Goal: Task Accomplishment & Management: Use online tool/utility

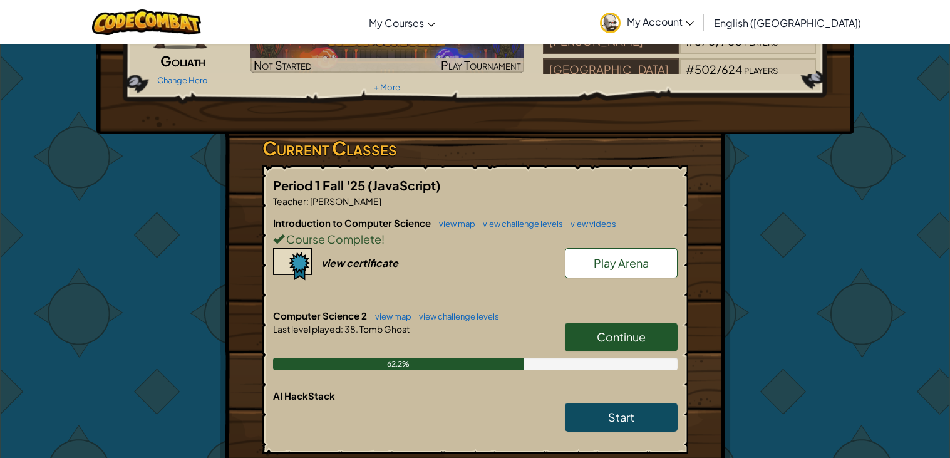
scroll to position [128, 0]
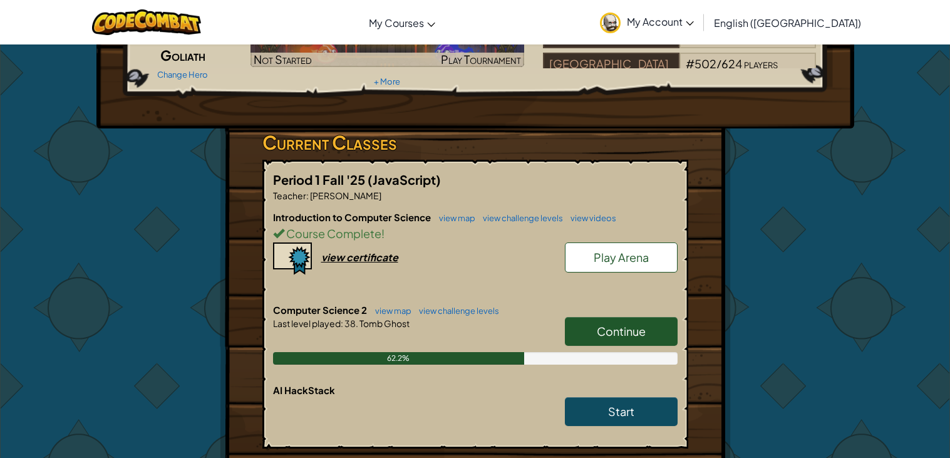
click at [606, 334] on span "Continue" at bounding box center [621, 331] width 49 height 14
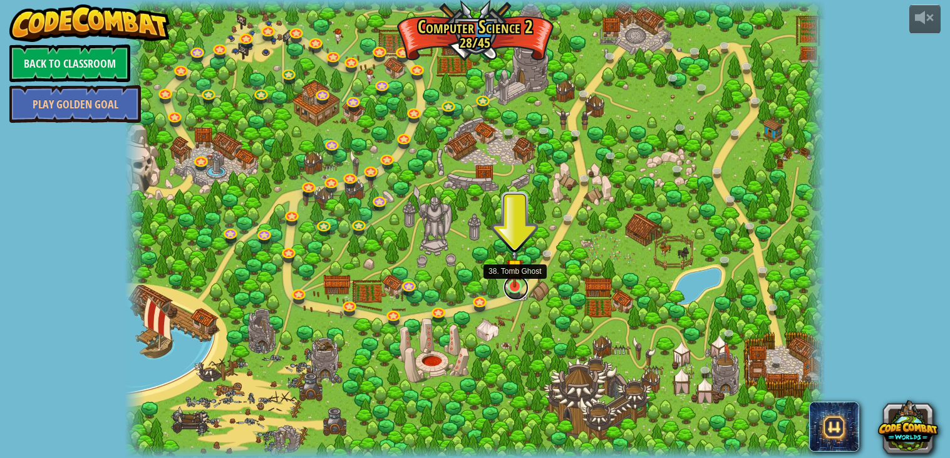
click at [512, 290] on link at bounding box center [515, 287] width 25 height 25
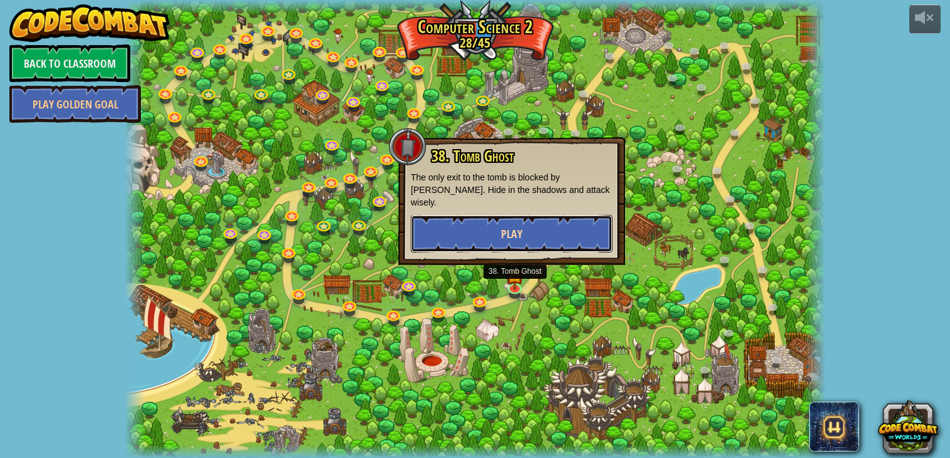
click at [505, 226] on span "Play" at bounding box center [511, 234] width 21 height 16
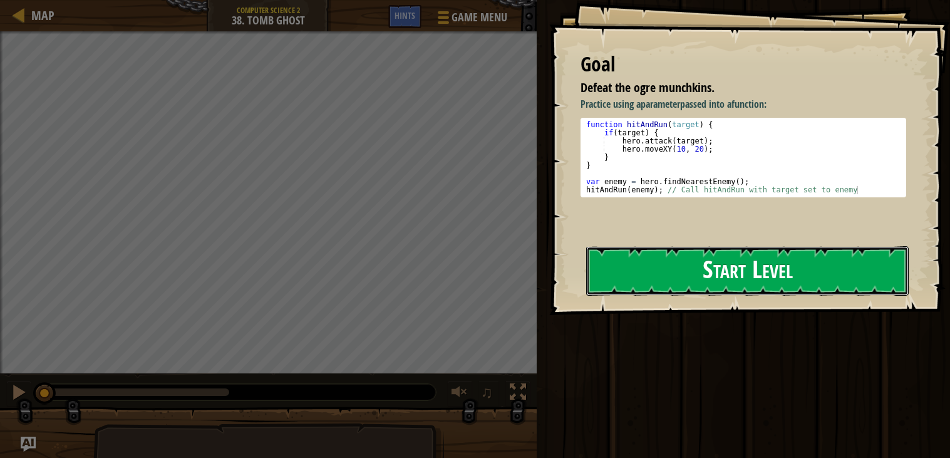
click at [697, 246] on button "Start Level" at bounding box center [747, 270] width 323 height 49
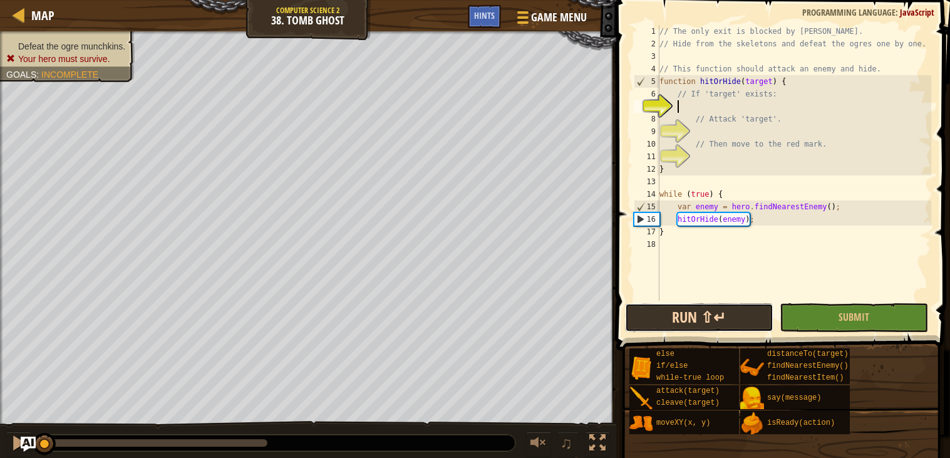
click at [661, 318] on button "Run ⇧↵" at bounding box center [699, 317] width 148 height 29
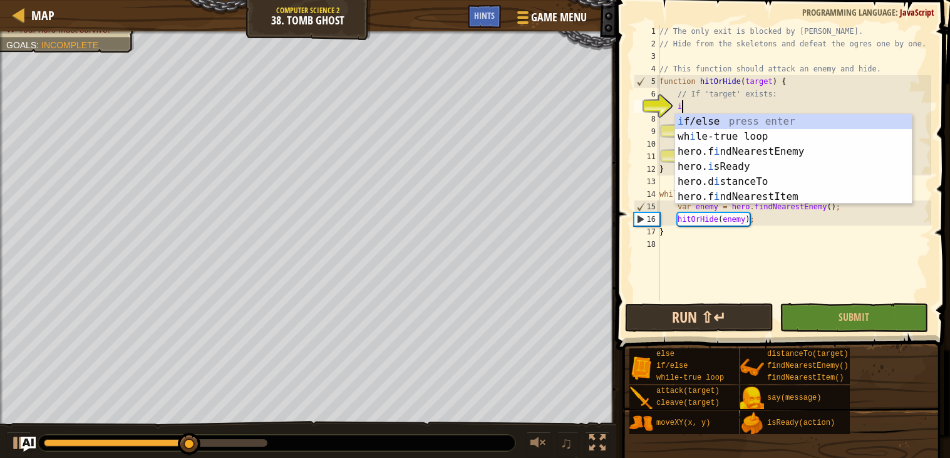
scroll to position [5, 1]
type textarea "if (enemy) {"
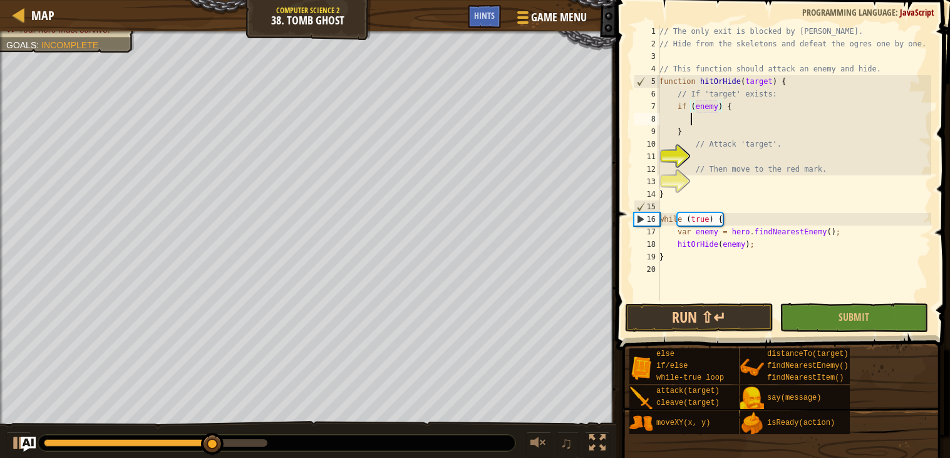
click at [691, 123] on div "// The only exit is blocked by [PERSON_NAME] // Hide from the skeletons and def…" at bounding box center [794, 175] width 274 height 301
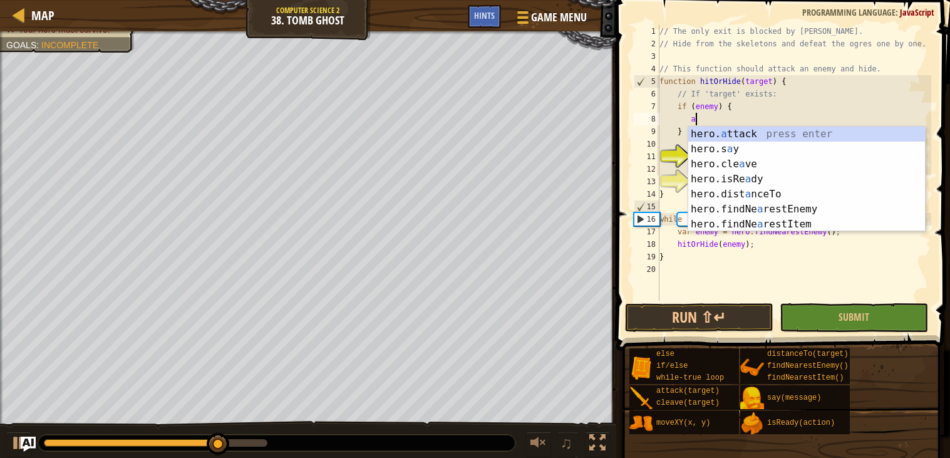
scroll to position [5, 3]
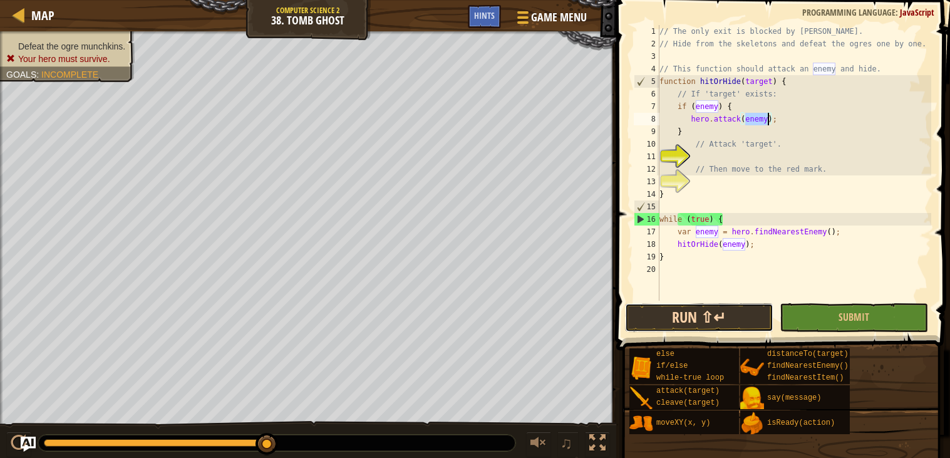
click at [684, 312] on button "Run ⇧↵" at bounding box center [699, 317] width 148 height 29
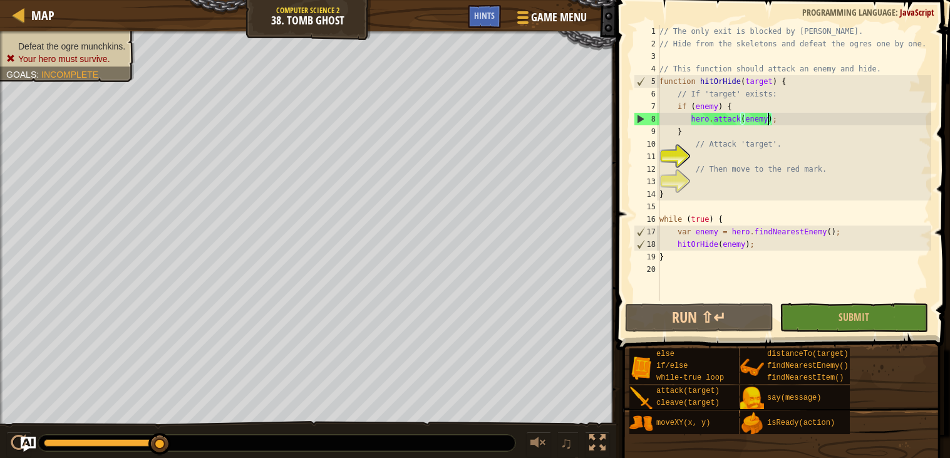
click at [718, 192] on div "// The only exit is blocked by [PERSON_NAME] // Hide from the skeletons and def…" at bounding box center [794, 175] width 274 height 301
type textarea "}"
click at [728, 187] on div "// The only exit is blocked by [PERSON_NAME] // Hide from the skeletons and def…" at bounding box center [794, 175] width 274 height 301
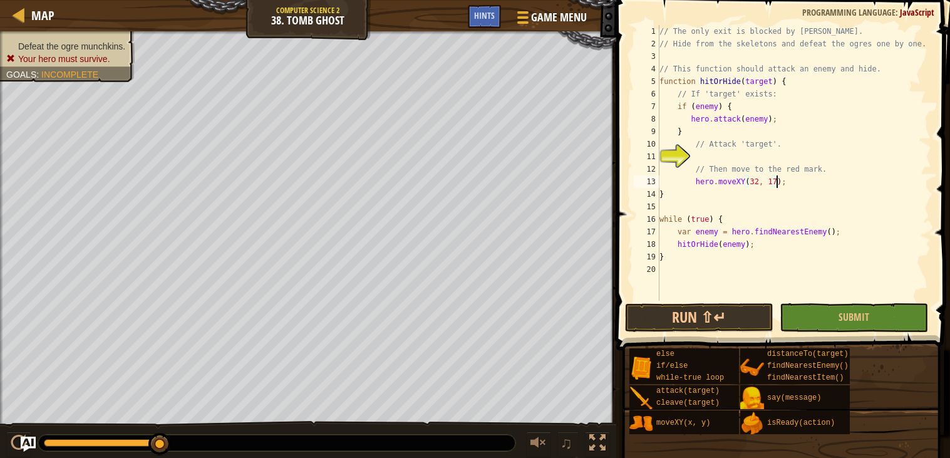
scroll to position [5, 9]
type textarea "hero.moveXY(32, 17);"
click at [668, 308] on button "Run ⇧↵" at bounding box center [699, 317] width 148 height 29
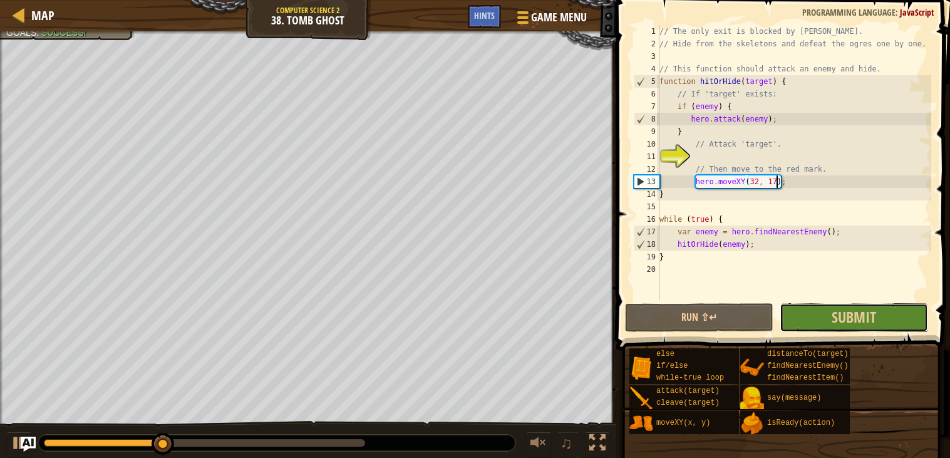
click at [887, 307] on button "Submit" at bounding box center [854, 317] width 148 height 29
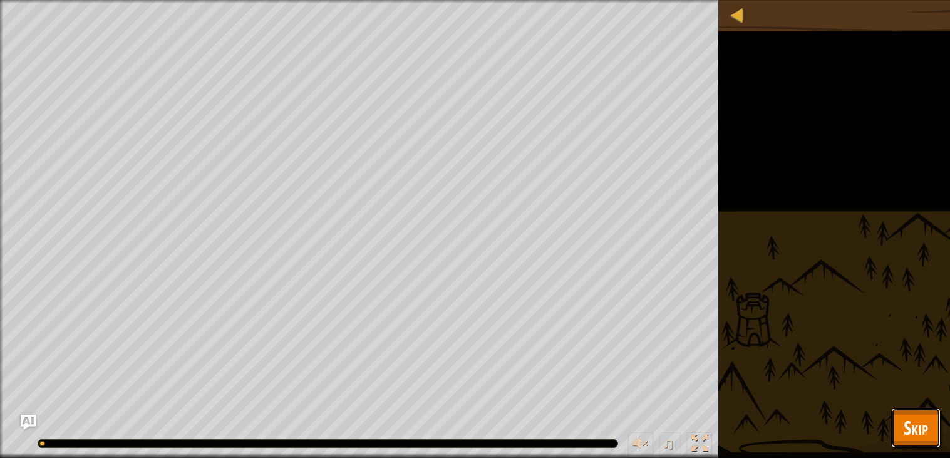
click at [916, 433] on span "Skip" at bounding box center [916, 428] width 24 height 26
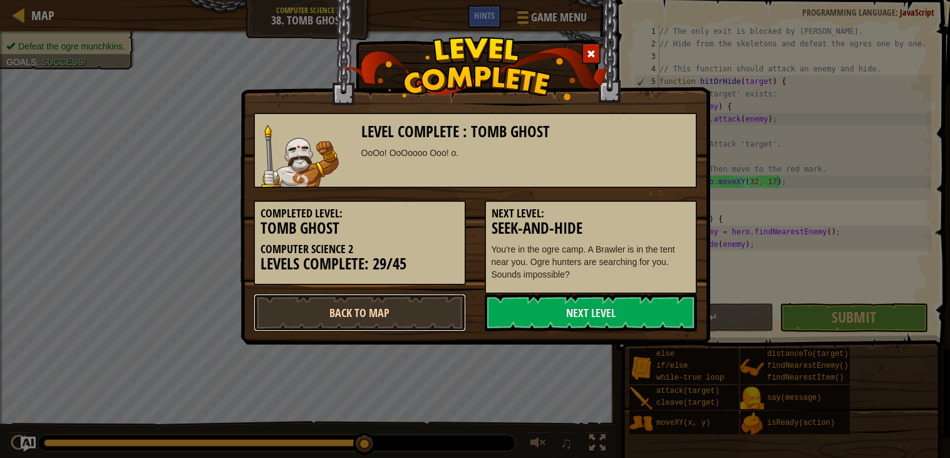
click at [432, 317] on link "Back to Map" at bounding box center [360, 313] width 212 height 38
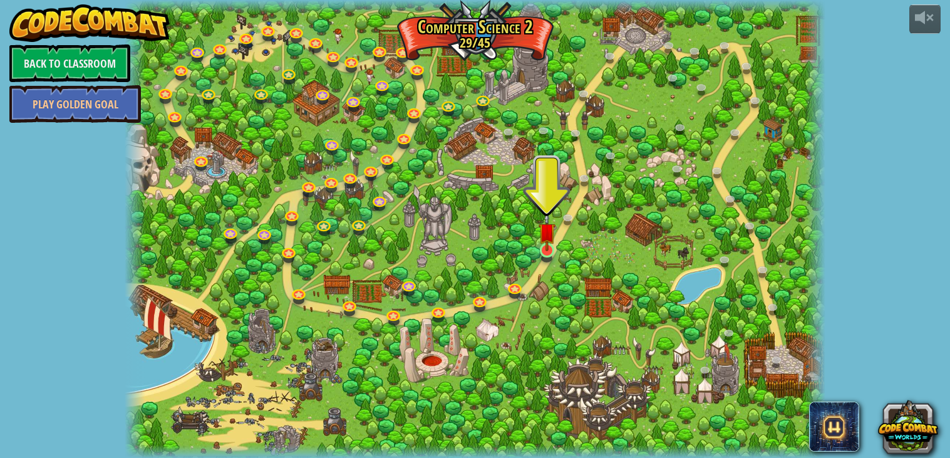
click at [539, 250] on img at bounding box center [548, 232] width 18 height 40
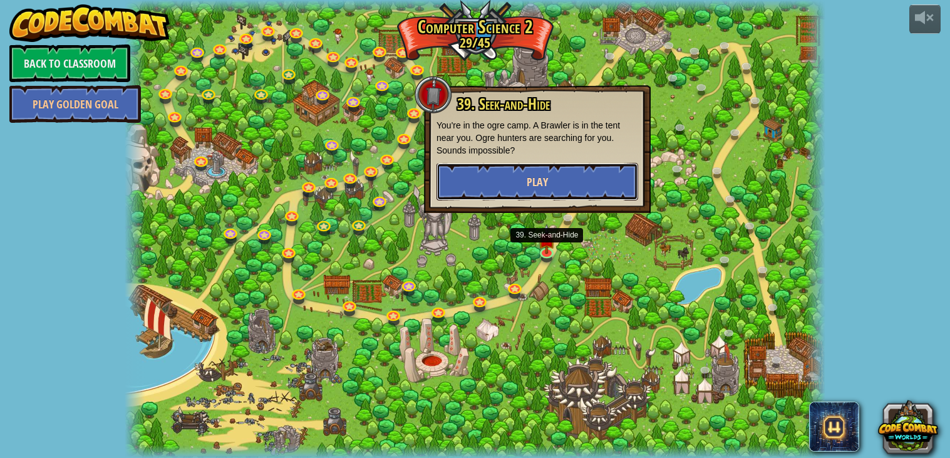
click at [584, 190] on button "Play" at bounding box center [537, 182] width 202 height 38
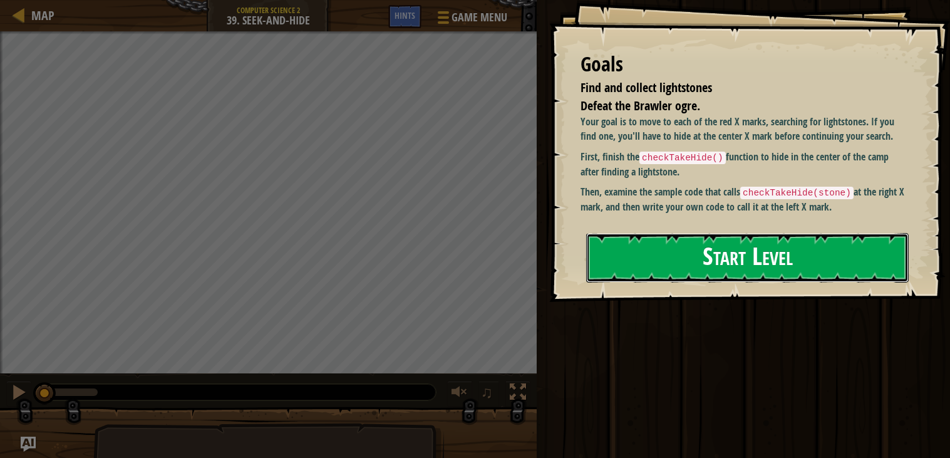
click at [775, 261] on button "Start Level" at bounding box center [747, 257] width 323 height 49
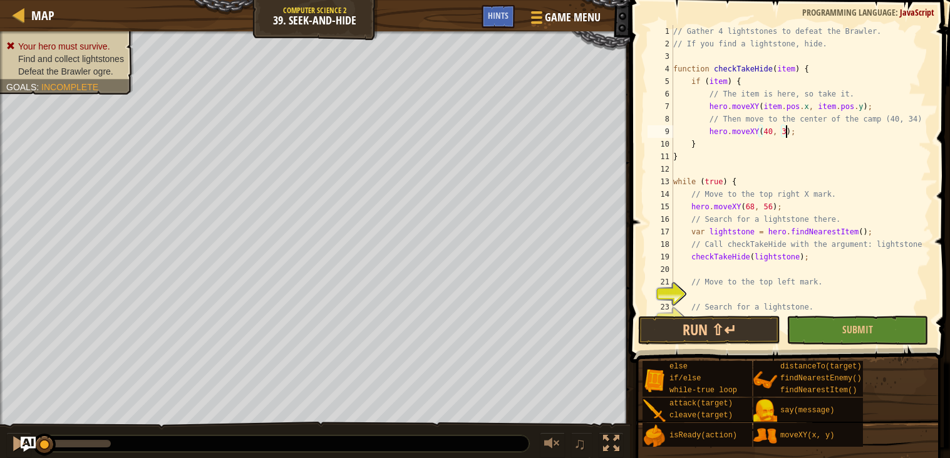
scroll to position [5, 9]
type textarea "hero.moveXY(40, 34);"
click at [668, 332] on button "Run ⇧↵" at bounding box center [709, 330] width 142 height 29
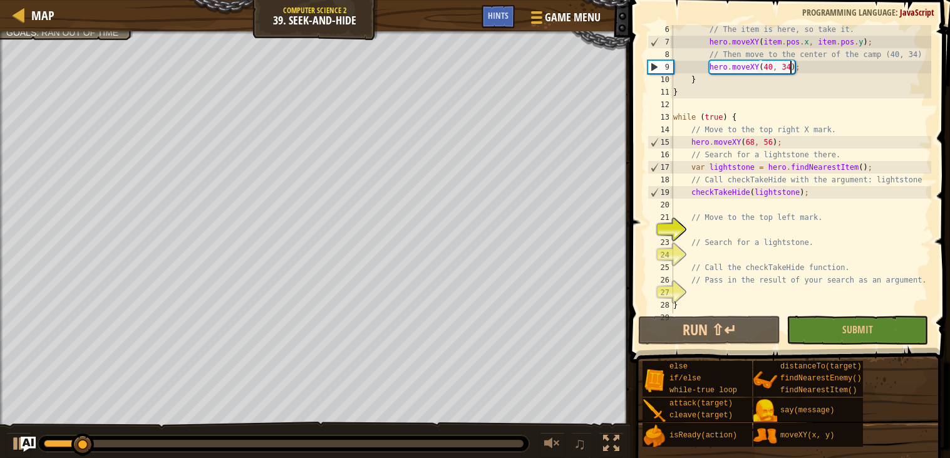
scroll to position [71, 0]
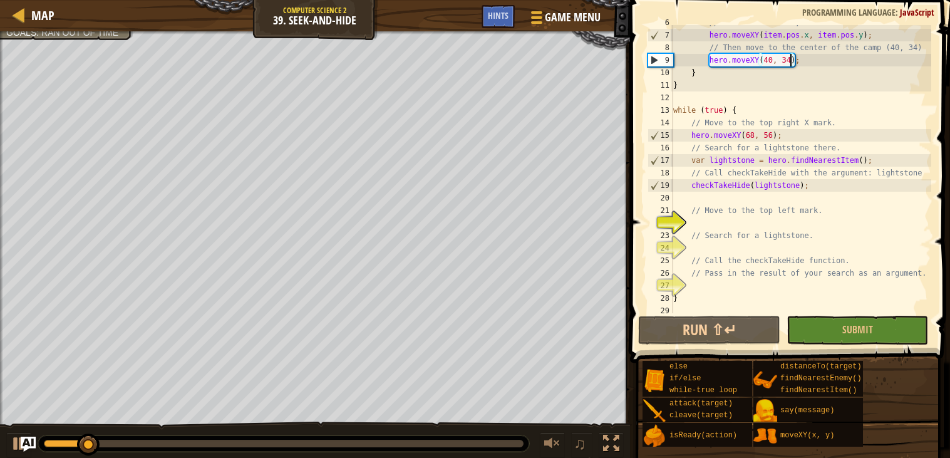
click at [697, 217] on div "// The item is here, so take it. hero . moveXY ( item . pos . x , item . pos . …" at bounding box center [801, 172] width 261 height 313
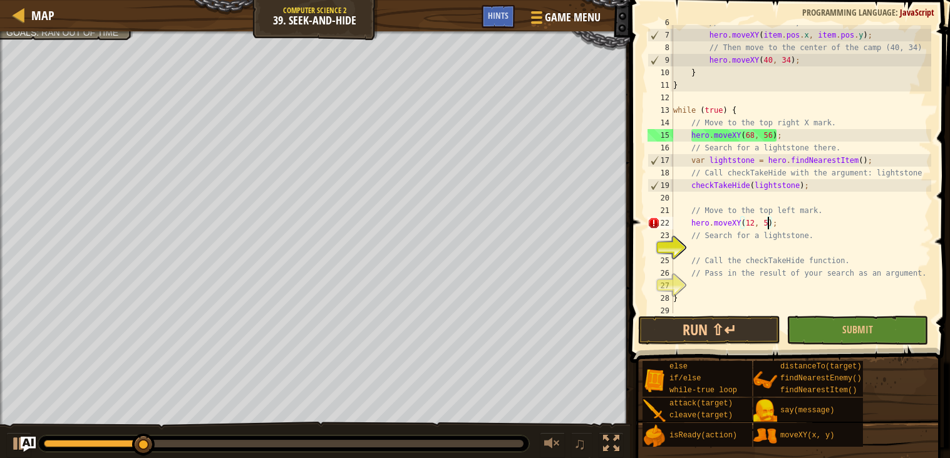
scroll to position [5, 8]
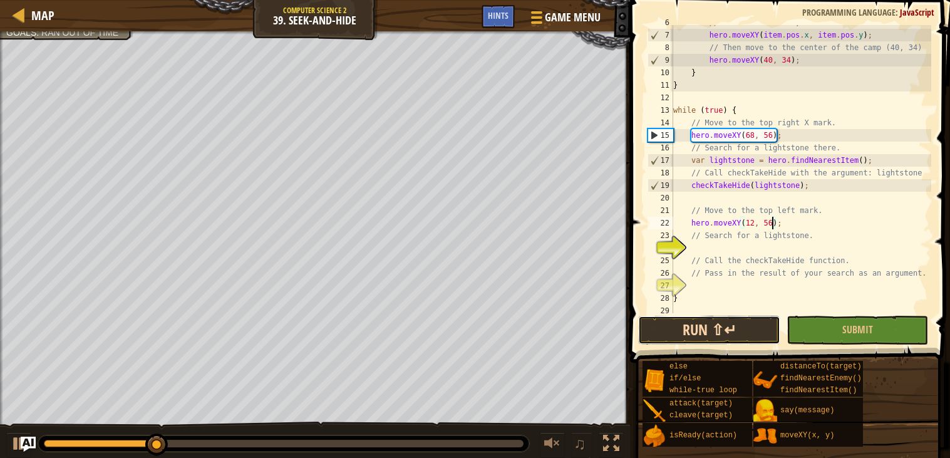
click at [684, 323] on button "Run ⇧↵" at bounding box center [709, 330] width 142 height 29
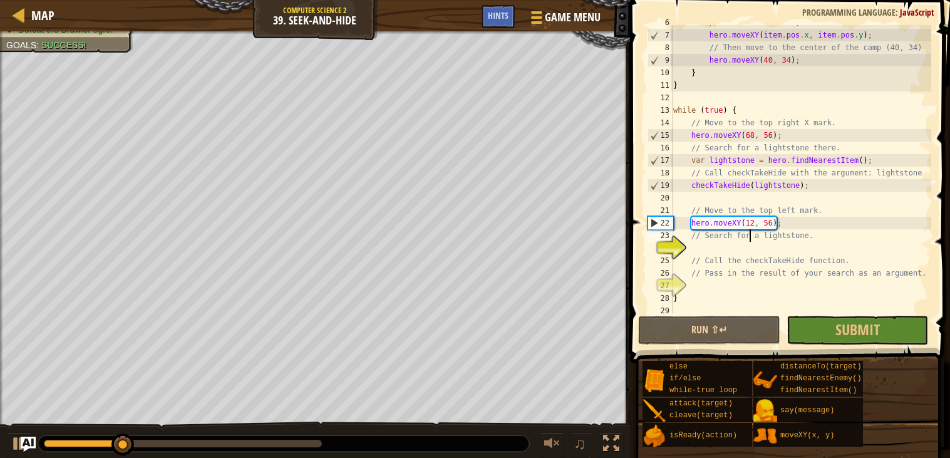
click at [748, 239] on div "// The item is here, so take it. hero . moveXY ( item . pos . x , item . pos . …" at bounding box center [801, 172] width 261 height 313
type textarea "// Search for a lightstone."
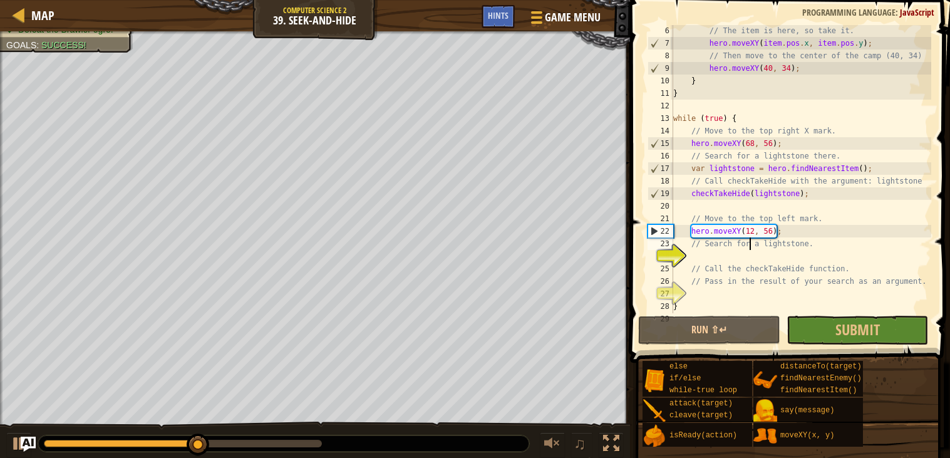
scroll to position [63, 0]
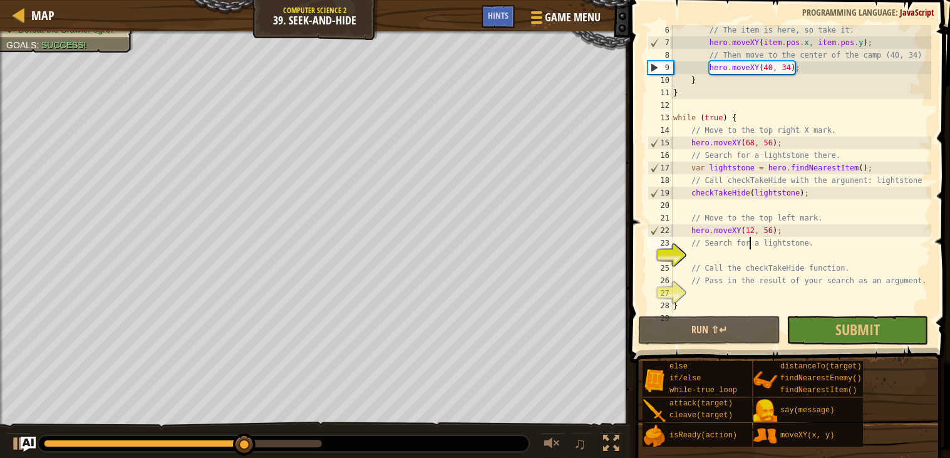
click at [714, 252] on div "// The item is here, so take it. hero . moveXY ( item . pos . x , item . pos . …" at bounding box center [801, 180] width 261 height 313
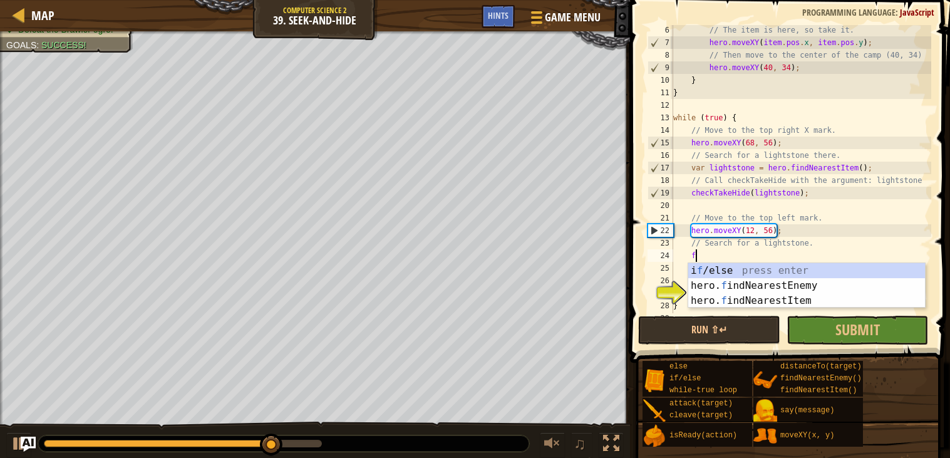
type textarea "fi"
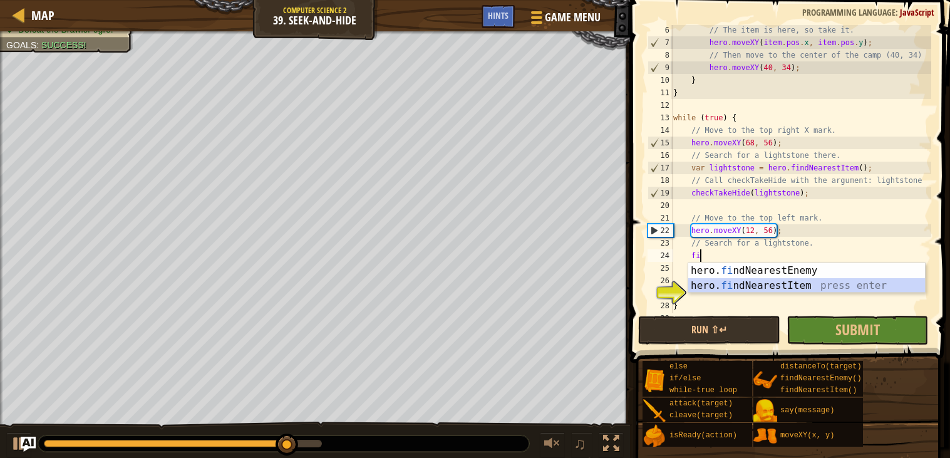
click at [772, 279] on div "hero. fi ndNearestEnemy press enter hero. fi ndNearestItem press enter" at bounding box center [806, 293] width 237 height 60
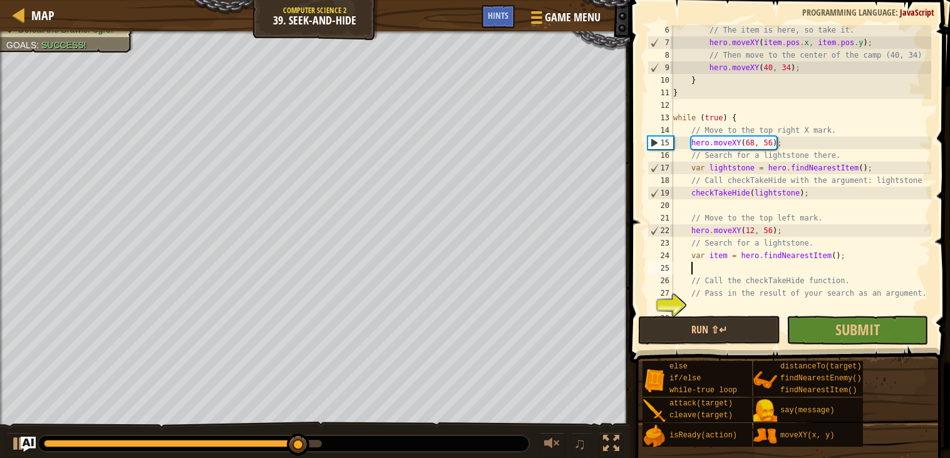
scroll to position [5, 0]
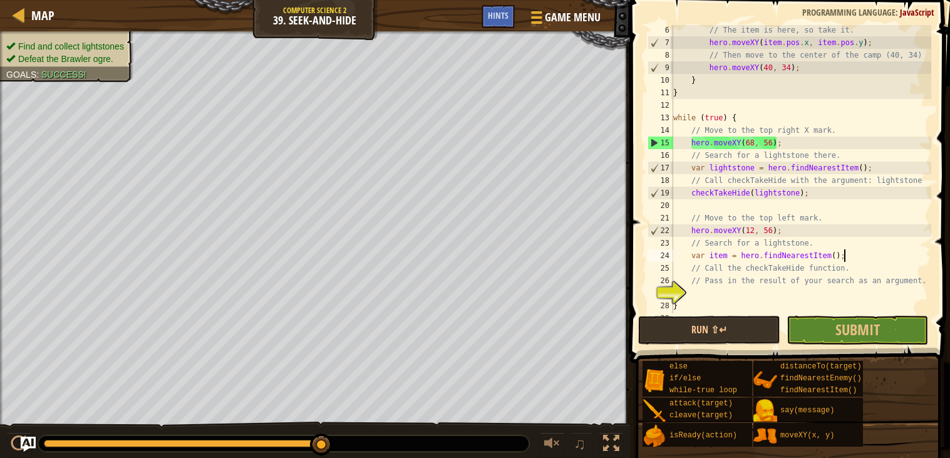
click at [711, 259] on div "// The item is here, so take it. hero . moveXY ( item . pos . x , item . pos . …" at bounding box center [801, 180] width 261 height 313
click at [712, 252] on div "// The item is here, so take it. hero . moveXY ( item . pos . x , item . pos . …" at bounding box center [801, 180] width 261 height 313
type textarea "var item = hero.findNearestItem();"
click at [850, 329] on span "Submit" at bounding box center [857, 329] width 44 height 20
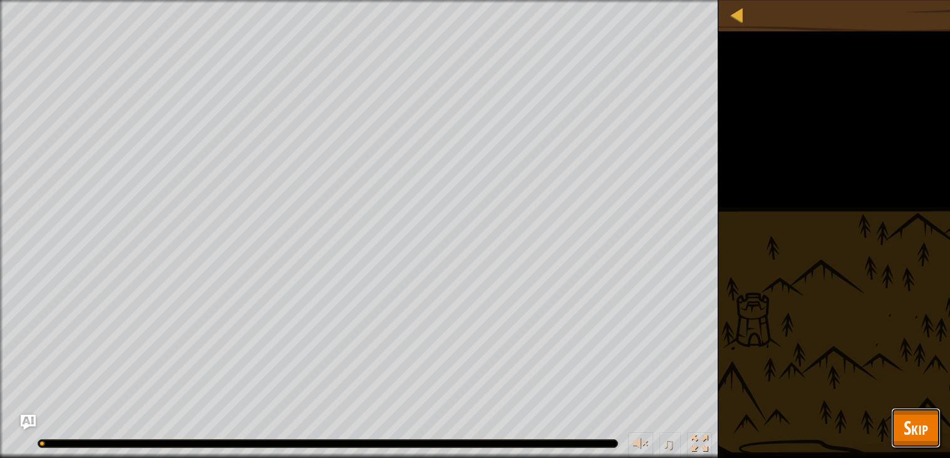
click at [911, 425] on span "Skip" at bounding box center [916, 428] width 24 height 26
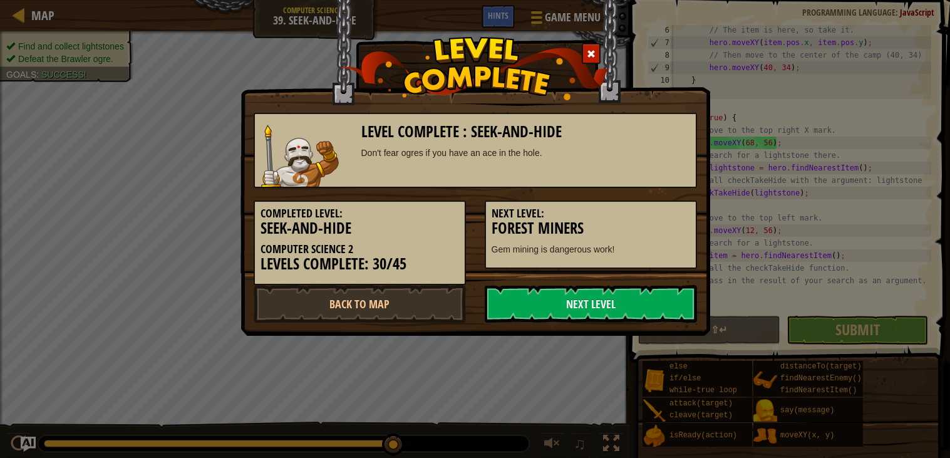
click at [358, 341] on div "Level Complete : Seek-and-Hide Don't fear ogres if you have an ace in the hole.…" at bounding box center [475, 229] width 950 height 458
click at [388, 307] on link "Back to Map" at bounding box center [360, 304] width 212 height 38
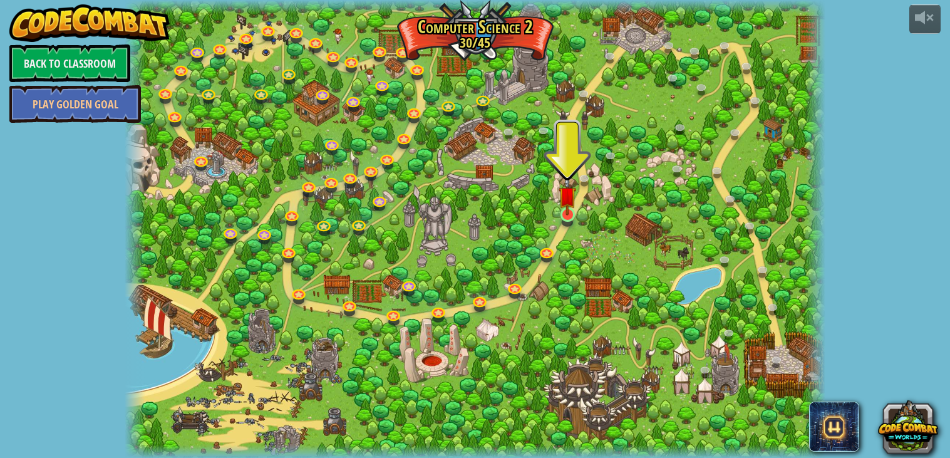
click at [559, 213] on img at bounding box center [568, 195] width 18 height 40
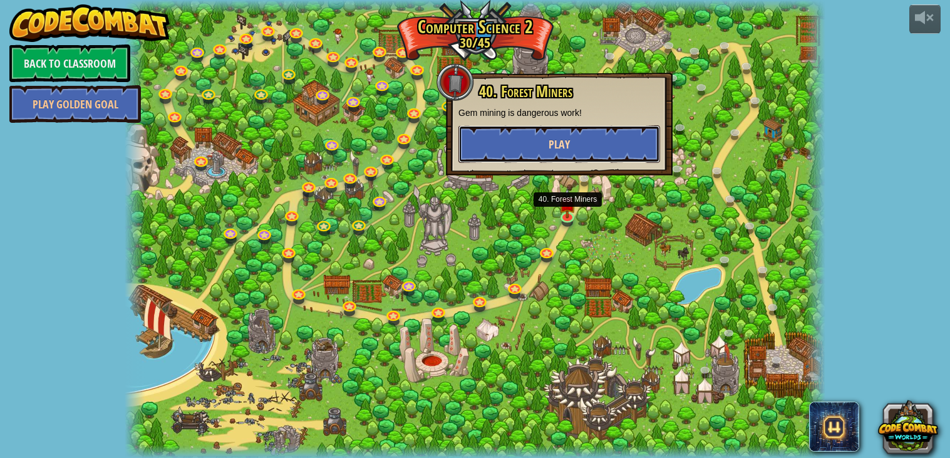
click at [621, 142] on button "Play" at bounding box center [559, 144] width 202 height 38
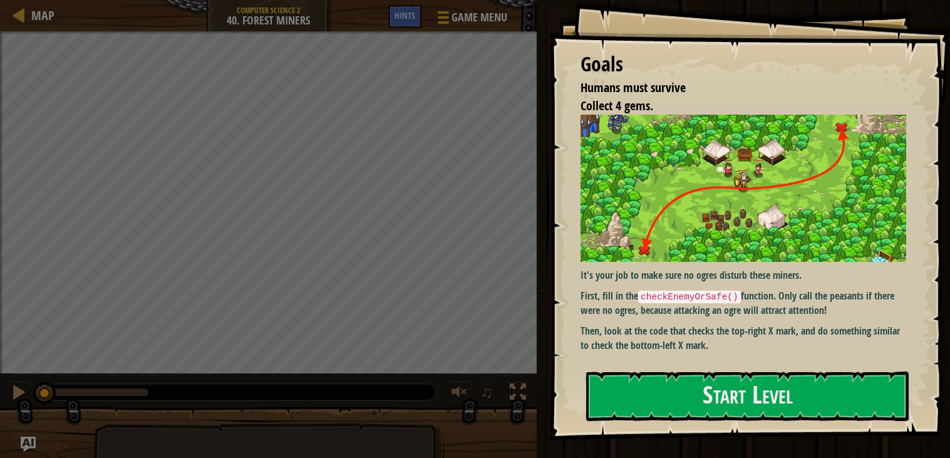
click at [691, 233] on img at bounding box center [744, 188] width 326 height 147
click at [696, 383] on button "Start Level" at bounding box center [747, 395] width 323 height 49
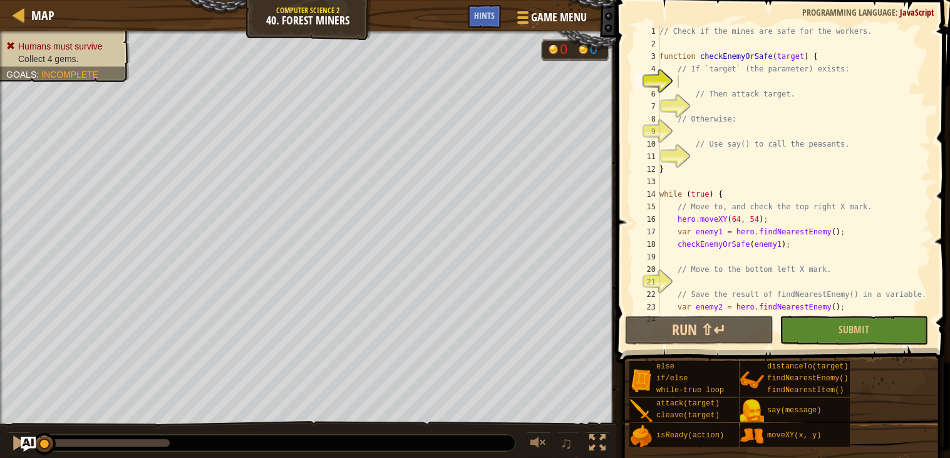
click at [714, 332] on button "Run ⇧↵" at bounding box center [699, 330] width 148 height 29
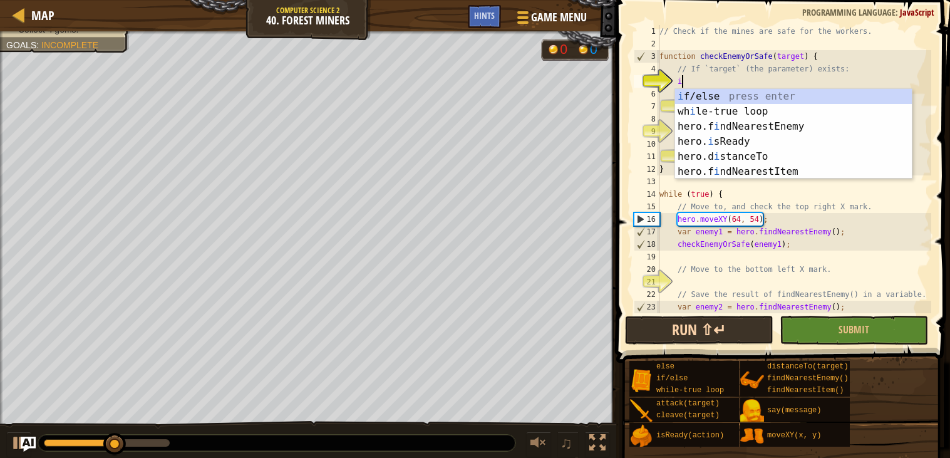
scroll to position [5, 1]
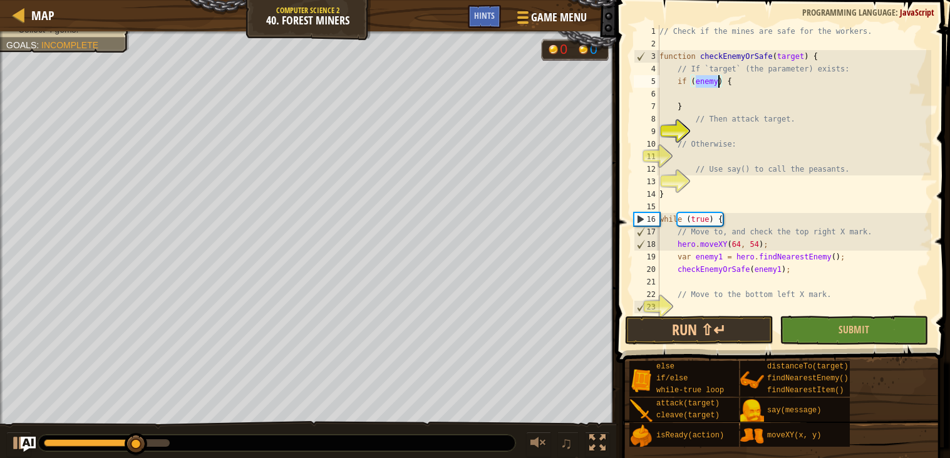
click at [681, 103] on div "// Check if the mines are safe for the workers. function checkEnemyOrSafe ( tar…" at bounding box center [794, 181] width 274 height 313
type textarea "}"
click at [681, 96] on div "// Check if the mines are safe for the workers. function checkEnemyOrSafe ( tar…" at bounding box center [794, 181] width 274 height 313
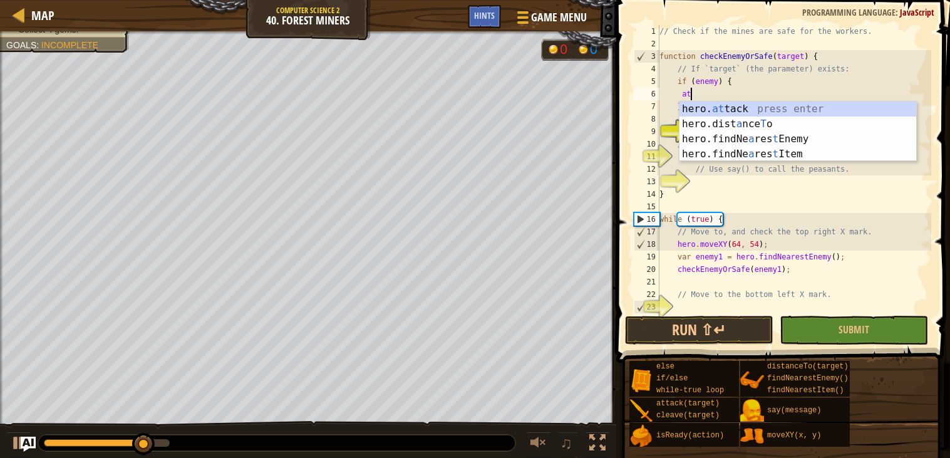
type textarea "hero.attack(enemy);"
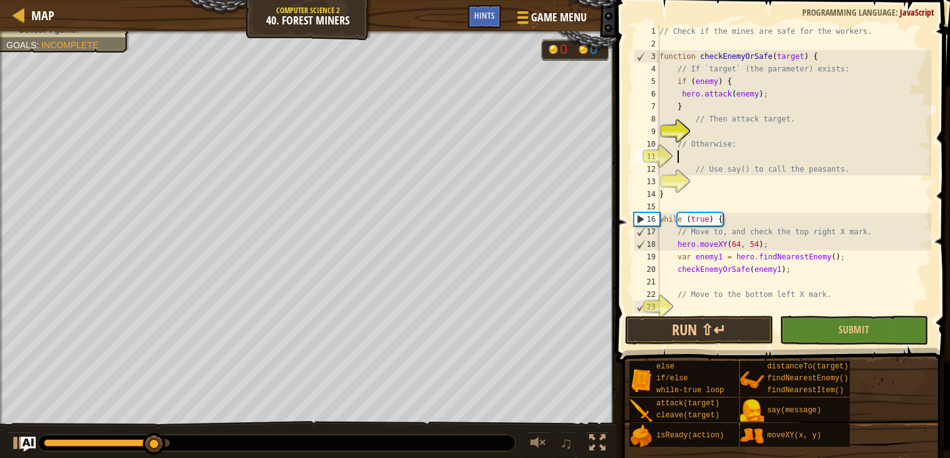
click at [684, 152] on div "// Check if the mines are safe for the workers. function checkEnemyOrSafe ( tar…" at bounding box center [794, 181] width 274 height 313
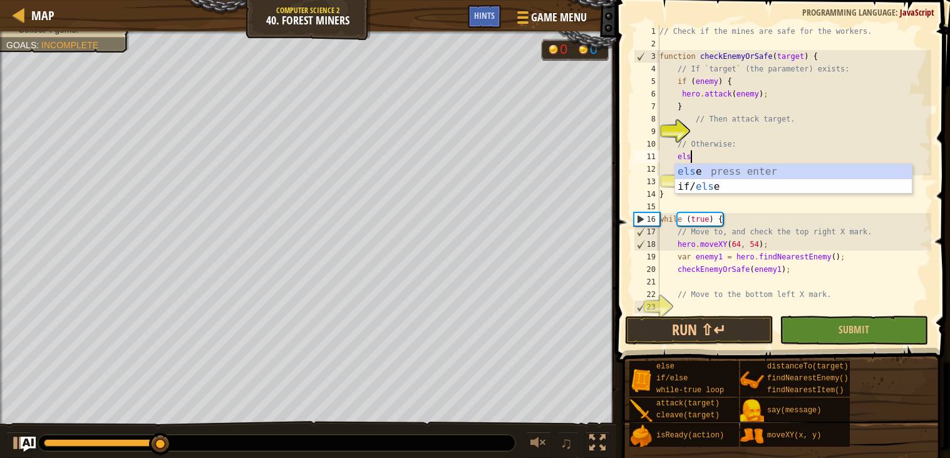
type textarea "else"
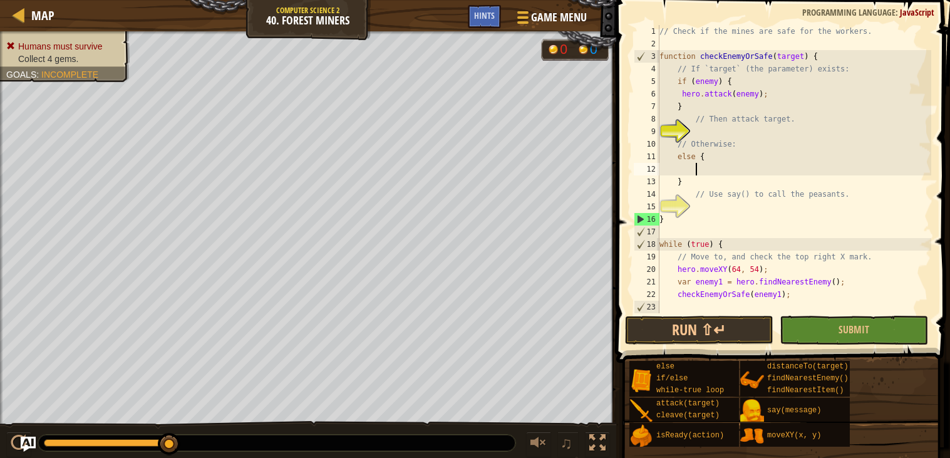
scroll to position [5, 3]
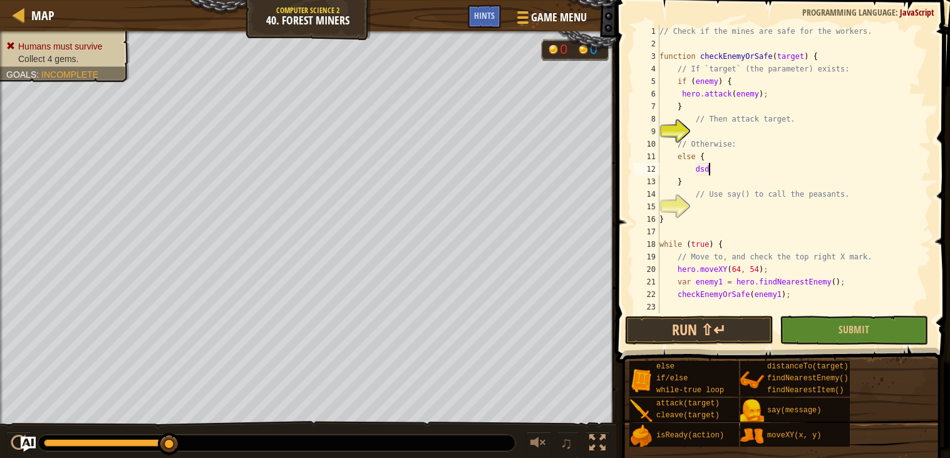
type textarea "d"
click at [492, 13] on span "Hints" at bounding box center [484, 15] width 21 height 12
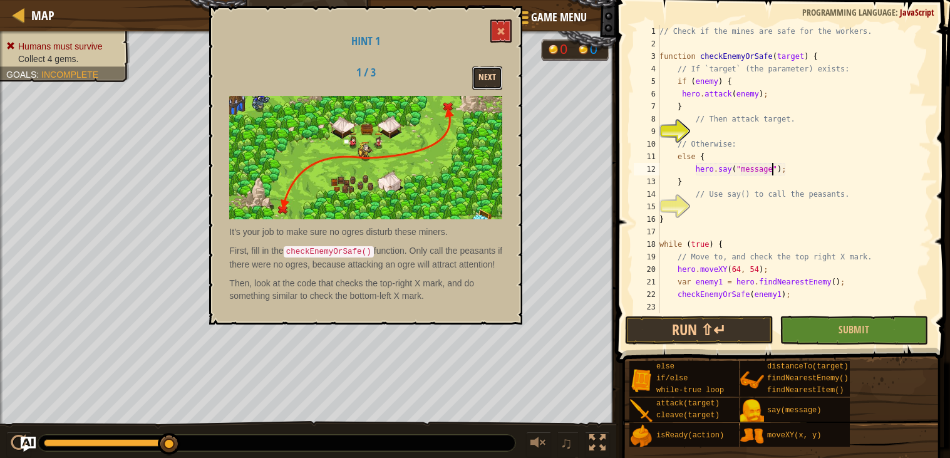
click at [485, 73] on button "Next" at bounding box center [487, 77] width 30 height 23
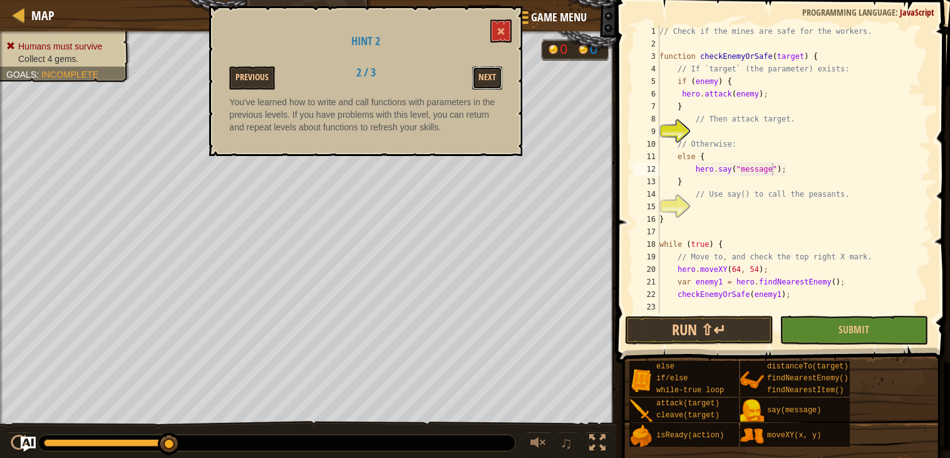
click at [485, 73] on button "Next" at bounding box center [487, 77] width 30 height 23
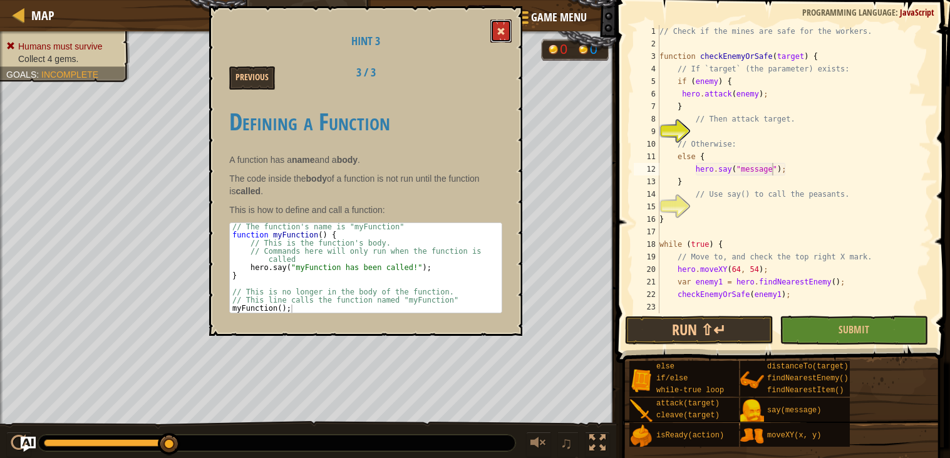
click at [505, 19] on button at bounding box center [500, 30] width 21 height 23
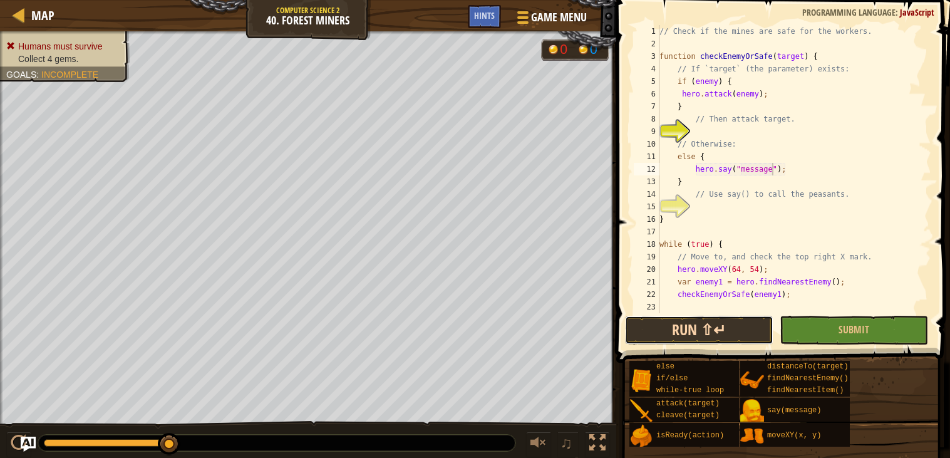
click at [696, 318] on button "Run ⇧↵" at bounding box center [699, 330] width 148 height 29
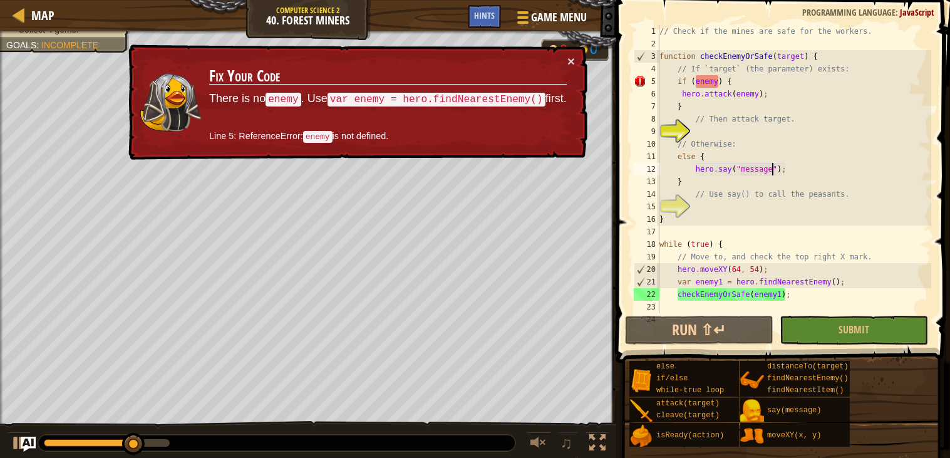
click at [664, 78] on div "// Check if the mines are safe for the workers. function checkEnemyOrSafe ( tar…" at bounding box center [794, 181] width 274 height 313
type textarea "if (enemy) {"
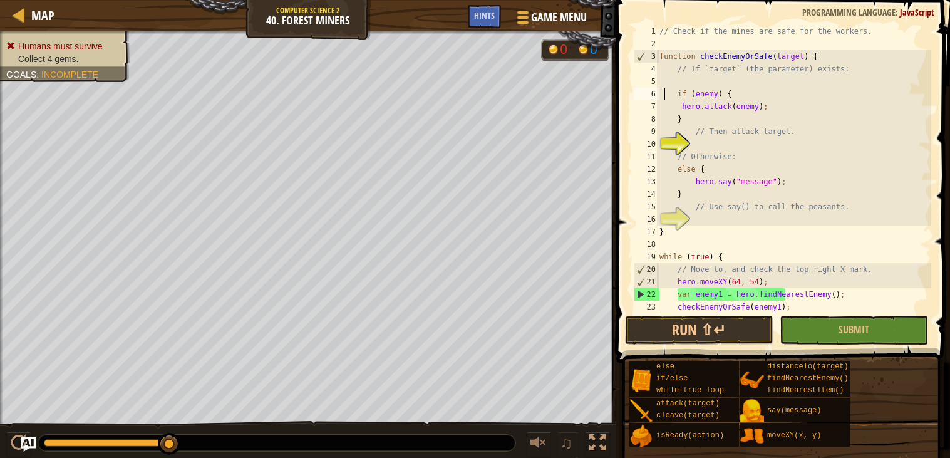
click at [698, 76] on div "// Check if the mines are safe for the workers. function checkEnemyOrSafe ( tar…" at bounding box center [794, 181] width 274 height 313
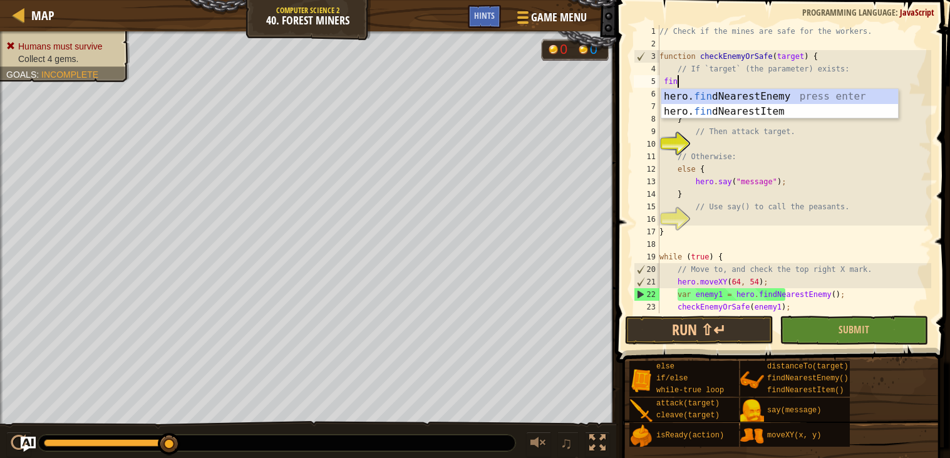
scroll to position [5, 1]
type textarea "find"
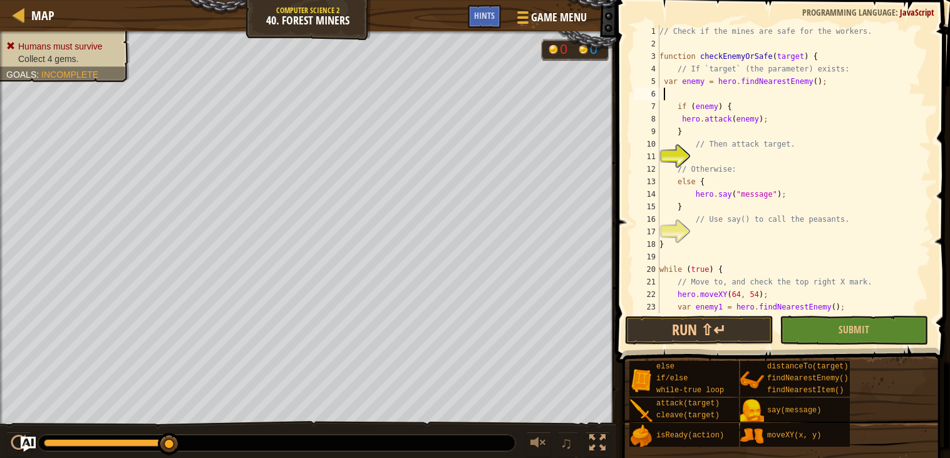
type textarea "\"
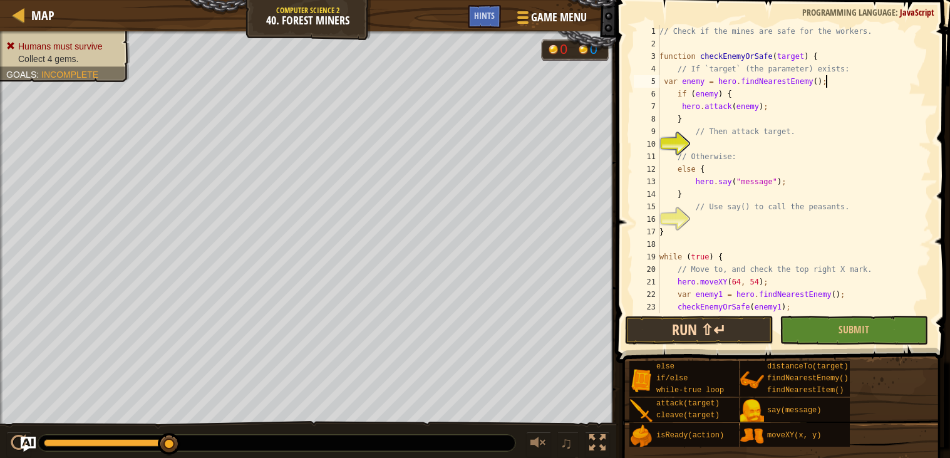
type textarea "var enemy = hero.findNearestEnemy();"
click at [722, 335] on button "Run ⇧↵" at bounding box center [699, 330] width 148 height 29
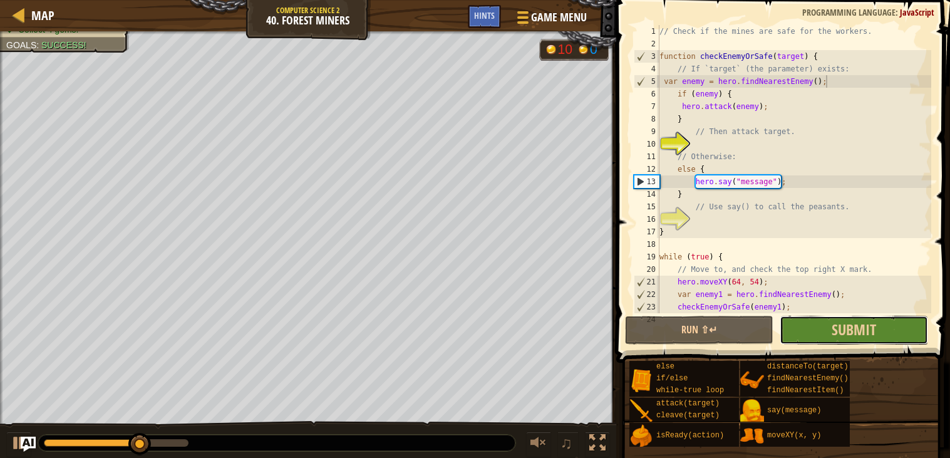
click at [827, 326] on button "Submit" at bounding box center [854, 330] width 148 height 29
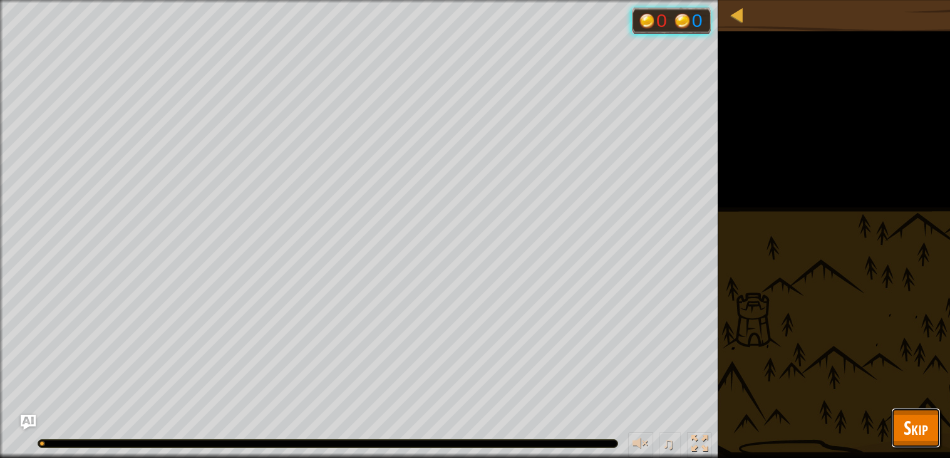
click at [922, 432] on span "Skip" at bounding box center [916, 428] width 24 height 26
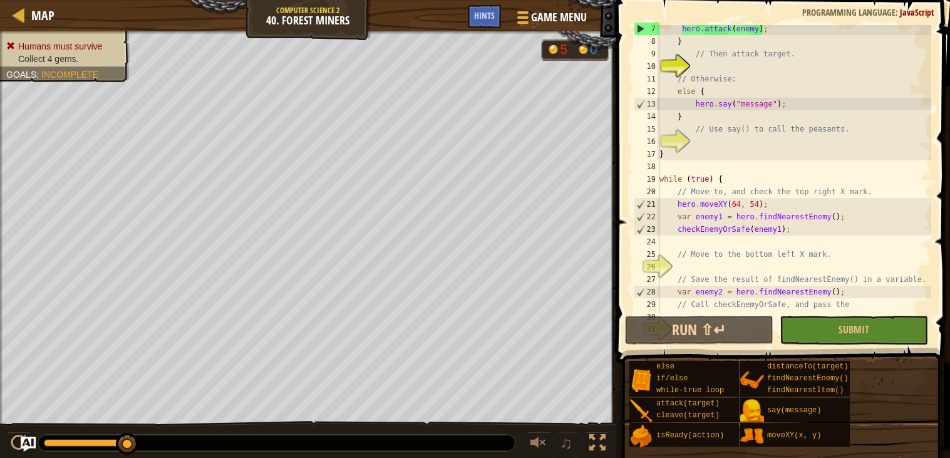
scroll to position [101, 0]
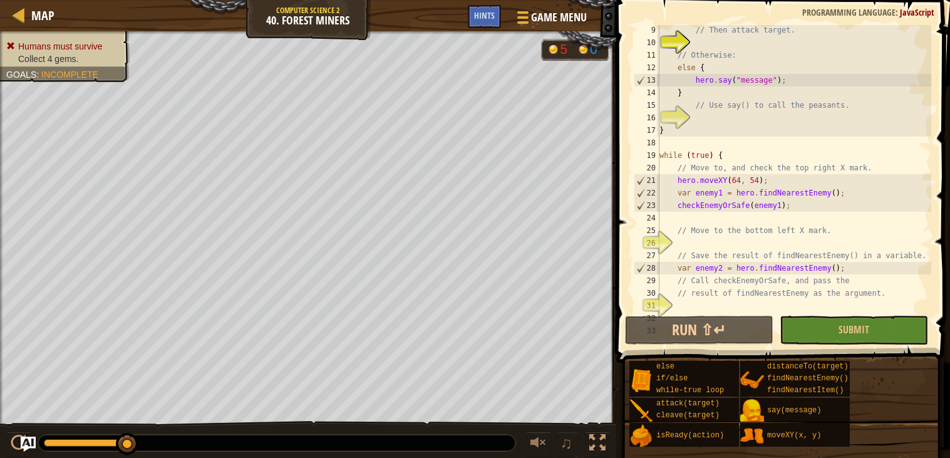
click at [692, 123] on div "// Then attack target. // Otherwise: else { hero . say ( "message" ) ; } // Use…" at bounding box center [794, 180] width 274 height 313
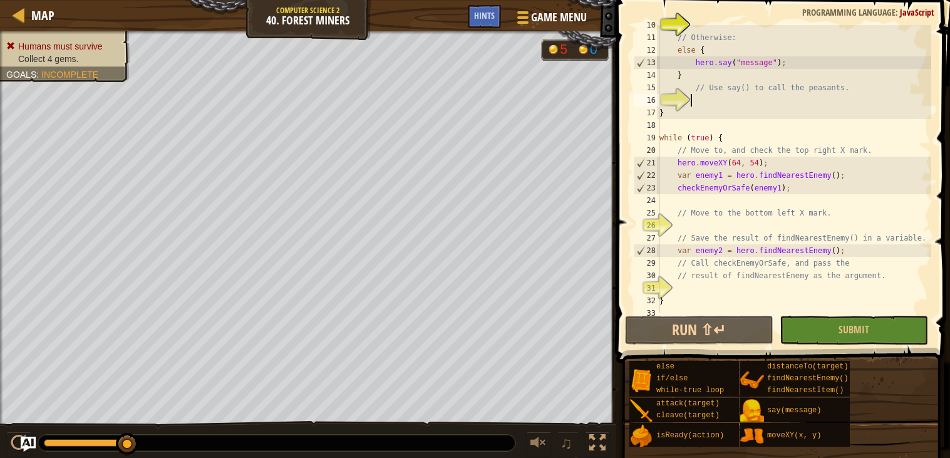
scroll to position [125, 0]
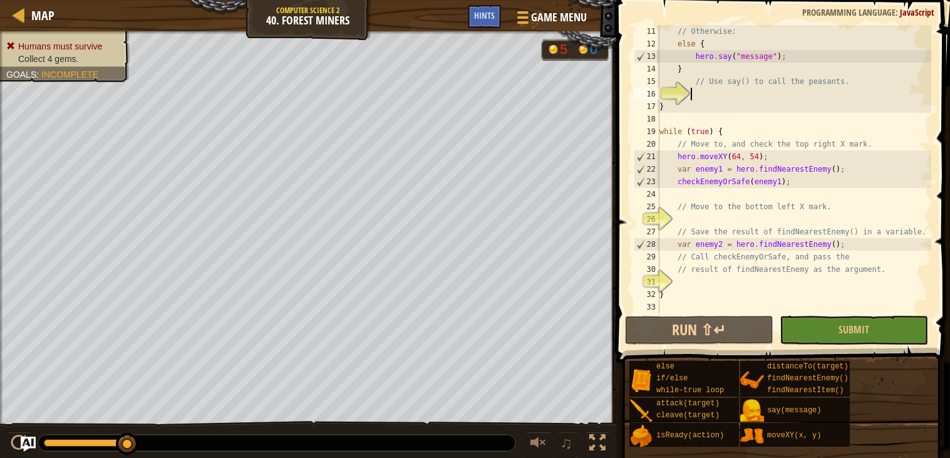
click at [703, 219] on div "// Otherwise: else { hero . say ( "message" ) ; } // Use say() to call the peas…" at bounding box center [794, 181] width 274 height 313
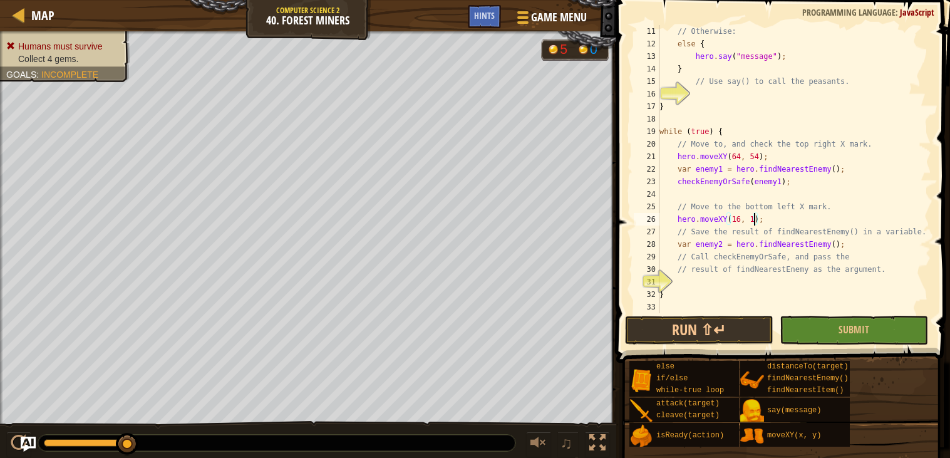
scroll to position [5, 8]
type textarea "hero.moveXY(16, 14);"
click at [718, 333] on button "Run ⇧↵" at bounding box center [699, 330] width 148 height 29
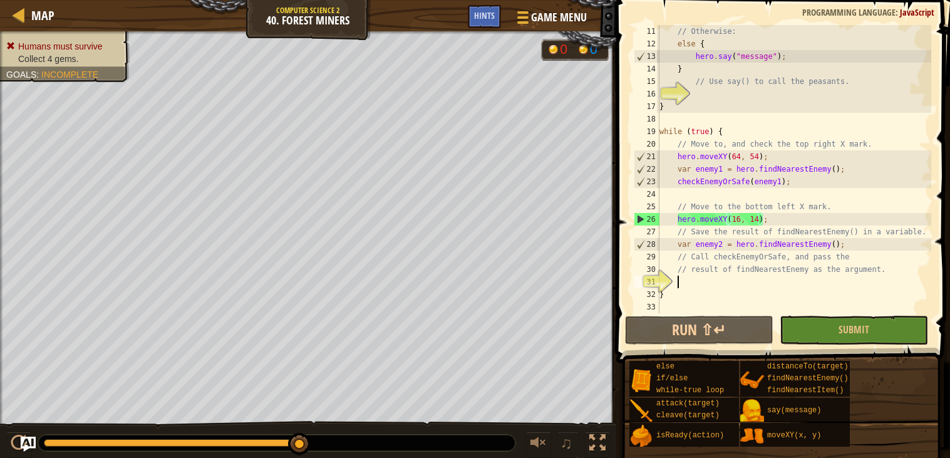
click at [686, 278] on div "// Otherwise: else { hero . say ( "message" ) ; } // Use say() to call the peas…" at bounding box center [794, 181] width 274 height 313
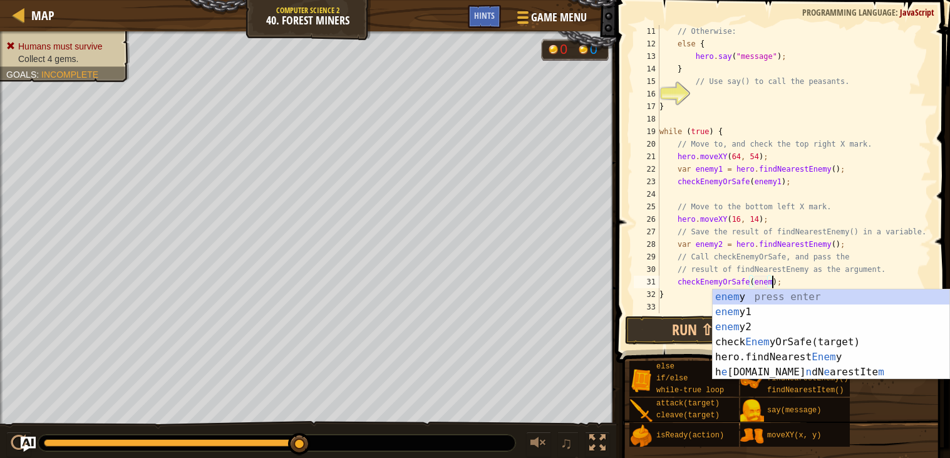
scroll to position [5, 9]
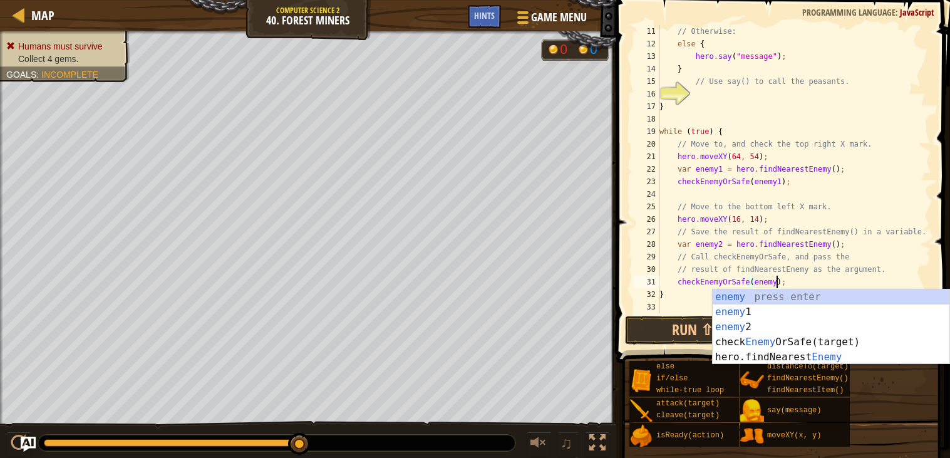
type textarea "checkEnemyOrSafe(enemy1);"
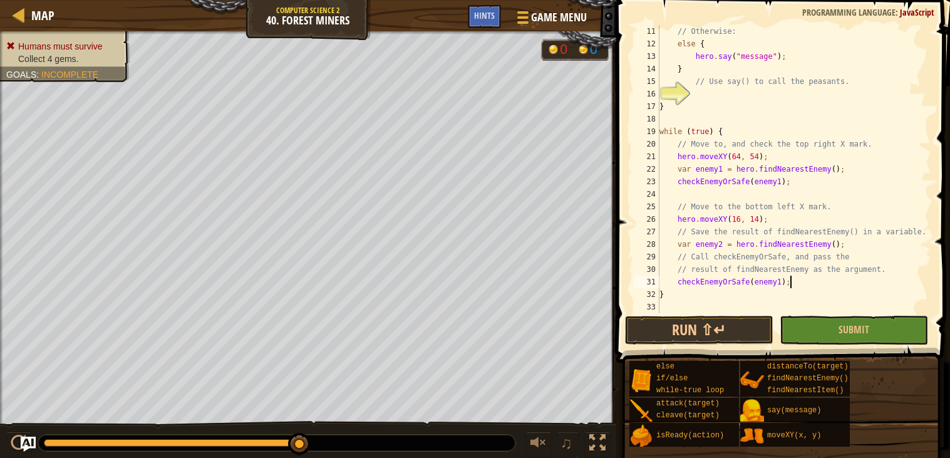
scroll to position [5, 1]
click at [34, 428] on div "♫" at bounding box center [308, 440] width 616 height 38
click at [31, 440] on img "Ask AI" at bounding box center [28, 444] width 16 height 16
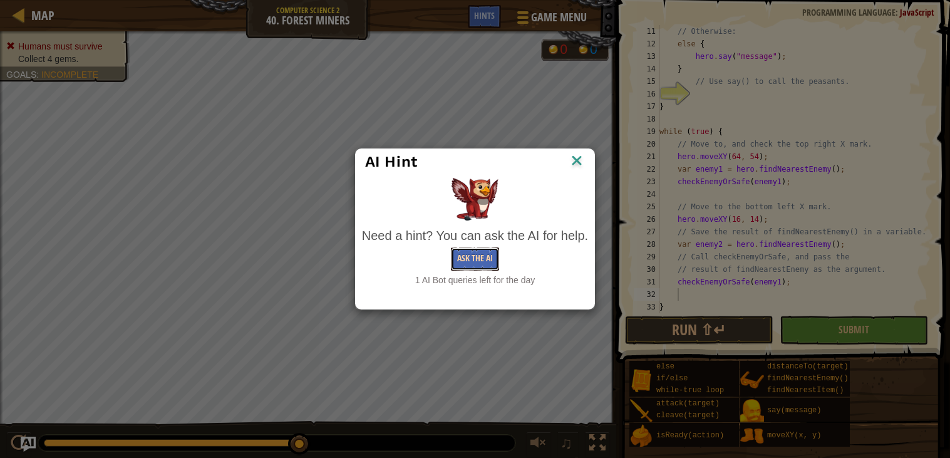
click at [467, 262] on button "Ask the AI" at bounding box center [475, 258] width 48 height 23
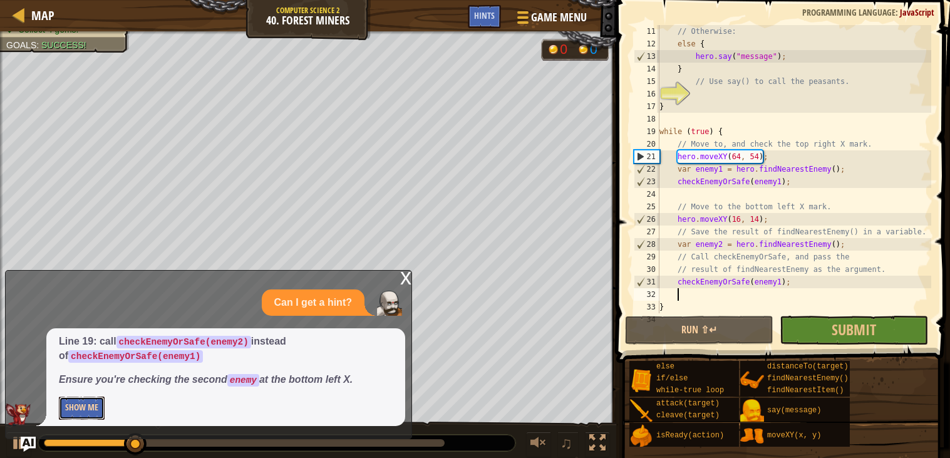
click at [101, 405] on button "Show Me" at bounding box center [82, 407] width 46 height 23
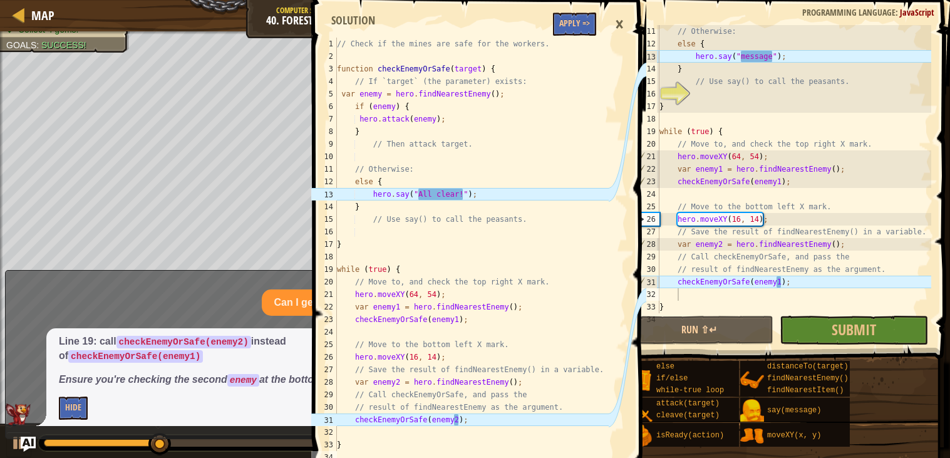
click at [753, 48] on div "// Otherwise: else { hero . say ( "message" ) ; } // Use say() to call the peas…" at bounding box center [794, 181] width 274 height 313
click at [750, 53] on div "// Otherwise: else { hero . say ( "message" ) ; } // Use say() to call the peas…" at bounding box center [794, 181] width 274 height 313
click at [750, 53] on div "// Otherwise: else { hero . say ( "message" ) ; } // Use say() to call the peas…" at bounding box center [794, 169] width 274 height 288
click at [750, 53] on div "// Otherwise: else { hero . say ( "message" ) ; } // Use say() to call the peas…" at bounding box center [794, 181] width 274 height 313
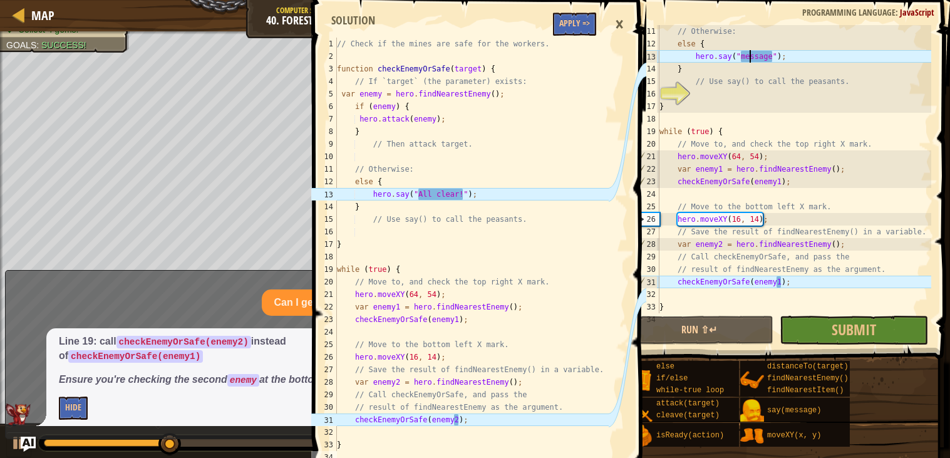
click at [750, 53] on div "// Otherwise: else { hero . say ( "message" ) ; } // Use say() to call the peas…" at bounding box center [794, 181] width 274 height 313
click at [750, 53] on div "// Otherwise: else { hero . say ( "message" ) ; } // Use say() to call the peas…" at bounding box center [794, 169] width 274 height 288
click at [750, 53] on div "// Otherwise: else { hero . say ( "message" ) ; } // Use say() to call the peas…" at bounding box center [794, 181] width 274 height 313
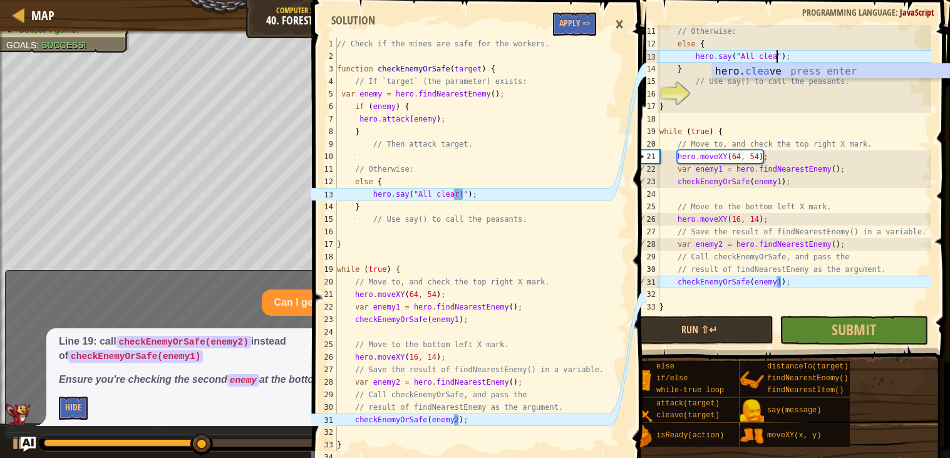
scroll to position [5, 10]
click at [780, 281] on div "// Otherwise: else { hero . say ( "All clear" ) ; } // Use say() to call the pe…" at bounding box center [794, 181] width 274 height 313
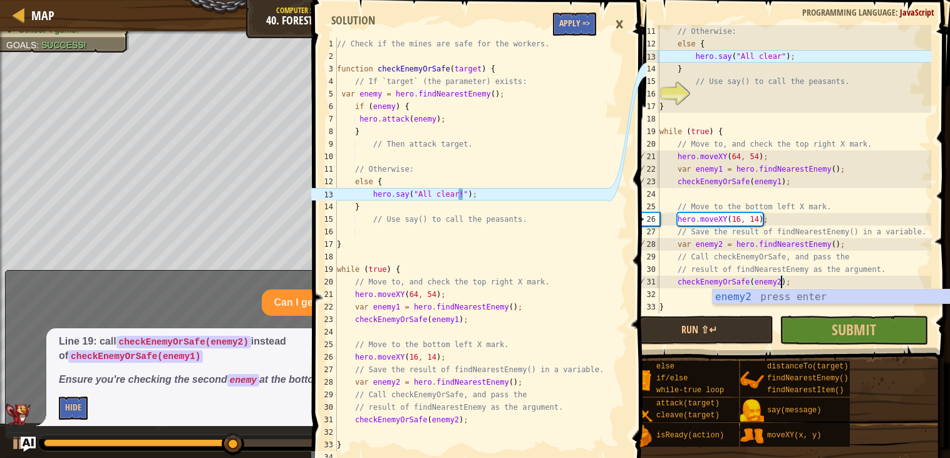
type textarea "checkEnemyOrSafe(enemy2);"
click at [572, 31] on button "Apply =>" at bounding box center [574, 24] width 43 height 23
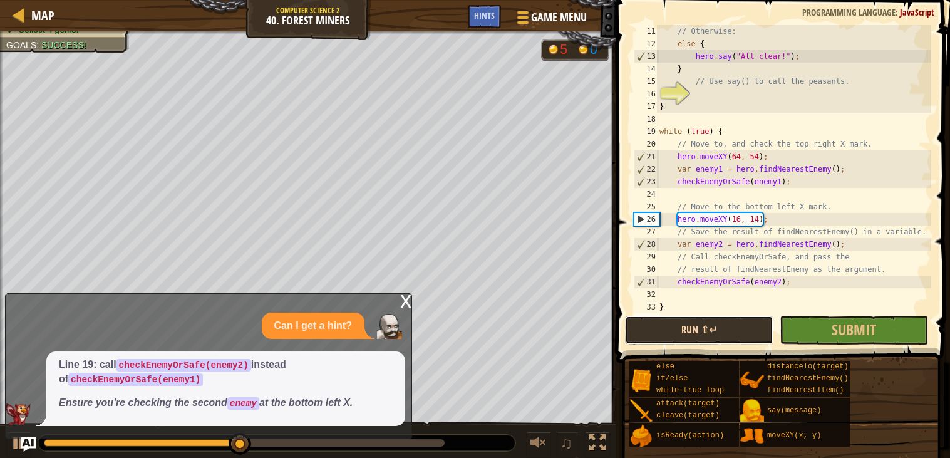
click at [714, 331] on button "Run ⇧↵" at bounding box center [699, 330] width 148 height 29
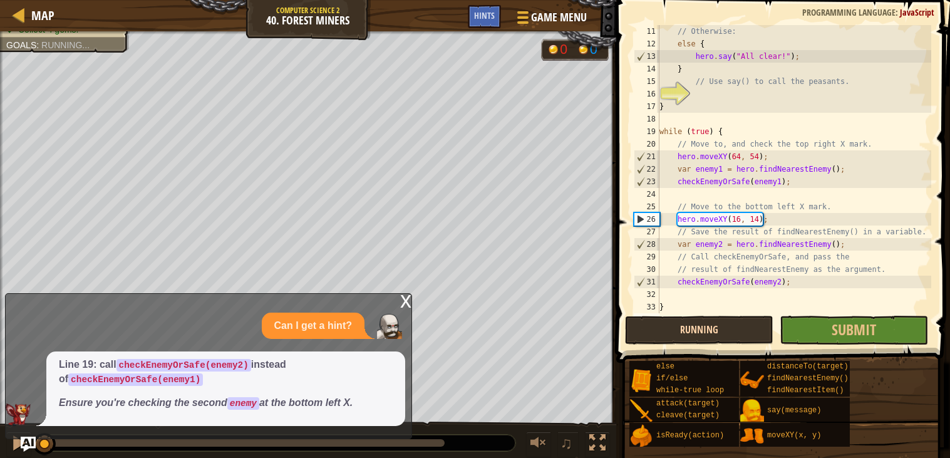
scroll to position [5, 0]
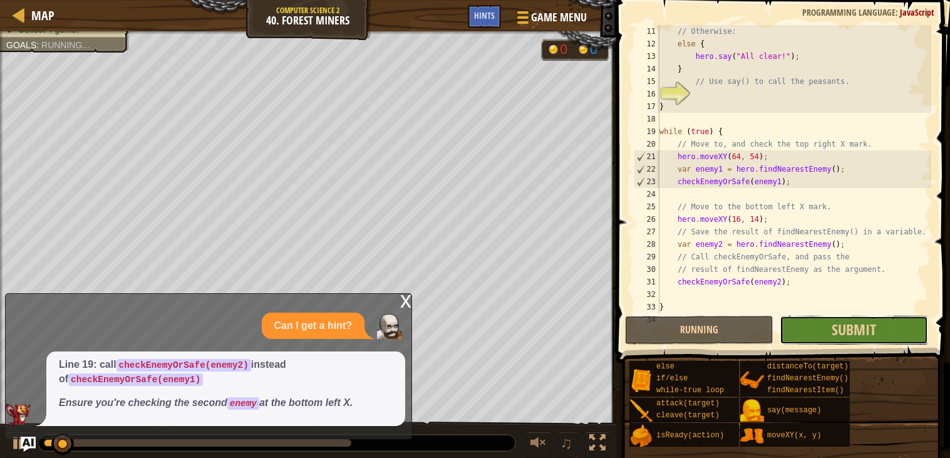
click at [813, 325] on button "Submit" at bounding box center [854, 330] width 148 height 29
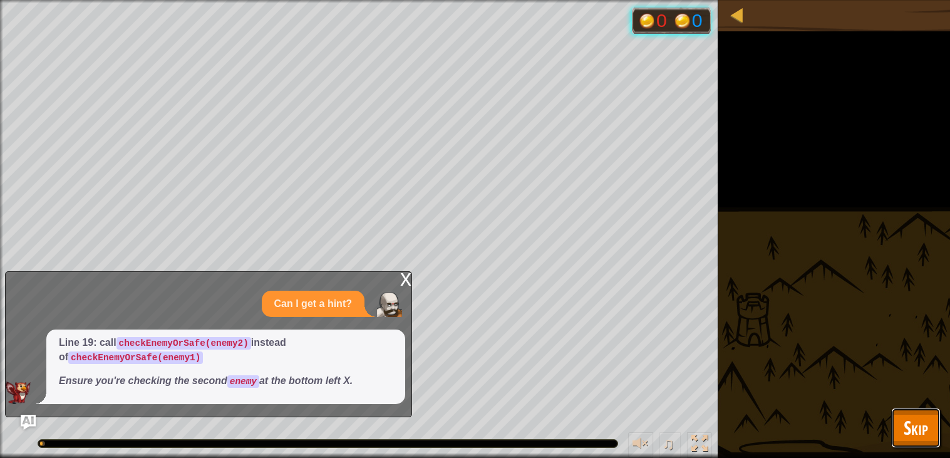
click at [901, 431] on button "Skip" at bounding box center [915, 428] width 49 height 40
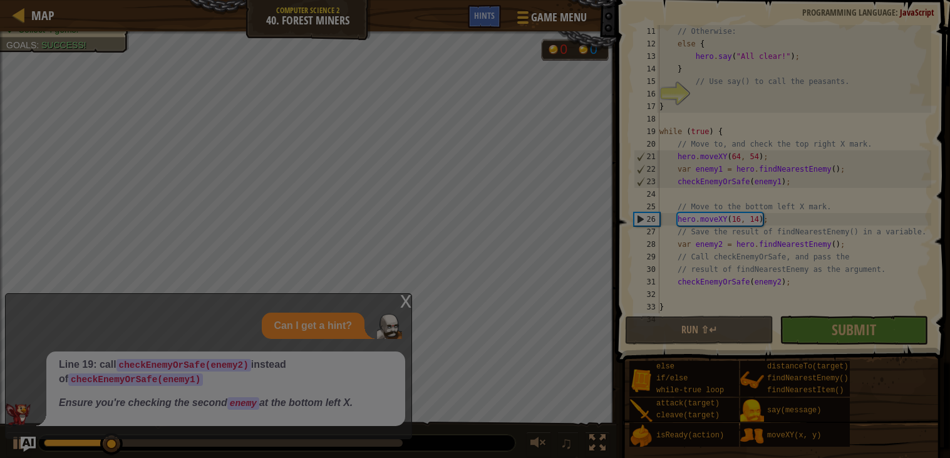
click at [401, 304] on div at bounding box center [475, 229] width 950 height 458
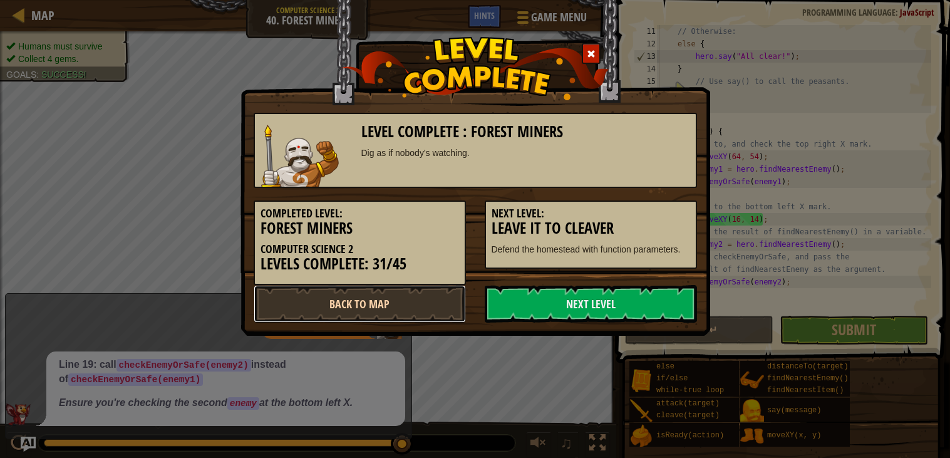
click at [390, 320] on link "Back to Map" at bounding box center [360, 304] width 212 height 38
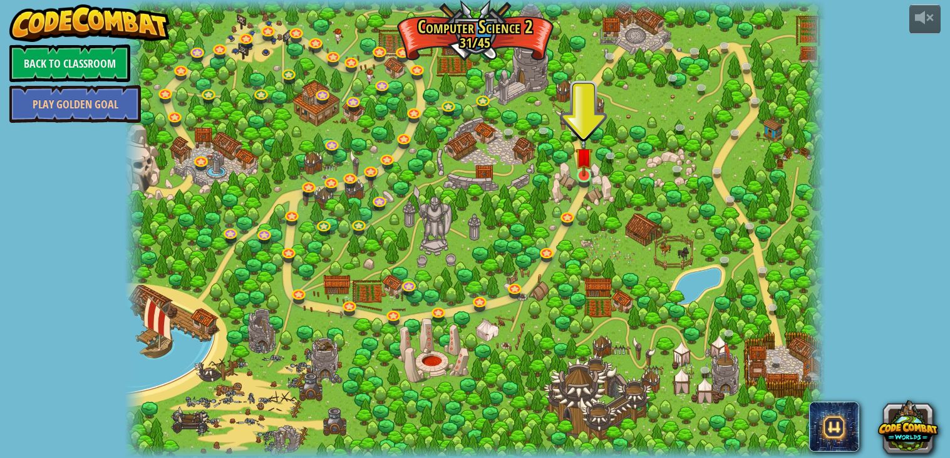
click at [583, 172] on img at bounding box center [585, 157] width 18 height 40
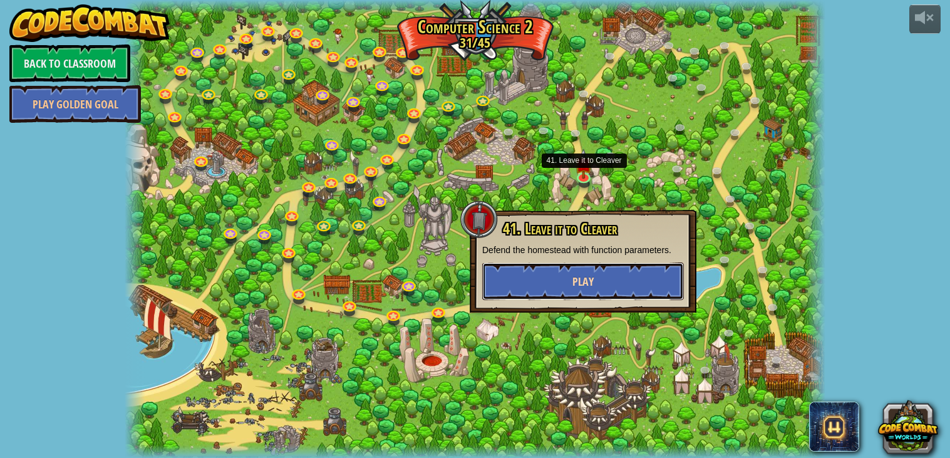
click at [602, 269] on button "Play" at bounding box center [583, 281] width 202 height 38
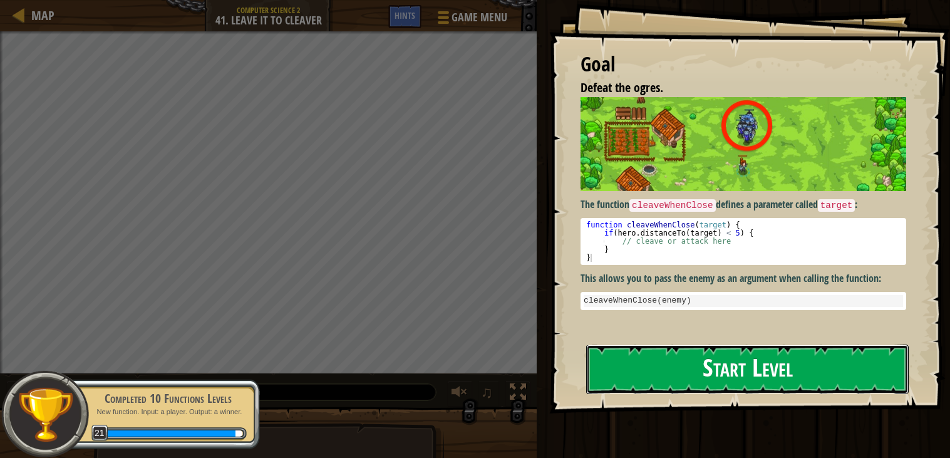
click at [715, 344] on button "Start Level" at bounding box center [747, 368] width 323 height 49
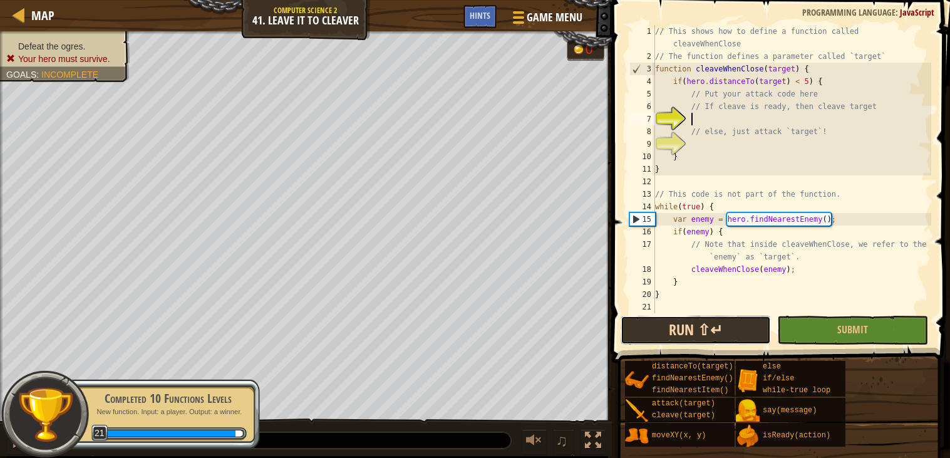
click at [704, 343] on button "Run ⇧↵" at bounding box center [696, 330] width 150 height 29
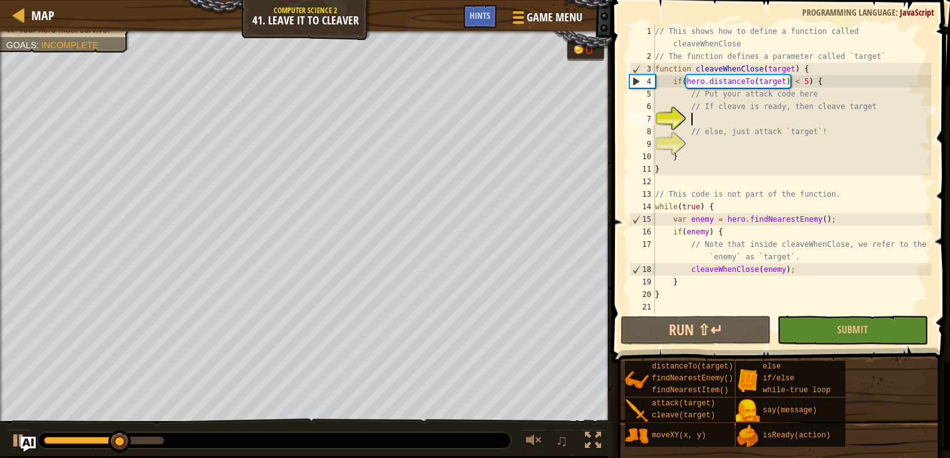
click at [713, 120] on div "// This shows how to define a function called cleaveWhenClose // The function d…" at bounding box center [792, 188] width 279 height 326
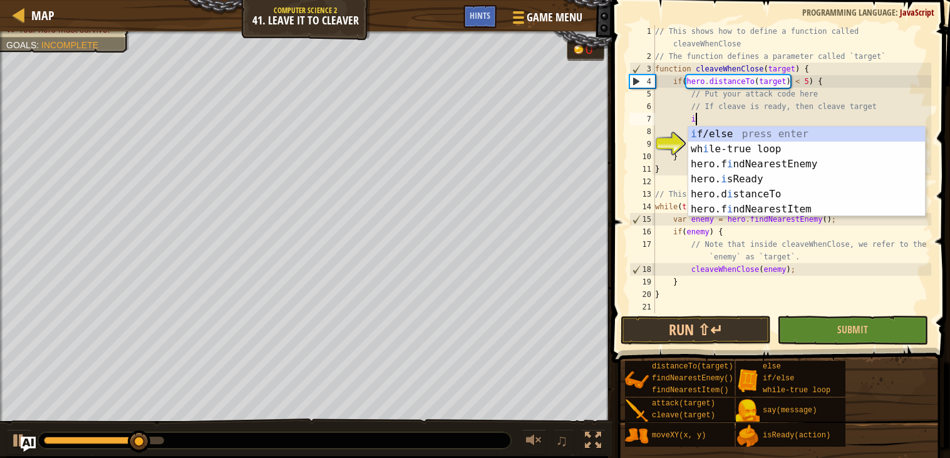
scroll to position [5, 3]
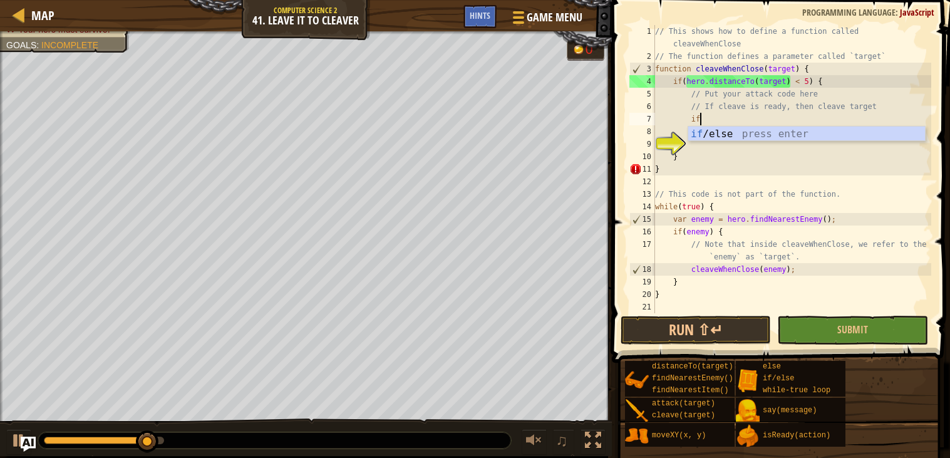
type textarea "i"
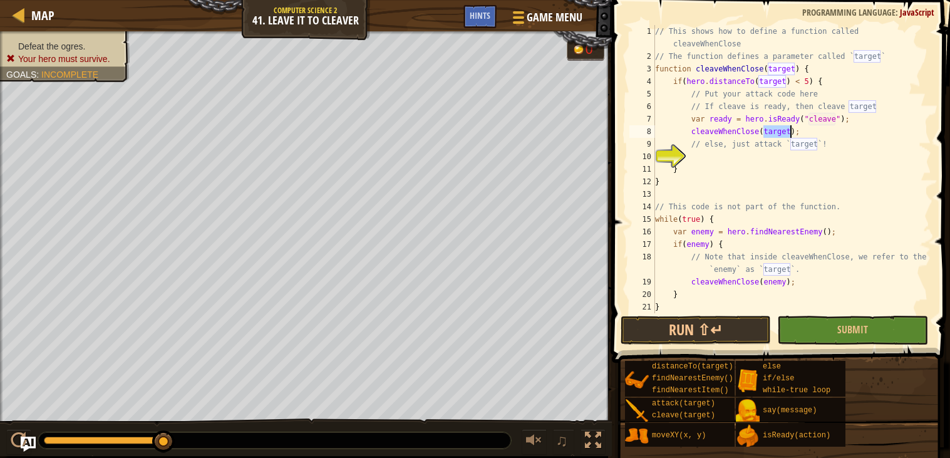
scroll to position [5, 11]
drag, startPoint x: 802, startPoint y: 132, endPoint x: 663, endPoint y: 128, distance: 139.1
click at [663, 128] on div "// This shows how to define a function called cleaveWhenClose // The function d…" at bounding box center [792, 188] width 279 height 326
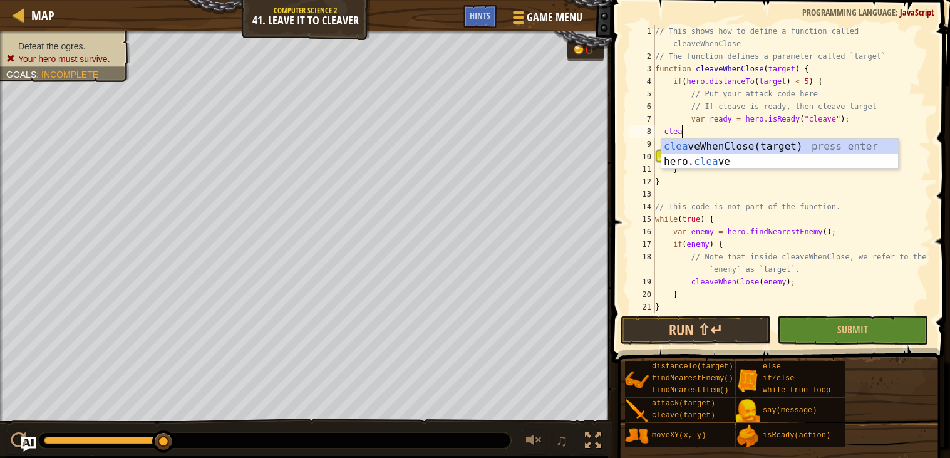
scroll to position [5, 2]
click at [710, 157] on div "cleave WhenClose(target) press enter hero. cleave press enter" at bounding box center [779, 169] width 237 height 60
type textarea "hero.cleave(enemy);"
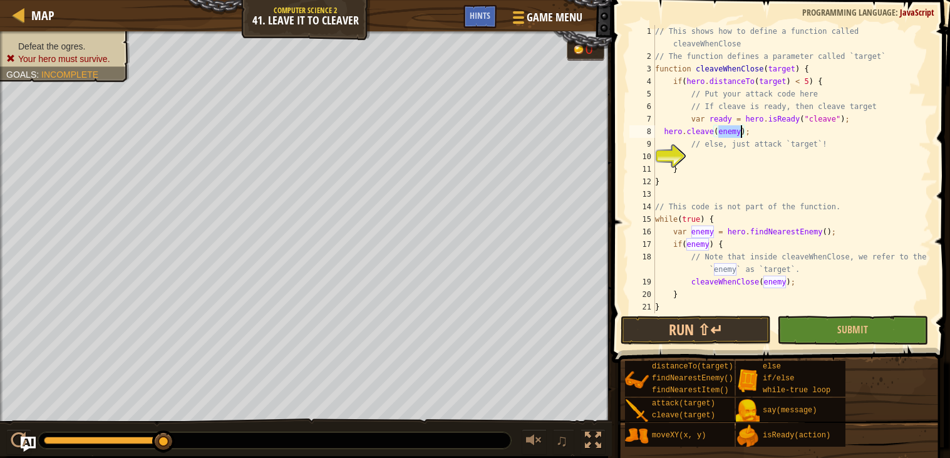
click at [719, 152] on div "// This shows how to define a function called cleaveWhenClose // The function d…" at bounding box center [792, 188] width 279 height 326
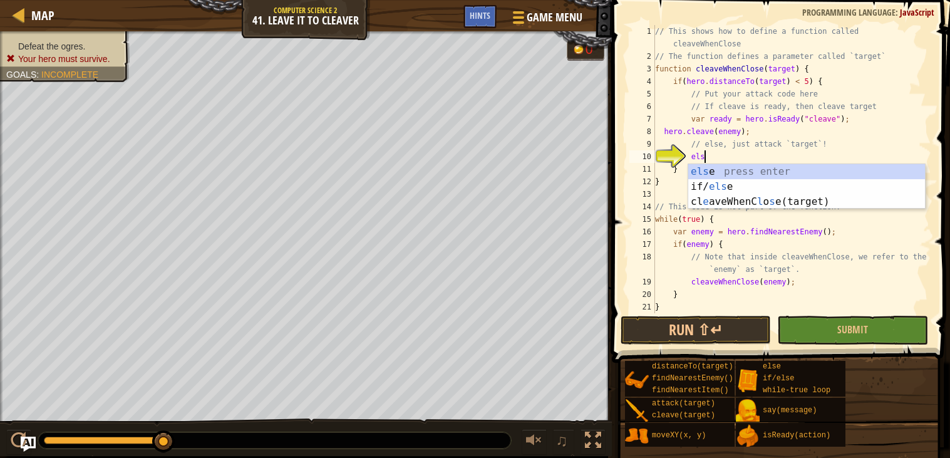
type textarea "else"
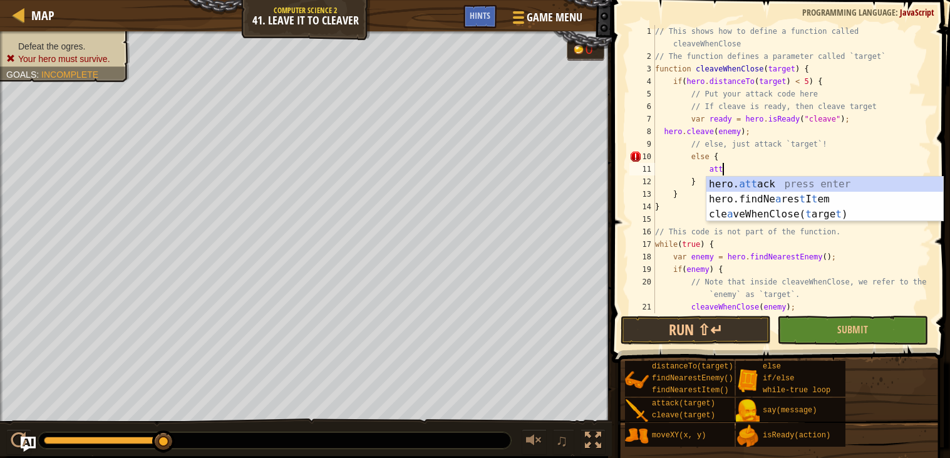
scroll to position [5, 4]
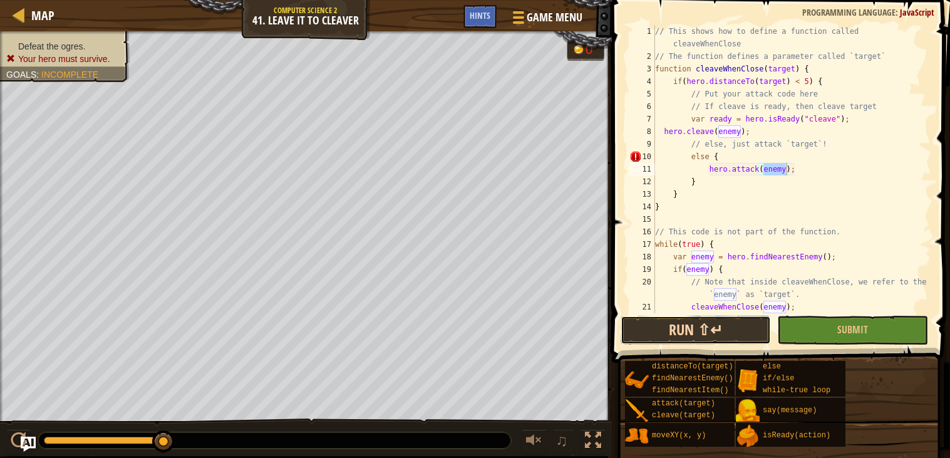
click at [664, 321] on button "Run ⇧↵" at bounding box center [696, 330] width 150 height 29
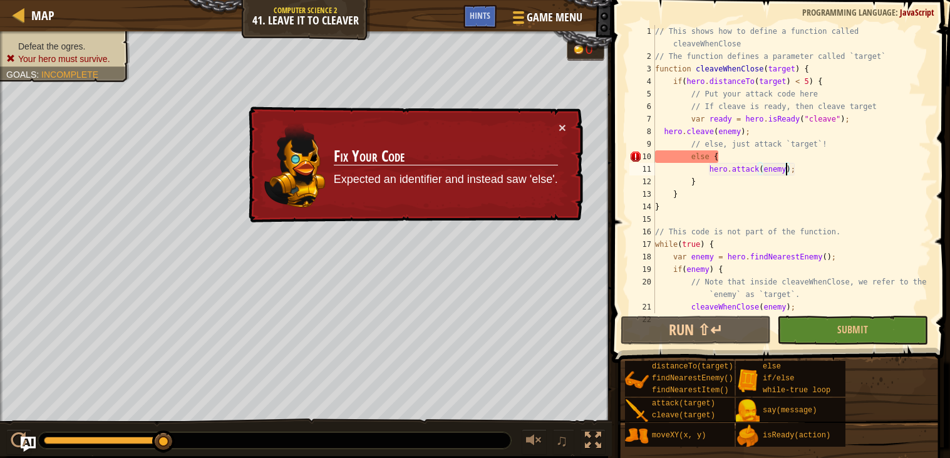
click at [685, 111] on div "// This shows how to define a function called cleaveWhenClose // The function d…" at bounding box center [792, 188] width 279 height 326
click at [678, 123] on div "// This shows how to define a function called cleaveWhenClose // The function d…" at bounding box center [792, 188] width 279 height 326
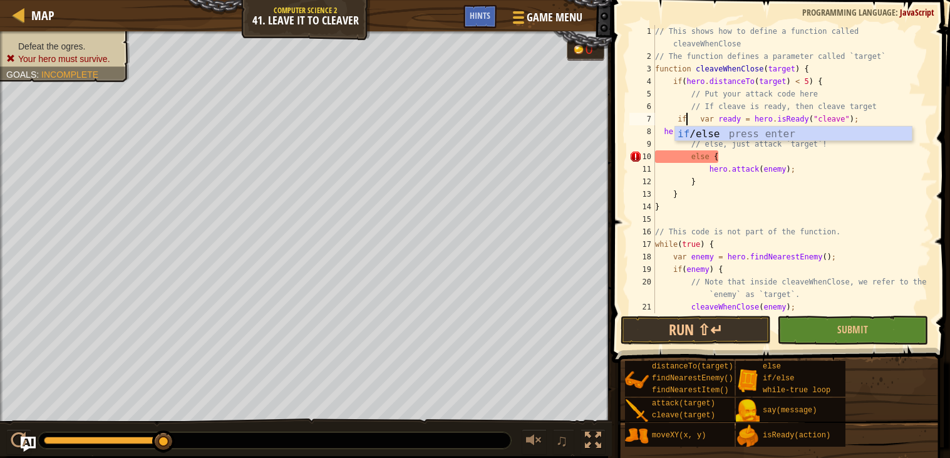
scroll to position [5, 3]
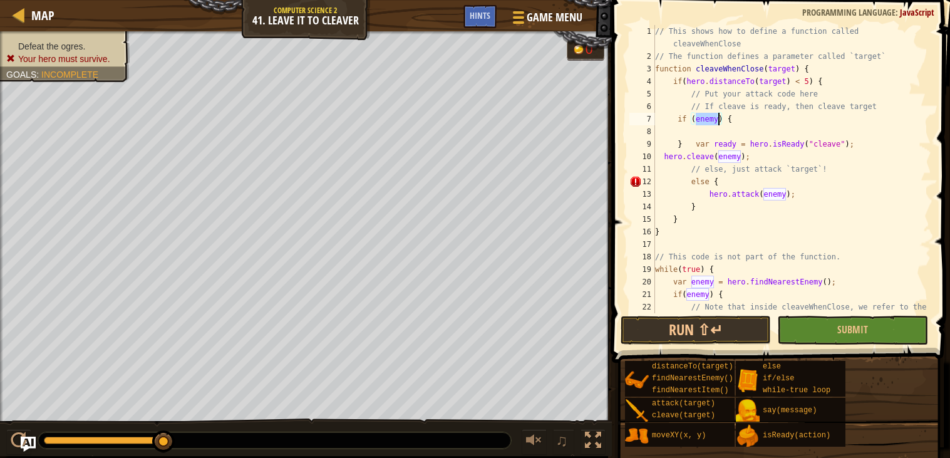
click at [688, 143] on div "// This shows how to define a function called cleaveWhenClose // The function d…" at bounding box center [792, 194] width 279 height 338
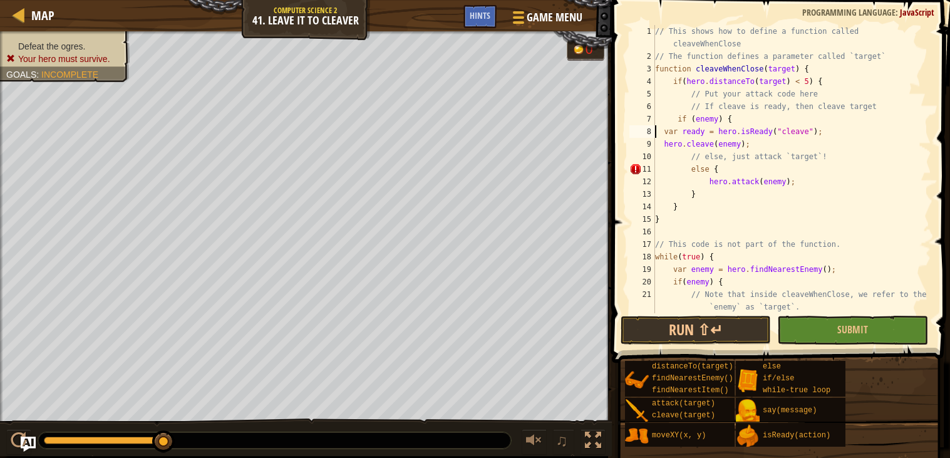
click at [758, 145] on div "// This shows how to define a function called cleaveWhenClose // The function d…" at bounding box center [792, 188] width 279 height 326
click at [668, 156] on div "// This shows how to define a function called cleaveWhenClose // The function d…" at bounding box center [792, 188] width 279 height 326
click at [670, 326] on button "Run ⇧↵" at bounding box center [696, 330] width 150 height 29
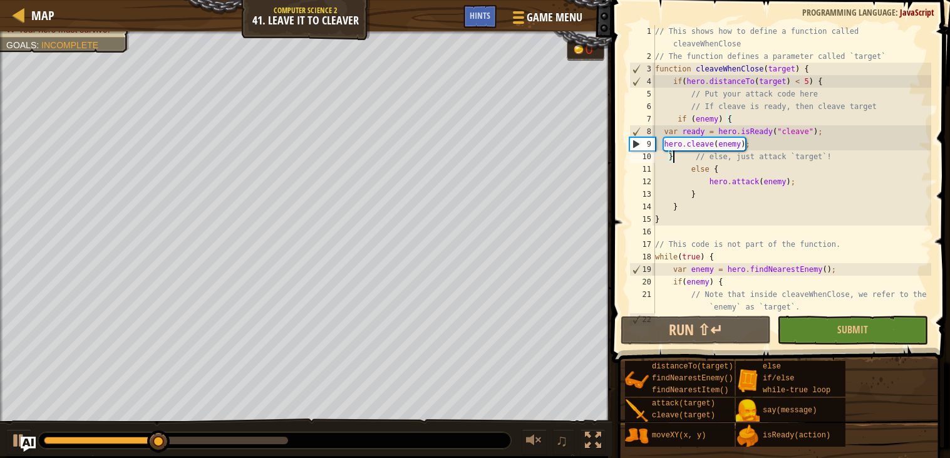
click at [705, 178] on div "// This shows how to define a function called cleaveWhenClose // The function d…" at bounding box center [792, 188] width 279 height 326
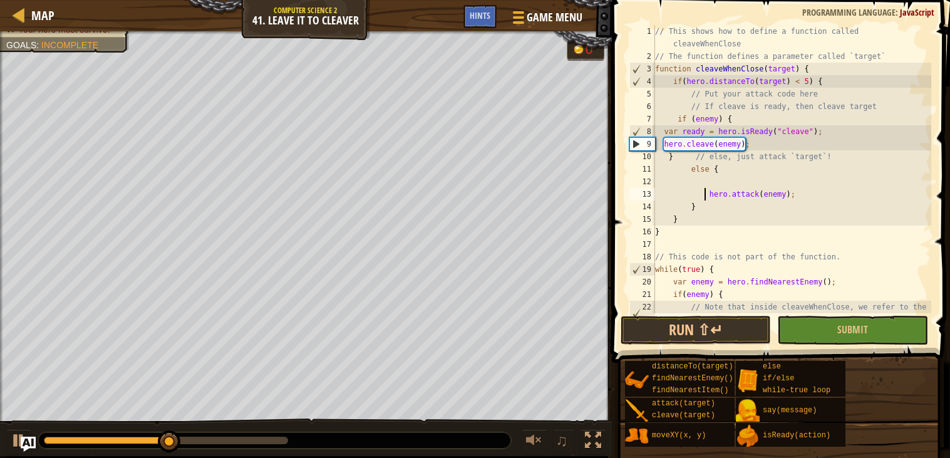
click at [721, 171] on div "// This shows how to define a function called cleaveWhenClose // The function d…" at bounding box center [792, 194] width 279 height 338
type textarea "else {"
click at [718, 178] on div "// This shows how to define a function called cleaveWhenClose // The function d…" at bounding box center [792, 194] width 279 height 338
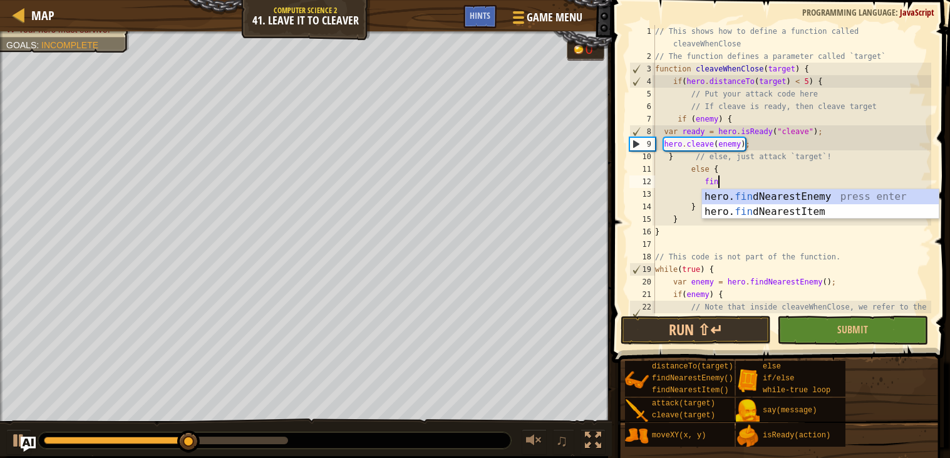
type textarea "find"
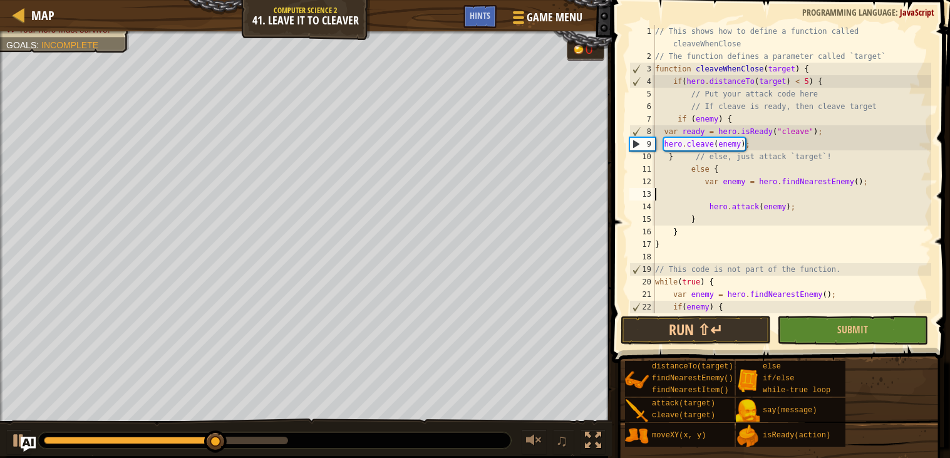
scroll to position [5, 0]
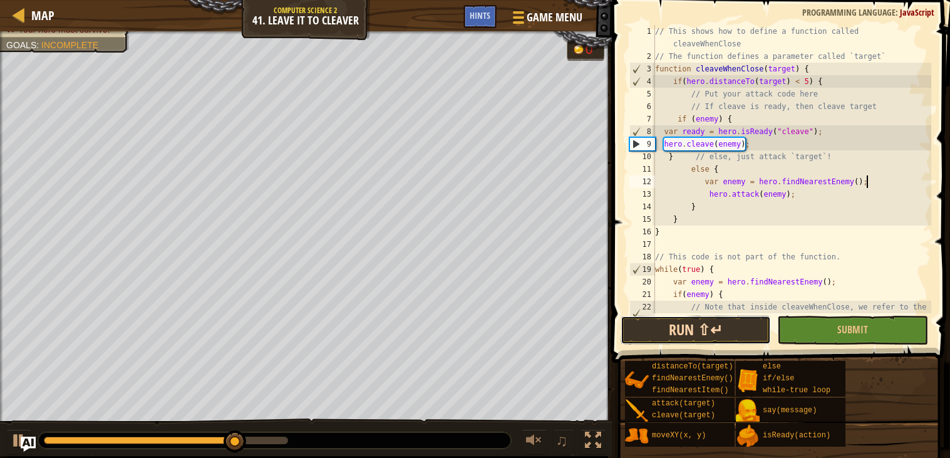
click at [717, 329] on button "Run ⇧↵" at bounding box center [696, 330] width 150 height 29
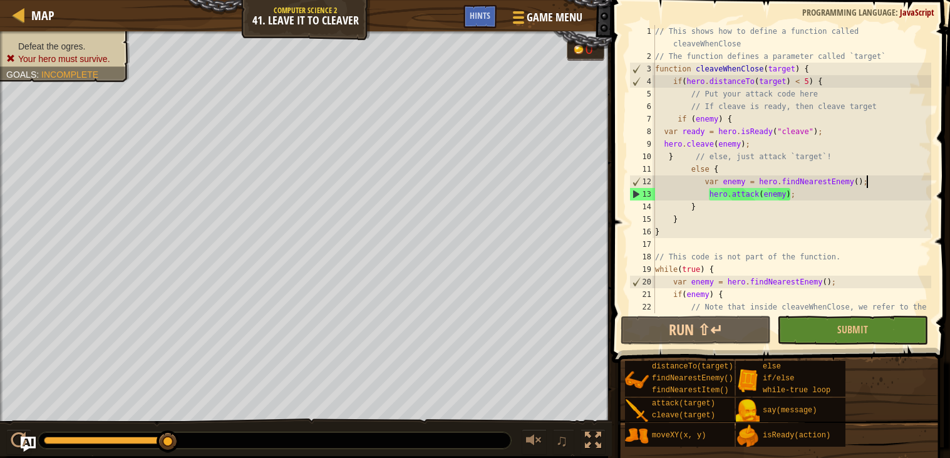
scroll to position [0, 0]
click at [698, 138] on div "// This shows how to define a function called cleaveWhenClose // The function d…" at bounding box center [792, 194] width 279 height 338
click at [718, 143] on div "// This shows how to define a function called cleaveWhenClose // The function d…" at bounding box center [792, 194] width 279 height 338
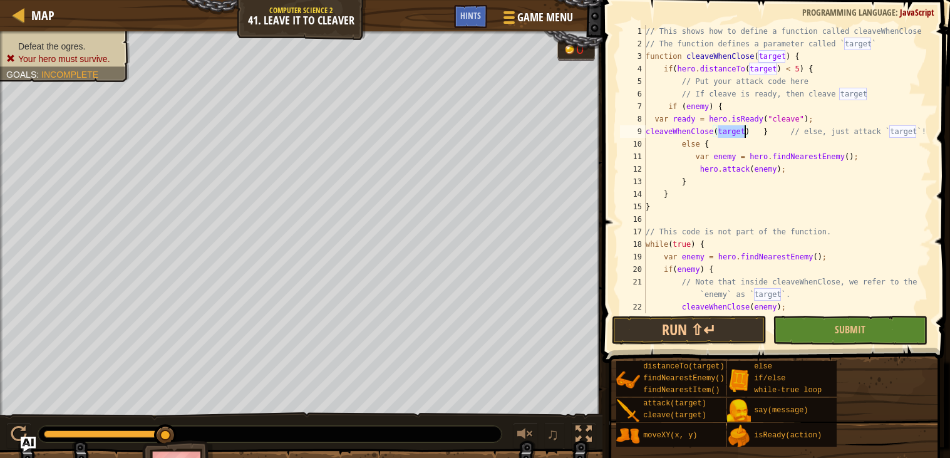
click at [652, 163] on div "// This shows how to define a function called cleaveWhenClose // The function d…" at bounding box center [787, 181] width 288 height 313
click at [688, 330] on button "Run ⇧↵" at bounding box center [689, 330] width 155 height 29
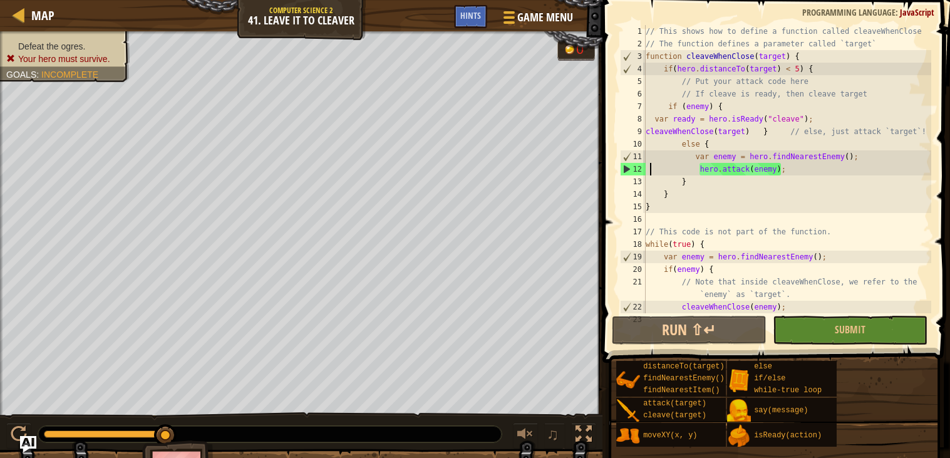
click at [24, 445] on img "Ask AI" at bounding box center [28, 444] width 16 height 16
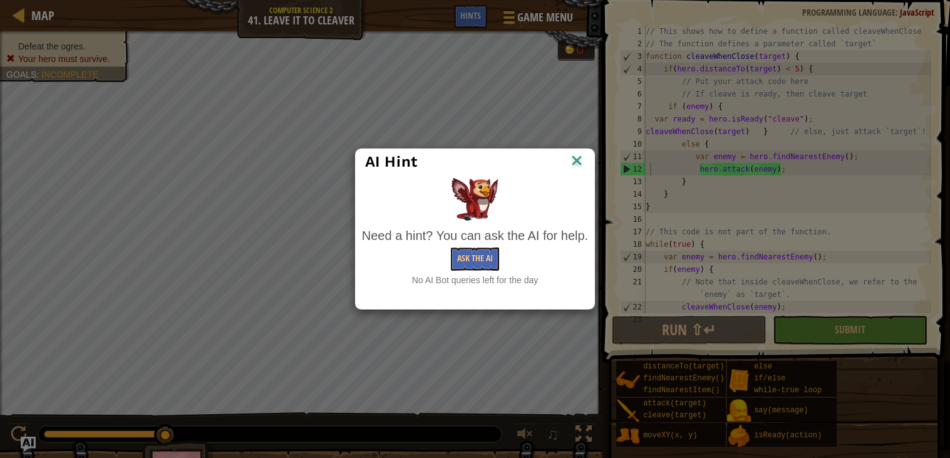
click at [577, 165] on img at bounding box center [577, 161] width 16 height 19
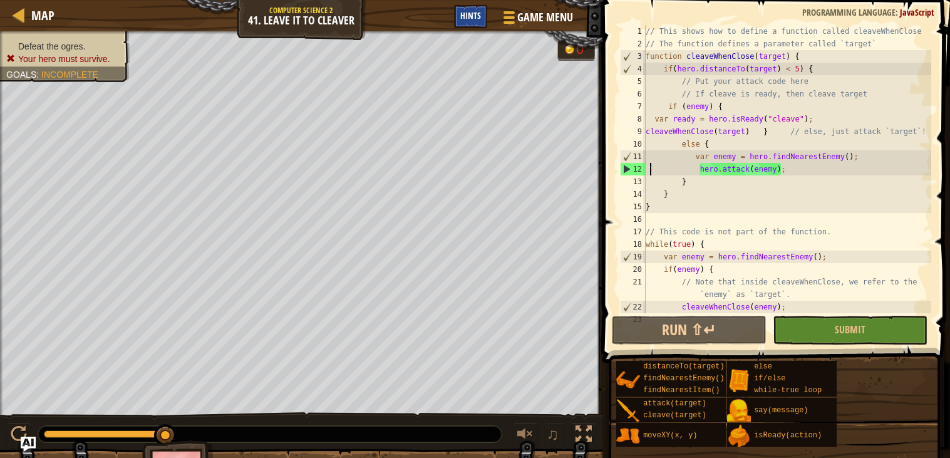
click at [470, 21] on div "Hints" at bounding box center [470, 16] width 33 height 23
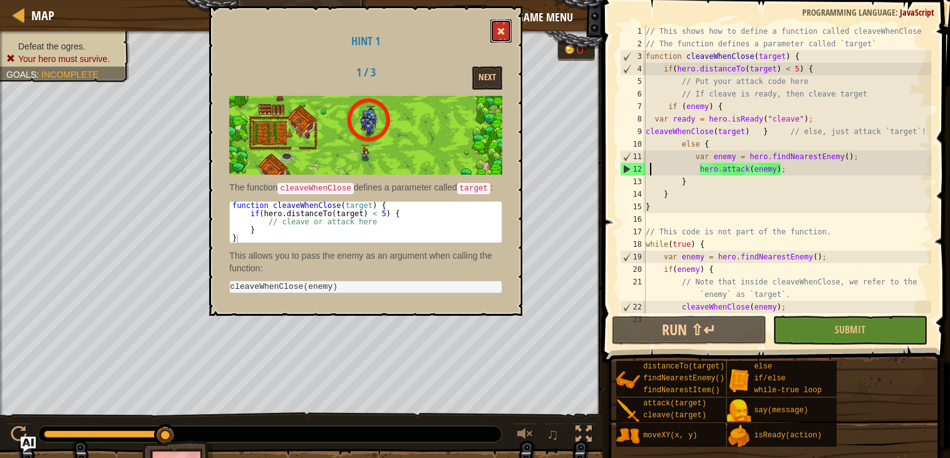
click at [502, 29] on span at bounding box center [501, 31] width 9 height 9
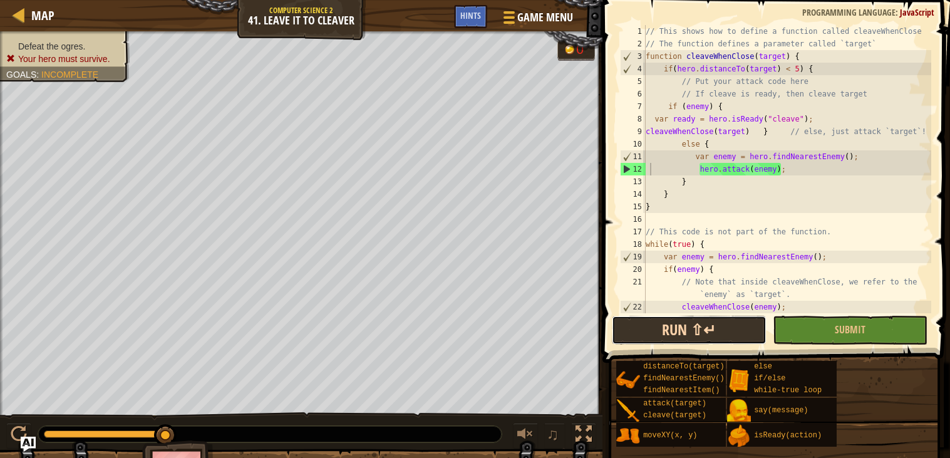
click at [656, 333] on button "Run ⇧↵" at bounding box center [689, 330] width 155 height 29
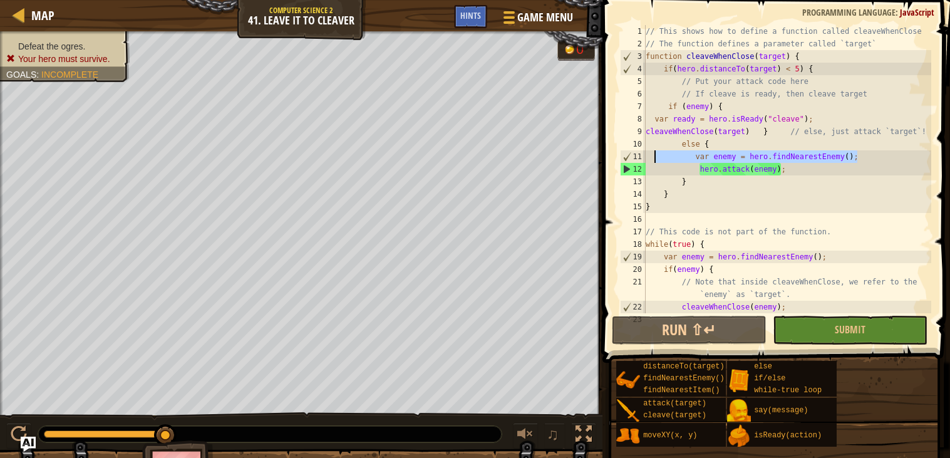
drag, startPoint x: 876, startPoint y: 150, endPoint x: 657, endPoint y: 160, distance: 219.4
click at [657, 160] on div "// This shows how to define a function called cleaveWhenClose // The function d…" at bounding box center [787, 181] width 288 height 313
type textarea "var enemy = hero.findNearestEnemy();"
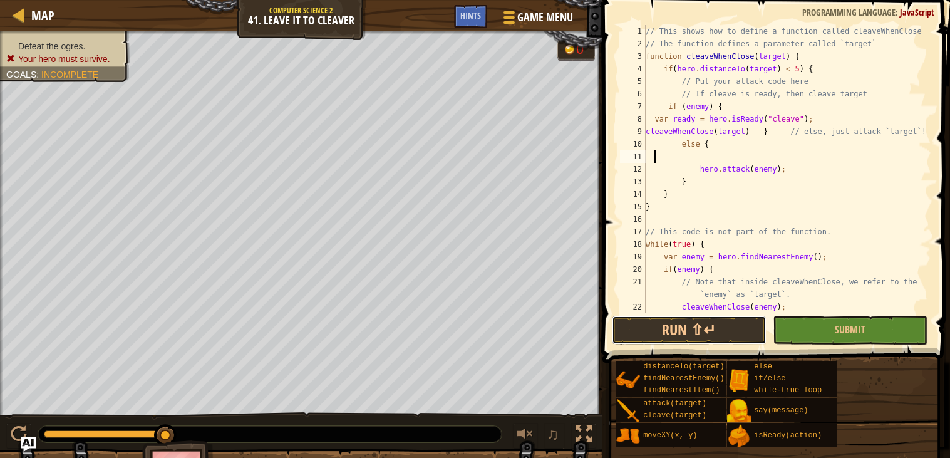
click at [693, 317] on button "Run ⇧↵" at bounding box center [689, 330] width 155 height 29
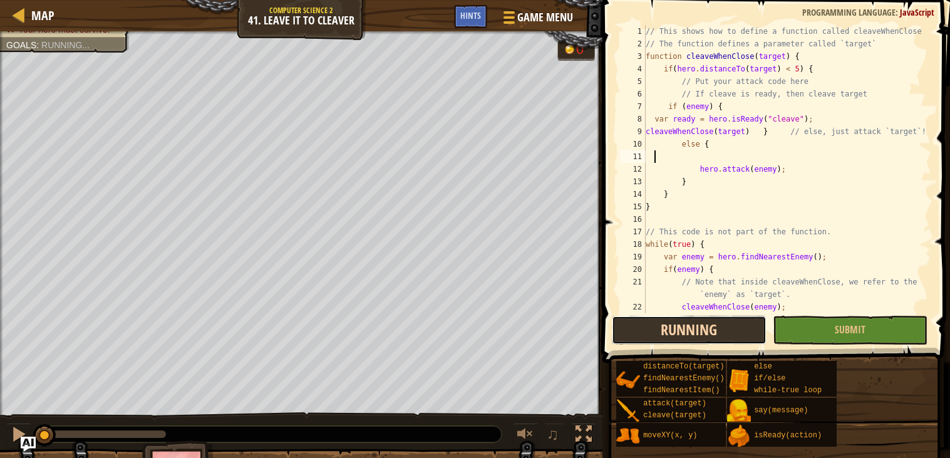
click at [715, 326] on button "Running" at bounding box center [689, 330] width 155 height 29
click at [646, 329] on button "Running" at bounding box center [689, 330] width 155 height 29
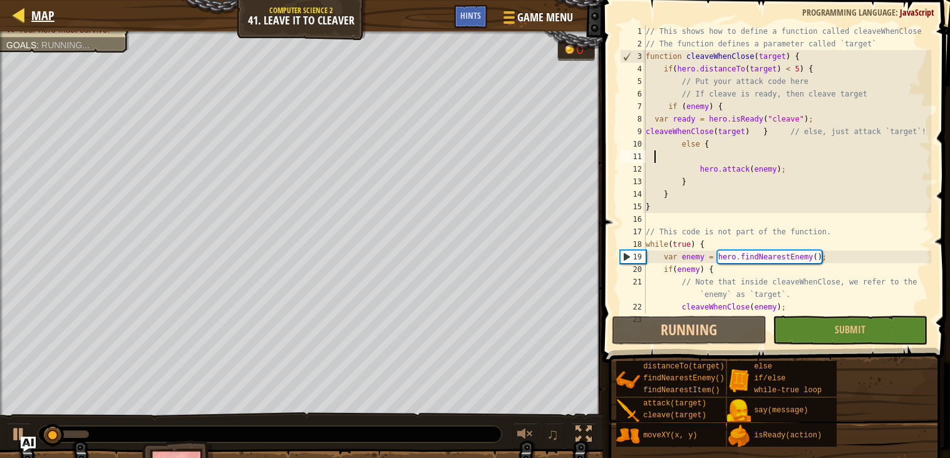
click at [46, 29] on div "Map" at bounding box center [39, 15] width 29 height 31
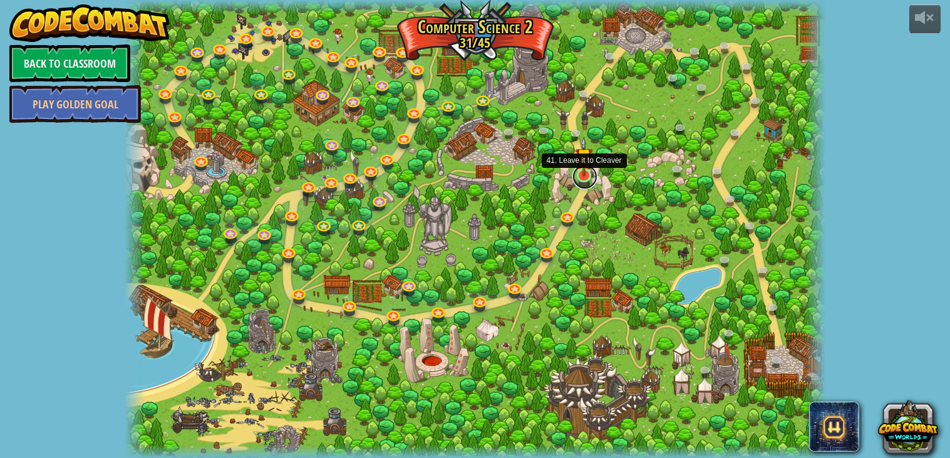
click at [589, 182] on link at bounding box center [584, 176] width 25 height 25
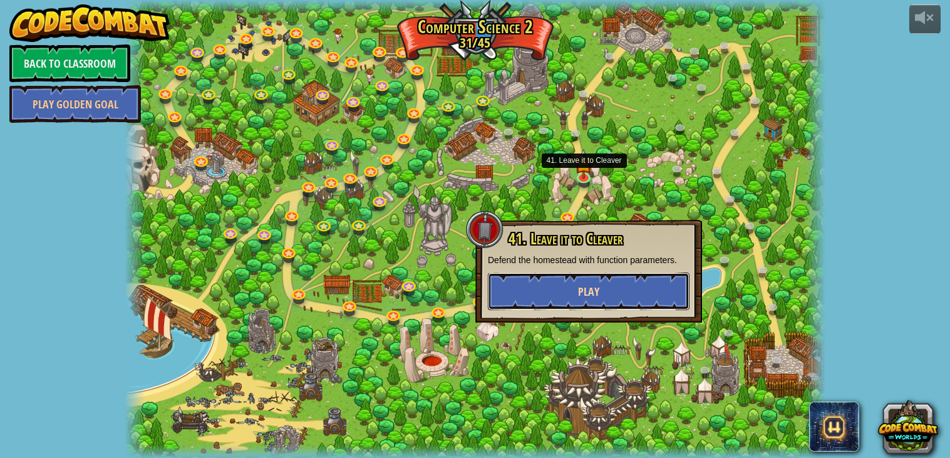
click at [587, 298] on span "Play" at bounding box center [588, 292] width 21 height 16
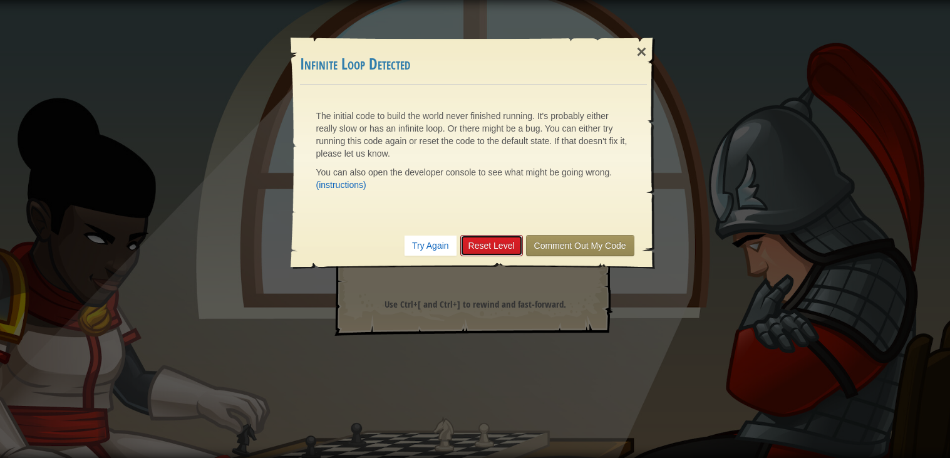
click at [496, 245] on link "Reset Level" at bounding box center [491, 245] width 63 height 21
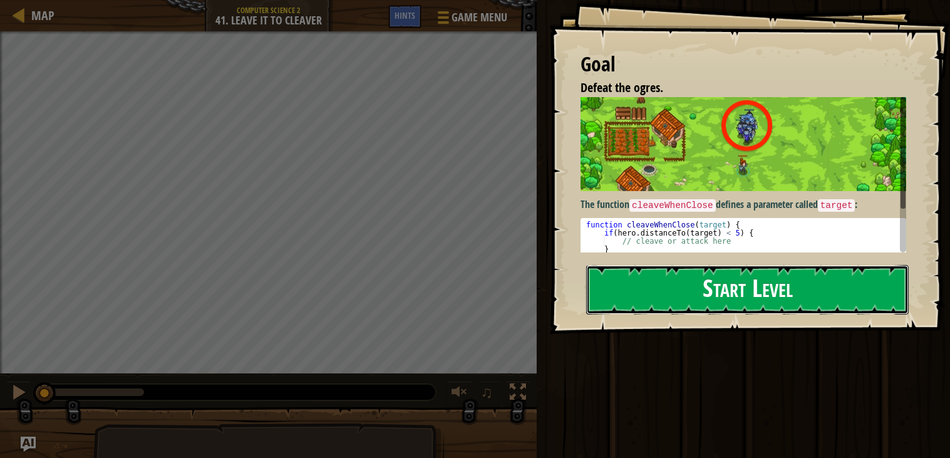
click at [671, 265] on button "Start Level" at bounding box center [747, 289] width 323 height 49
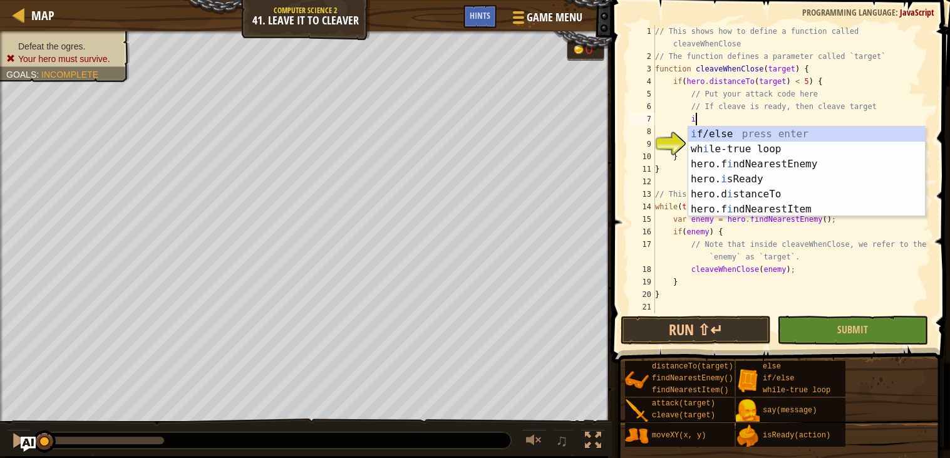
scroll to position [5, 3]
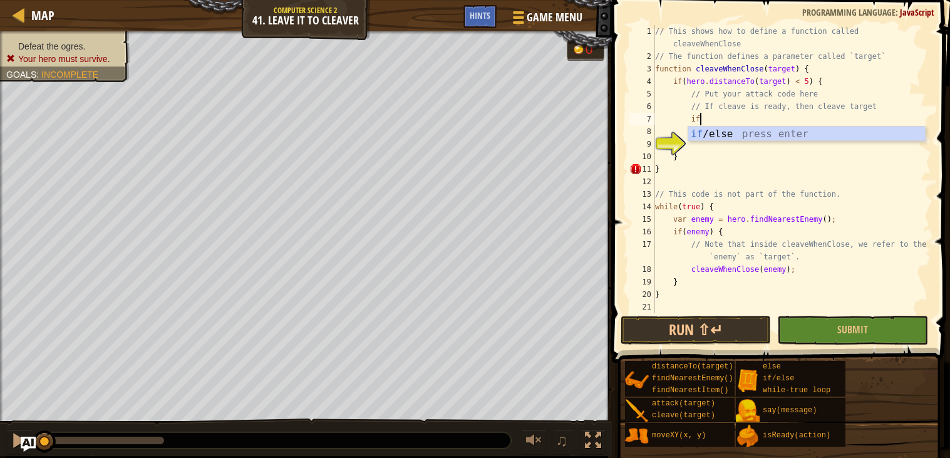
type textarea "if (enemy) {"
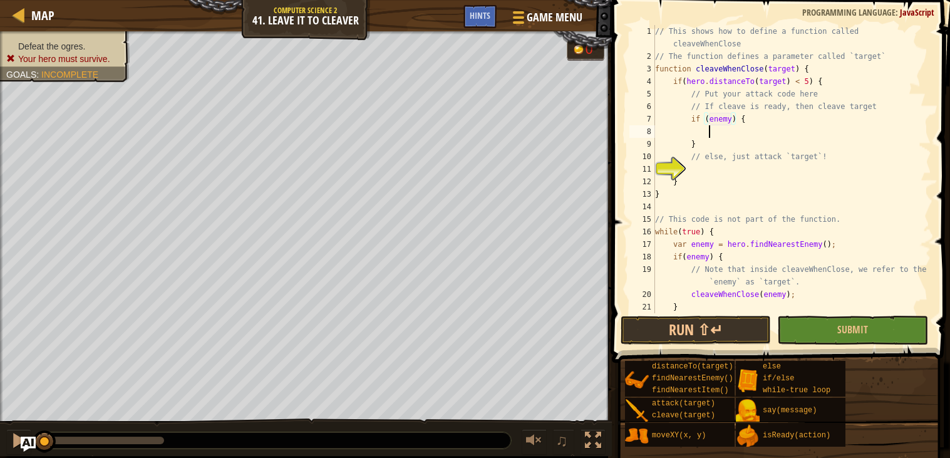
click at [717, 135] on div "// This shows how to define a function called cleaveWhenClose // The function d…" at bounding box center [792, 188] width 279 height 326
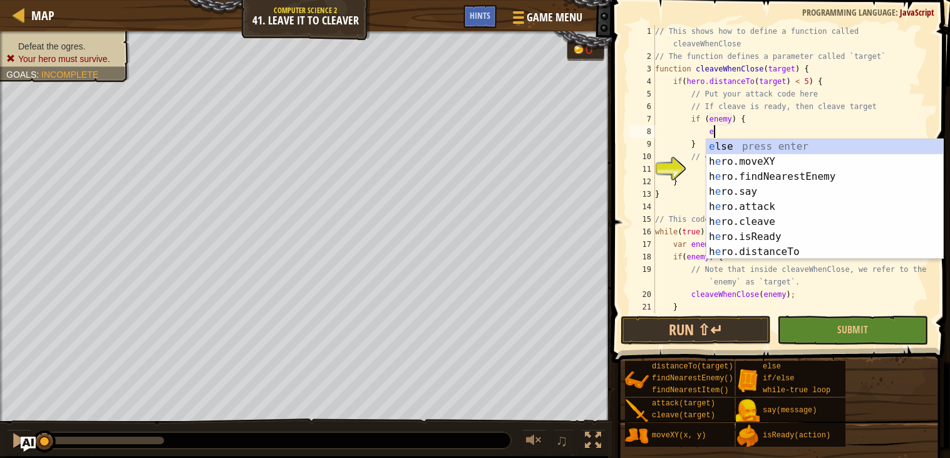
type textarea "e"
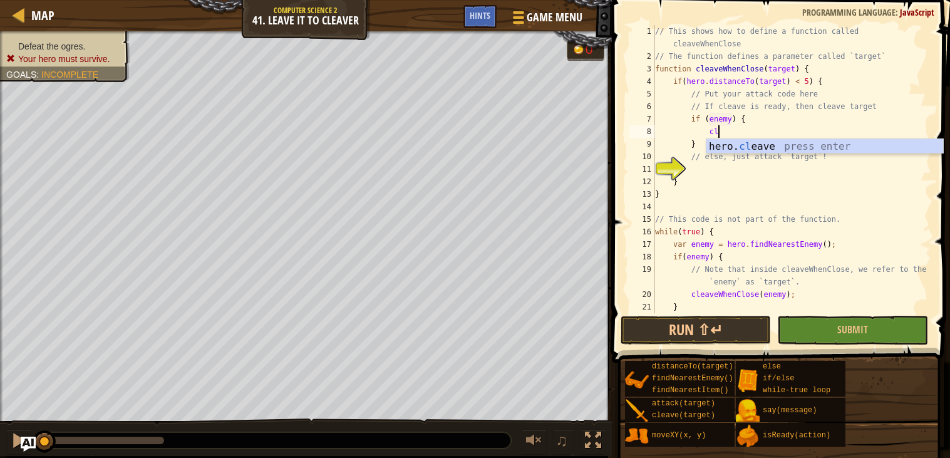
scroll to position [5, 4]
type textarea "hero.cleave(enemy);"
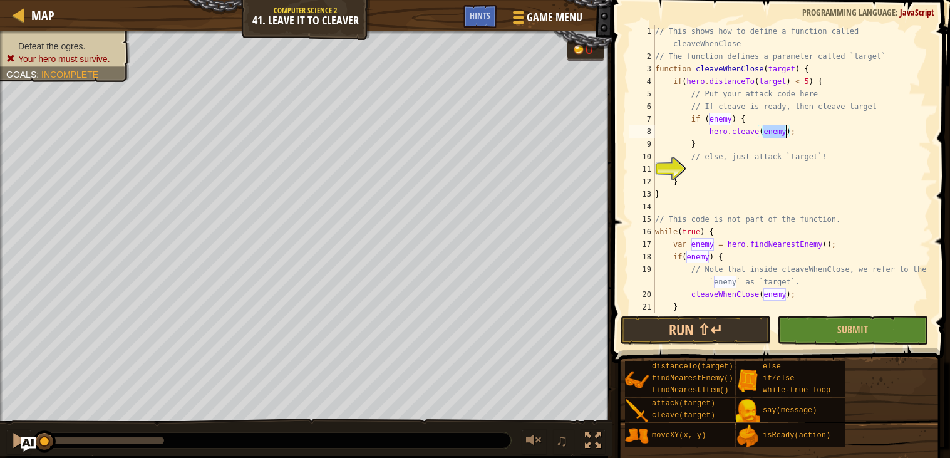
click at [700, 128] on div "// This shows how to define a function called cleaveWhenClose // The function d…" at bounding box center [792, 188] width 279 height 326
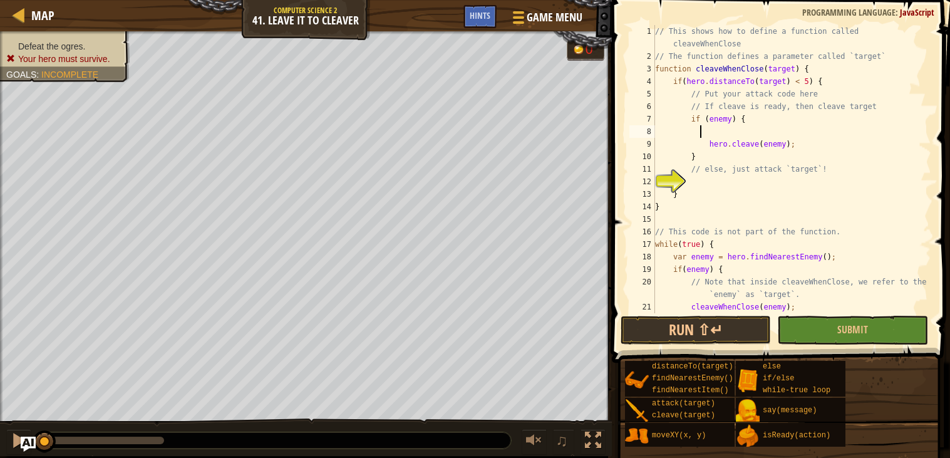
click at [713, 130] on div "// This shows how to define a function called cleaveWhenClose // The function d…" at bounding box center [792, 188] width 279 height 326
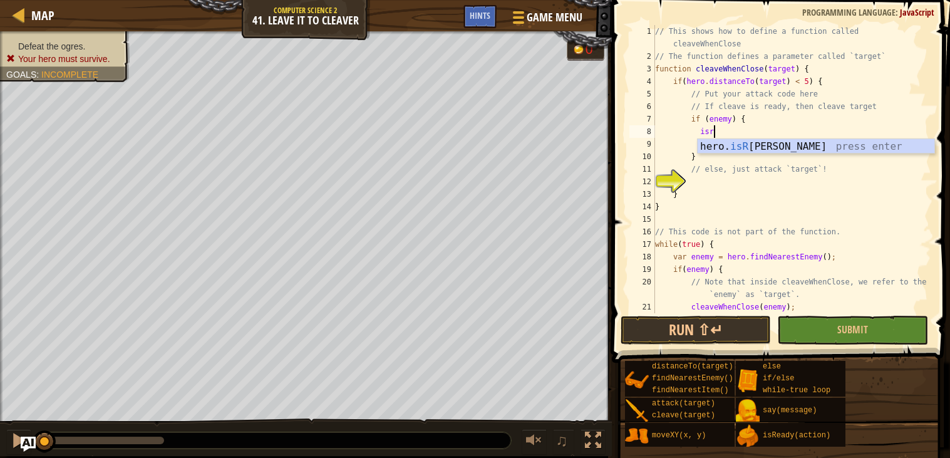
scroll to position [5, 4]
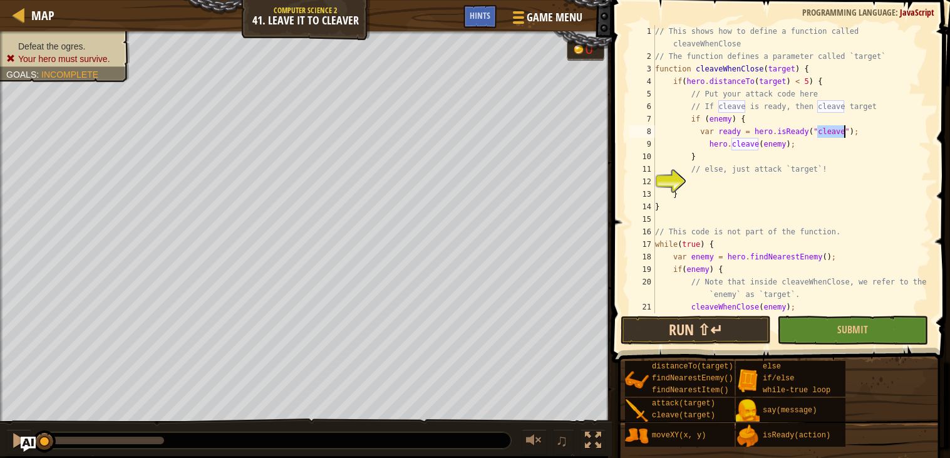
type textarea "var ready = hero.isReady("cleave");"
click at [713, 337] on button "Run ⇧↵" at bounding box center [696, 330] width 150 height 29
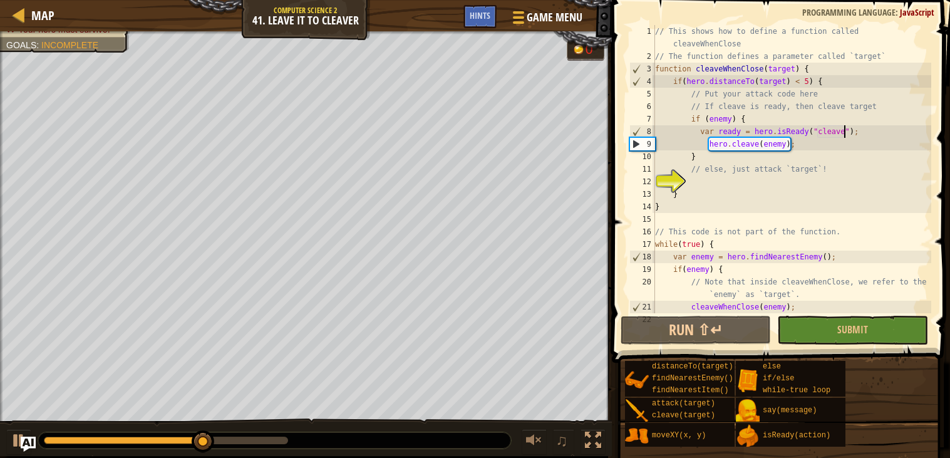
click at [710, 178] on div "// This shows how to define a function called cleaveWhenClose // The function d…" at bounding box center [792, 188] width 279 height 326
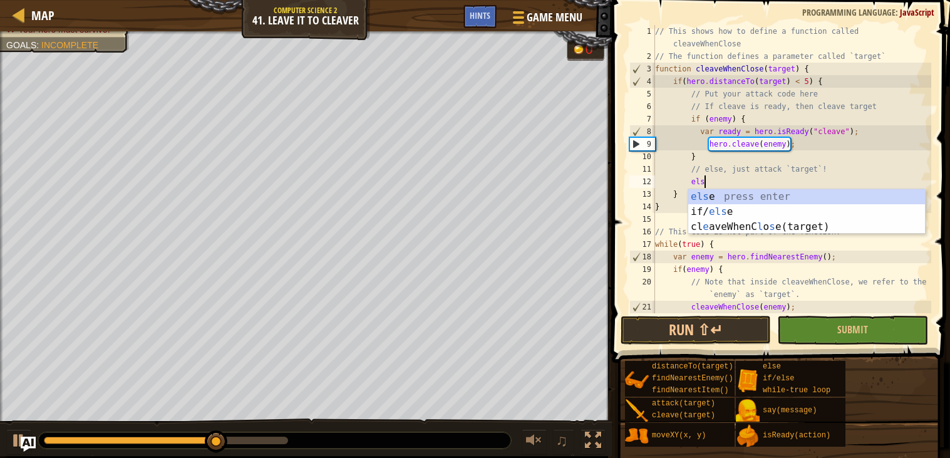
type textarea "else"
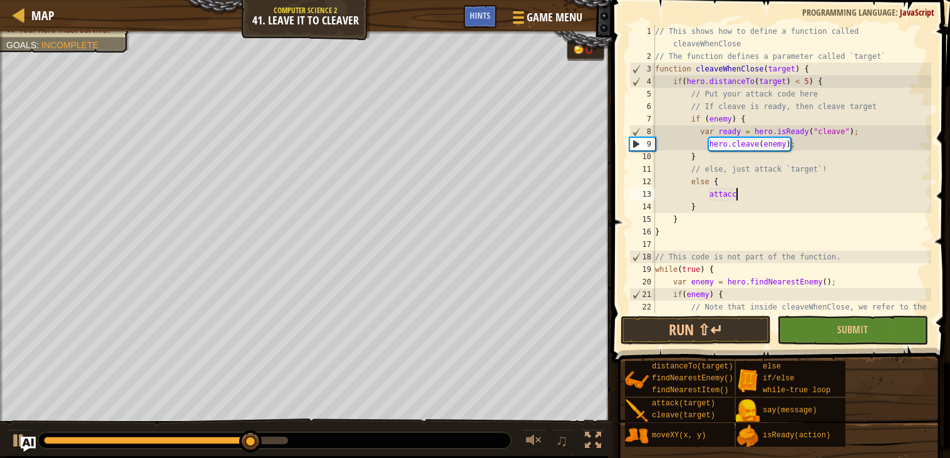
scroll to position [5, 5]
click at [699, 321] on button "Run ⇧↵" at bounding box center [696, 330] width 150 height 29
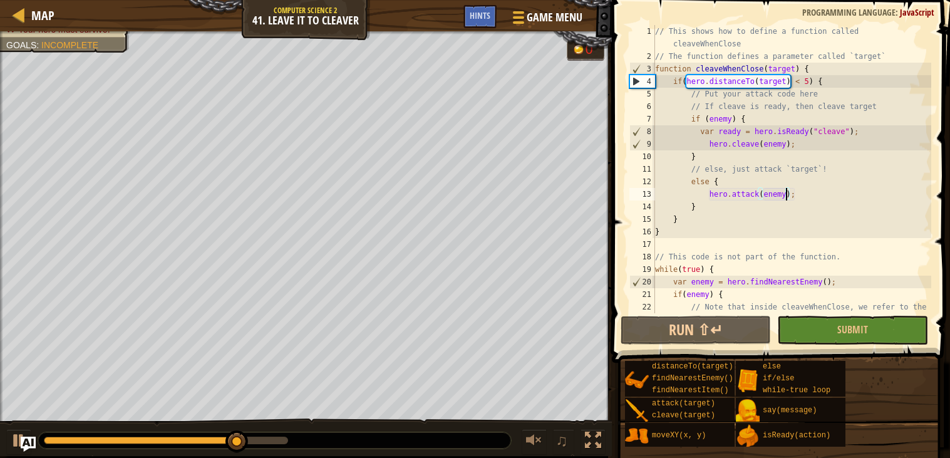
click at [769, 194] on div "// This shows how to define a function called cleaveWhenClose // The function d…" at bounding box center [792, 194] width 279 height 338
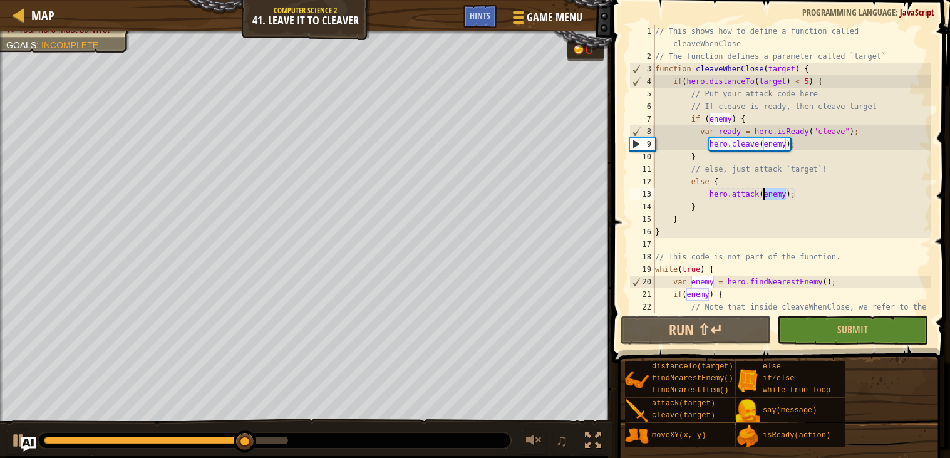
click at [769, 194] on div "// This shows how to define a function called cleaveWhenClose // The function d…" at bounding box center [792, 194] width 279 height 338
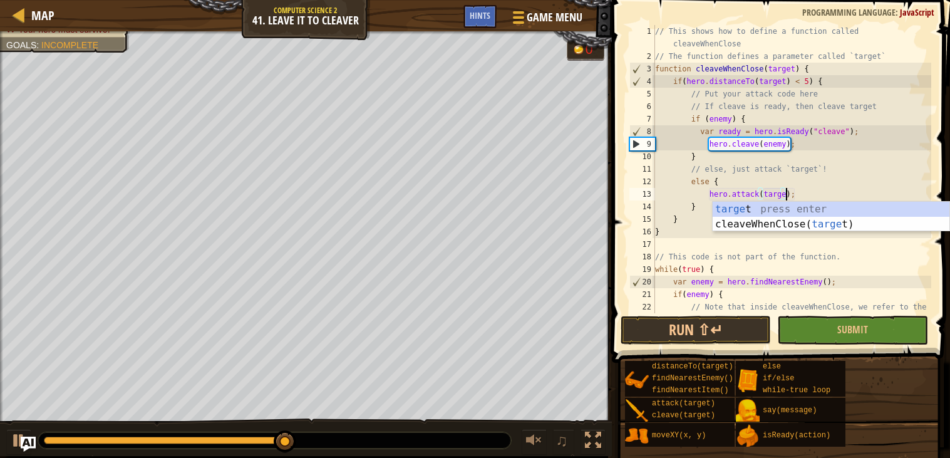
scroll to position [5, 11]
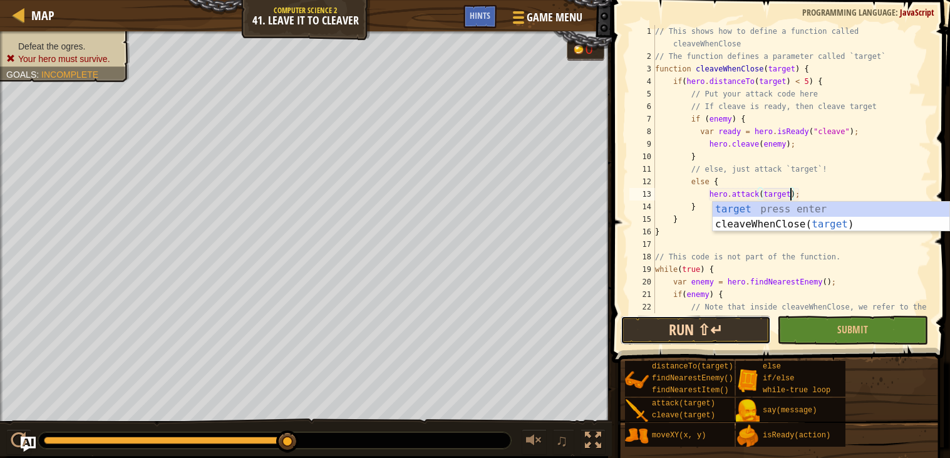
click at [726, 328] on button "Run ⇧↵" at bounding box center [696, 330] width 150 height 29
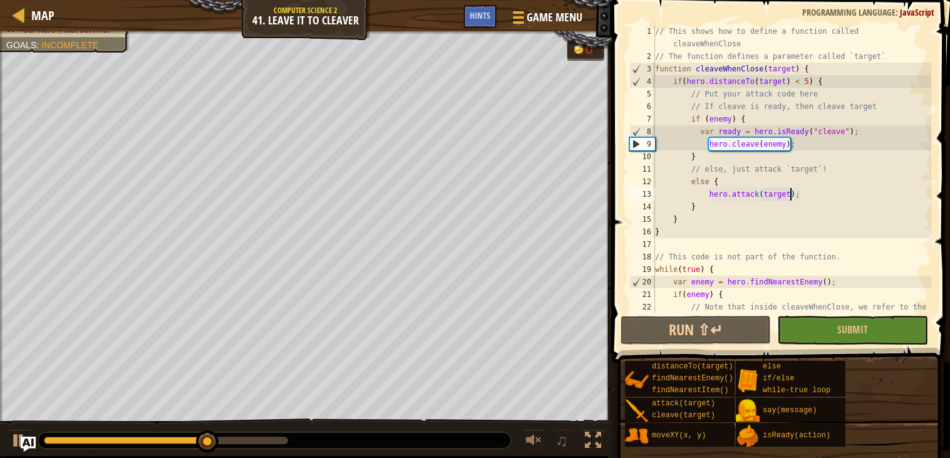
click at [773, 194] on div "// This shows how to define a function called cleaveWhenClose // The function d…" at bounding box center [792, 194] width 279 height 338
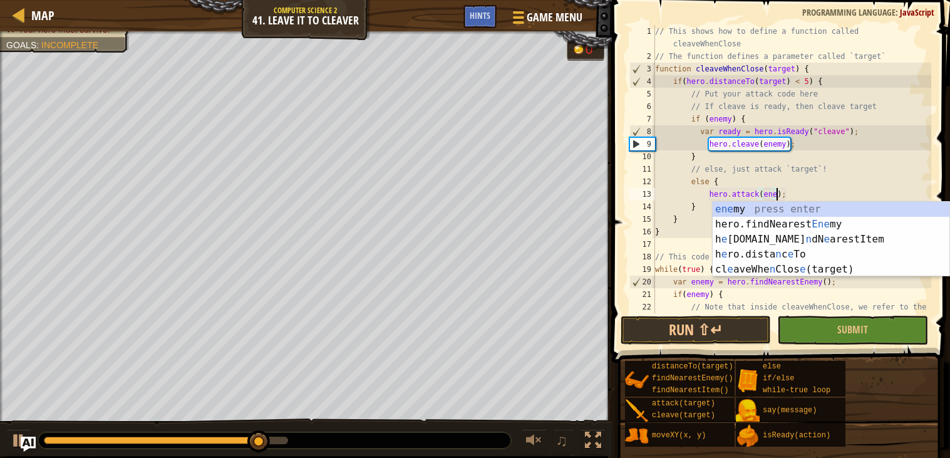
scroll to position [5, 10]
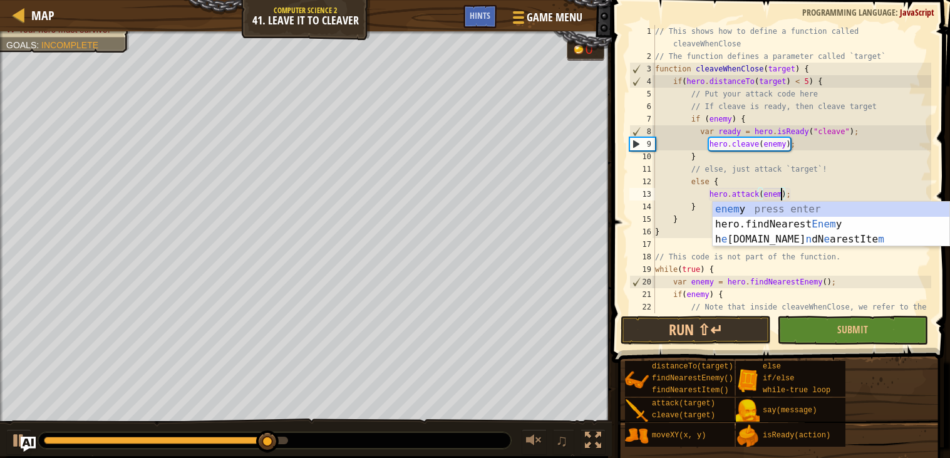
type textarea "hero.attack(enemy);"
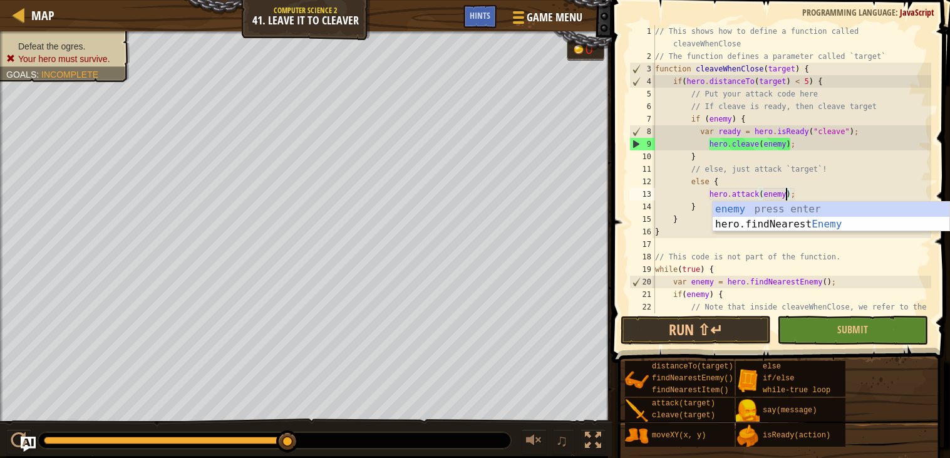
click at [703, 192] on div "// This shows how to define a function called cleaveWhenClose // The function d…" at bounding box center [792, 194] width 279 height 338
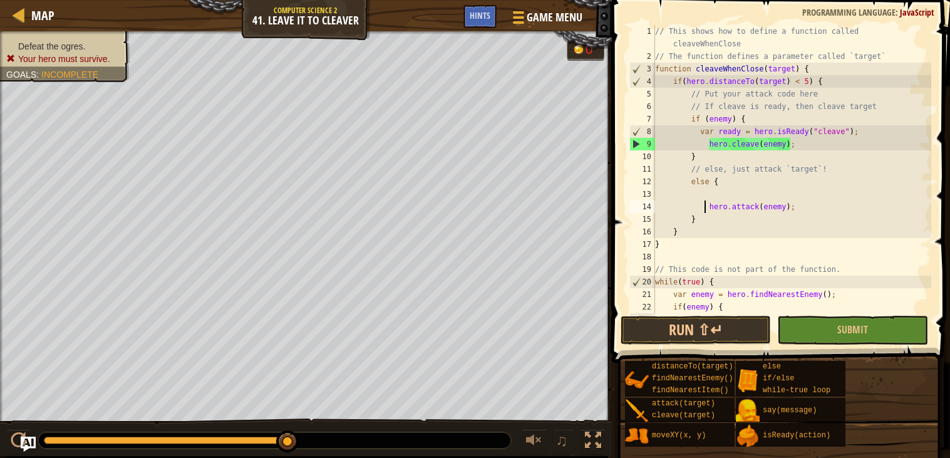
click at [703, 192] on div "// This shows how to define a function called cleaveWhenClose // The function d…" at bounding box center [792, 194] width 279 height 338
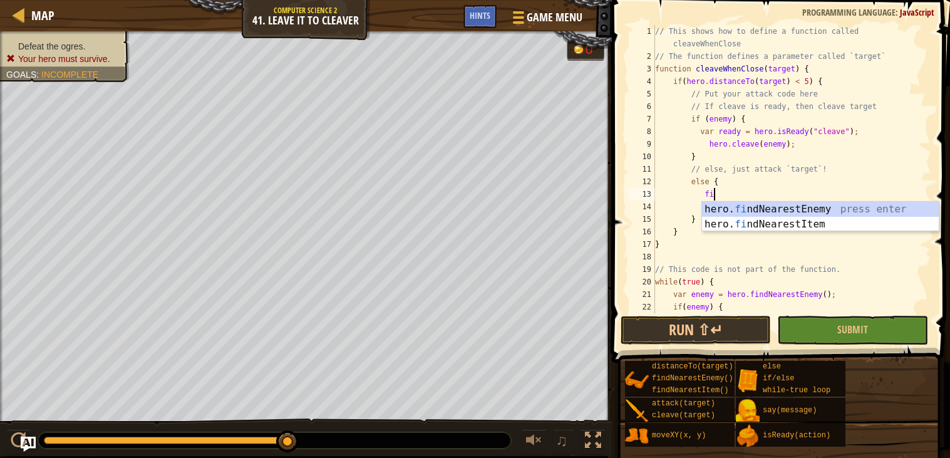
type textarea "find"
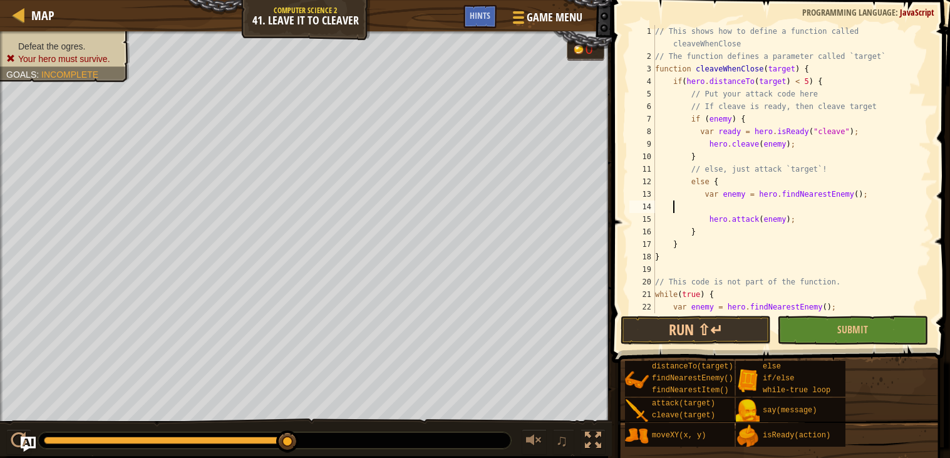
scroll to position [5, 0]
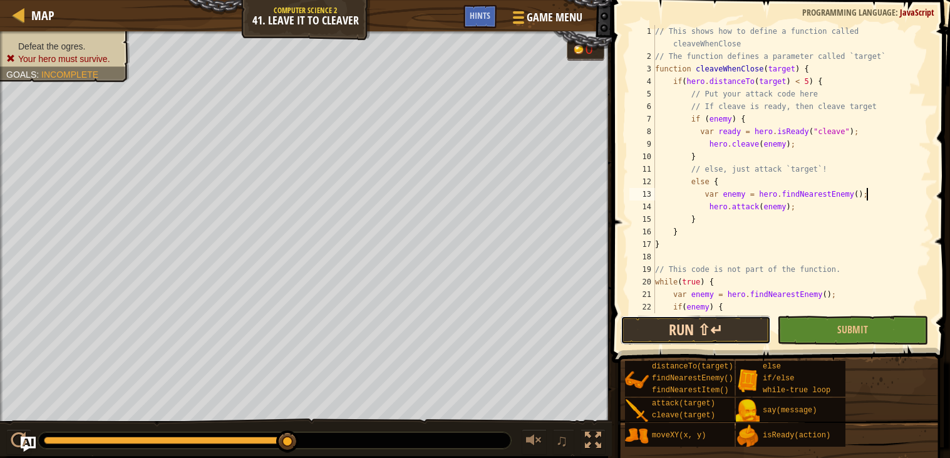
click at [724, 326] on button "Run ⇧↵" at bounding box center [696, 330] width 150 height 29
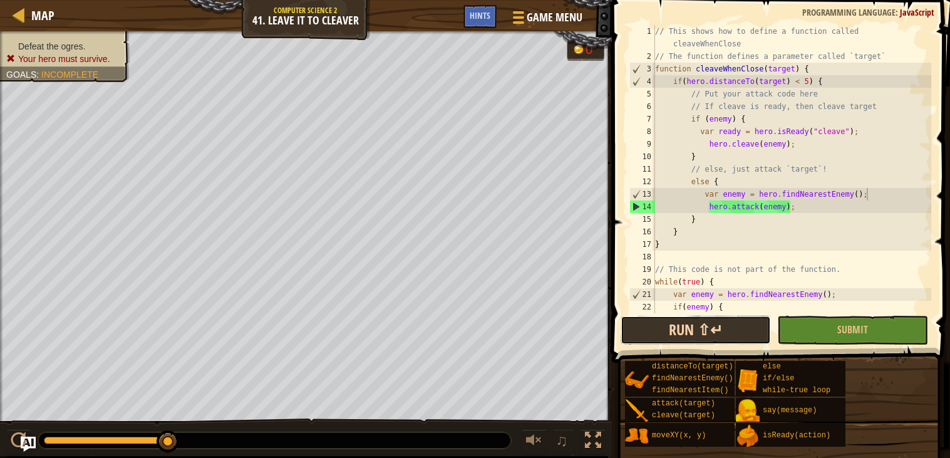
click at [724, 326] on button "Run ⇧↵" at bounding box center [696, 330] width 150 height 29
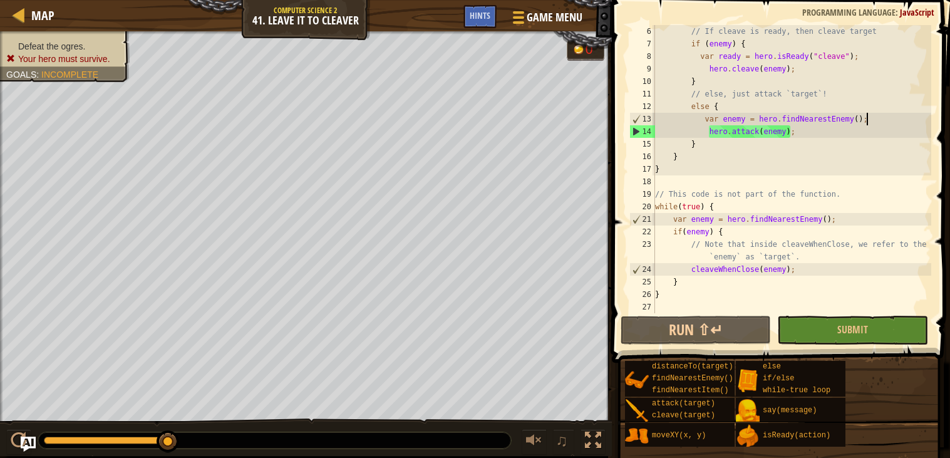
scroll to position [0, 0]
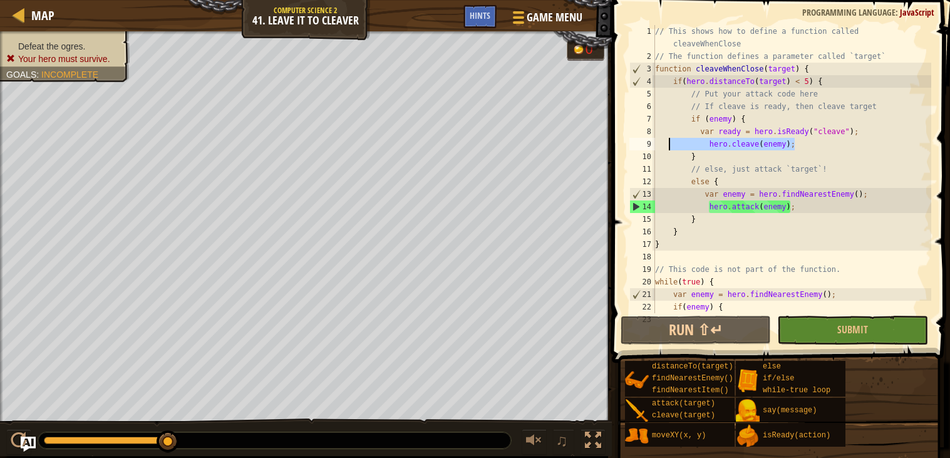
drag, startPoint x: 800, startPoint y: 142, endPoint x: 668, endPoint y: 139, distance: 132.8
click at [668, 139] on div "// This shows how to define a function called cleaveWhenClose // The function d…" at bounding box center [792, 194] width 279 height 338
paste textarea "var bottomEnemy"
type textarea "var bottomEnemy"
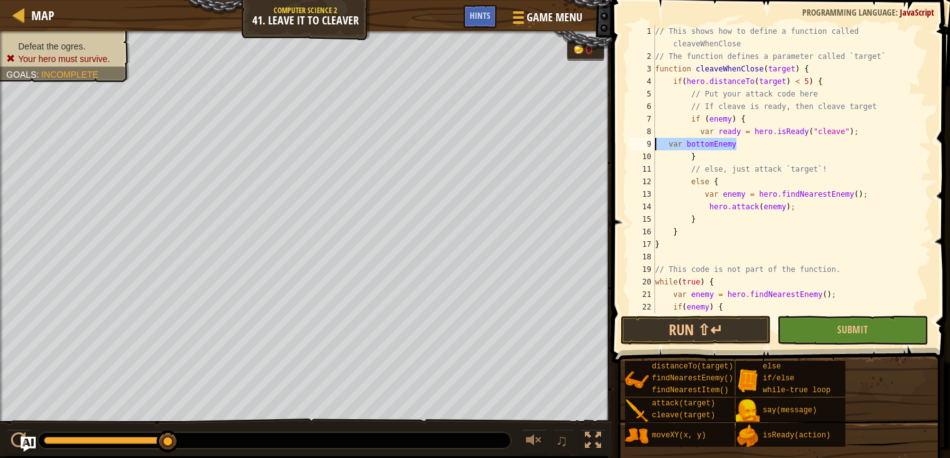
drag, startPoint x: 750, startPoint y: 143, endPoint x: 643, endPoint y: 142, distance: 106.5
click at [643, 142] on div "var bottomEnemy 1 2 3 4 5 6 7 8 9 10 11 12 13 14 15 16 17 18 19 20 21 22 23 // …" at bounding box center [779, 169] width 304 height 288
click at [752, 146] on div "// This shows how to define a function called cleaveWhenClose // The function d…" at bounding box center [792, 194] width 279 height 338
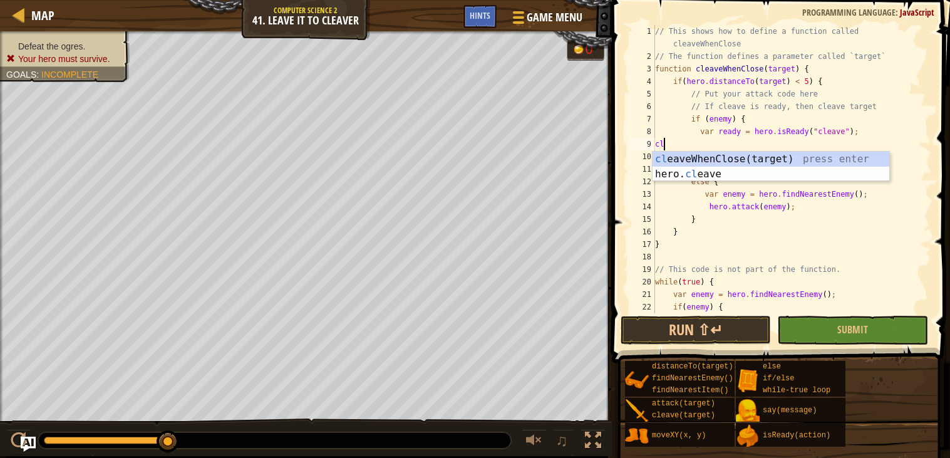
scroll to position [5, 1]
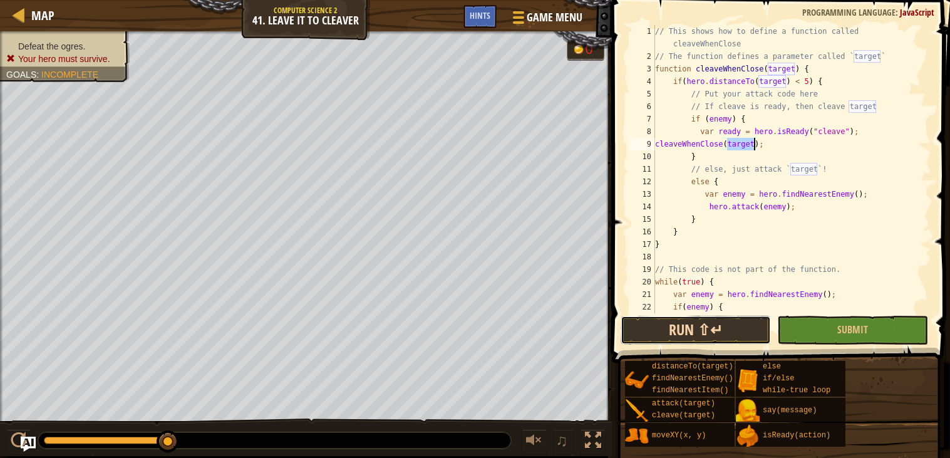
click at [694, 337] on button "Run ⇧↵" at bounding box center [696, 330] width 150 height 29
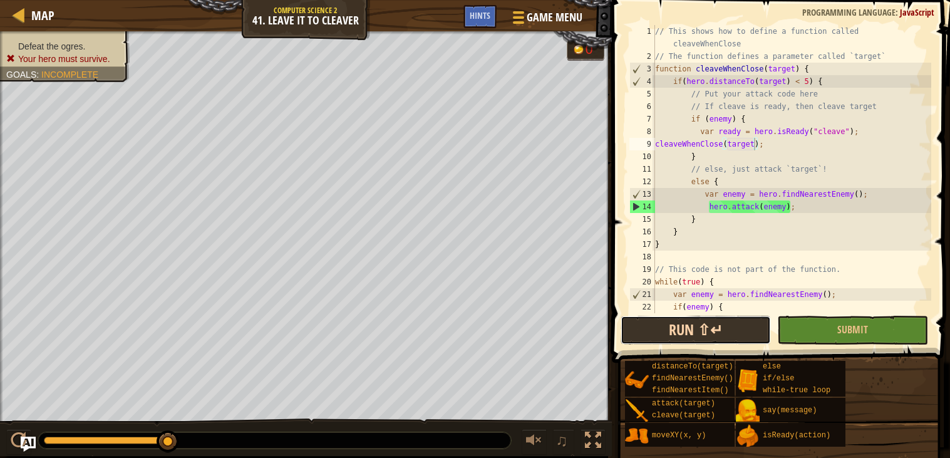
click at [694, 337] on button "Run ⇧↵" at bounding box center [696, 330] width 150 height 29
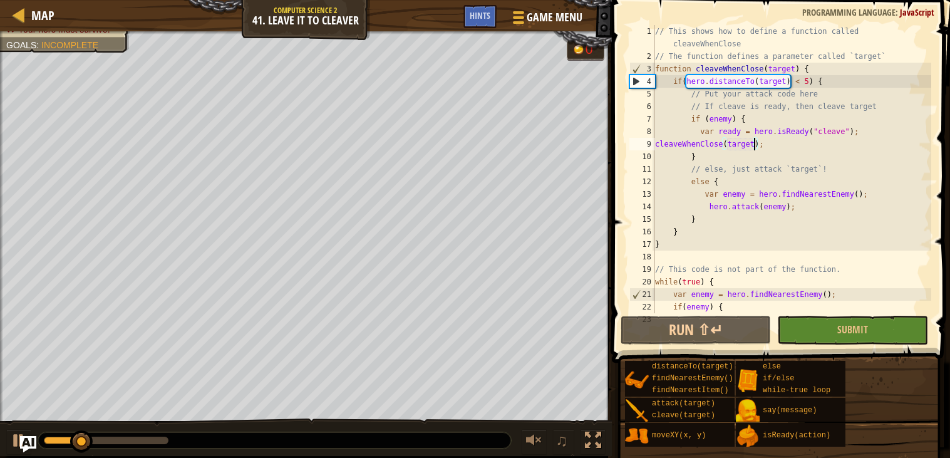
click at [29, 451] on img "Ask AI" at bounding box center [28, 444] width 16 height 16
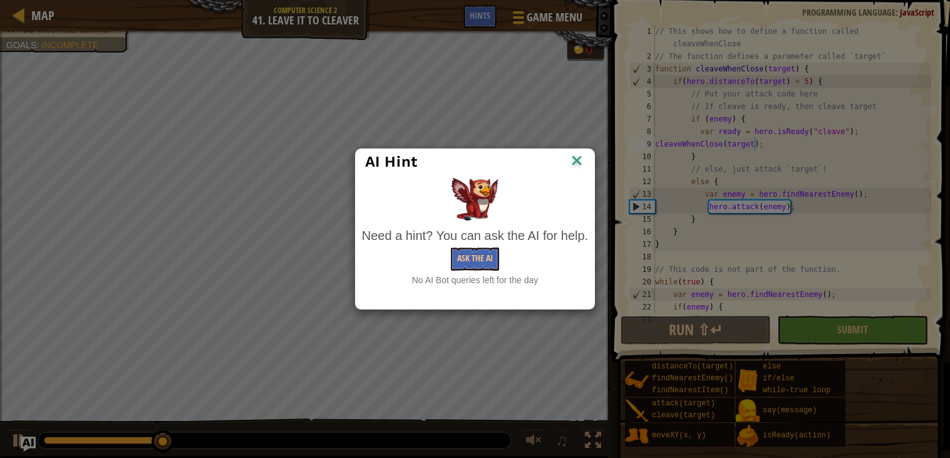
click at [572, 163] on img at bounding box center [577, 161] width 16 height 19
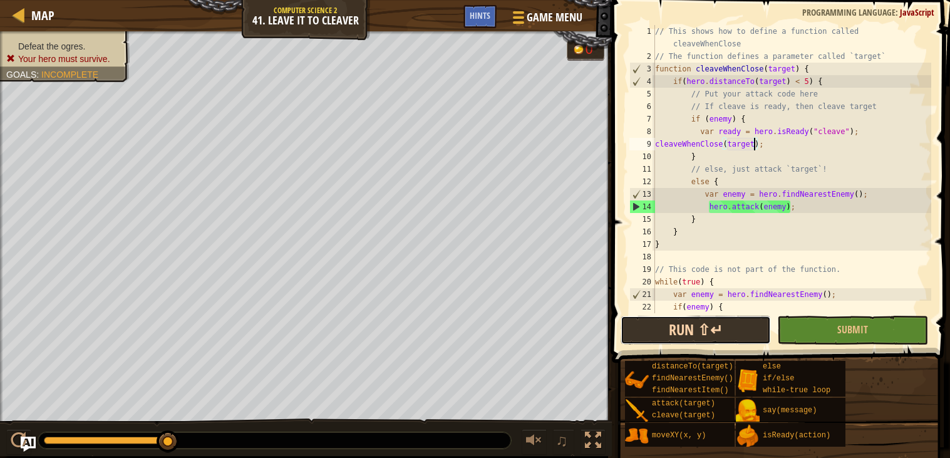
click at [699, 338] on button "Run ⇧↵" at bounding box center [696, 330] width 150 height 29
click at [658, 329] on button "Run ⇧↵" at bounding box center [696, 330] width 150 height 29
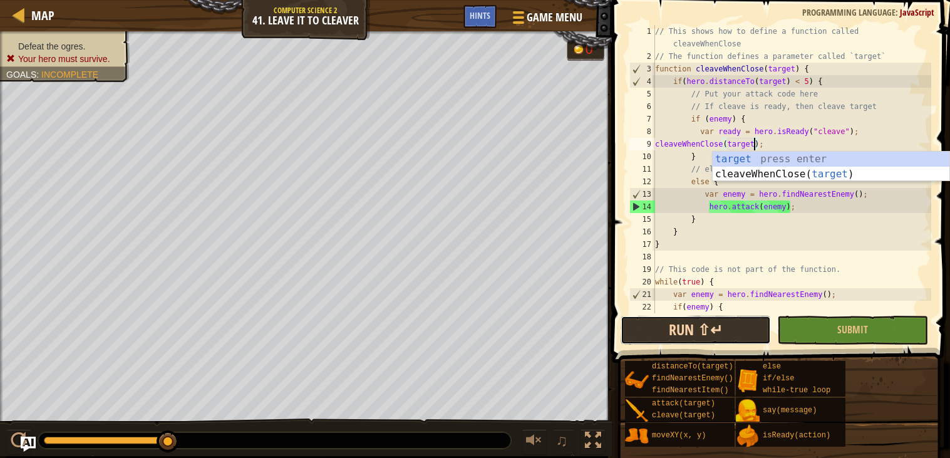
click at [710, 331] on button "Run ⇧↵" at bounding box center [696, 330] width 150 height 29
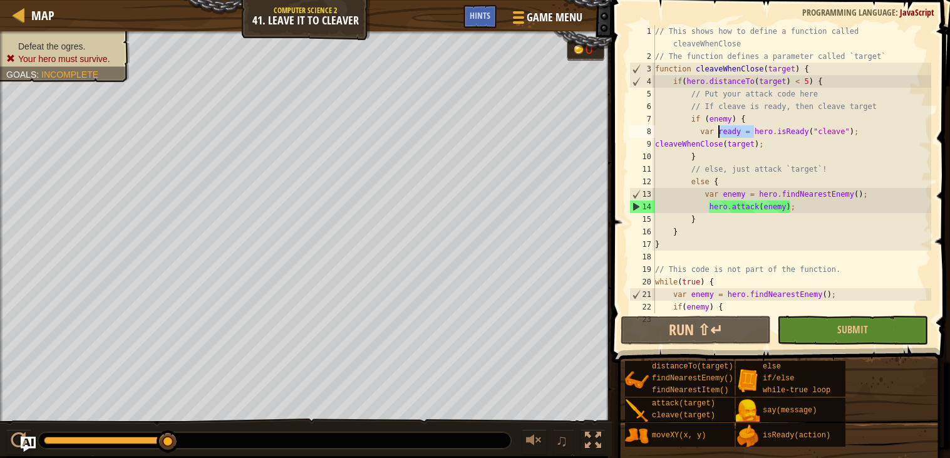
drag, startPoint x: 754, startPoint y: 130, endPoint x: 718, endPoint y: 134, distance: 36.6
click at [718, 134] on div "// This shows how to define a function called cleaveWhenClose // The function d…" at bounding box center [792, 194] width 279 height 338
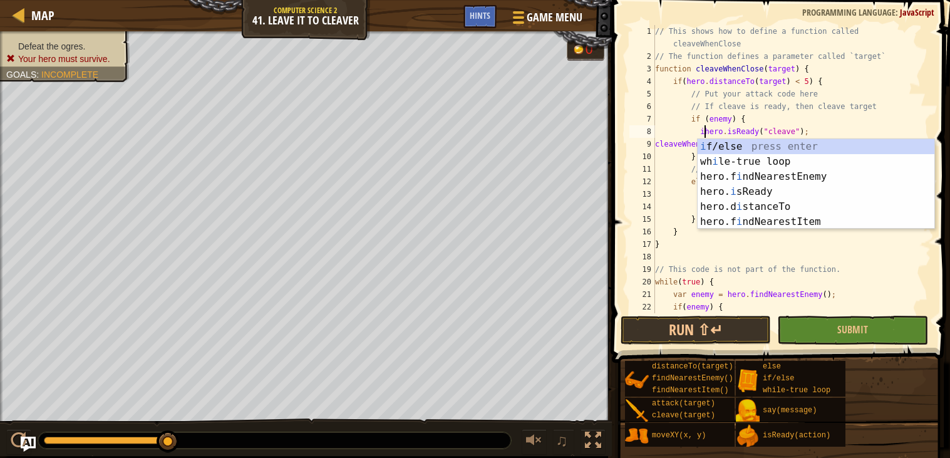
scroll to position [5, 4]
type textarea "hero.isReady("cleave");"
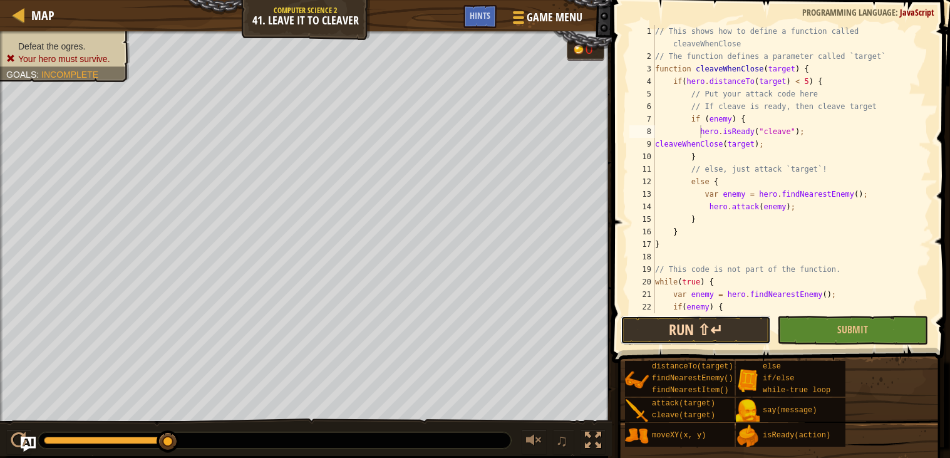
click at [684, 336] on button "Run ⇧↵" at bounding box center [696, 330] width 150 height 29
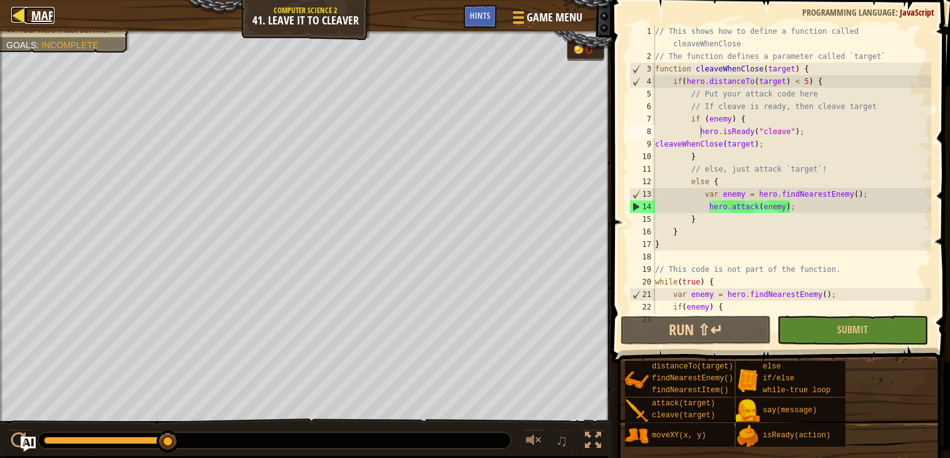
click at [17, 19] on div at bounding box center [19, 15] width 16 height 16
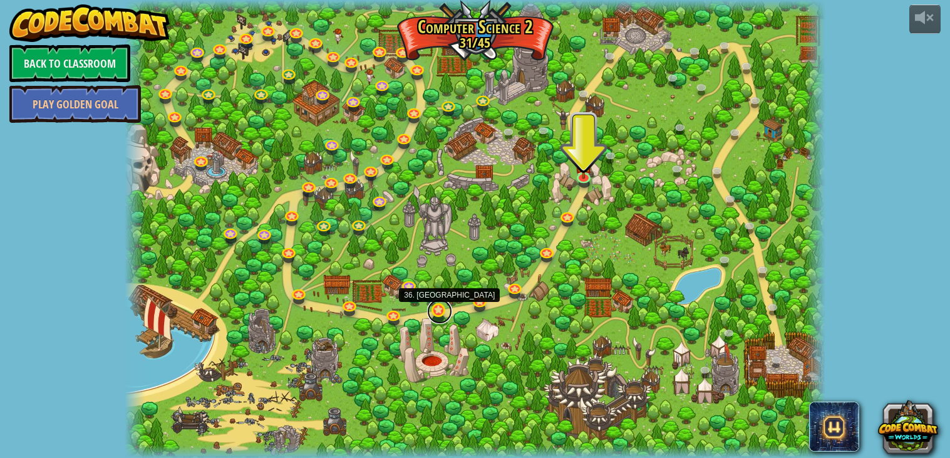
click at [443, 311] on link at bounding box center [439, 311] width 25 height 25
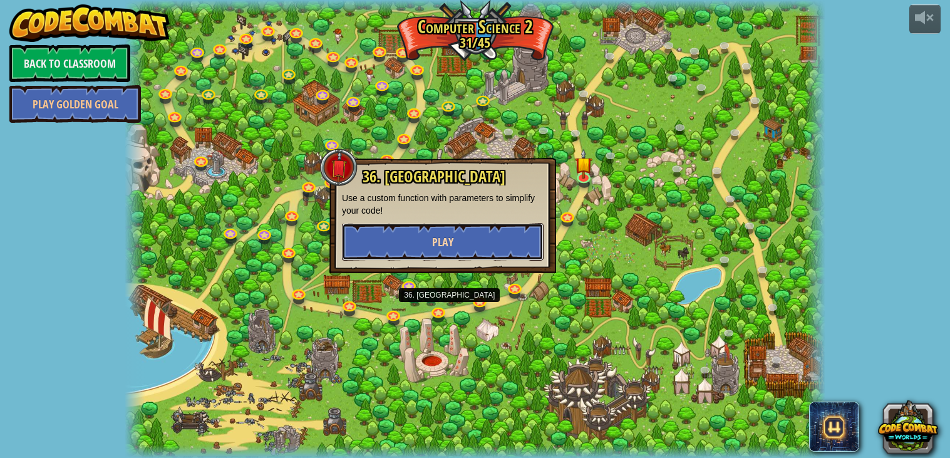
click at [449, 245] on span "Play" at bounding box center [442, 242] width 21 height 16
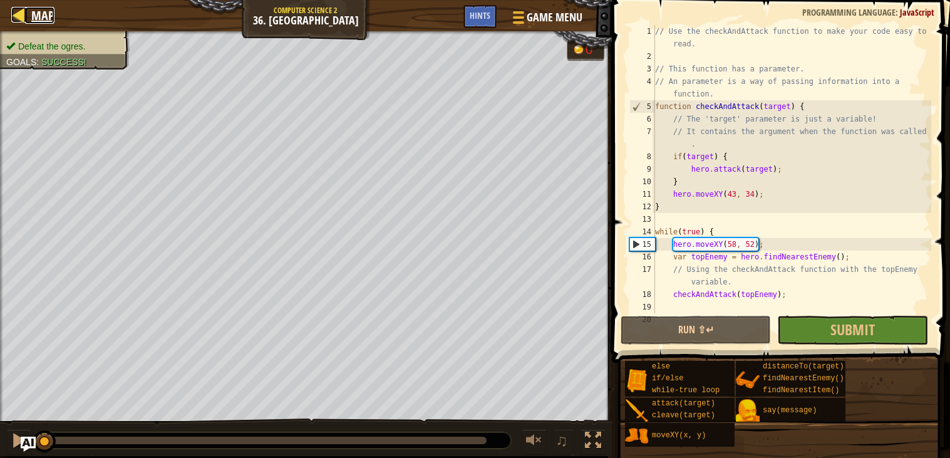
click at [29, 18] on link "Map" at bounding box center [39, 15] width 29 height 17
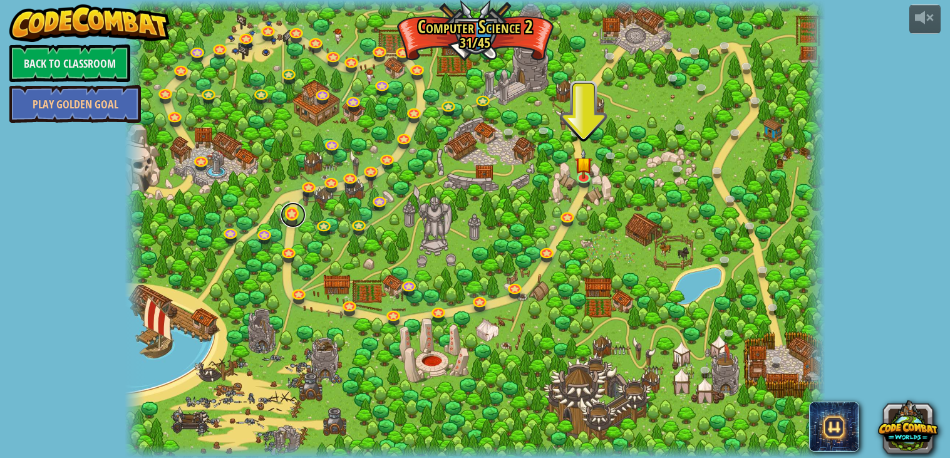
click at [284, 212] on link at bounding box center [293, 214] width 25 height 25
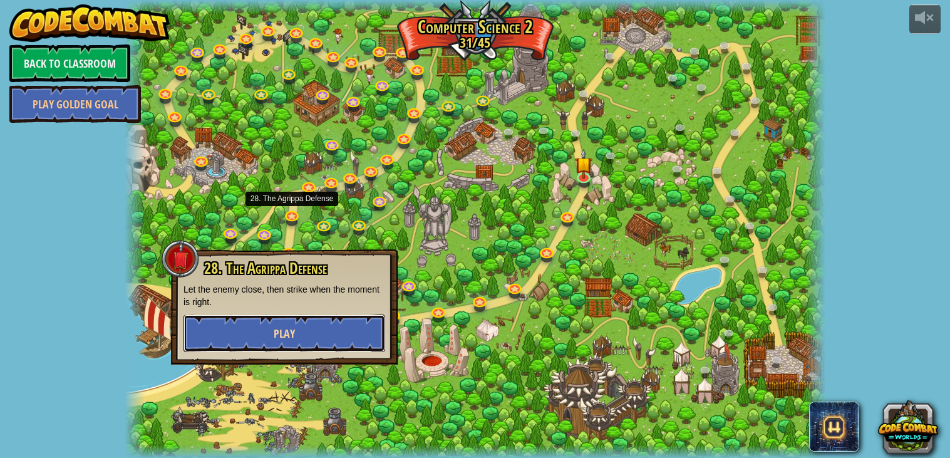
click at [329, 331] on button "Play" at bounding box center [284, 333] width 202 height 38
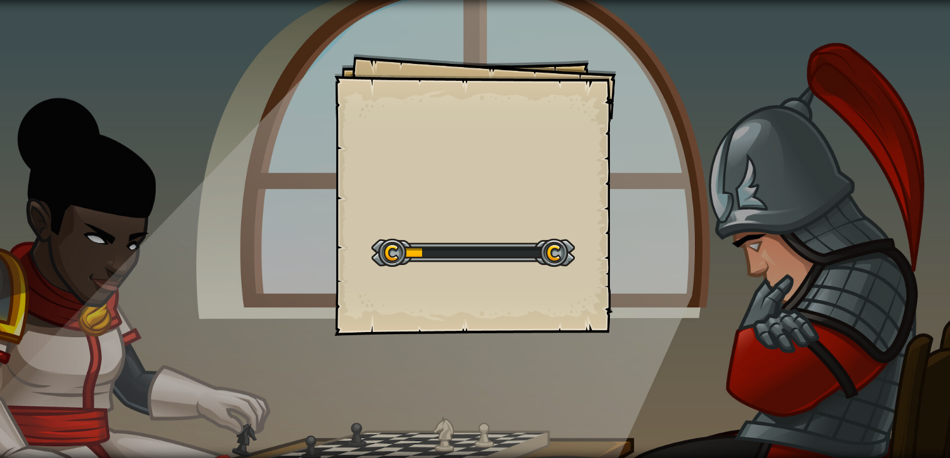
click at [637, 26] on div "Goals Start Level Error loading from server. Try refreshing the page. You'll ne…" at bounding box center [475, 229] width 950 height 458
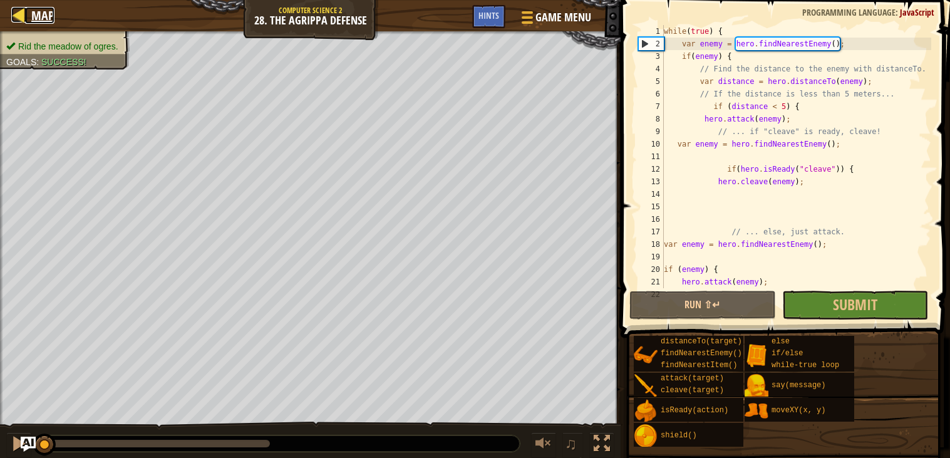
click at [33, 16] on span "Map" at bounding box center [42, 15] width 23 height 17
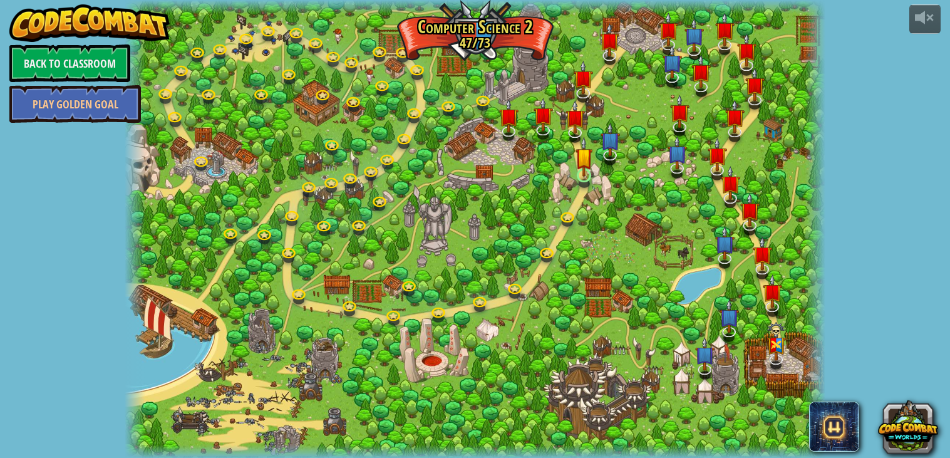
click at [583, 177] on img at bounding box center [585, 157] width 18 height 40
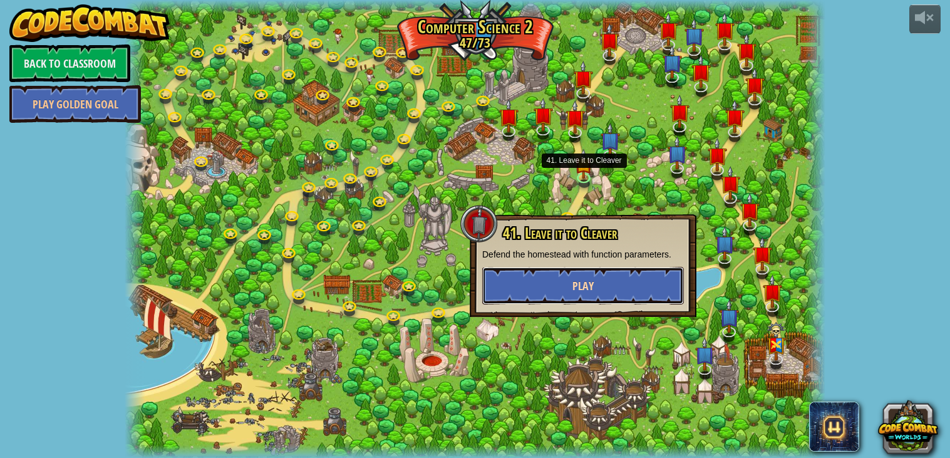
click at [614, 294] on button "Play" at bounding box center [583, 286] width 202 height 38
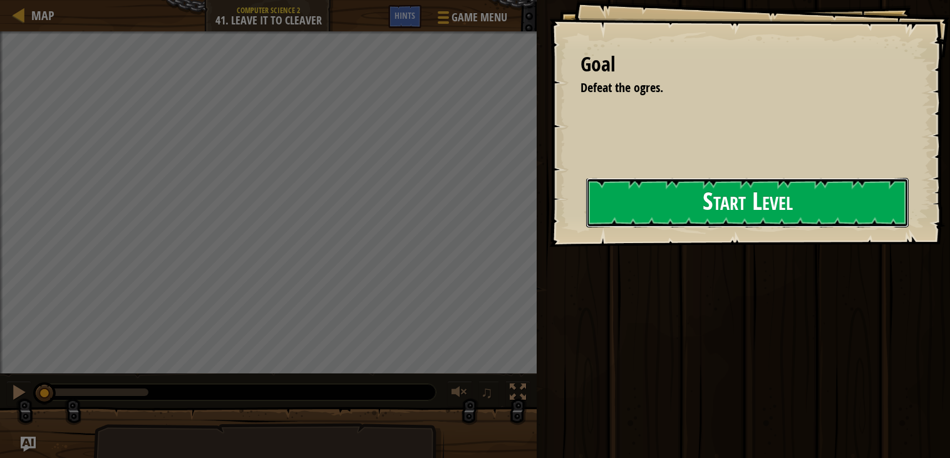
click at [669, 217] on button "Start Level" at bounding box center [747, 202] width 323 height 49
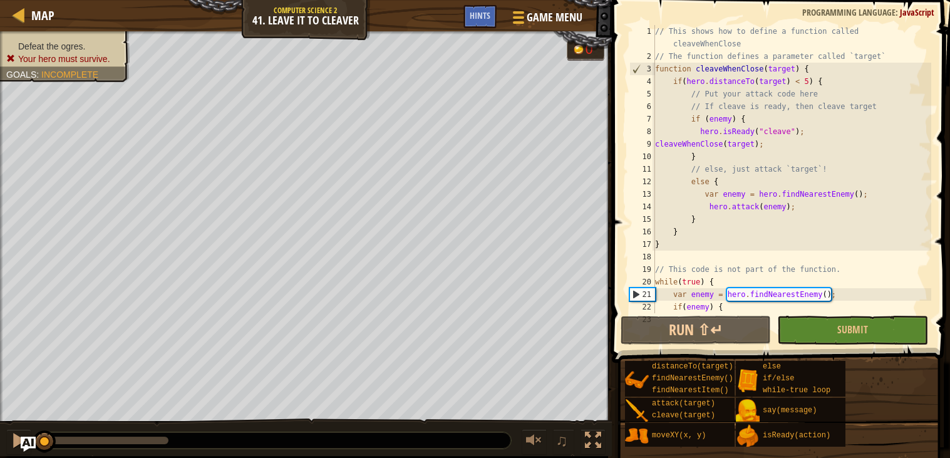
click at [694, 130] on div "// This shows how to define a function called cleaveWhenClose // The function d…" at bounding box center [792, 194] width 279 height 338
click at [702, 130] on div "// This shows how to define a function called cleaveWhenClose // The function d…" at bounding box center [792, 194] width 279 height 338
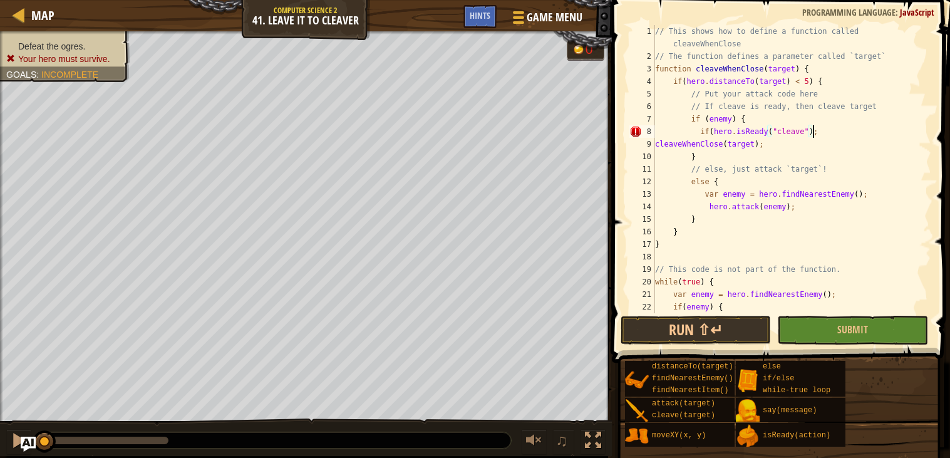
scroll to position [5, 12]
click at [705, 334] on button "Run ⇧↵" at bounding box center [696, 330] width 150 height 29
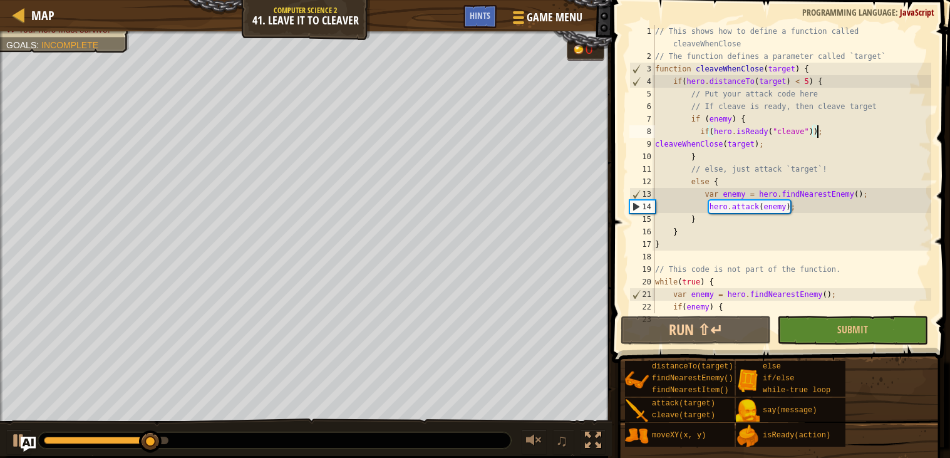
click at [775, 144] on div "// This shows how to define a function called cleaveWhenClose // The function d…" at bounding box center [792, 194] width 279 height 338
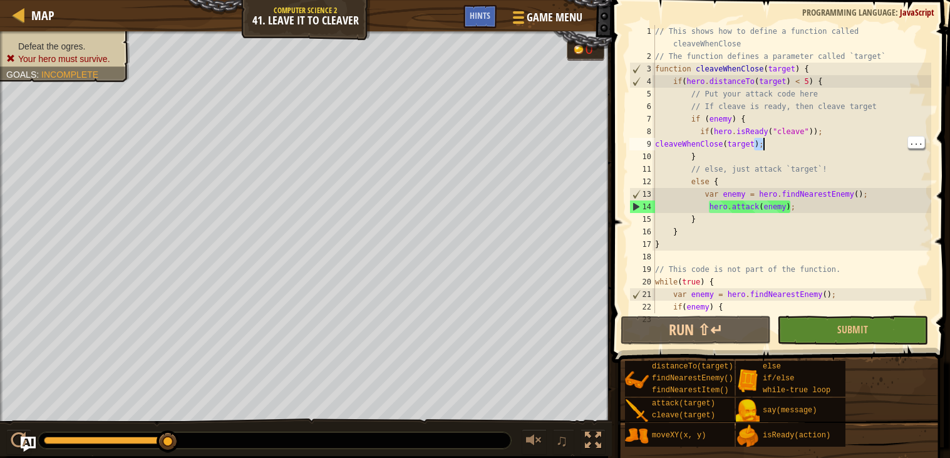
click at [785, 143] on div "// This shows how to define a function called cleaveWhenClose // The function d…" at bounding box center [792, 194] width 279 height 338
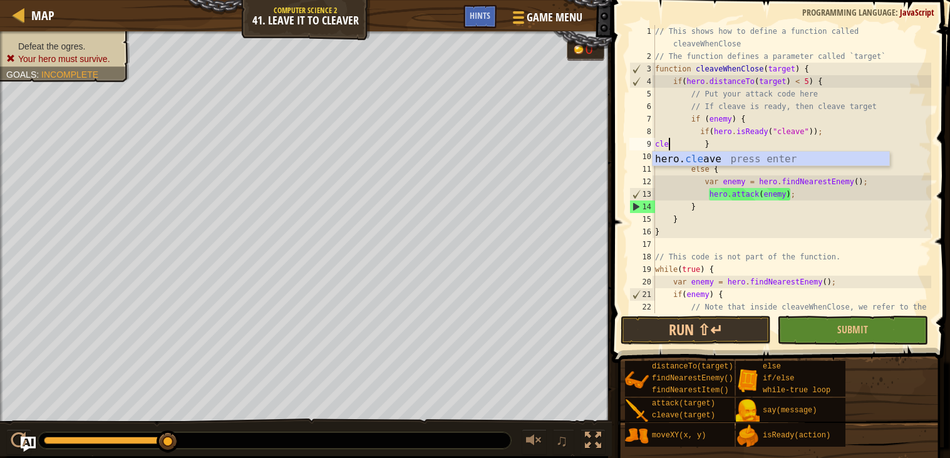
scroll to position [5, 1]
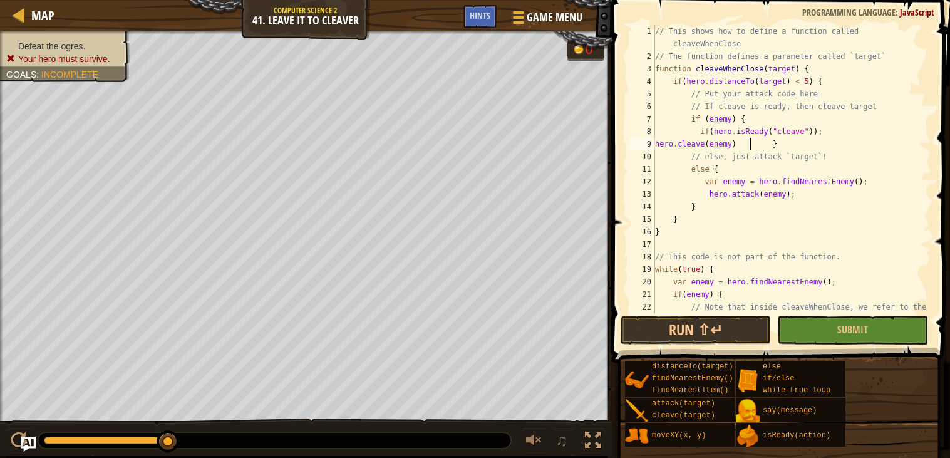
click at [748, 142] on div "// This shows how to define a function called cleaveWhenClose // The function d…" at bounding box center [792, 194] width 279 height 338
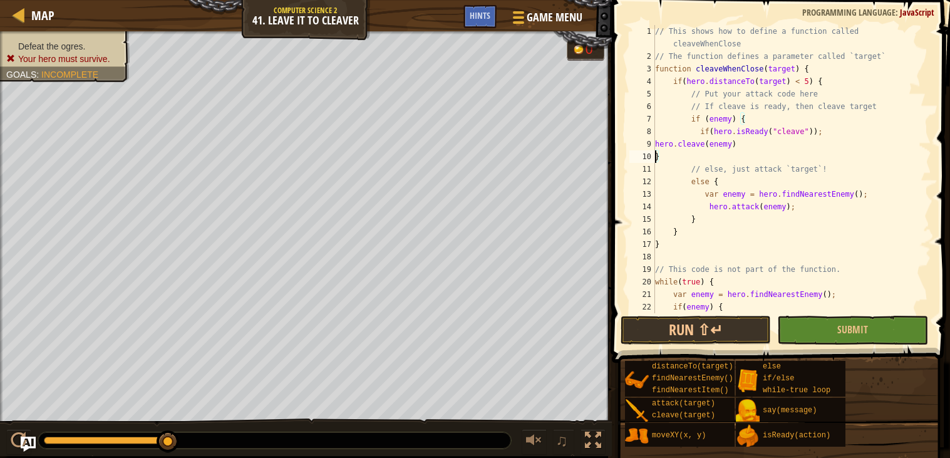
click at [656, 142] on div "// This shows how to define a function called cleaveWhenClose // The function d…" at bounding box center [792, 194] width 279 height 338
click at [693, 329] on button "Run ⇧↵" at bounding box center [696, 330] width 150 height 29
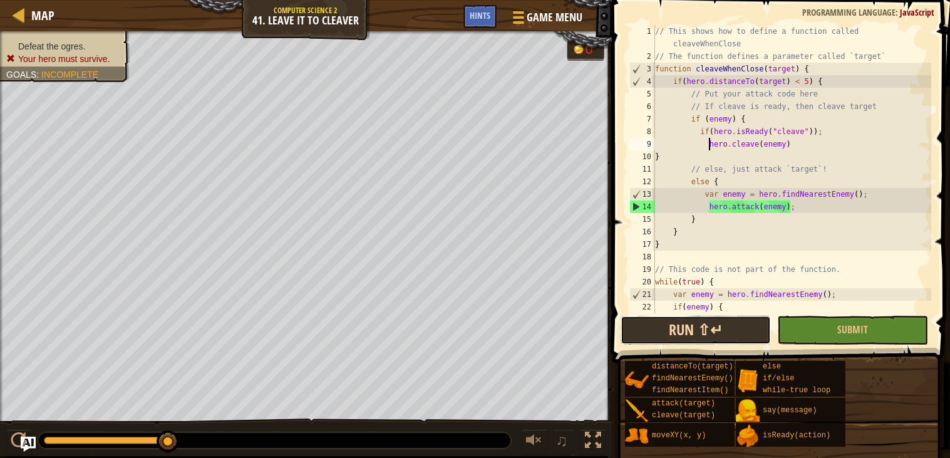
click at [709, 337] on button "Run ⇧↵" at bounding box center [696, 330] width 150 height 29
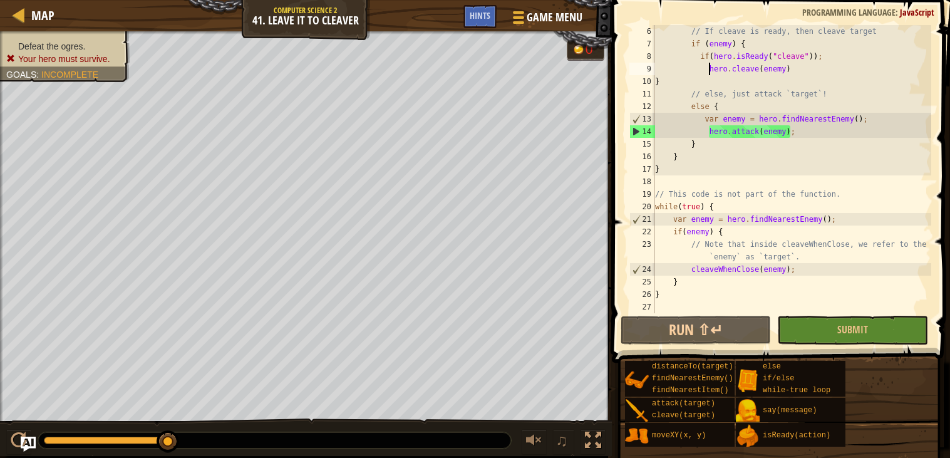
scroll to position [0, 0]
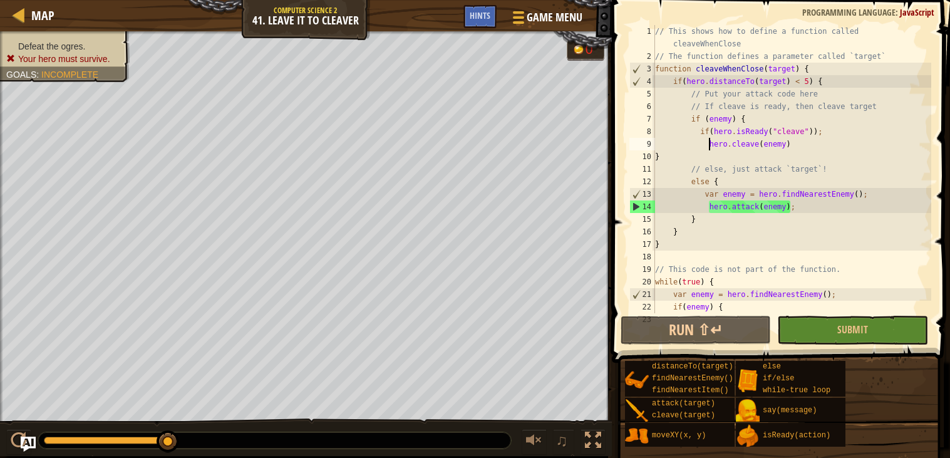
click at [686, 199] on div "// This shows how to define a function called cleaveWhenClose // The function d…" at bounding box center [792, 194] width 279 height 338
type textarea "var enemy = hero.findNearestEnemy();"
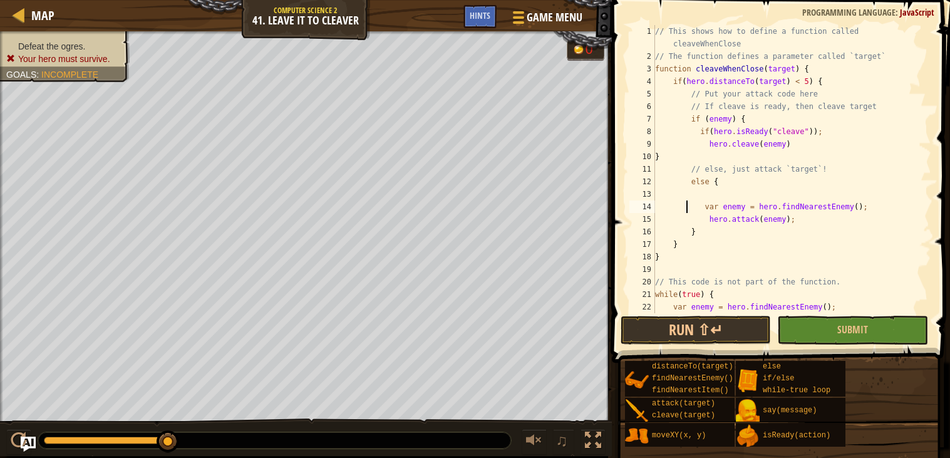
click at [728, 192] on div "// This shows how to define a function called cleaveWhenClose // The function d…" at bounding box center [792, 188] width 279 height 326
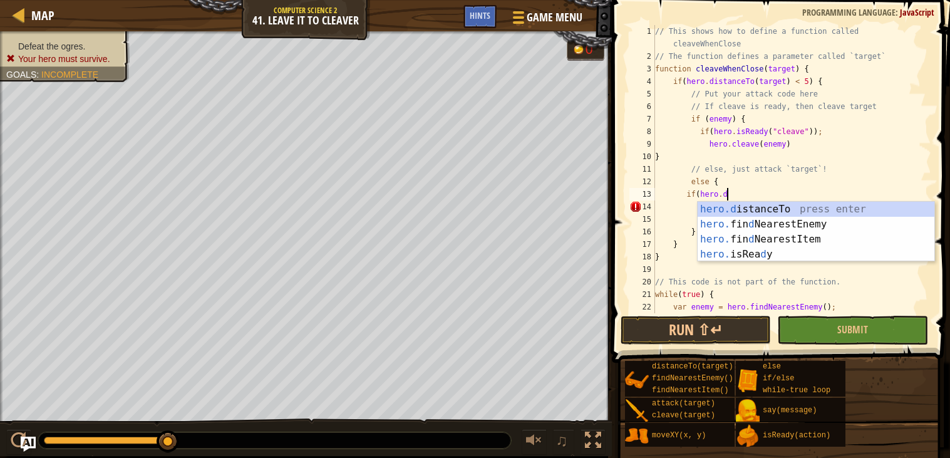
scroll to position [5, 5]
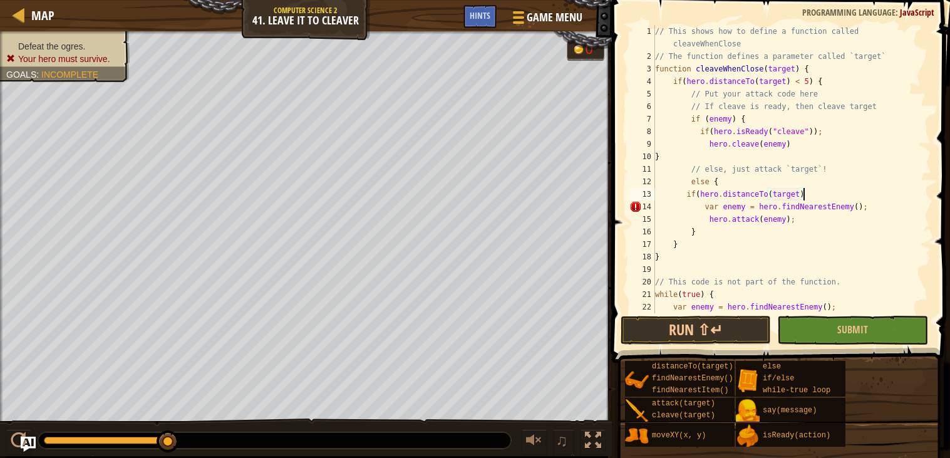
click at [808, 190] on div "// This shows how to define a function called cleaveWhenClose // The function d…" at bounding box center [792, 188] width 279 height 326
type textarea "if(hero.distanceTo(target) <3) {"
click at [661, 270] on div "// This shows how to define a function called cleaveWhenClose // The function d…" at bounding box center [792, 188] width 279 height 326
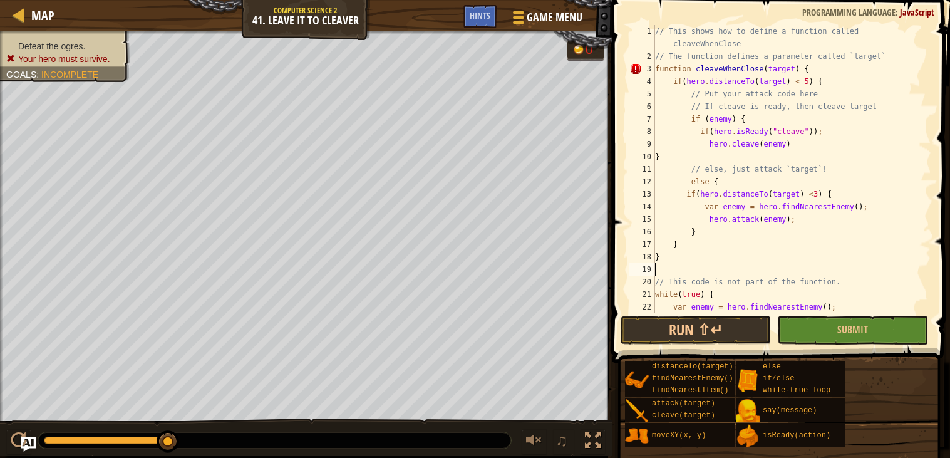
scroll to position [5, 0]
click at [693, 336] on button "Run ⇧↵" at bounding box center [696, 330] width 150 height 29
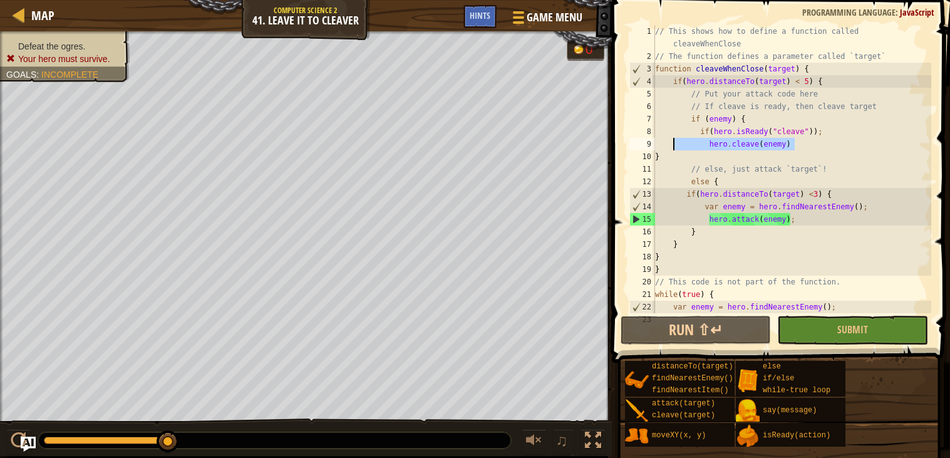
drag, startPoint x: 795, startPoint y: 143, endPoint x: 672, endPoint y: 145, distance: 122.7
click at [672, 145] on div "// This shows how to define a function called cleaveWhenClose // The function d…" at bounding box center [792, 188] width 279 height 326
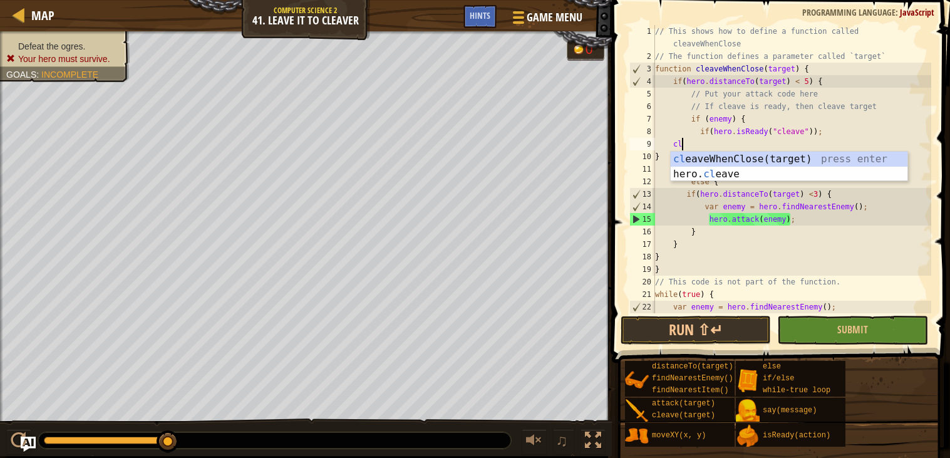
scroll to position [5, 3]
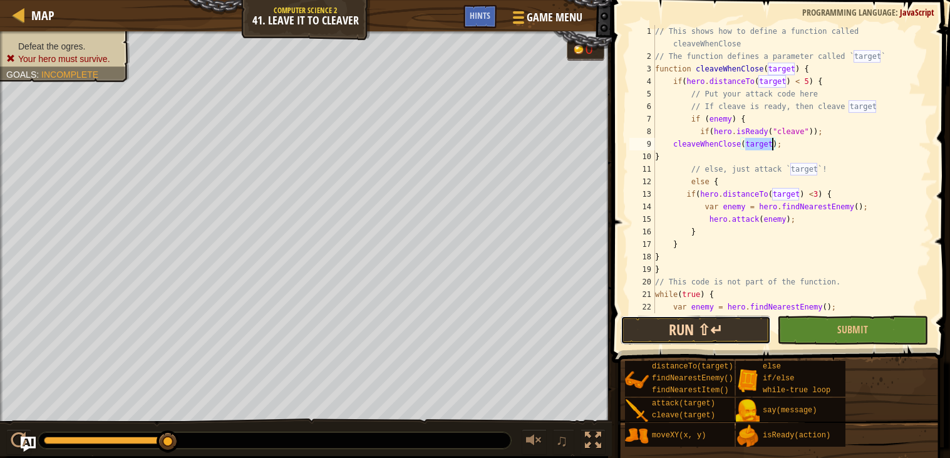
click at [689, 329] on button "Run ⇧↵" at bounding box center [696, 330] width 150 height 29
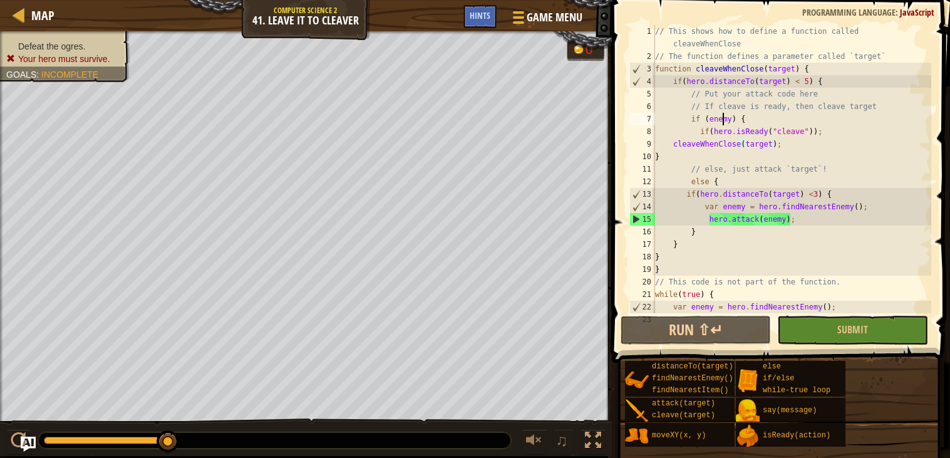
click at [721, 116] on div "// This shows how to define a function called cleaveWhenClose // The function d…" at bounding box center [792, 188] width 279 height 326
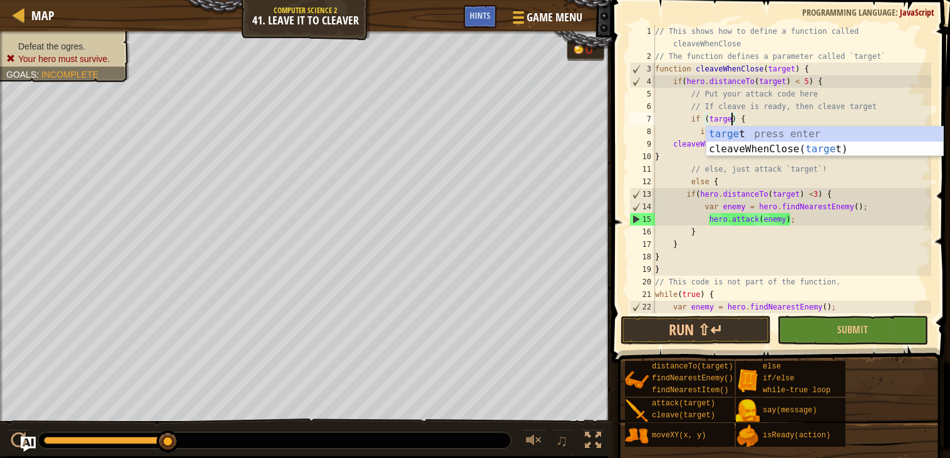
scroll to position [5, 7]
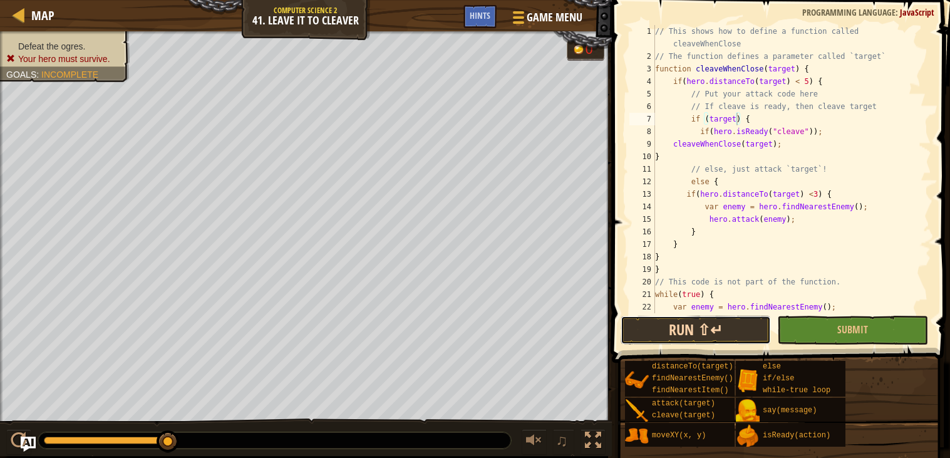
click at [692, 332] on button "Run ⇧↵" at bounding box center [696, 330] width 150 height 29
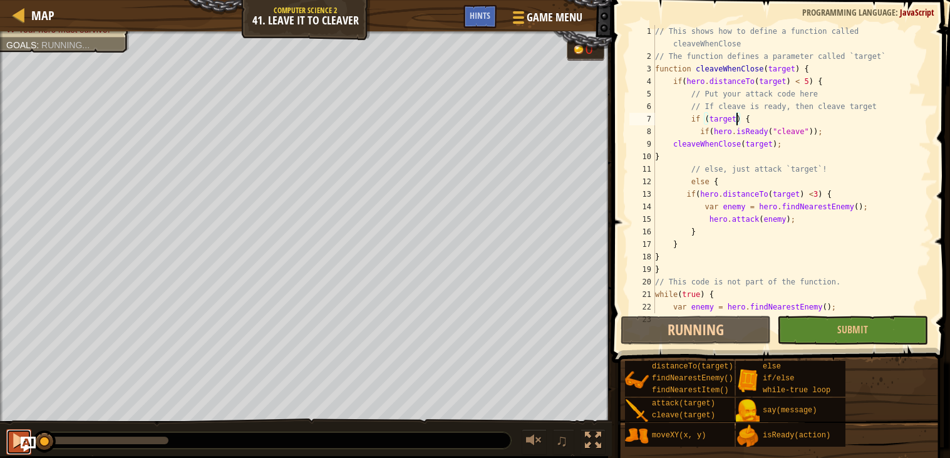
click at [16, 439] on div at bounding box center [19, 440] width 16 height 16
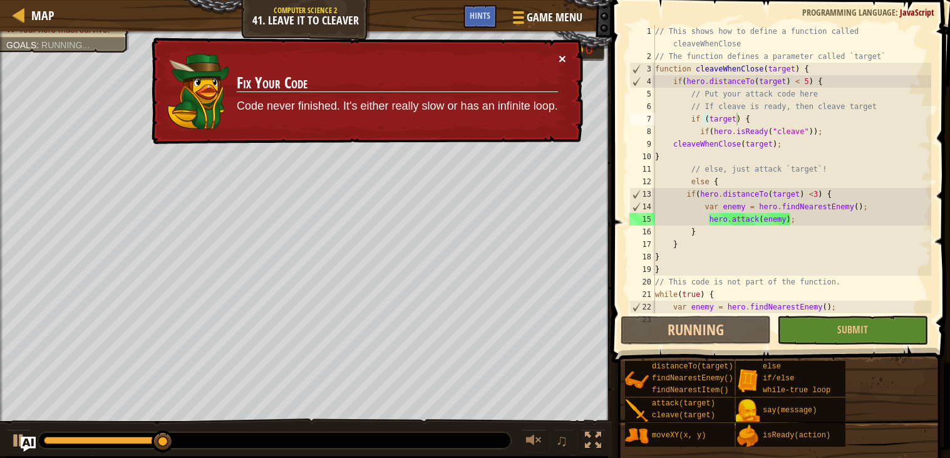
click at [560, 59] on button "×" at bounding box center [563, 58] width 8 height 13
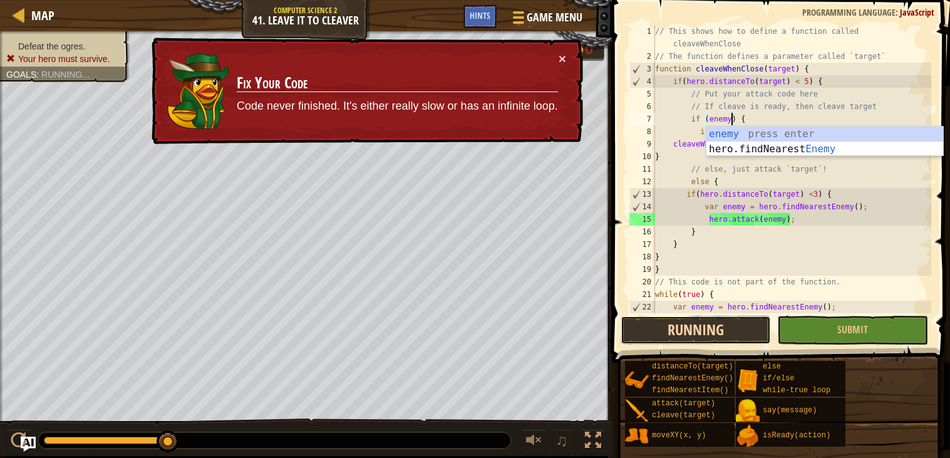
click at [684, 333] on button "Running" at bounding box center [696, 330] width 150 height 29
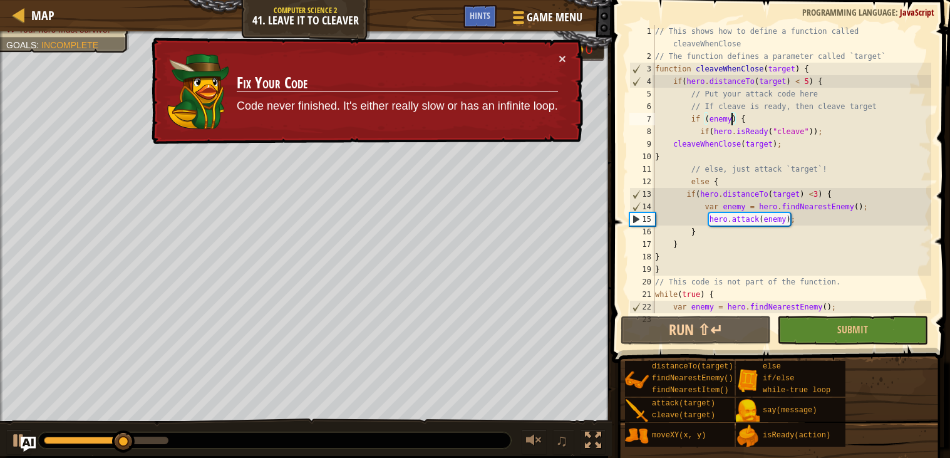
click at [559, 49] on div "× Fix Your Code Code never finished. It's either really slow or has an infinite…" at bounding box center [366, 91] width 434 height 107
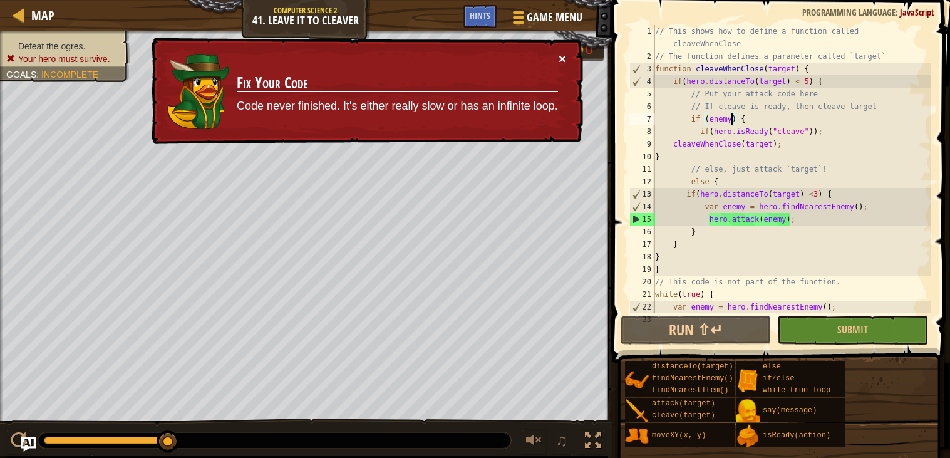
click at [559, 60] on button "×" at bounding box center [563, 59] width 8 height 13
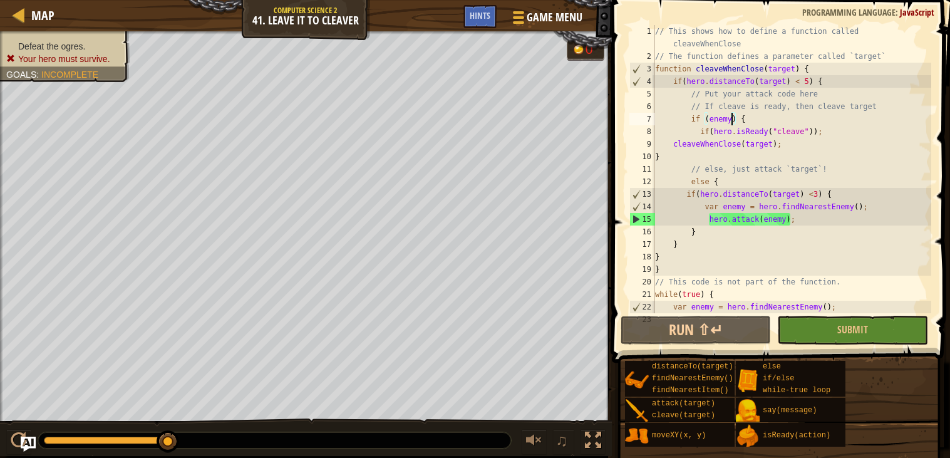
click at [841, 194] on div "// This shows how to define a function called cleaveWhenClose // The function d…" at bounding box center [792, 188] width 279 height 326
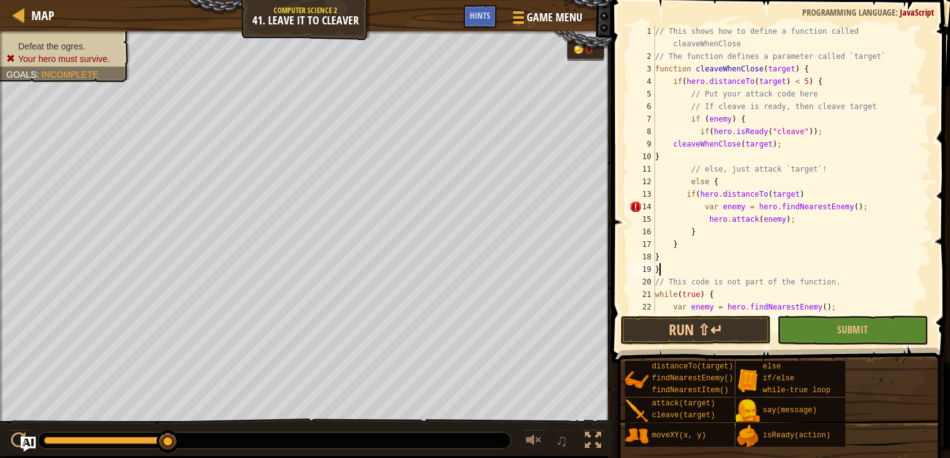
click at [664, 268] on div "// This shows how to define a function called cleaveWhenClose // The function d…" at bounding box center [792, 188] width 279 height 326
type textarea "}"
drag, startPoint x: 810, startPoint y: 192, endPoint x: 625, endPoint y: 195, distance: 185.4
click at [625, 195] on div "1 2 3 4 5 6 7 8 9 10 11 12 13 14 15 16 17 18 19 20 21 22 23 // This shows how t…" at bounding box center [779, 206] width 342 height 400
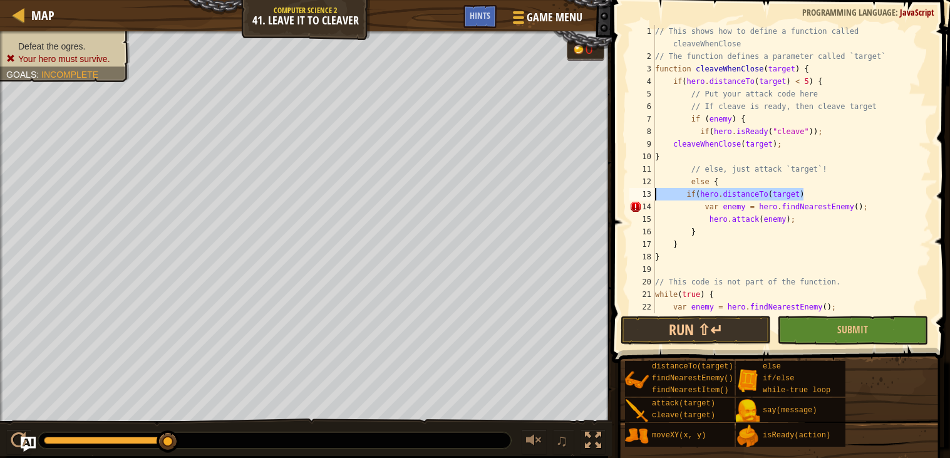
type textarea "if(hero.distanceTo(target)"
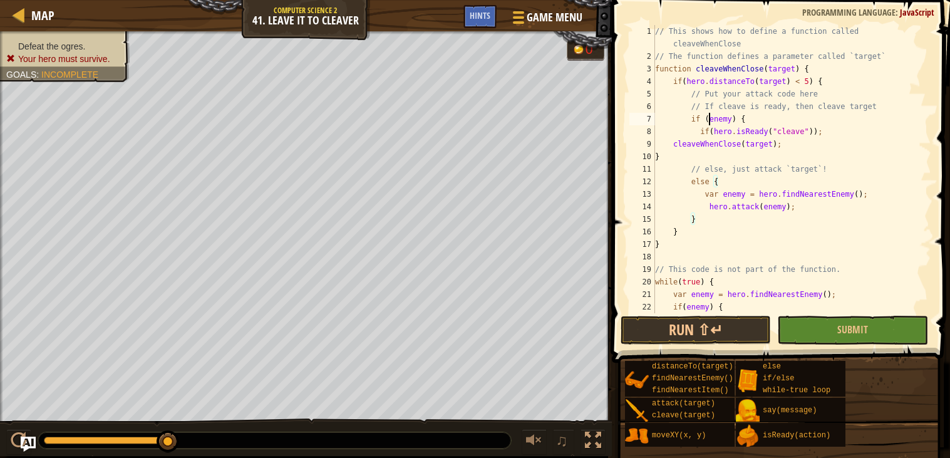
click at [710, 118] on div "// This shows how to define a function called cleaveWhenClose // The function d…" at bounding box center [792, 194] width 279 height 338
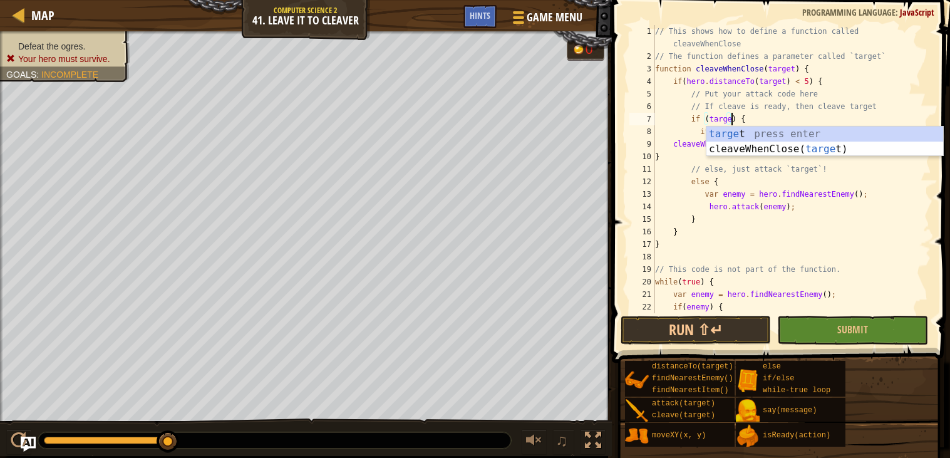
scroll to position [5, 7]
type textarea "if (target) {"
click at [641, 321] on button "Run ⇧↵" at bounding box center [696, 330] width 150 height 29
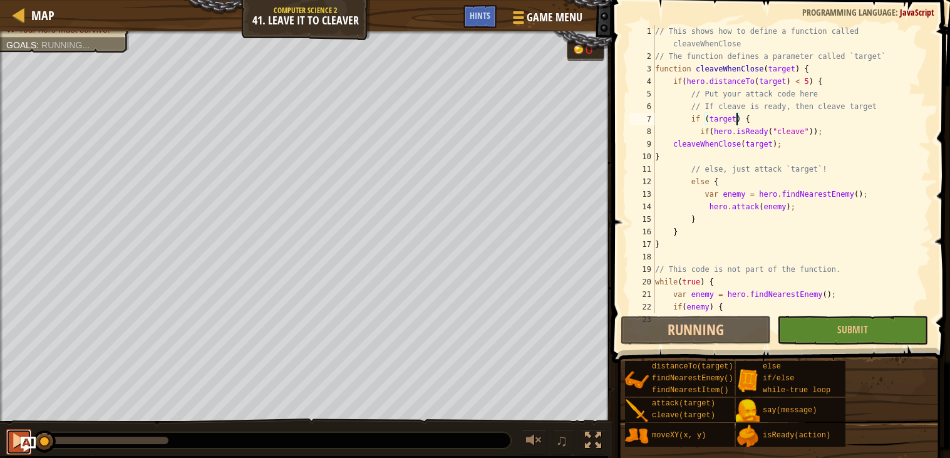
click at [18, 434] on div at bounding box center [19, 440] width 16 height 16
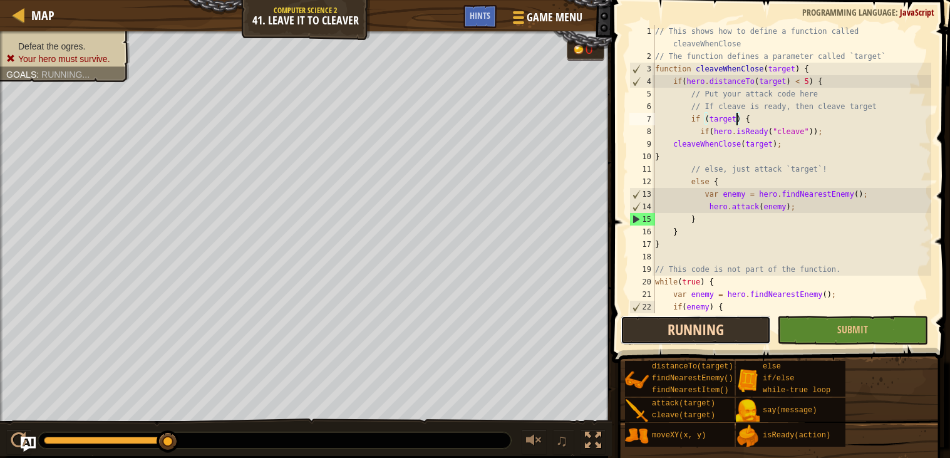
click at [664, 337] on button "Running" at bounding box center [696, 330] width 150 height 29
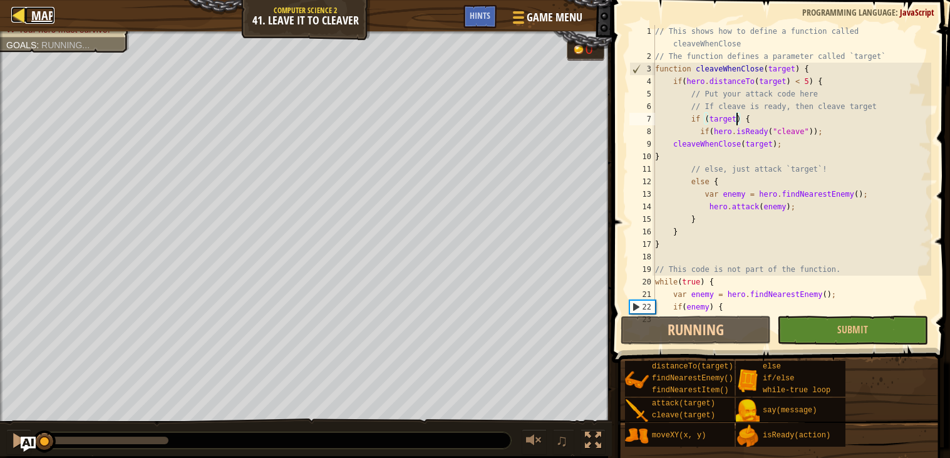
click at [21, 18] on div at bounding box center [19, 15] width 16 height 16
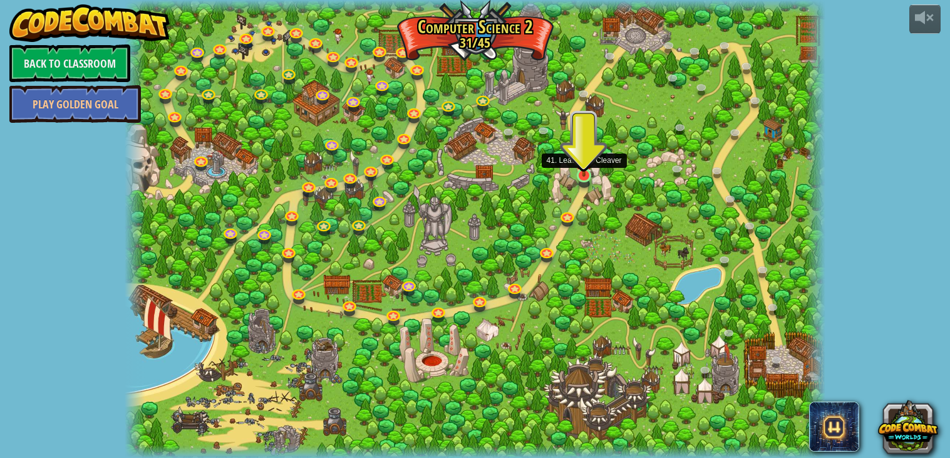
click at [586, 175] on img at bounding box center [585, 157] width 18 height 40
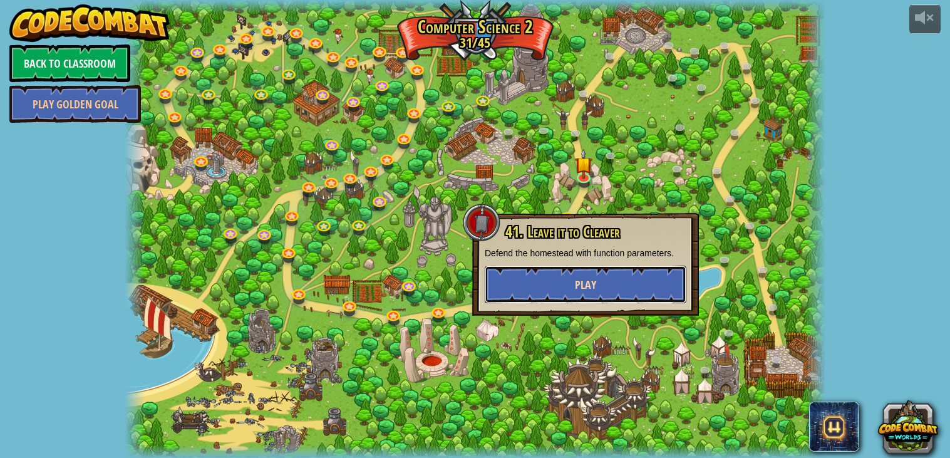
click at [550, 297] on button "Play" at bounding box center [586, 285] width 202 height 38
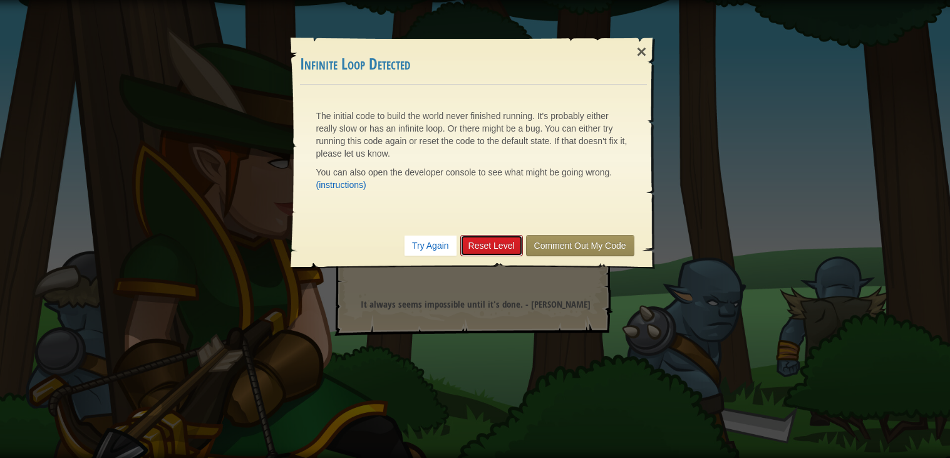
click at [483, 240] on link "Reset Level" at bounding box center [491, 245] width 63 height 21
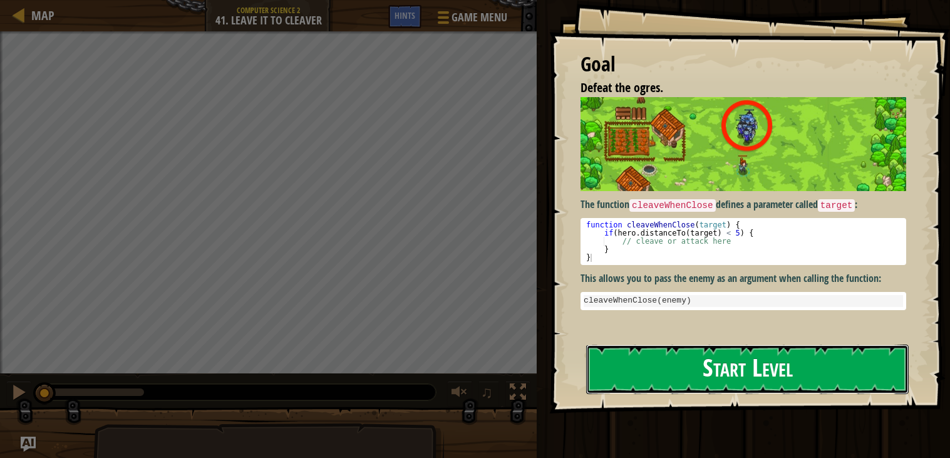
click at [615, 368] on button "Start Level" at bounding box center [747, 368] width 323 height 49
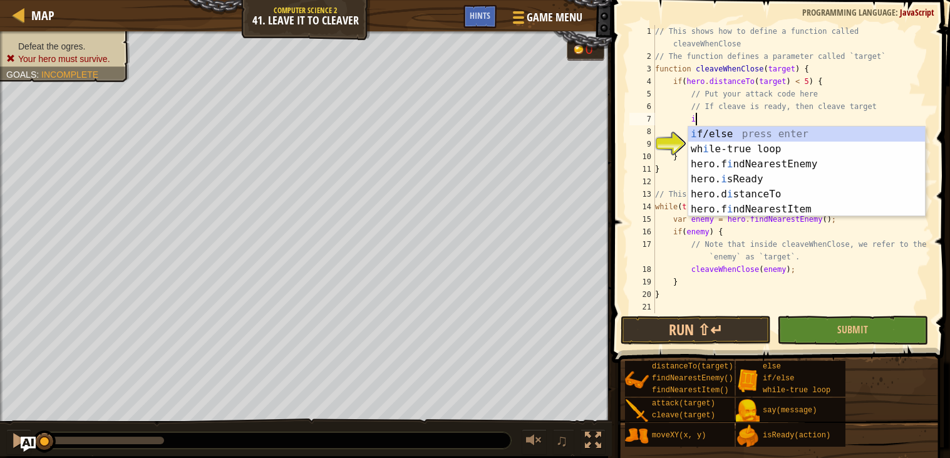
scroll to position [5, 3]
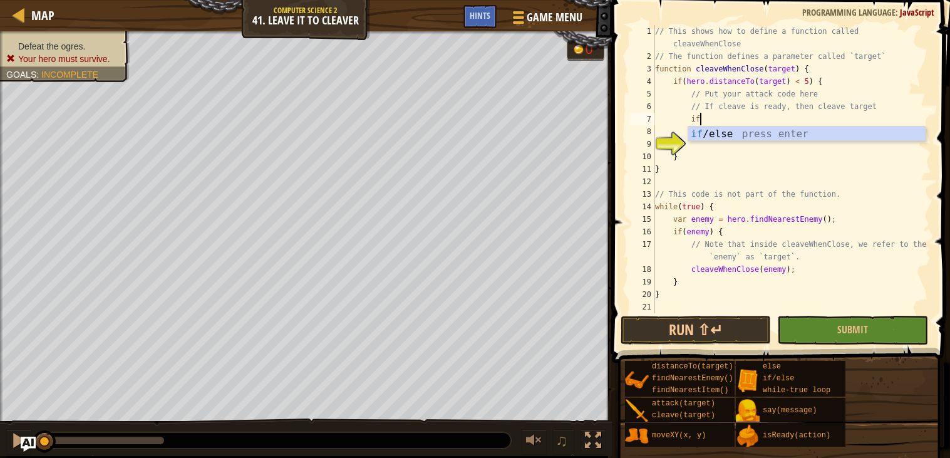
type textarea "if (enemy) {"
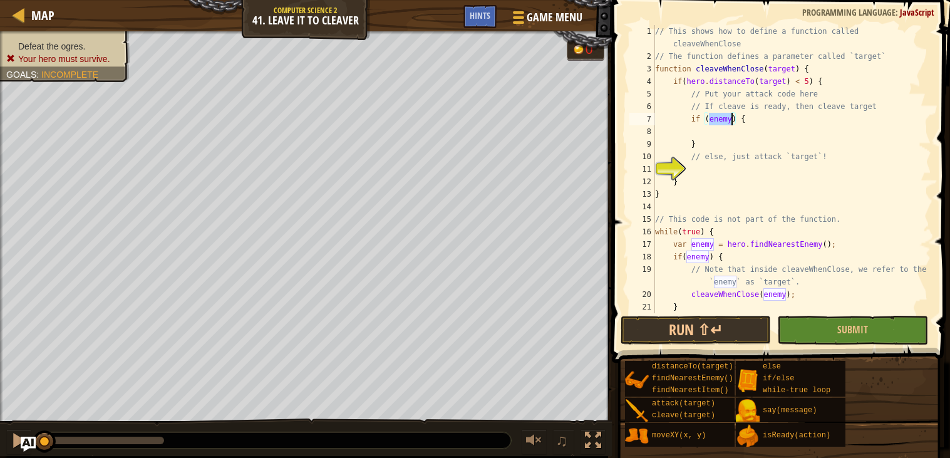
click at [726, 130] on div "// This shows how to define a function called cleaveWhenClose // The function d…" at bounding box center [792, 188] width 279 height 326
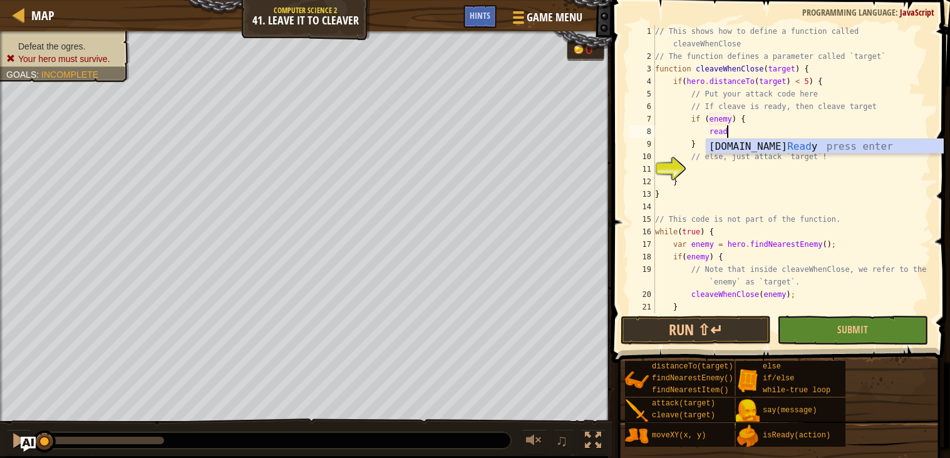
scroll to position [5, 5]
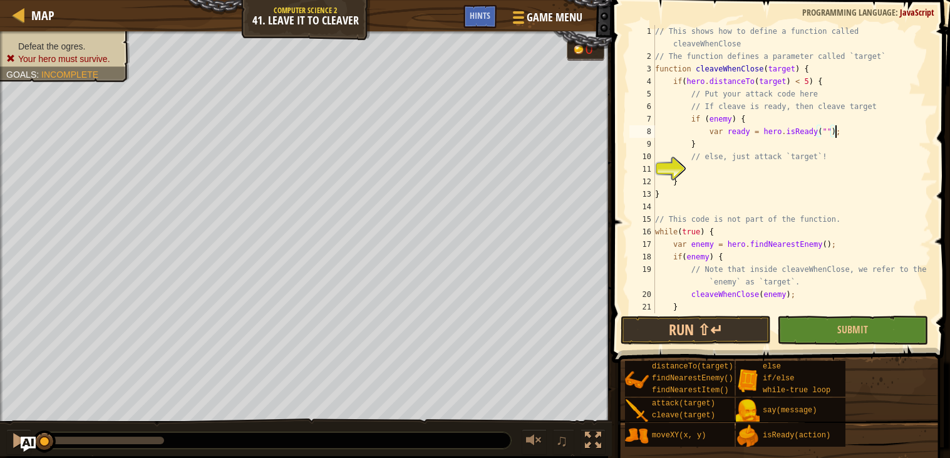
drag, startPoint x: 837, startPoint y: 132, endPoint x: 826, endPoint y: 130, distance: 11.5
click at [826, 130] on div "// This shows how to define a function called cleaveWhenClose // The function d…" at bounding box center [792, 188] width 279 height 326
click at [832, 127] on div "// This shows how to define a function called cleaveWhenClose // The function d…" at bounding box center [792, 169] width 279 height 288
click at [832, 127] on div "// This shows how to define a function called cleaveWhenClose // The function d…" at bounding box center [792, 188] width 279 height 326
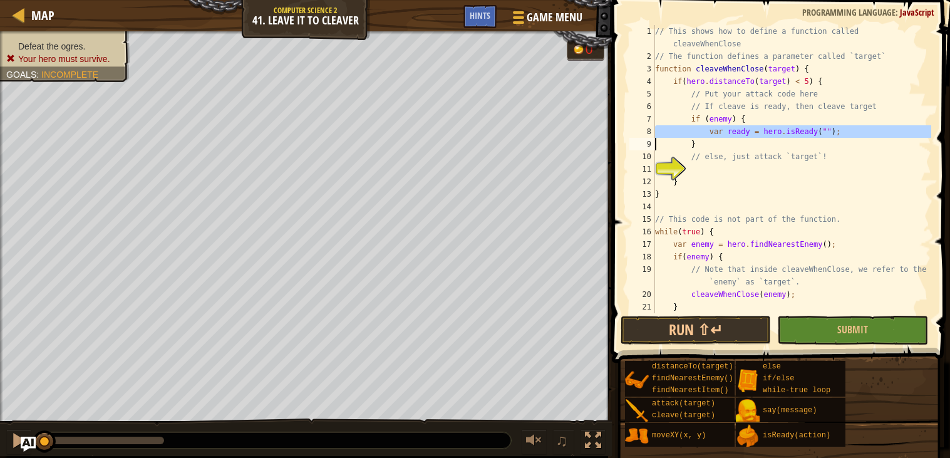
type textarea "}"
click at [722, 138] on div "// This shows how to define a function called cleaveWhenClose // The function d…" at bounding box center [792, 188] width 279 height 326
click at [722, 133] on div "// This shows how to define a function called cleaveWhenClose // The function d…" at bounding box center [792, 188] width 279 height 326
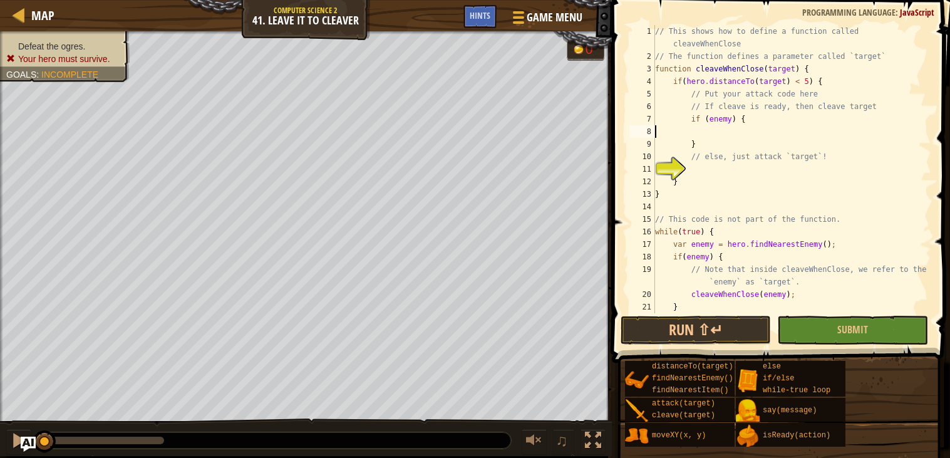
paste textarea "var bottomEnemy"
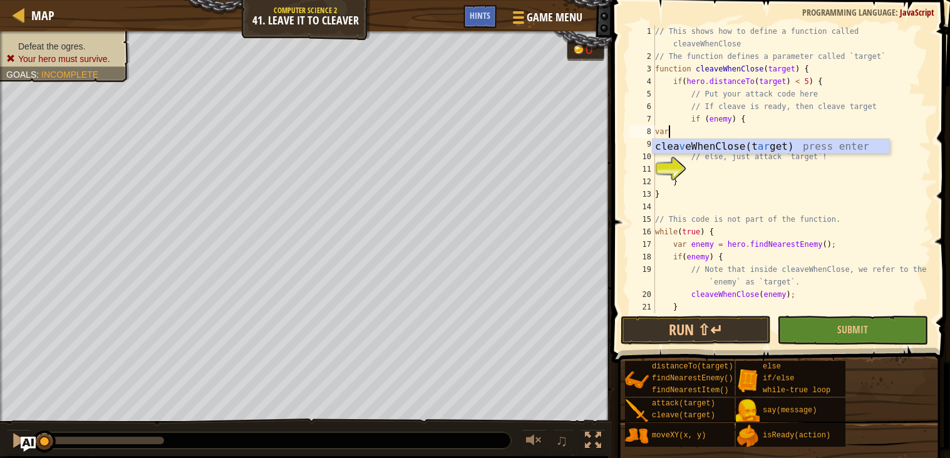
type textarea "v"
type textarea "c"
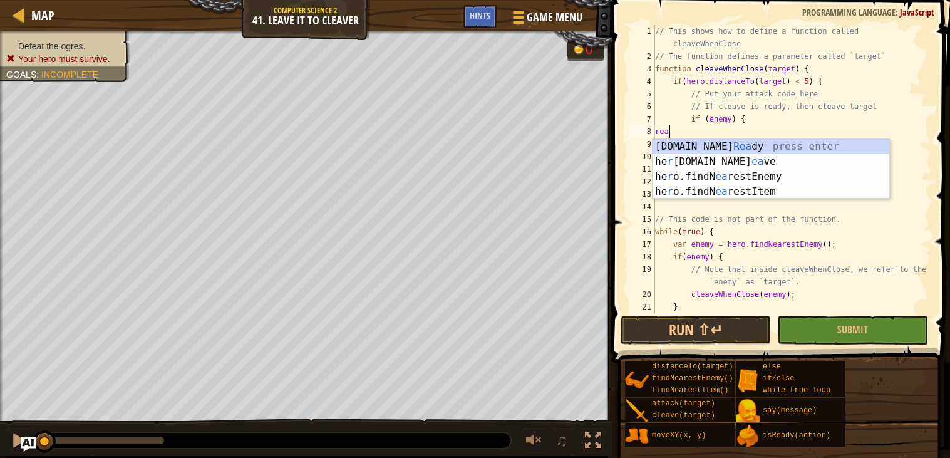
scroll to position [5, 1]
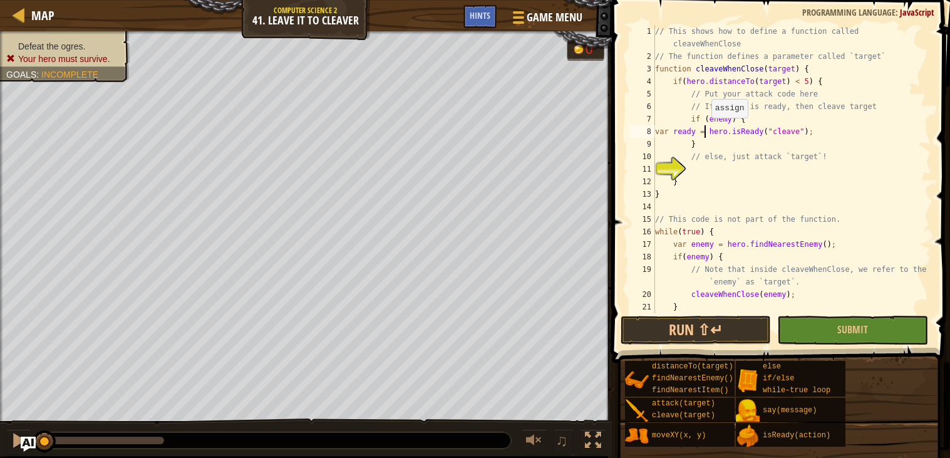
click at [705, 130] on div "// This shows how to define a function called cleaveWhenClose // The function d…" at bounding box center [792, 188] width 279 height 326
click at [709, 130] on div "// This shows how to define a function called cleaveWhenClose // The function d…" at bounding box center [792, 188] width 279 height 326
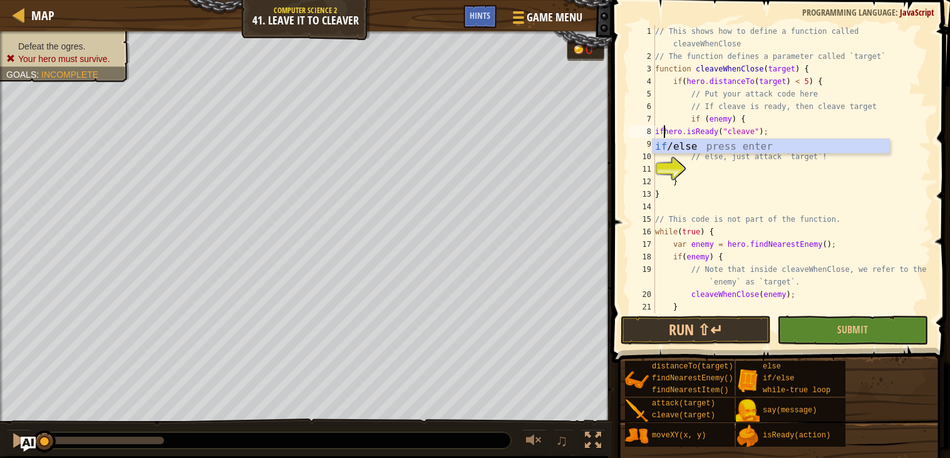
scroll to position [5, 1]
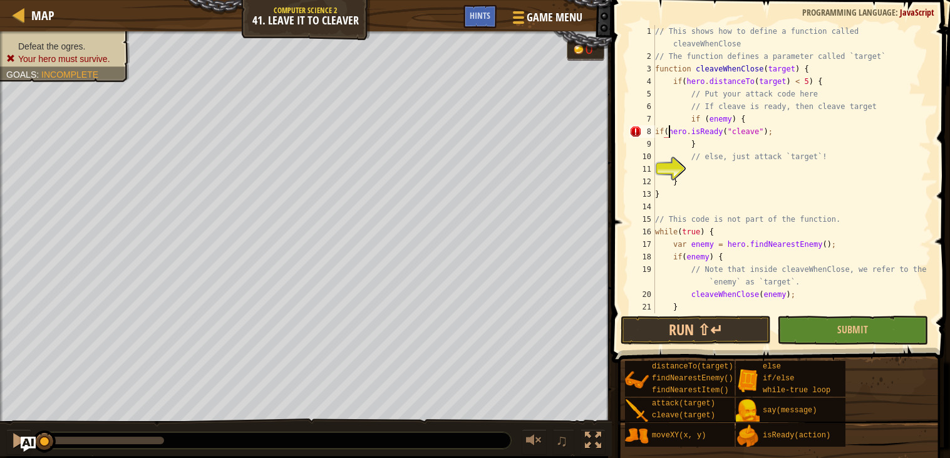
click at [767, 128] on div "// This shows how to define a function called cleaveWhenClose // The function d…" at bounding box center [792, 188] width 279 height 326
click at [658, 128] on div "// This shows how to define a function called cleaveWhenClose // The function d…" at bounding box center [792, 188] width 279 height 326
click at [672, 145] on div "// This shows how to define a function called cleaveWhenClose // The function d…" at bounding box center [792, 188] width 279 height 326
type textarea "}"
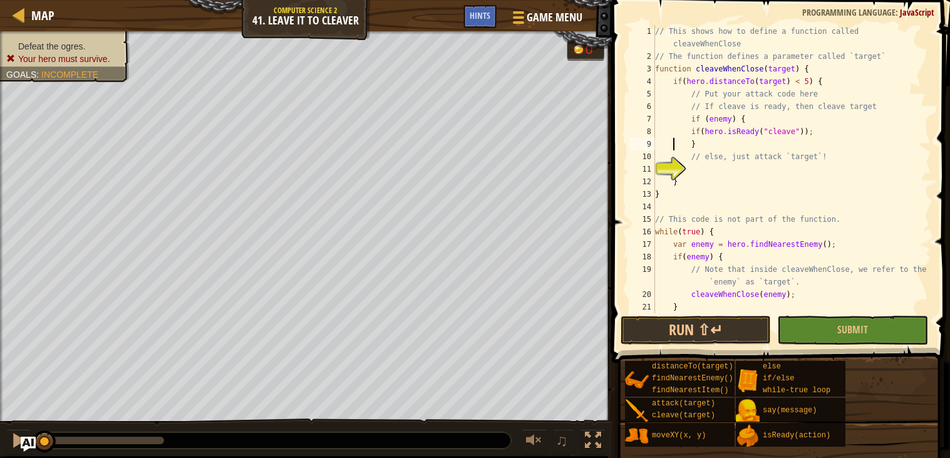
scroll to position [5, 3]
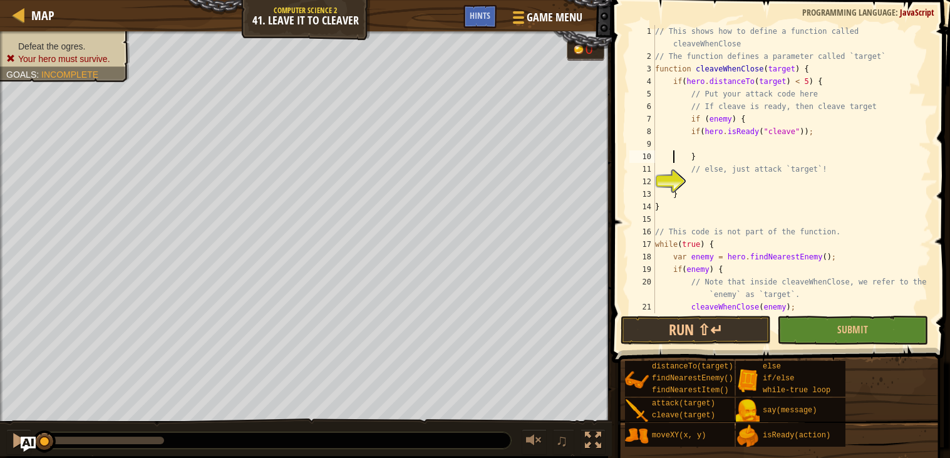
click at [702, 138] on div "// This shows how to define a function called cleaveWhenClose // The function d…" at bounding box center [792, 188] width 279 height 326
type textarea "cleaveWhenClose(target);"
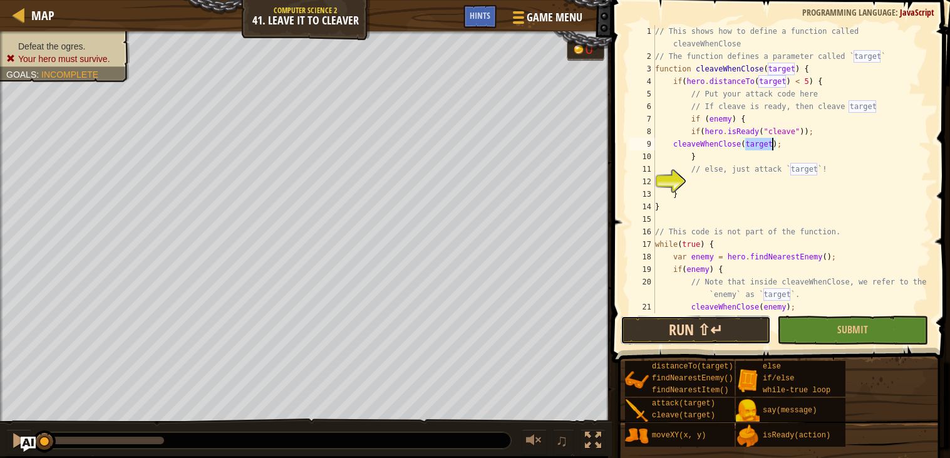
click at [688, 341] on button "Run ⇧↵" at bounding box center [696, 330] width 150 height 29
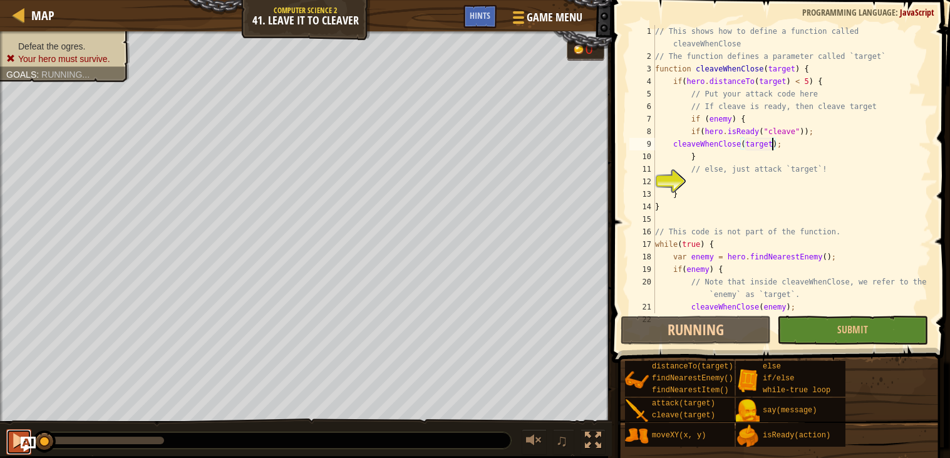
click at [8, 443] on button at bounding box center [18, 442] width 25 height 26
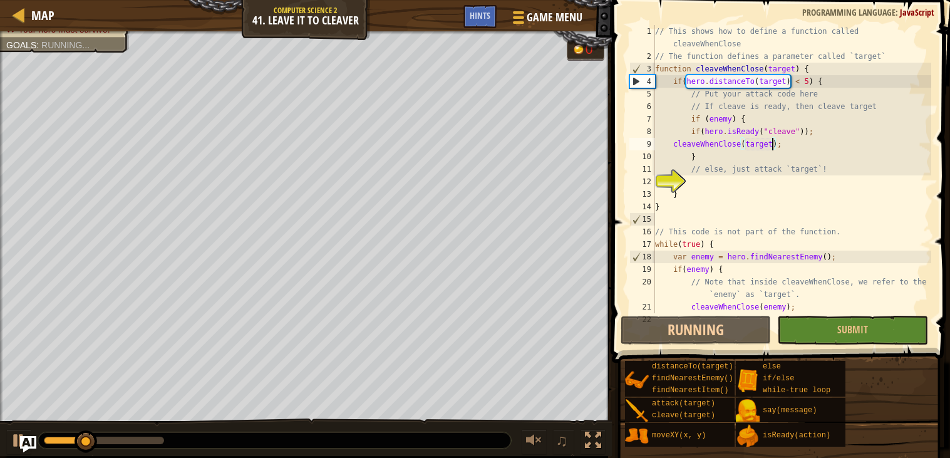
click at [35, 448] on img "Ask AI" at bounding box center [28, 444] width 16 height 16
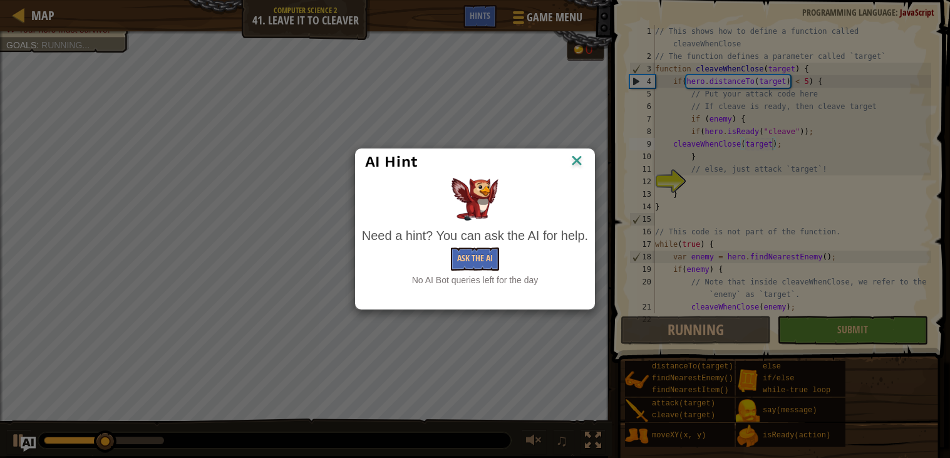
click at [487, 294] on div "AI Hint Need a hint? You can ask the AI for help. Ask the AI No AI Bot queries …" at bounding box center [475, 229] width 240 height 162
click at [481, 254] on button "Ask the AI" at bounding box center [475, 258] width 48 height 23
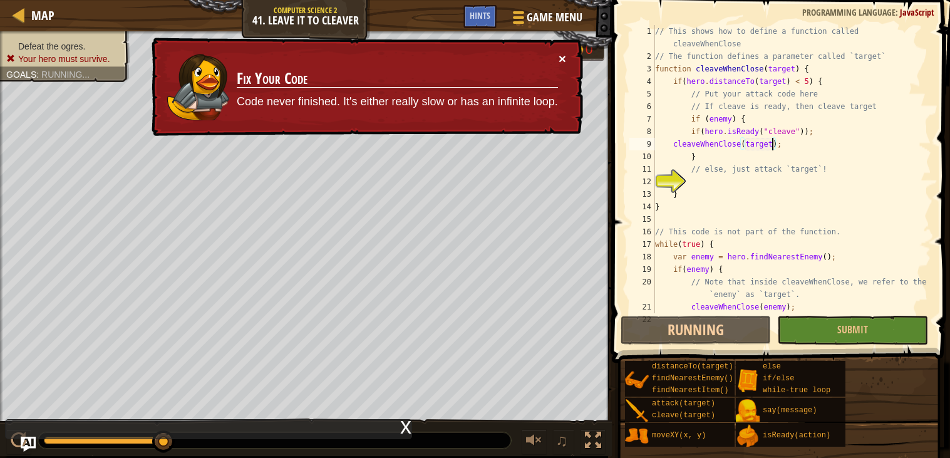
click at [562, 65] on button "×" at bounding box center [563, 58] width 8 height 13
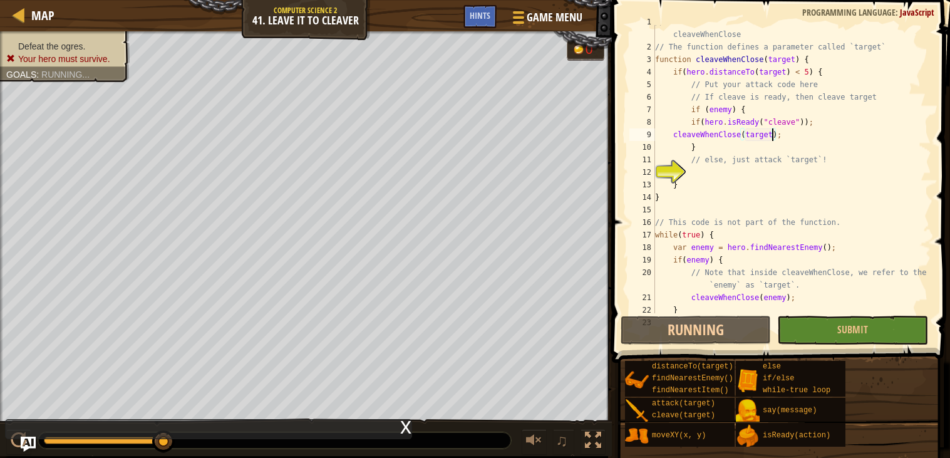
scroll to position [37, 0]
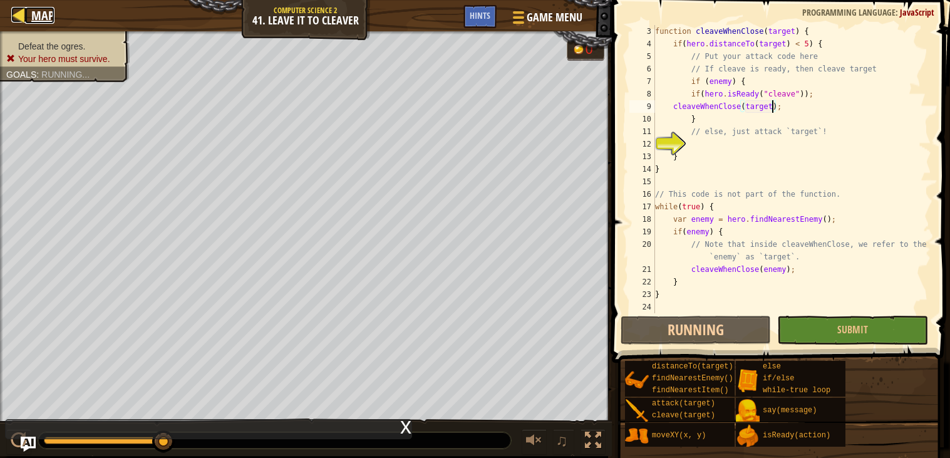
click at [14, 16] on div at bounding box center [19, 15] width 16 height 16
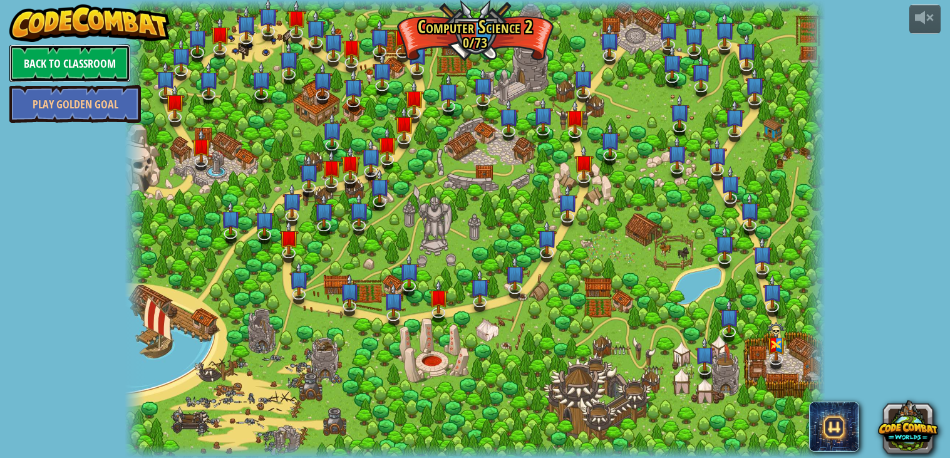
click at [62, 63] on link "Back to Classroom" at bounding box center [69, 63] width 121 height 38
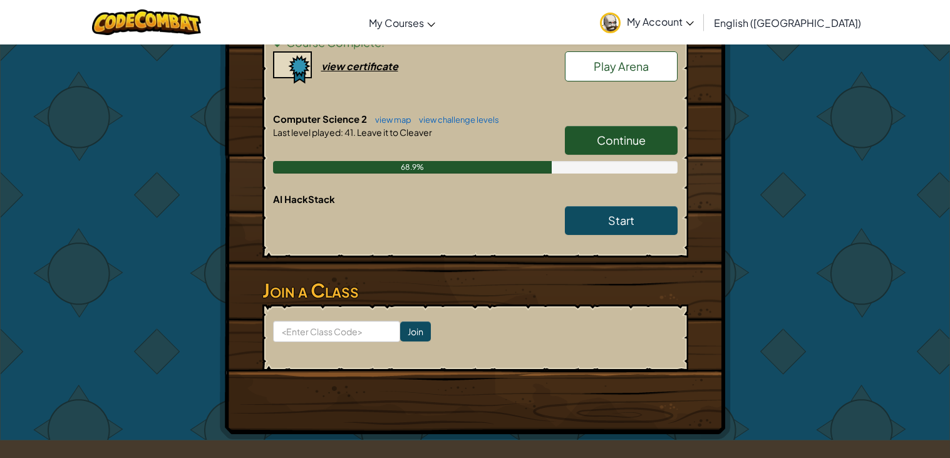
scroll to position [320, 0]
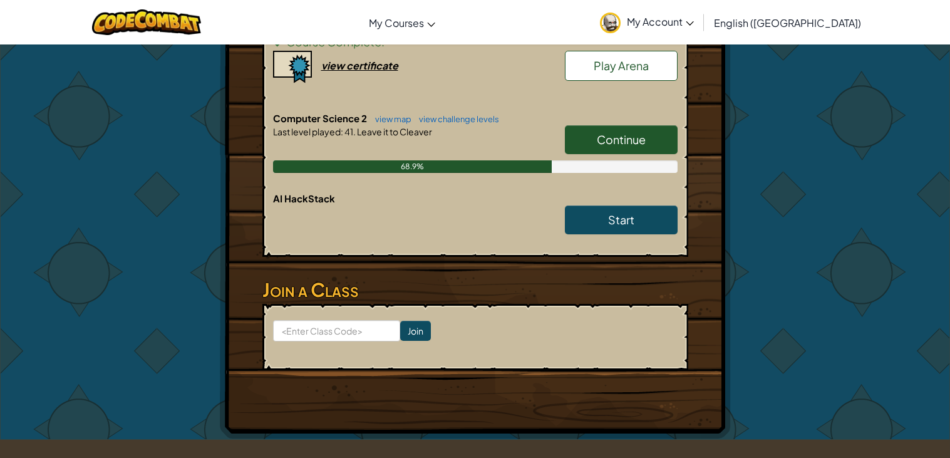
click at [592, 139] on link "Continue" at bounding box center [621, 139] width 113 height 29
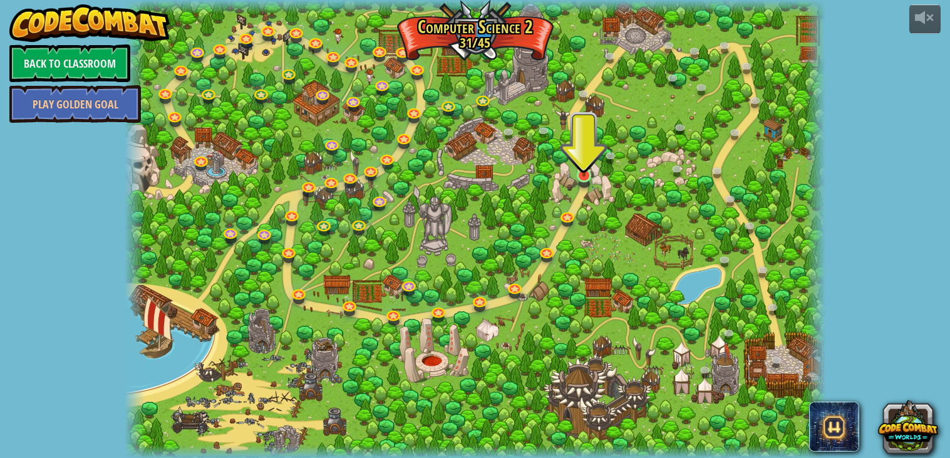
click at [586, 174] on img at bounding box center [585, 157] width 18 height 40
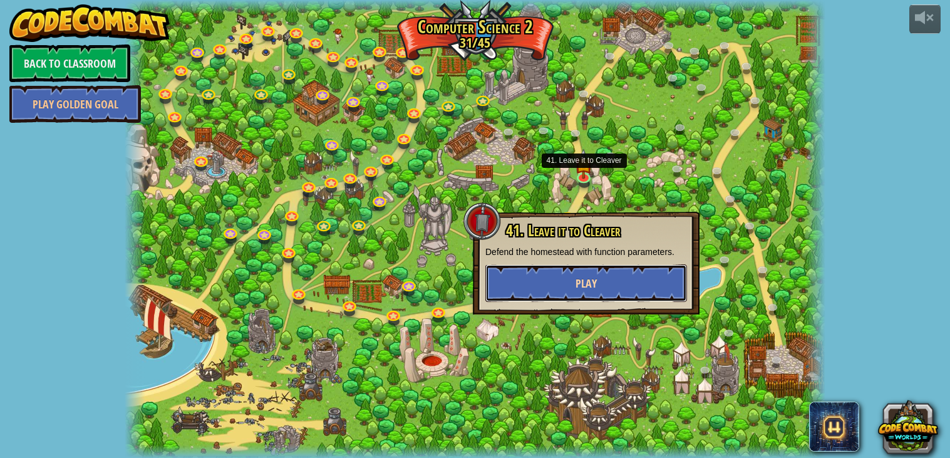
click at [621, 281] on button "Play" at bounding box center [586, 283] width 202 height 38
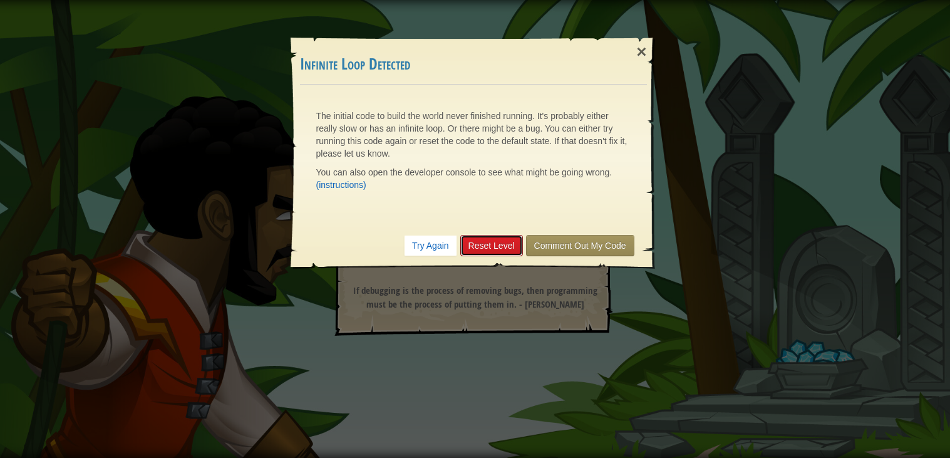
click at [496, 254] on link "Reset Level" at bounding box center [491, 245] width 63 height 21
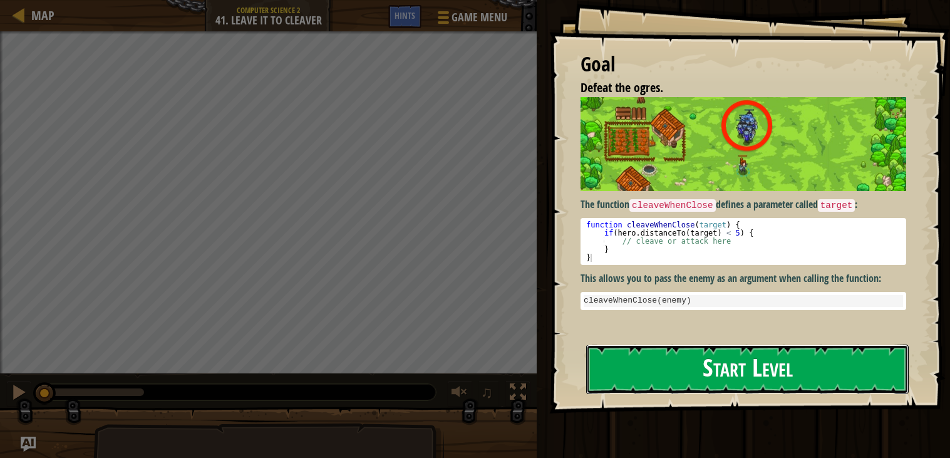
click at [674, 369] on button "Start Level" at bounding box center [747, 368] width 323 height 49
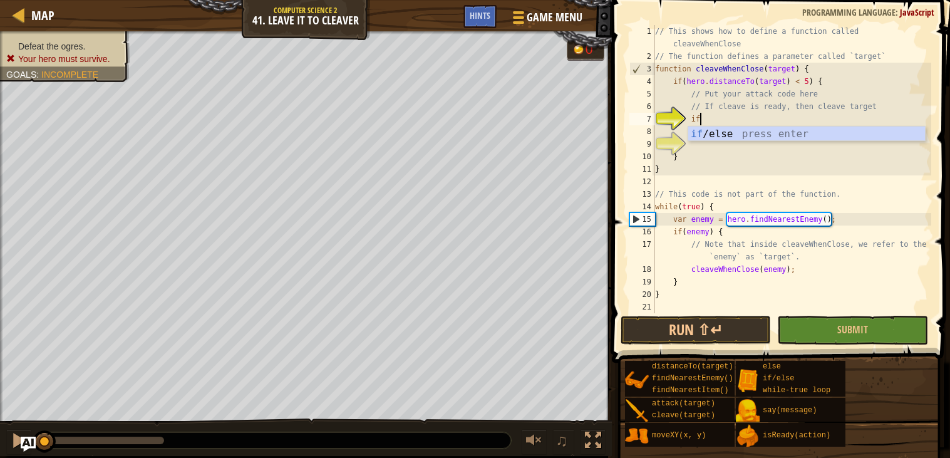
scroll to position [5, 3]
type textarea "if (enemy) {"
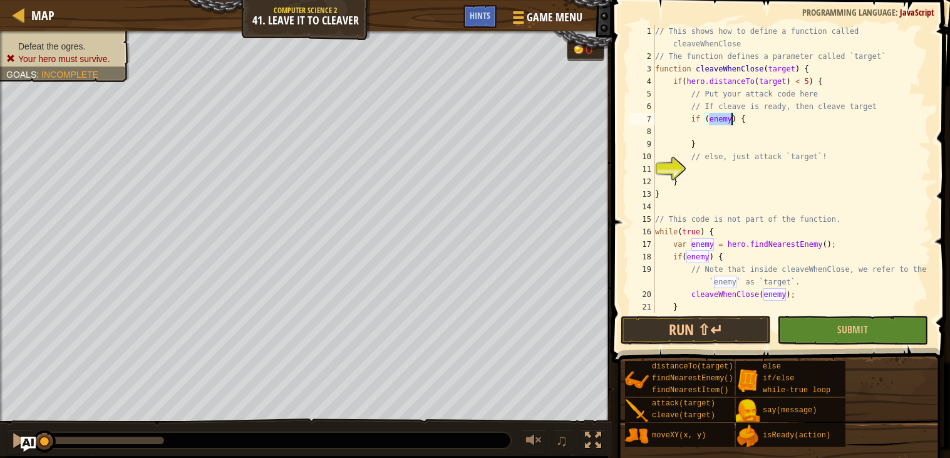
click at [689, 128] on div "// This shows how to define a function called cleaveWhenClose // The function d…" at bounding box center [792, 188] width 279 height 326
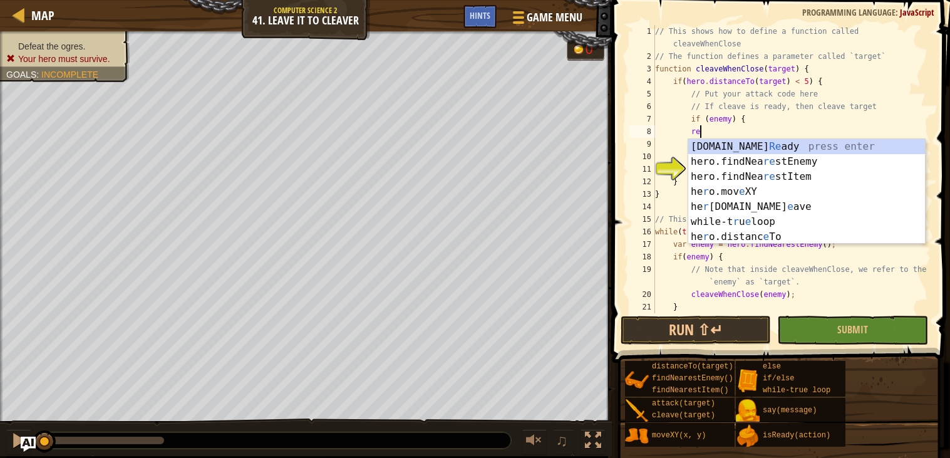
scroll to position [5, 4]
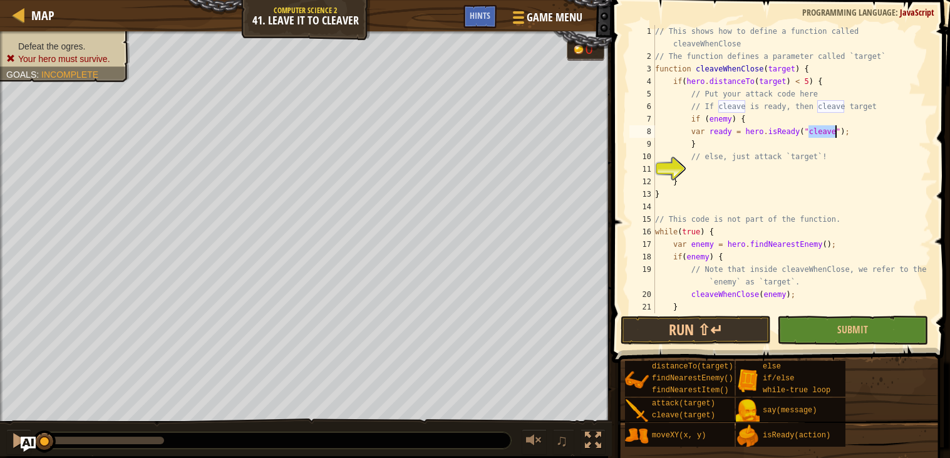
click at [751, 132] on div "// This shows how to define a function called cleaveWhenClose // The function d…" at bounding box center [792, 188] width 279 height 326
click at [749, 130] on div "// This shows how to define a function called cleaveWhenClose // The function d…" at bounding box center [792, 188] width 279 height 326
click at [745, 130] on div "// This shows how to define a function called cleaveWhenClose // The function d…" at bounding box center [792, 188] width 279 height 326
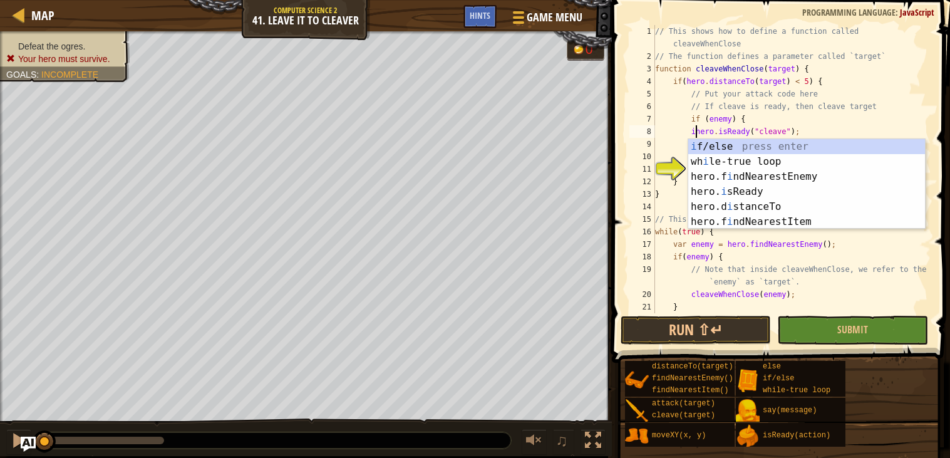
type textarea "ifhero.isReady("cleave");"
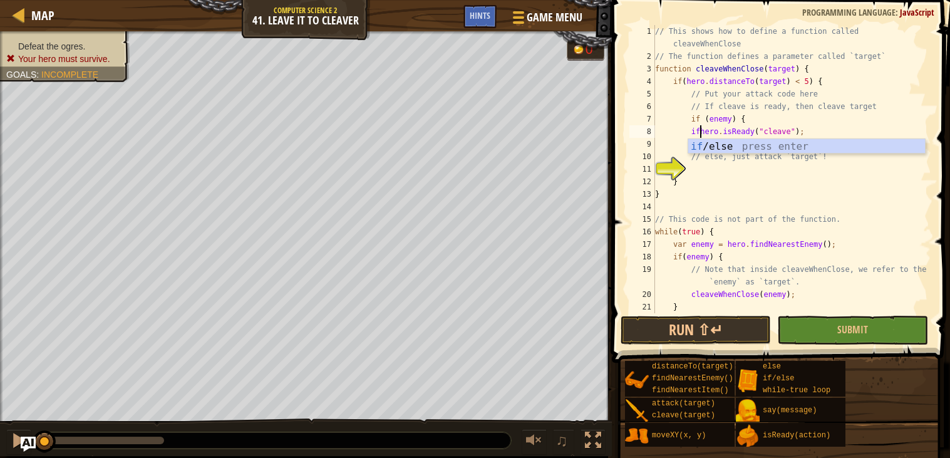
click at [684, 204] on div "// This shows how to define a function called cleaveWhenClose // The function d…" at bounding box center [792, 188] width 279 height 326
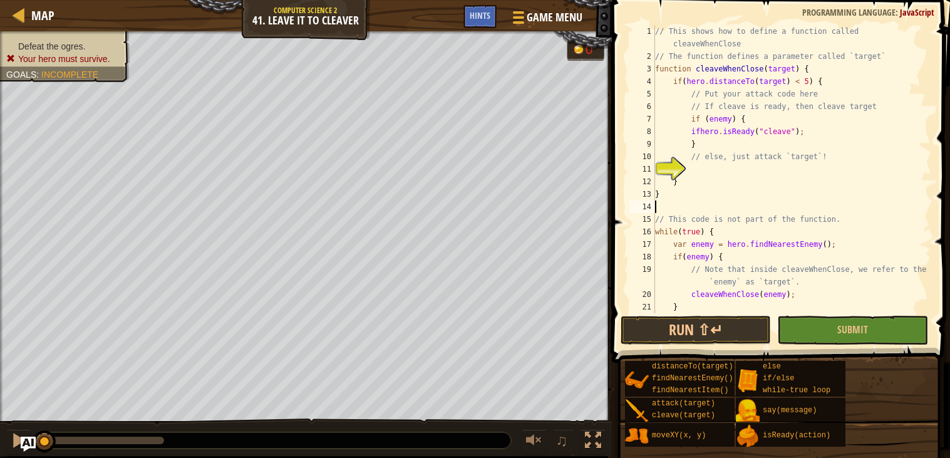
click at [698, 144] on div "// This shows how to define a function called cleaveWhenClose // The function d…" at bounding box center [792, 188] width 279 height 326
type textarea "}"
click at [761, 113] on div "// This shows how to define a function called cleaveWhenClose // The function d…" at bounding box center [792, 188] width 279 height 326
type textarea "i"
click at [702, 126] on div "// This shows how to define a function called cleaveWhenClose // The function d…" at bounding box center [792, 188] width 279 height 326
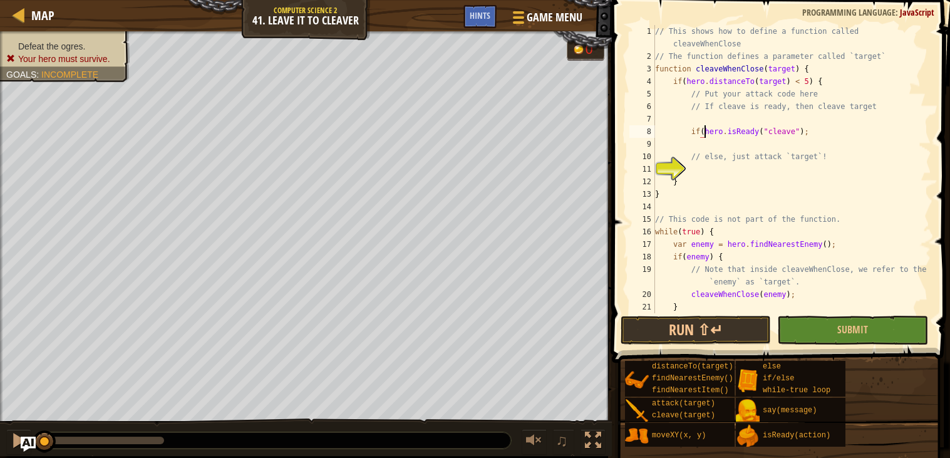
scroll to position [5, 3]
click at [803, 130] on div "// This shows how to define a function called cleaveWhenClose // The function d…" at bounding box center [792, 188] width 279 height 326
type textarea "if(hero.isReady("cleave"));"
click at [750, 144] on div "// This shows how to define a function called cleaveWhenClose // The function d…" at bounding box center [792, 188] width 279 height 326
type textarea "hero.cleave(enemy);"
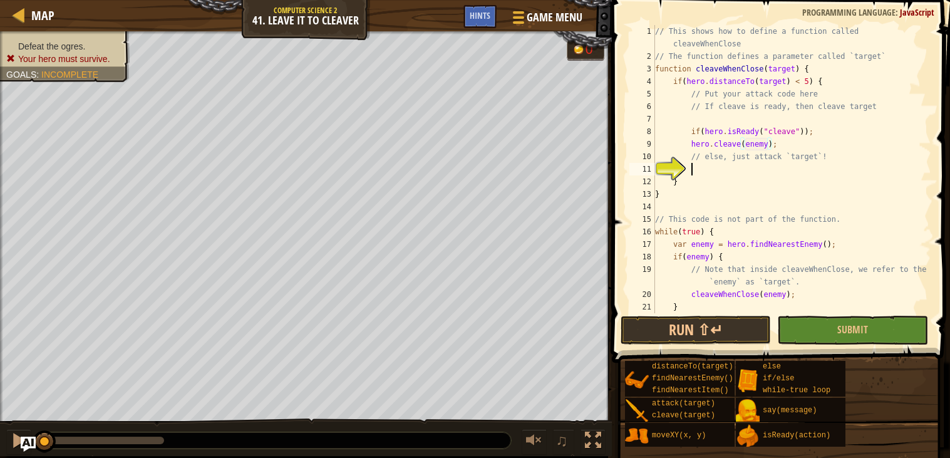
click at [713, 170] on div "// This shows how to define a function called cleaveWhenClose // The function d…" at bounding box center [792, 188] width 279 height 326
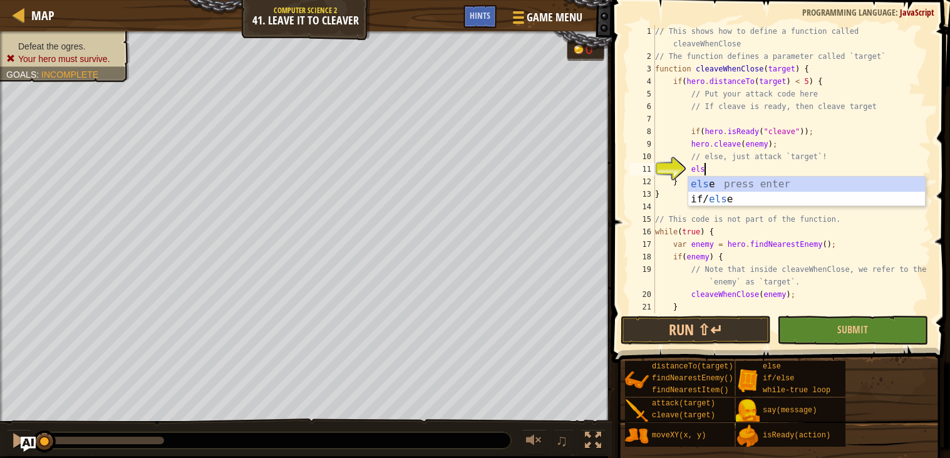
type textarea "else"
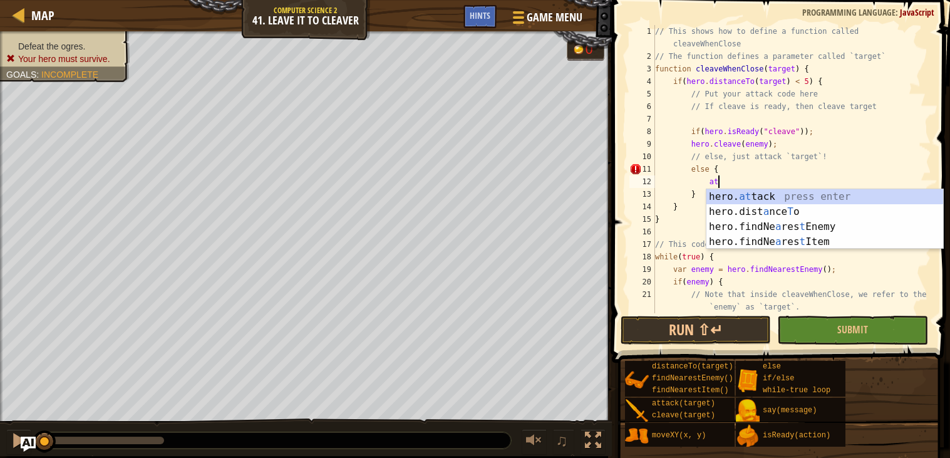
scroll to position [5, 4]
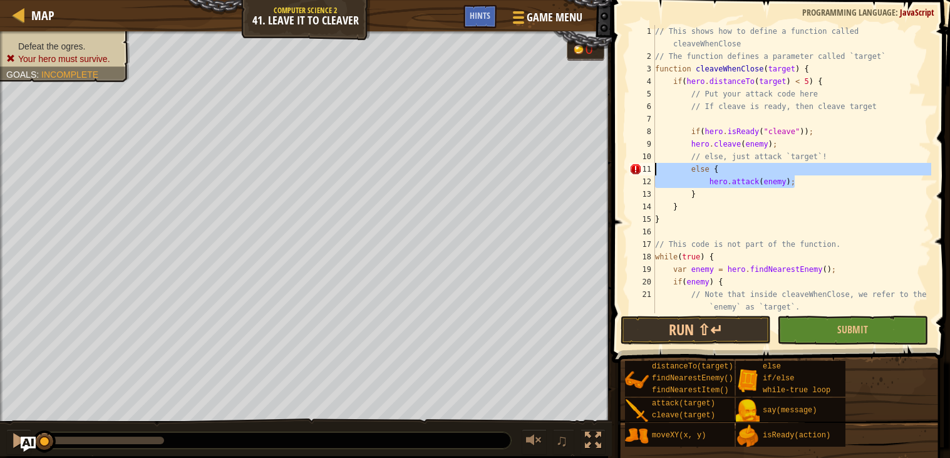
drag, startPoint x: 804, startPoint y: 183, endPoint x: 649, endPoint y: 172, distance: 155.7
click at [649, 172] on div "hero.attack(enemy); 1 2 3 4 5 6 7 8 9 10 11 12 13 14 15 16 17 18 19 20 21 22 //…" at bounding box center [779, 169] width 304 height 288
type textarea "else { hero.attack(enemy);"
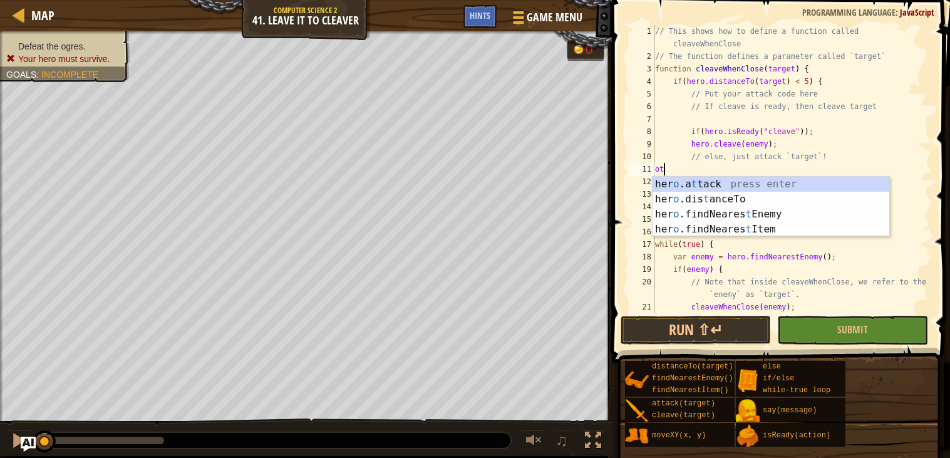
scroll to position [5, 0]
type textarea "o"
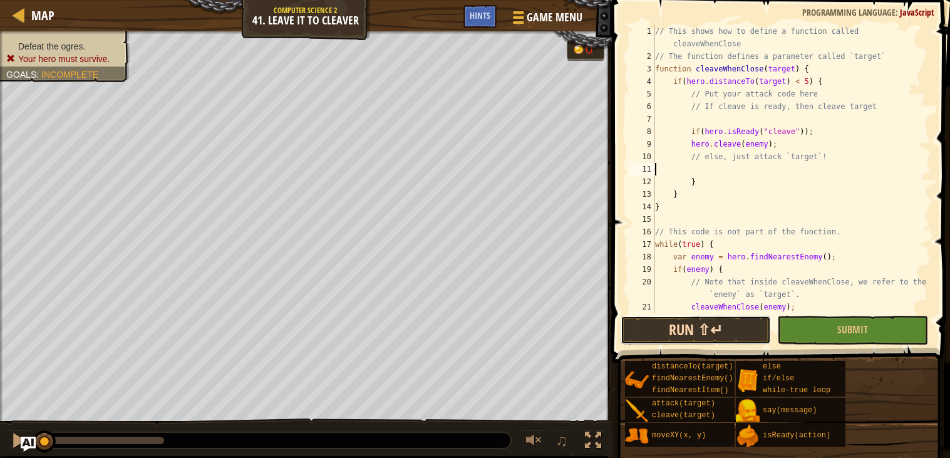
click at [673, 331] on button "Run ⇧↵" at bounding box center [696, 330] width 150 height 29
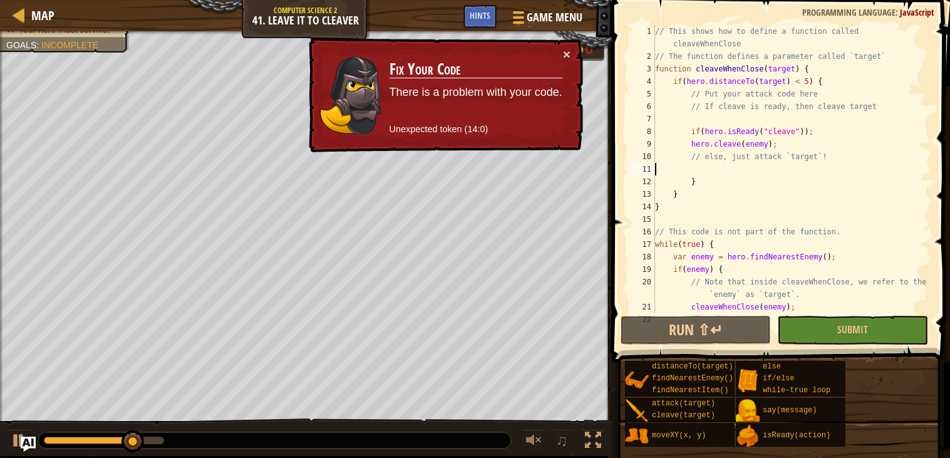
click at [699, 184] on div "// This shows how to define a function called cleaveWhenClose // The function d…" at bounding box center [792, 188] width 279 height 326
type textarea "}"
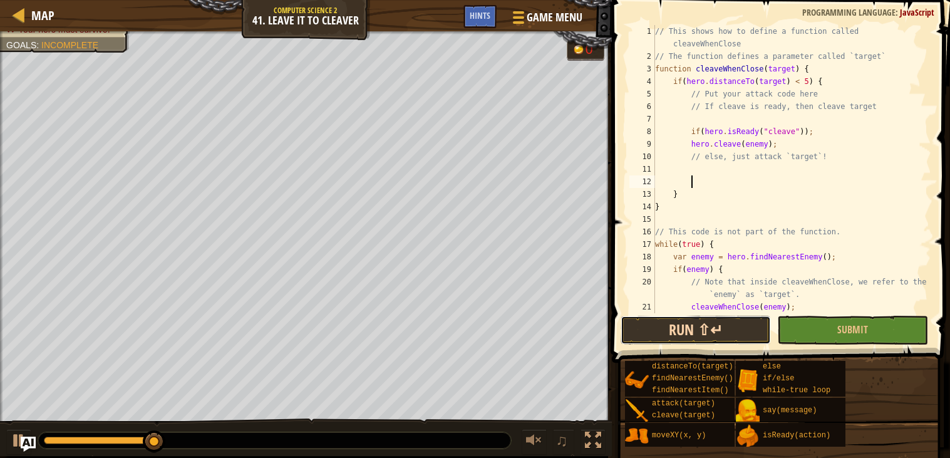
click at [711, 316] on button "Run ⇧↵" at bounding box center [696, 330] width 150 height 29
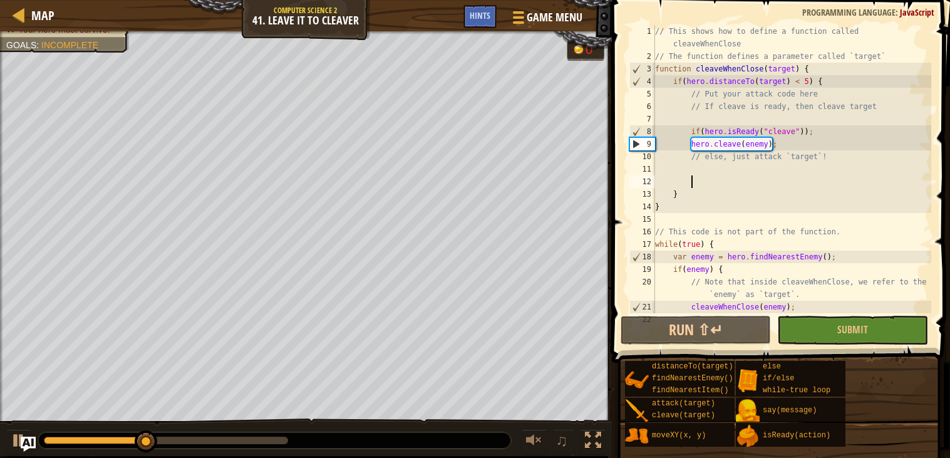
type textarea "'"
click at [738, 167] on div "// This shows how to define a function called cleaveWhenClose // The function d…" at bounding box center [792, 188] width 279 height 326
click at [716, 188] on div "// This shows how to define a function called cleaveWhenClose // The function d…" at bounding box center [792, 188] width 279 height 326
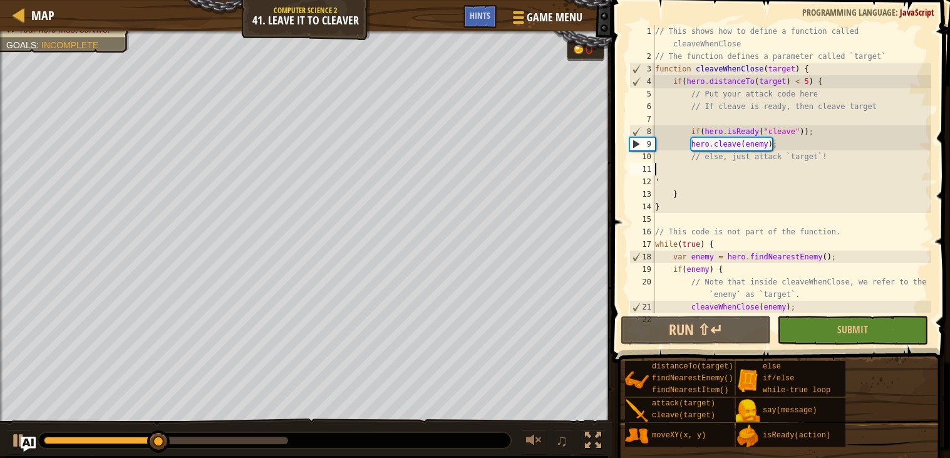
type textarea "}"
click at [705, 191] on div "// This shows how to define a function called cleaveWhenClose // The function d…" at bounding box center [792, 188] width 279 height 326
click at [705, 182] on div "// This shows how to define a function called cleaveWhenClose // The function d…" at bounding box center [792, 188] width 279 height 326
type textarea "'"
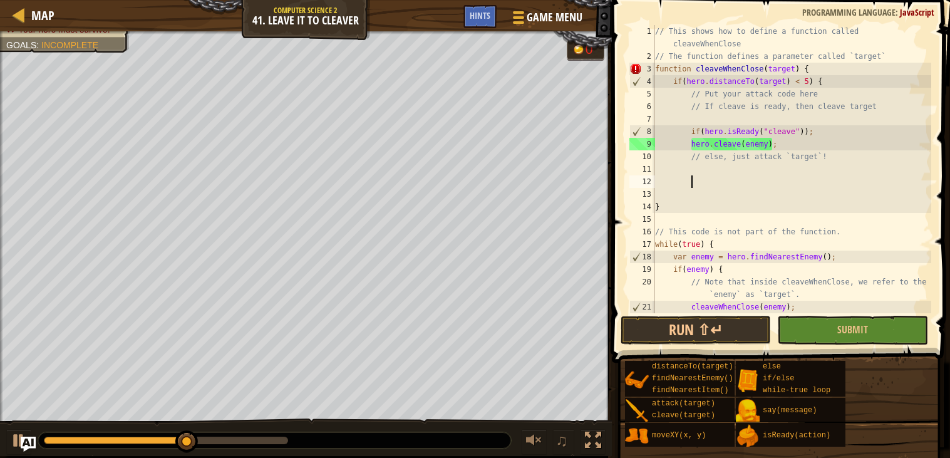
click at [673, 191] on div "// This shows how to define a function called cleaveWhenClose // The function d…" at bounding box center [792, 188] width 279 height 326
type textarea "]"
type textarea "}"
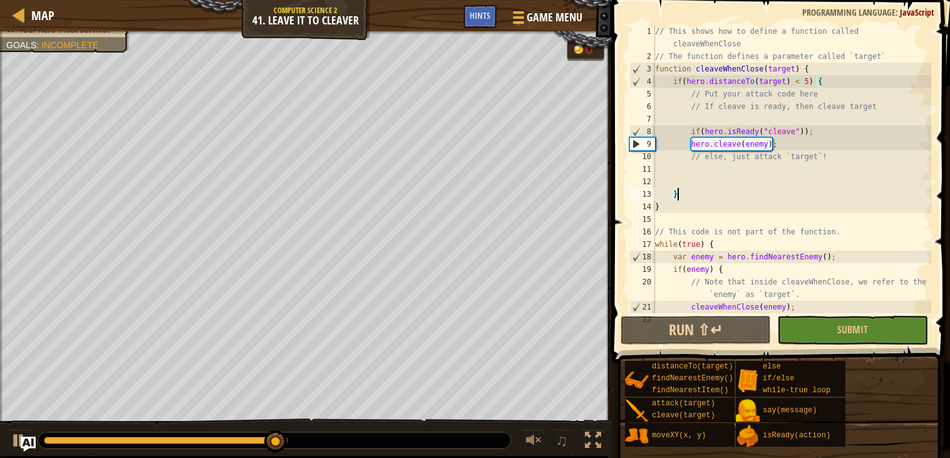
click at [696, 167] on div "// This shows how to define a function called cleaveWhenClose // The function d…" at bounding box center [792, 188] width 279 height 326
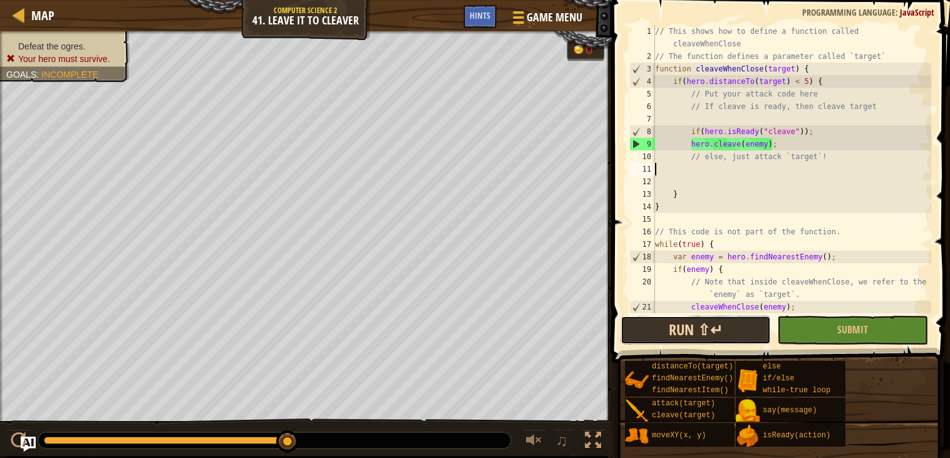
click at [726, 332] on button "Run ⇧↵" at bounding box center [696, 330] width 150 height 29
click at [681, 118] on div "// This shows how to define a function called cleaveWhenClose // The function d…" at bounding box center [792, 188] width 279 height 326
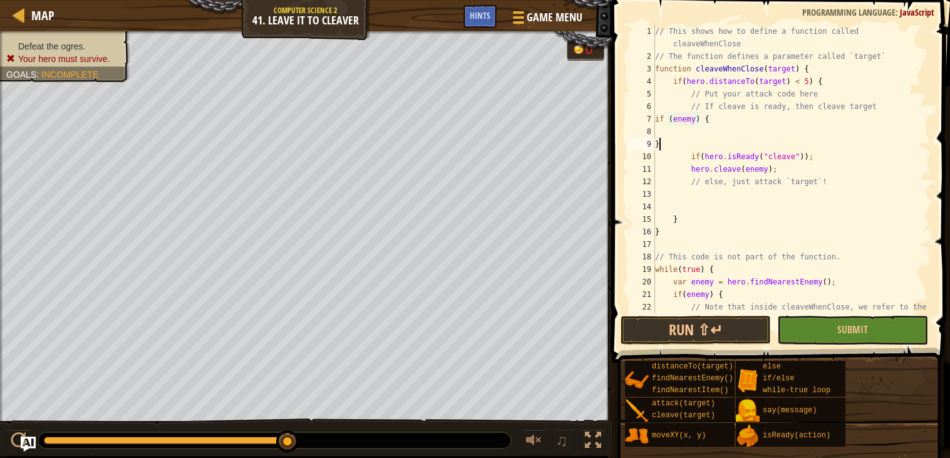
click at [659, 148] on div "// This shows how to define a function called cleaveWhenClose // The function d…" at bounding box center [792, 194] width 279 height 338
type textarea "}"
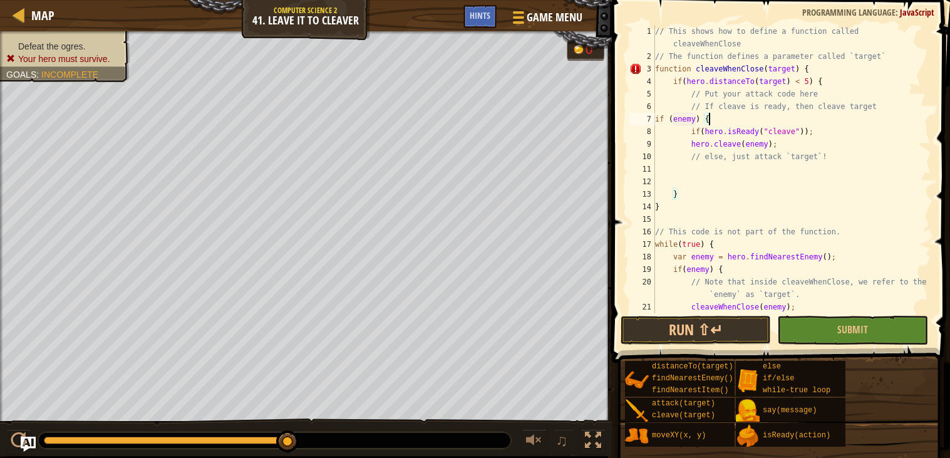
click at [674, 152] on div "// This shows how to define a function called cleaveWhenClose // The function d…" at bounding box center [792, 188] width 279 height 326
type textarea "} // else, just attack `target`!"
click at [692, 173] on div "// This shows how to define a function called cleaveWhenClose // The function d…" at bounding box center [792, 188] width 279 height 326
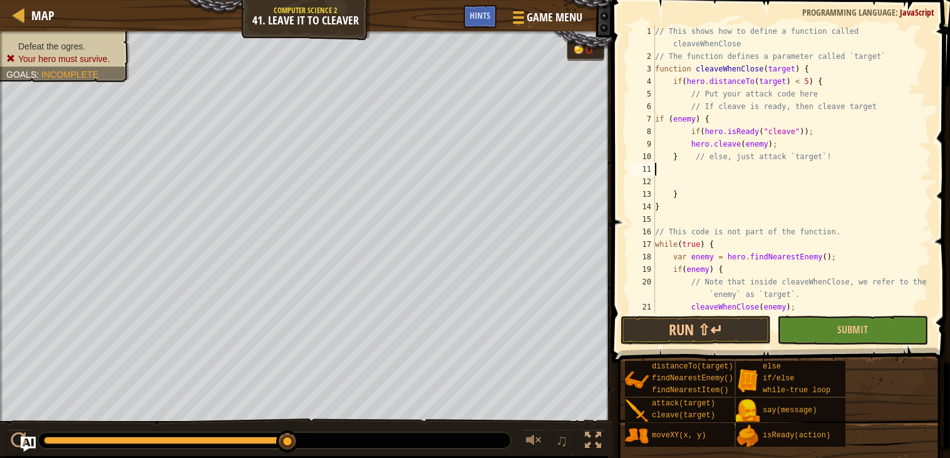
type textarea "el"
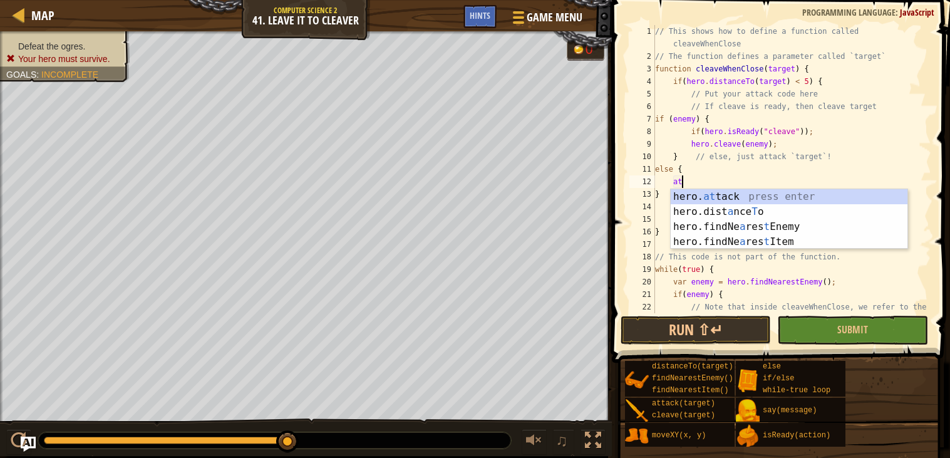
type textarea "a"
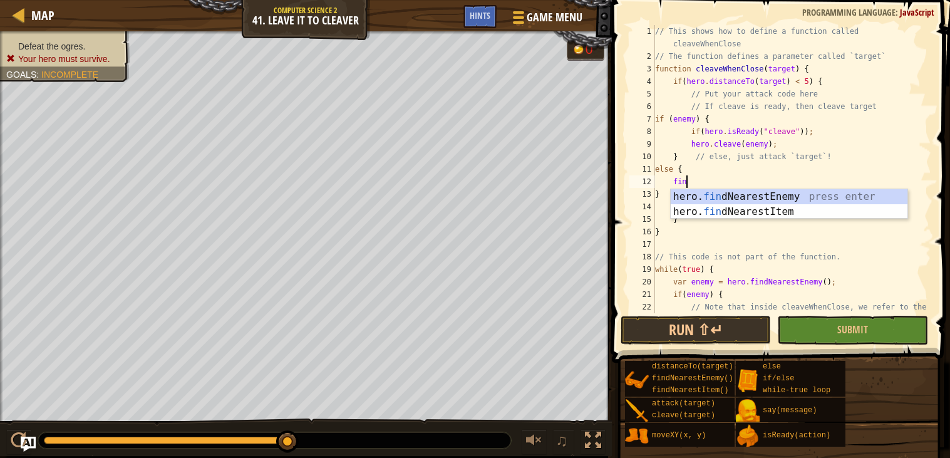
type textarea "find"
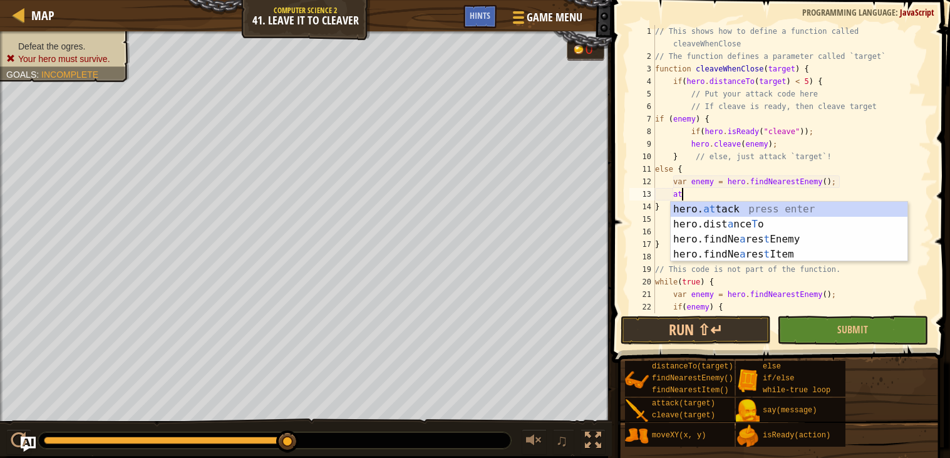
scroll to position [5, 2]
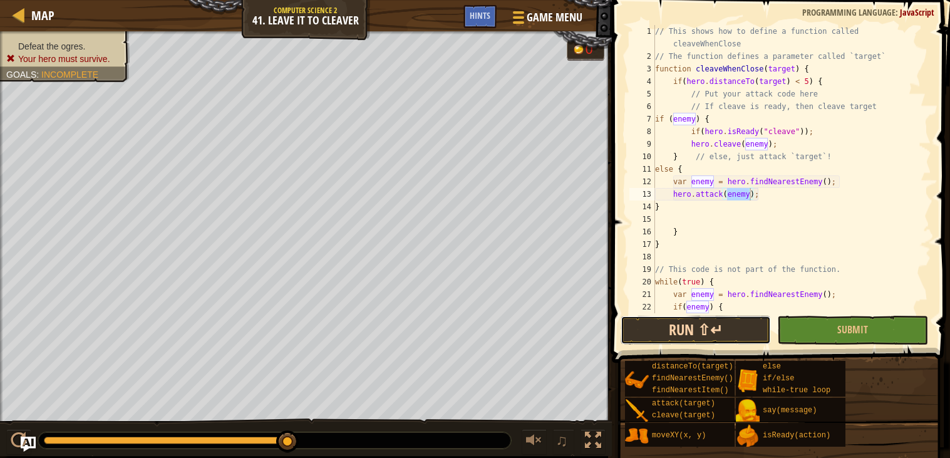
click at [705, 334] on button "Run ⇧↵" at bounding box center [696, 330] width 150 height 29
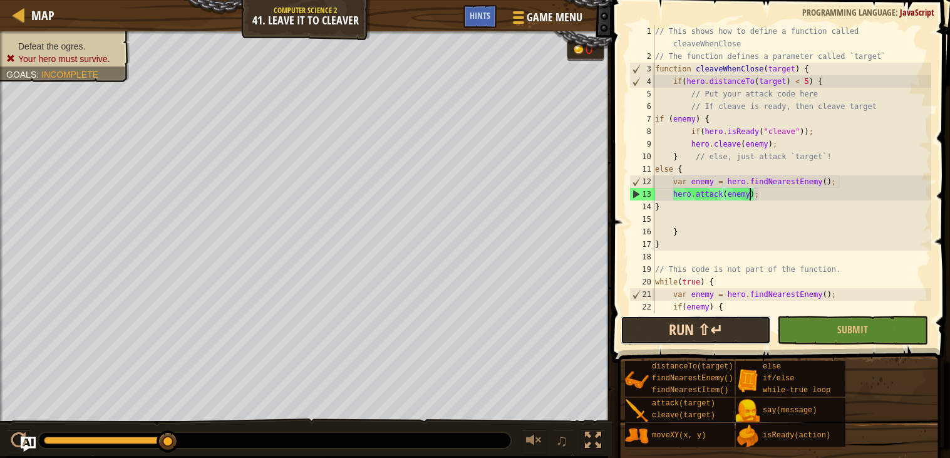
click at [705, 334] on button "Run ⇧↵" at bounding box center [696, 330] width 150 height 29
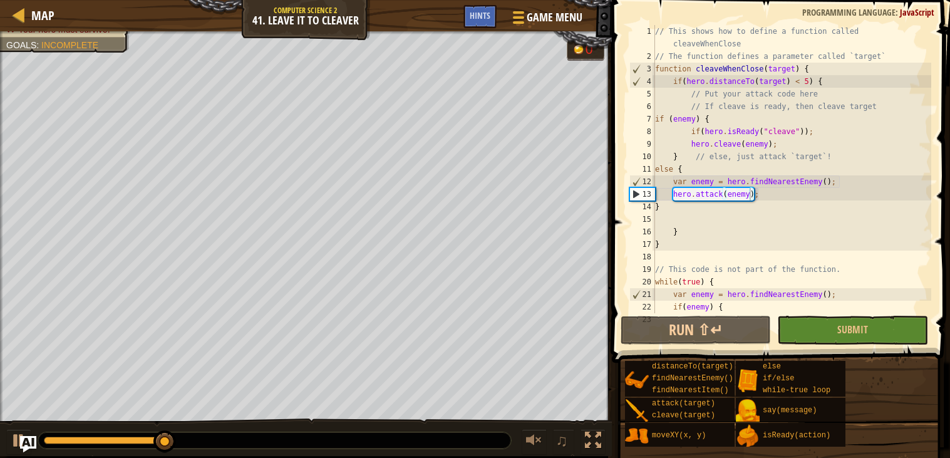
click at [31, 445] on img "Ask AI" at bounding box center [28, 444] width 16 height 16
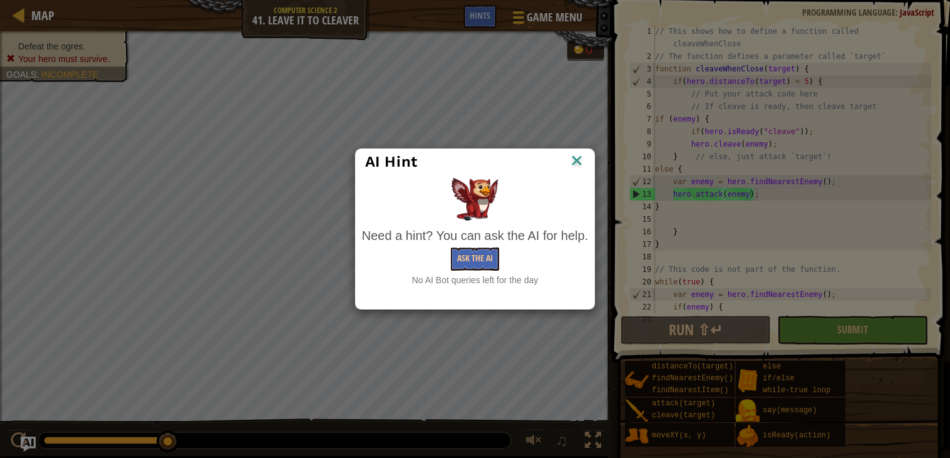
click at [574, 168] on img at bounding box center [577, 161] width 16 height 19
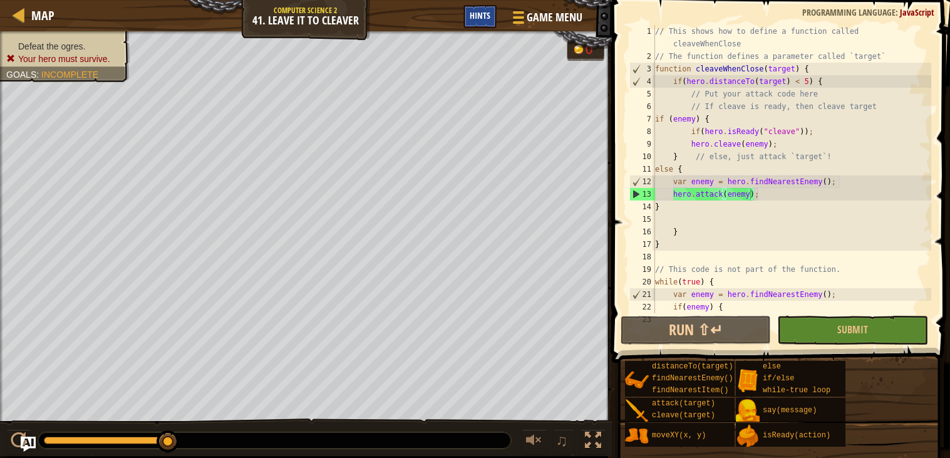
click at [479, 10] on span "Hints" at bounding box center [480, 15] width 21 height 12
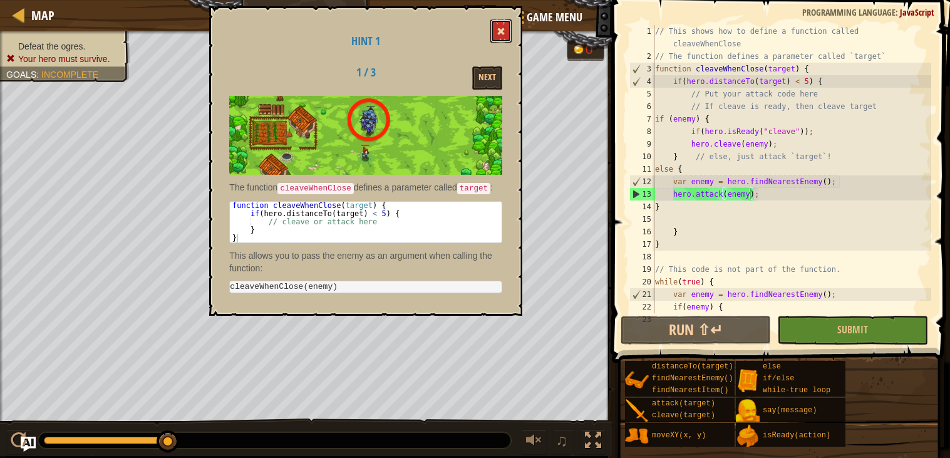
click at [499, 32] on span at bounding box center [501, 31] width 9 height 9
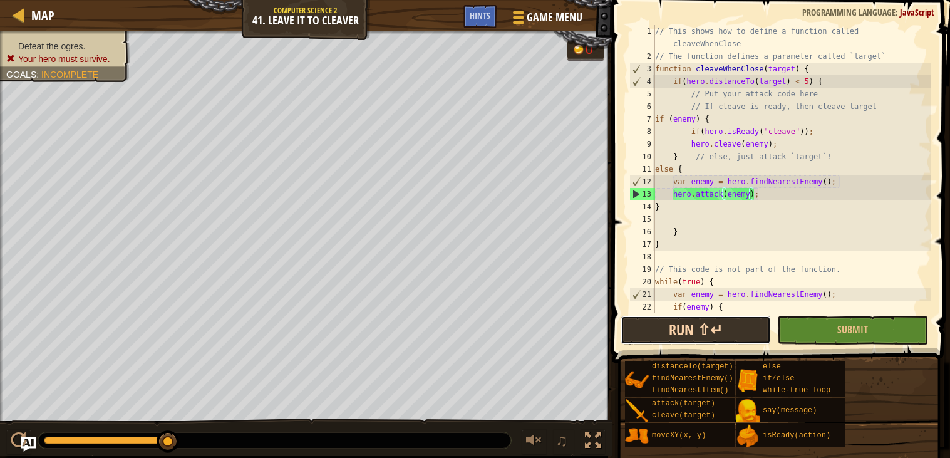
click at [673, 340] on button "Run ⇧↵" at bounding box center [696, 330] width 150 height 29
click at [715, 330] on button "Run ⇧↵" at bounding box center [696, 330] width 150 height 29
click at [712, 337] on button "Run ⇧↵" at bounding box center [696, 330] width 150 height 29
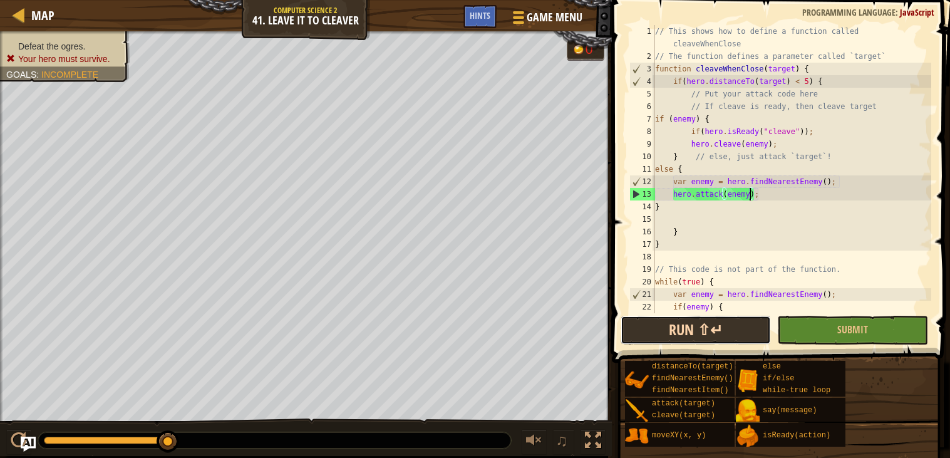
click at [653, 329] on button "Run ⇧↵" at bounding box center [696, 330] width 150 height 29
click at [652, 333] on button "Run ⇧↵" at bounding box center [696, 330] width 150 height 29
click at [736, 331] on button "Run ⇧↵" at bounding box center [696, 330] width 150 height 29
click at [694, 326] on button "Run ⇧↵" at bounding box center [696, 330] width 150 height 29
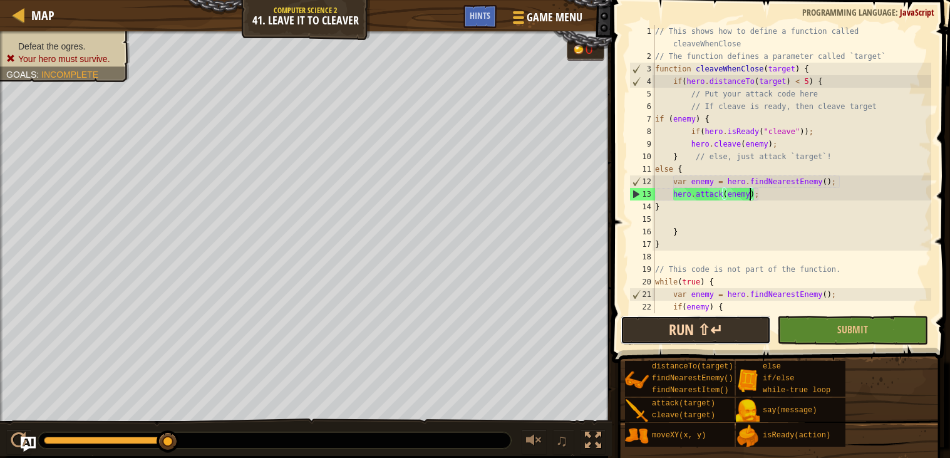
click at [694, 326] on button "Run ⇧↵" at bounding box center [696, 330] width 150 height 29
click at [688, 129] on div "// This shows how to define a function called cleaveWhenClose // The function d…" at bounding box center [792, 194] width 279 height 338
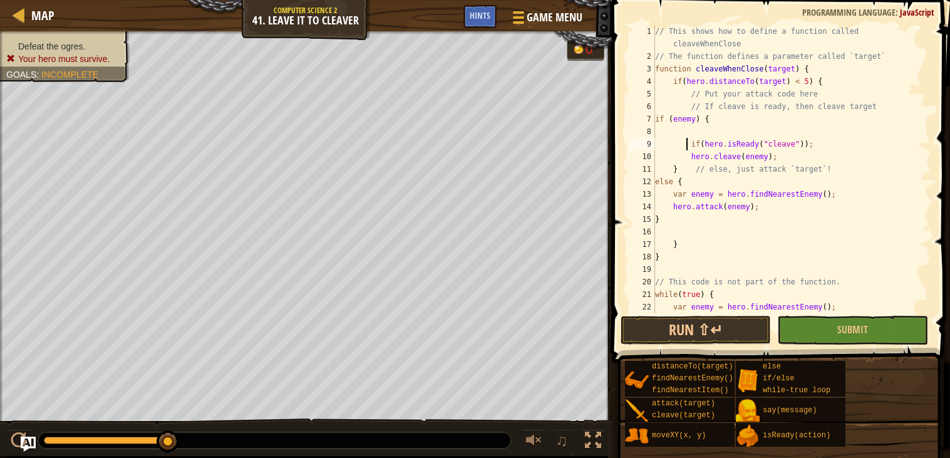
click at [713, 122] on div "// This shows how to define a function called cleaveWhenClose // The function d…" at bounding box center [792, 188] width 279 height 326
type textarea "if (enemy) {"
click at [710, 125] on div "// This shows how to define a function called cleaveWhenClose // The function d…" at bounding box center [792, 188] width 279 height 326
click at [696, 132] on div "// This shows how to define a function called cleaveWhenClose // The function d…" at bounding box center [792, 188] width 279 height 326
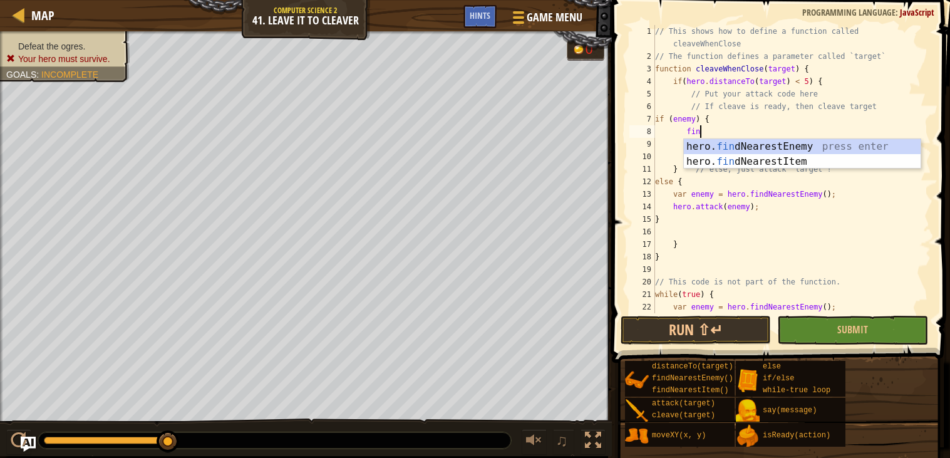
type textarea "find"
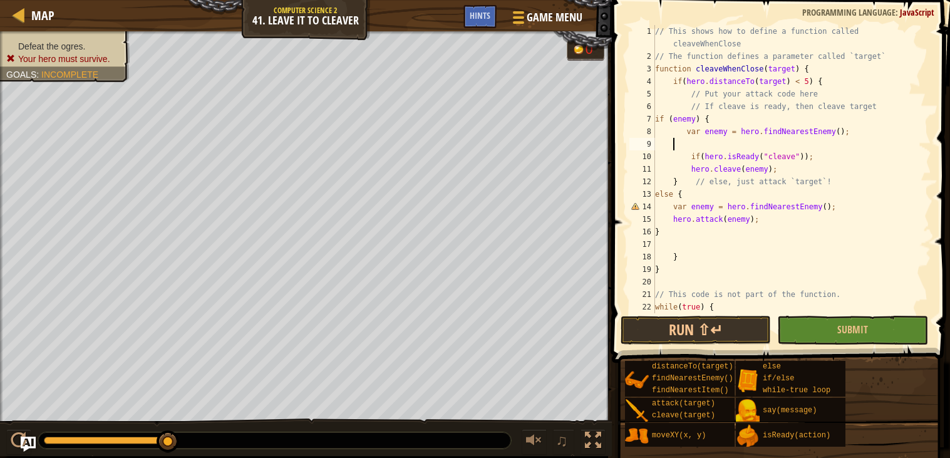
scroll to position [5, 0]
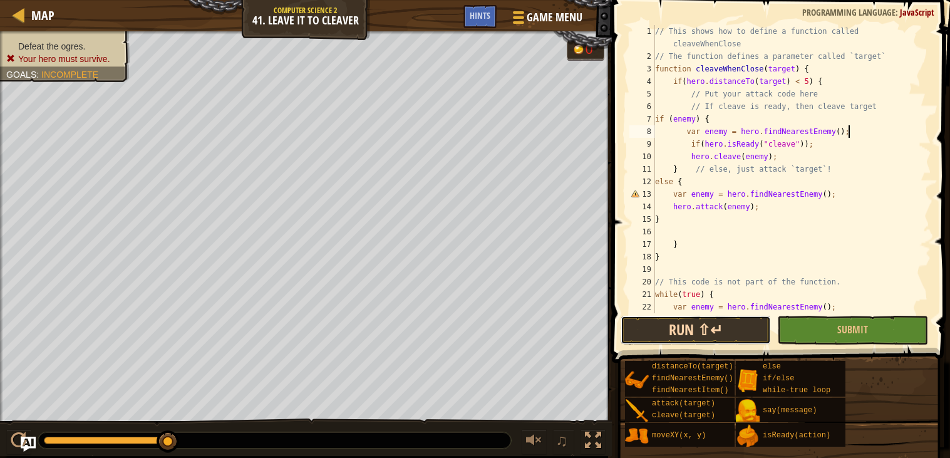
click at [689, 329] on button "Run ⇧↵" at bounding box center [696, 330] width 150 height 29
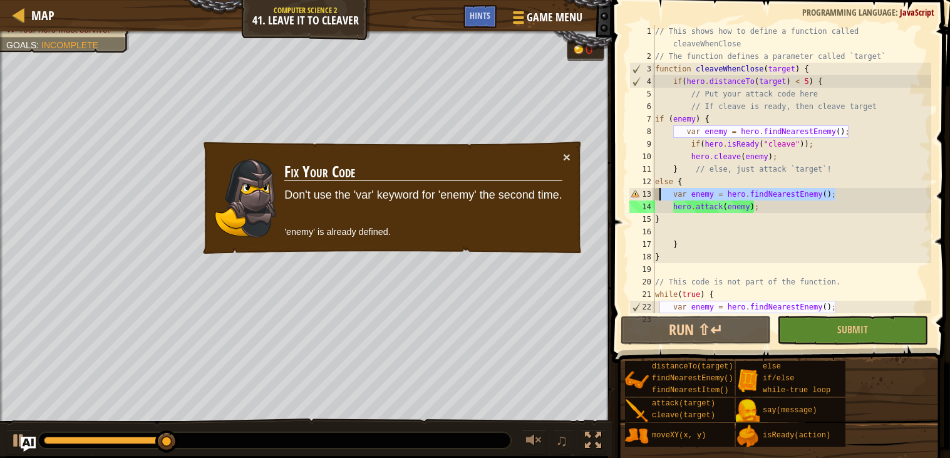
drag, startPoint x: 837, startPoint y: 196, endPoint x: 654, endPoint y: 194, distance: 182.9
click at [654, 194] on div "var enemy = hero.findNearestEnemy(); 1 2 3 4 5 6 7 8 9 10 11 12 13 14 15 16 17 …" at bounding box center [779, 169] width 304 height 288
type textarea "var enemy = hero.findNearestEnemy();"
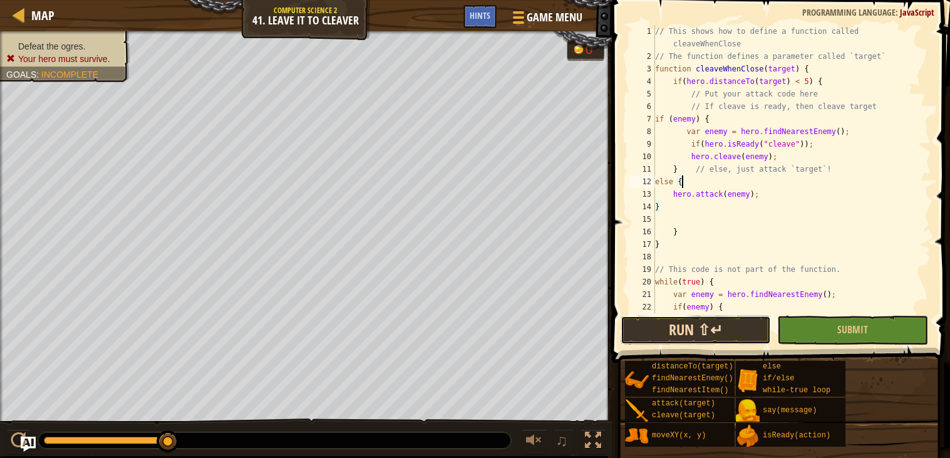
click at [694, 324] on button "Run ⇧↵" at bounding box center [696, 330] width 150 height 29
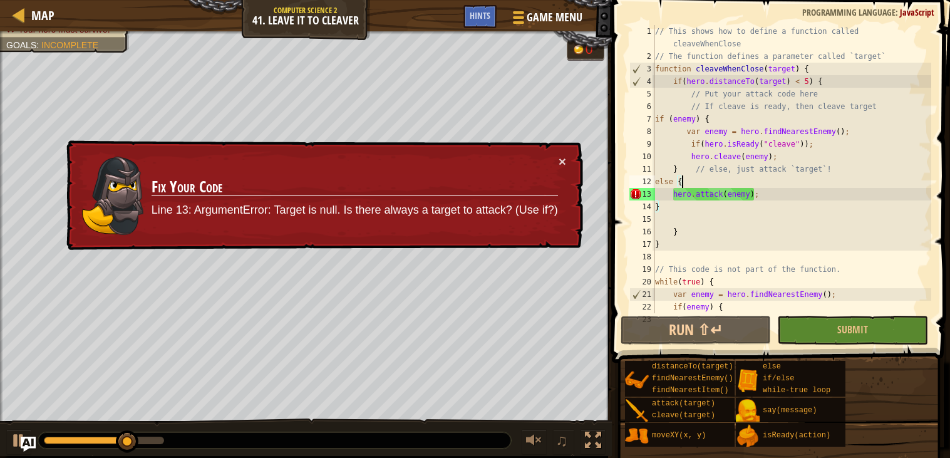
click at [668, 182] on div "// This shows how to define a function called cleaveWhenClose // The function d…" at bounding box center [792, 194] width 279 height 338
click at [669, 182] on div "// This shows how to define a function called cleaveWhenClose // The function d…" at bounding box center [792, 194] width 279 height 338
click at [673, 183] on div "// This shows how to define a function called cleaveWhenClose // The function d…" at bounding box center [792, 194] width 279 height 338
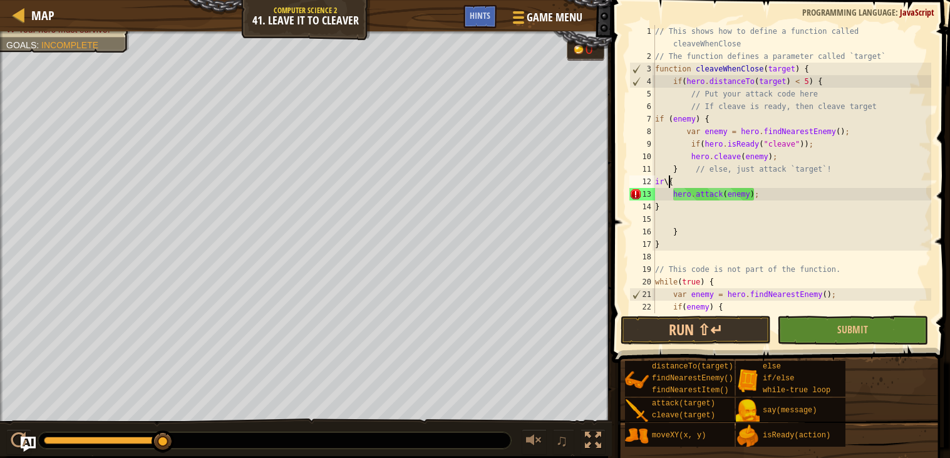
scroll to position [5, 1]
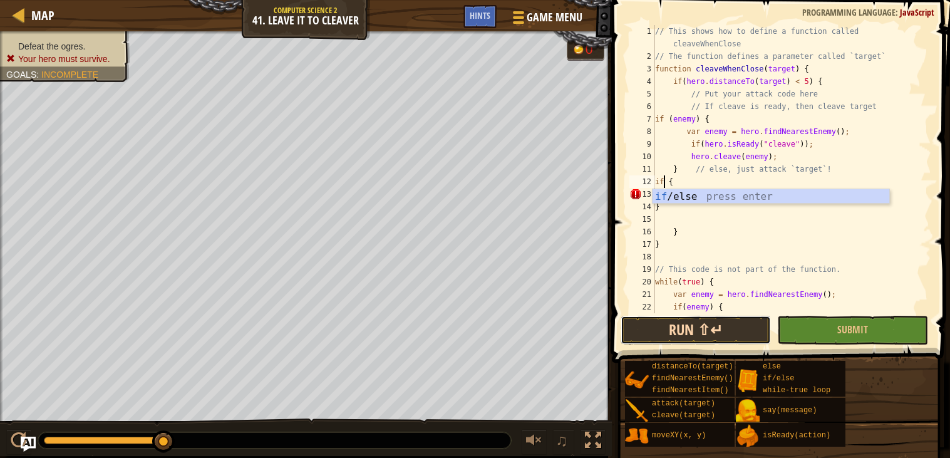
click at [662, 341] on button "Run ⇧↵" at bounding box center [696, 330] width 150 height 29
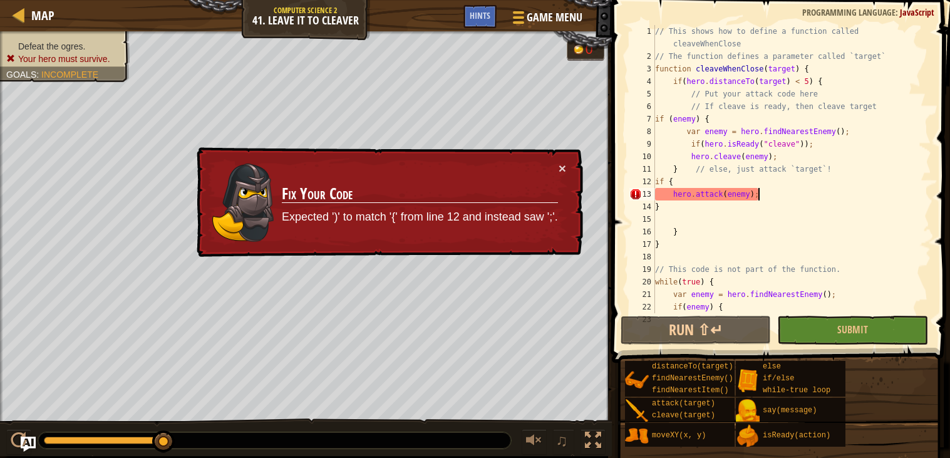
click at [781, 190] on div "// This shows how to define a function called cleaveWhenClose // The function d…" at bounding box center [792, 194] width 279 height 338
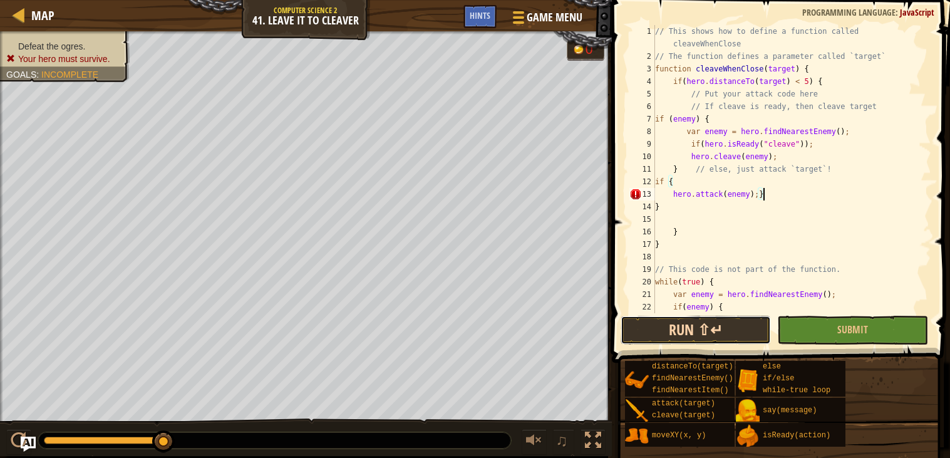
click at [728, 324] on button "Run ⇧↵" at bounding box center [696, 330] width 150 height 29
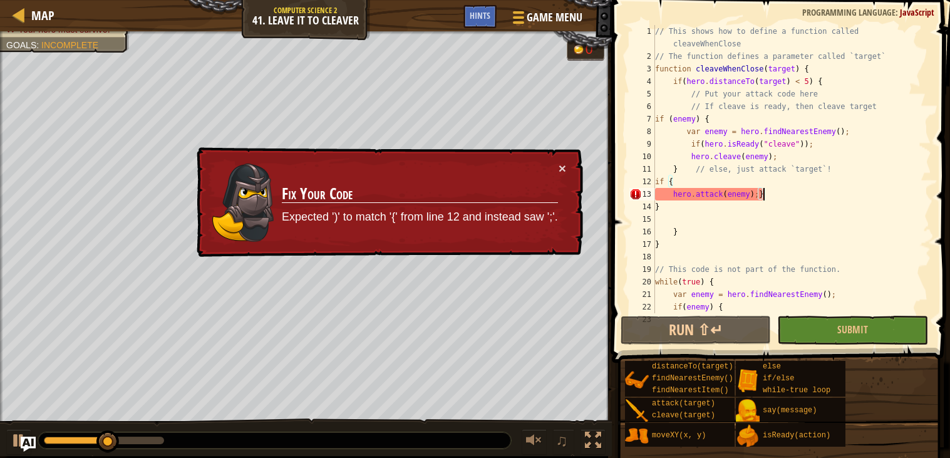
click at [797, 200] on div "// This shows how to define a function called cleaveWhenClose // The function d…" at bounding box center [792, 194] width 279 height 338
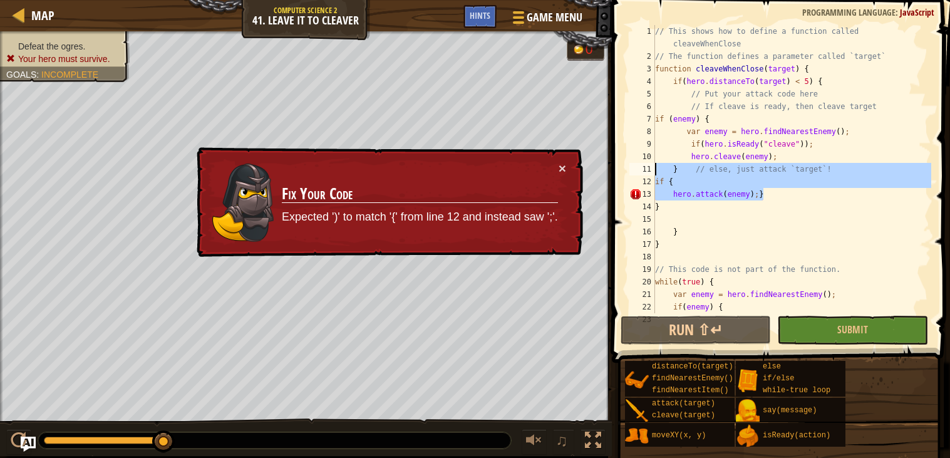
drag, startPoint x: 794, startPoint y: 195, endPoint x: 651, endPoint y: 172, distance: 144.6
click at [651, 172] on div "hero.attack(enemy);} 1 2 3 4 5 6 7 8 9 10 11 12 13 14 15 16 17 18 19 20 21 22 2…" at bounding box center [779, 169] width 304 height 288
click at [792, 196] on div "// This shows how to define a function called cleaveWhenClose // The function d…" at bounding box center [792, 169] width 279 height 288
drag, startPoint x: 792, startPoint y: 196, endPoint x: 642, endPoint y: 182, distance: 150.4
click at [642, 182] on div "hero.attack(enemy);} 1 2 3 4 5 6 7 8 9 10 11 12 13 14 15 16 17 18 19 20 21 22 2…" at bounding box center [779, 169] width 304 height 288
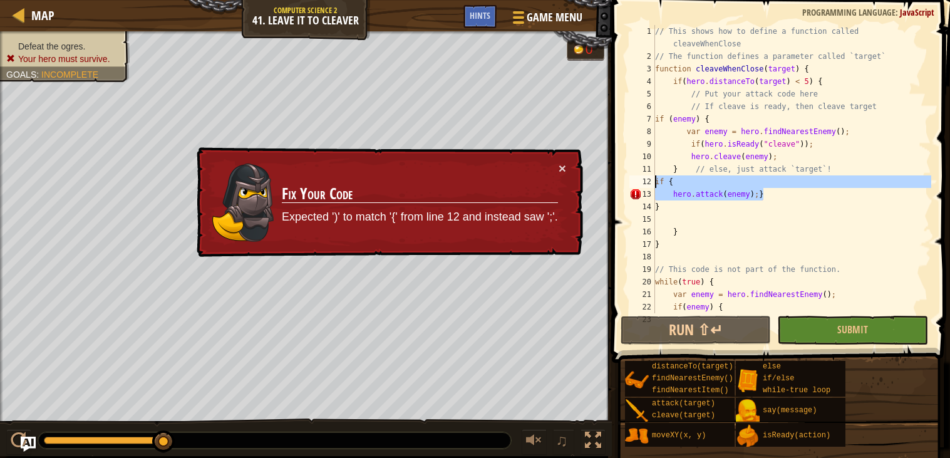
type textarea "if { hero.attack(enemy);}"
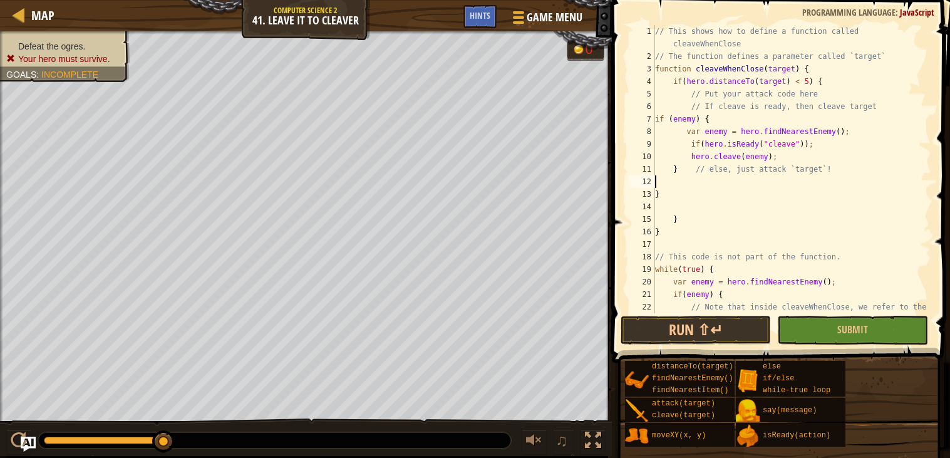
scroll to position [5, 0]
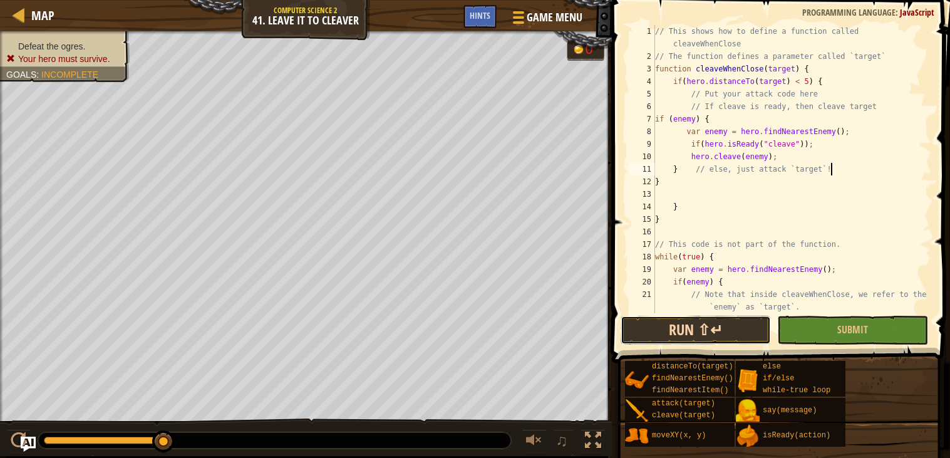
click at [710, 324] on button "Run ⇧↵" at bounding box center [696, 330] width 150 height 29
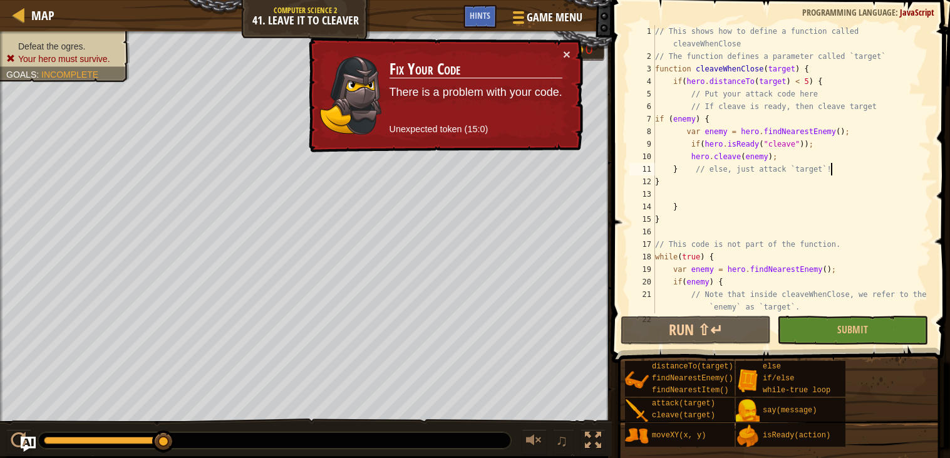
click at [676, 177] on div "// This shows how to define a function called cleaveWhenClose // The function d…" at bounding box center [792, 188] width 279 height 326
type textarea "}"
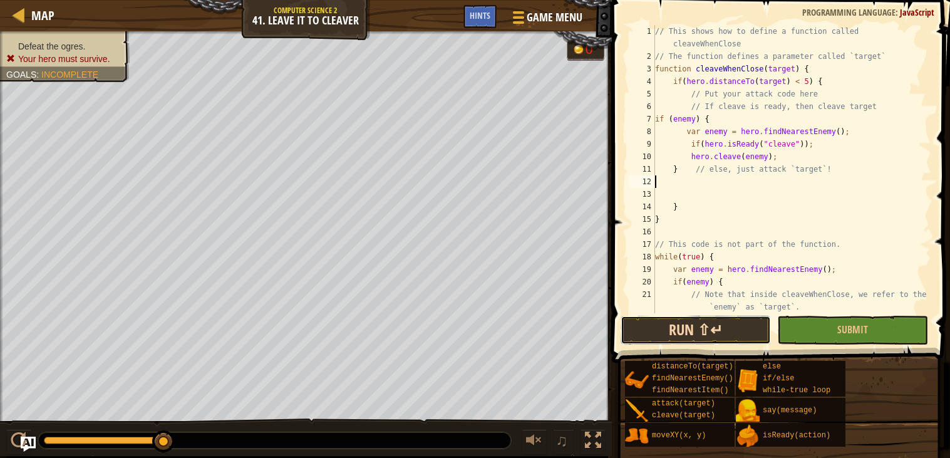
click at [677, 321] on button "Run ⇧↵" at bounding box center [696, 330] width 150 height 29
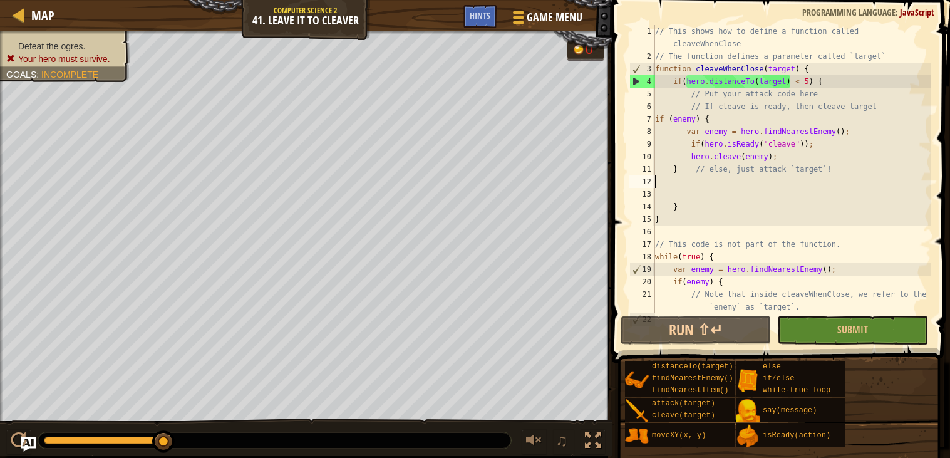
click at [711, 323] on button "Run ⇧↵" at bounding box center [696, 330] width 150 height 29
click at [735, 329] on button "Run ⇧↵" at bounding box center [696, 330] width 150 height 29
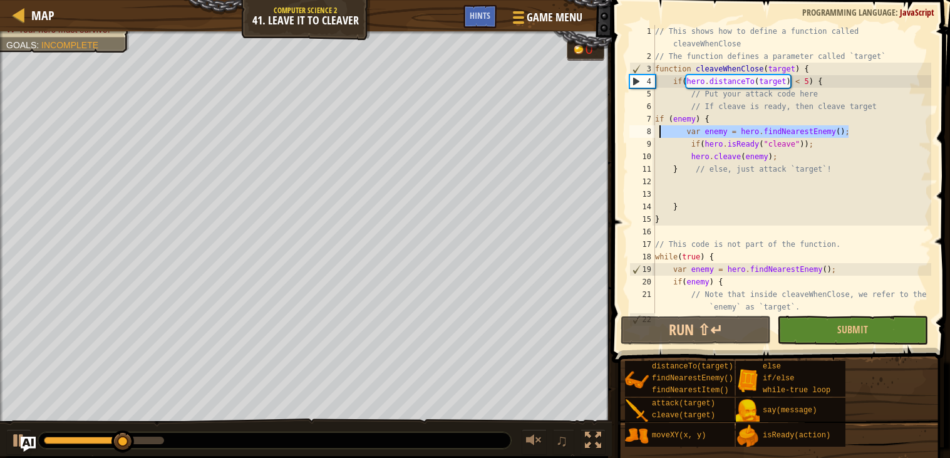
drag, startPoint x: 854, startPoint y: 130, endPoint x: 660, endPoint y: 131, distance: 193.5
click at [660, 131] on div "// This shows how to define a function called cleaveWhenClose // The function d…" at bounding box center [792, 188] width 279 height 326
type textarea "var enemy = hero.findNearestEnemy();"
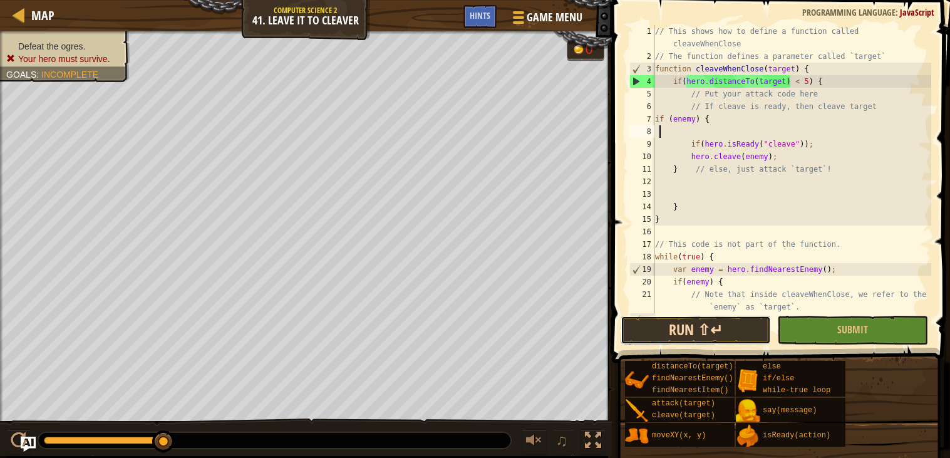
click at [684, 327] on button "Run ⇧↵" at bounding box center [696, 330] width 150 height 29
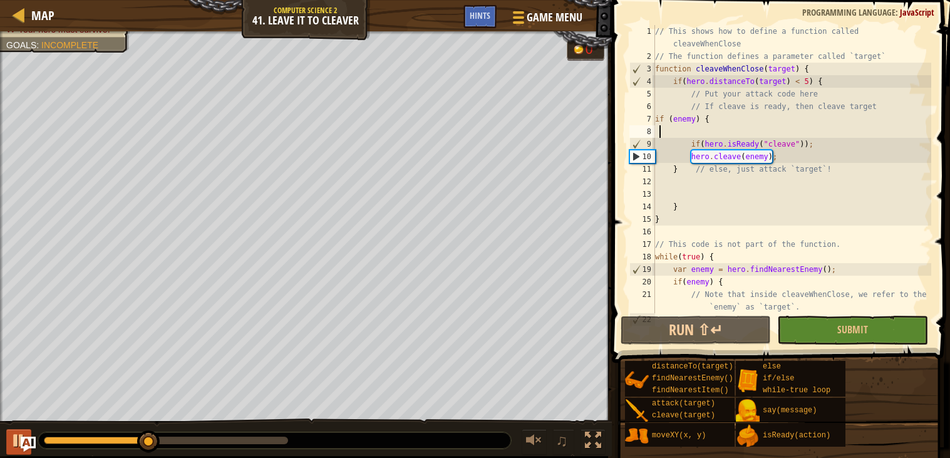
click at [30, 452] on img "Ask AI" at bounding box center [28, 443] width 15 height 15
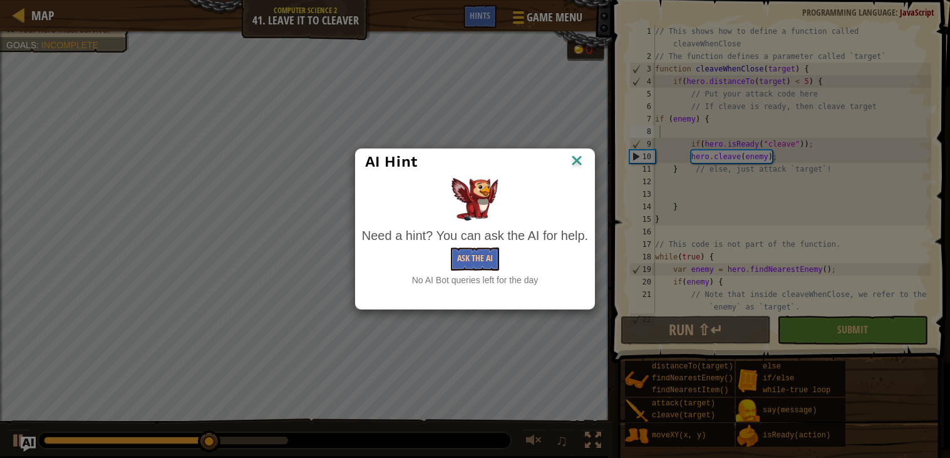
click at [573, 150] on div "AI Hint" at bounding box center [475, 162] width 239 height 26
click at [571, 153] on img at bounding box center [577, 161] width 16 height 19
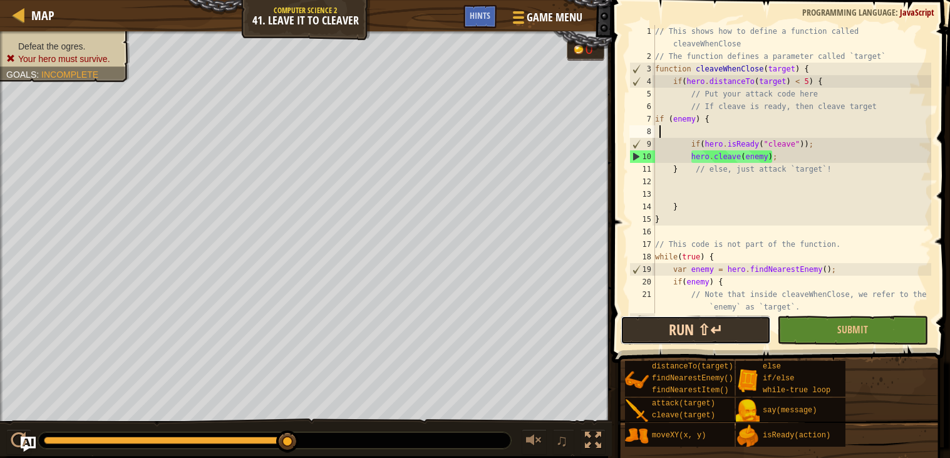
click at [731, 344] on button "Run ⇧↵" at bounding box center [696, 330] width 150 height 29
click at [476, 17] on span "Hints" at bounding box center [480, 15] width 21 height 12
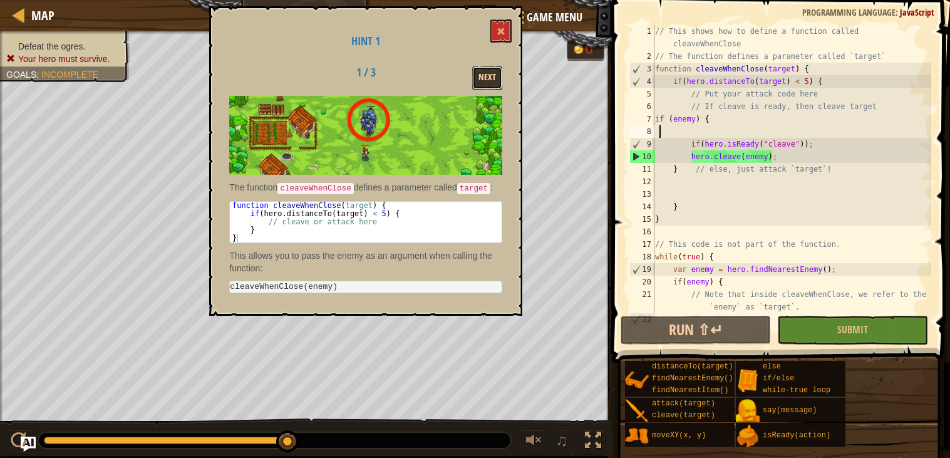
click at [492, 85] on button "Next" at bounding box center [487, 77] width 30 height 23
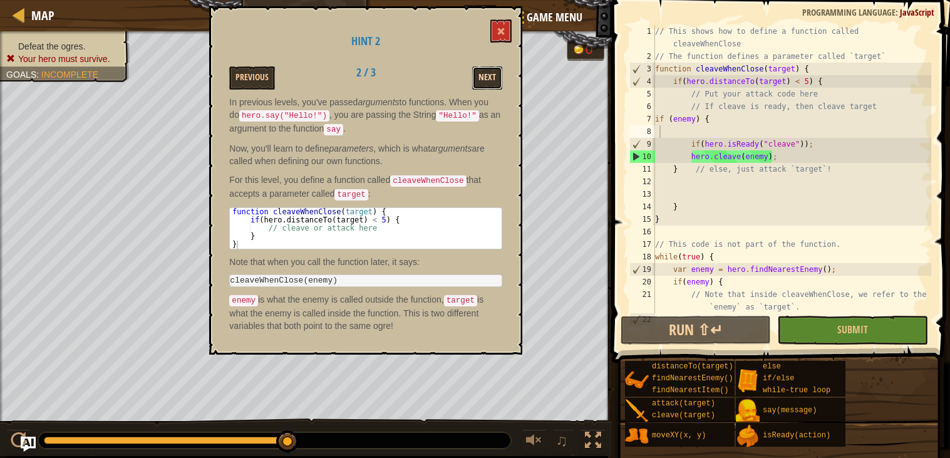
click at [496, 75] on button "Next" at bounding box center [487, 77] width 30 height 23
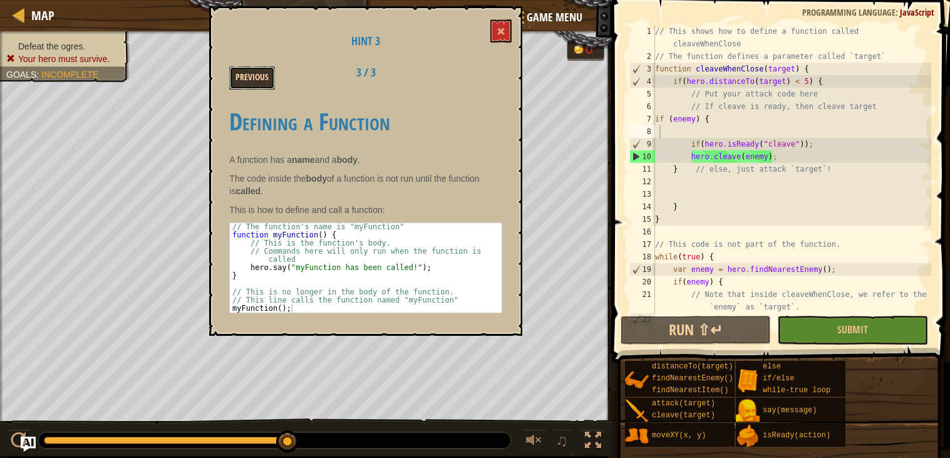
click at [249, 80] on button "Previous" at bounding box center [252, 77] width 46 height 23
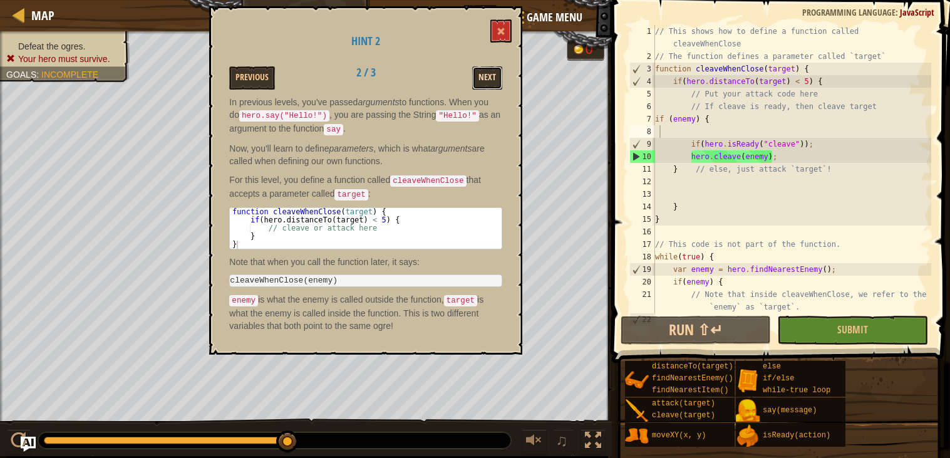
click at [483, 83] on button "Next" at bounding box center [487, 77] width 30 height 23
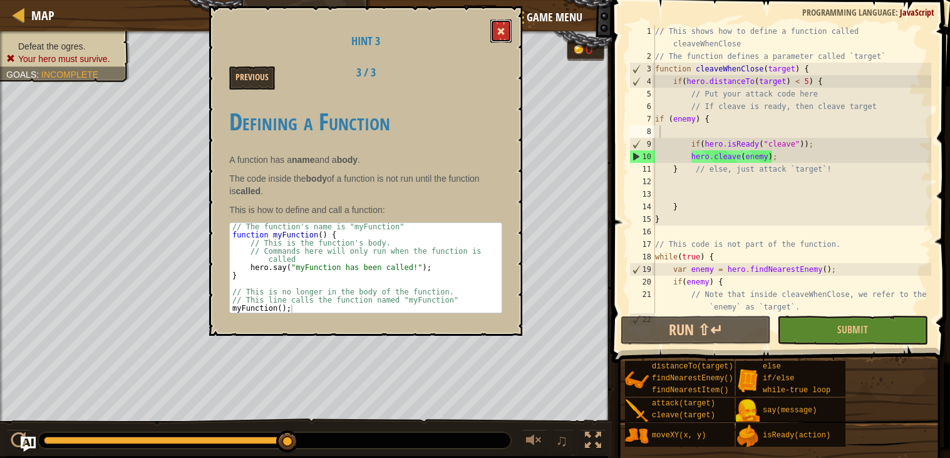
click at [498, 33] on span at bounding box center [501, 31] width 9 height 9
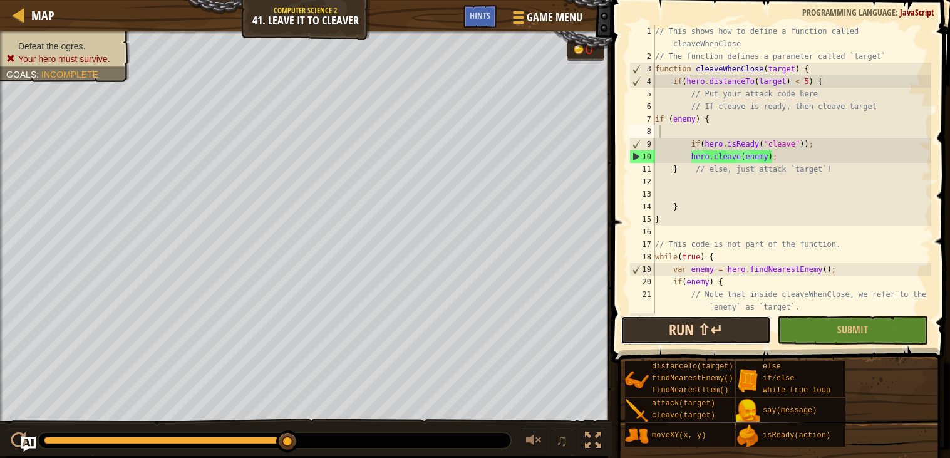
click at [713, 338] on button "Run ⇧↵" at bounding box center [696, 330] width 150 height 29
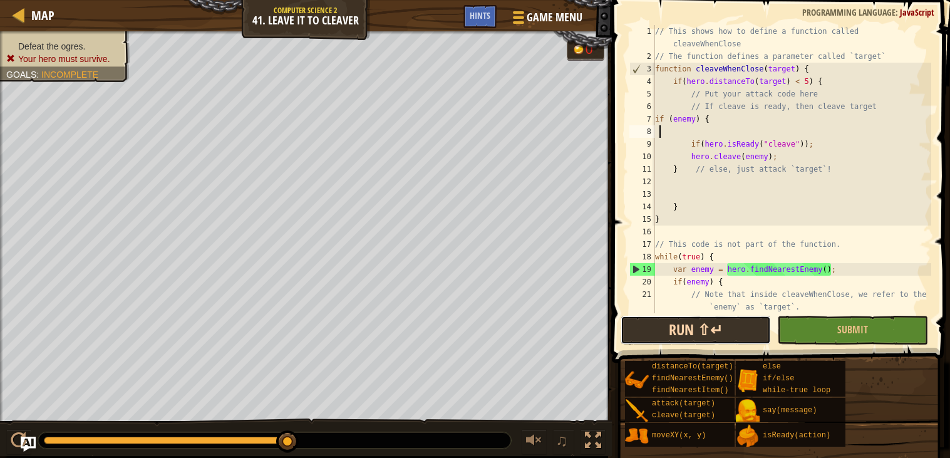
click at [732, 334] on button "Run ⇧↵" at bounding box center [696, 330] width 150 height 29
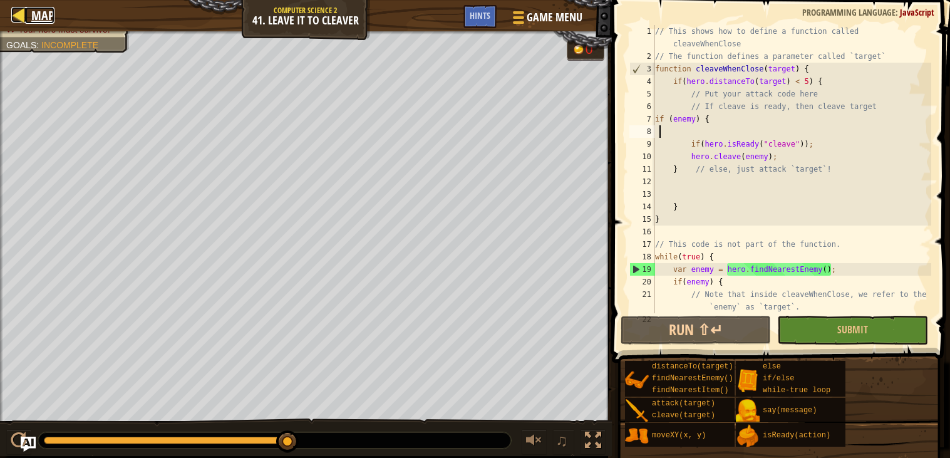
click at [32, 9] on span "Map" at bounding box center [42, 15] width 23 height 17
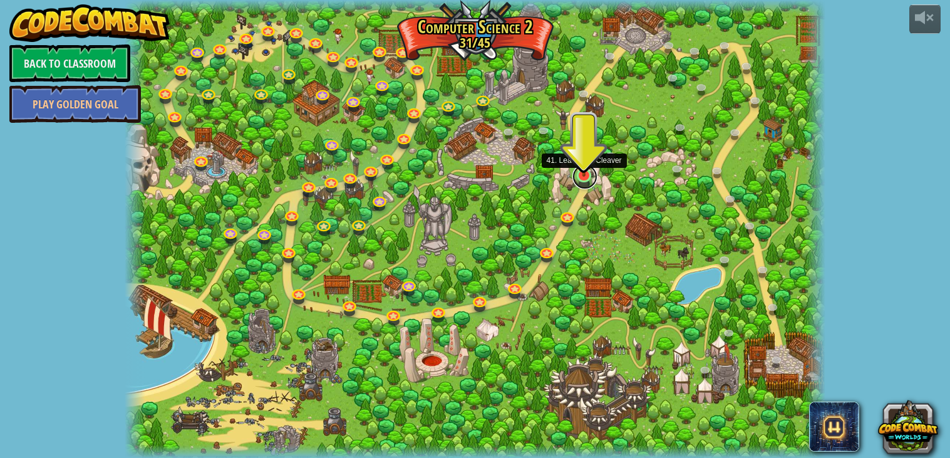
click at [581, 181] on link at bounding box center [584, 176] width 25 height 25
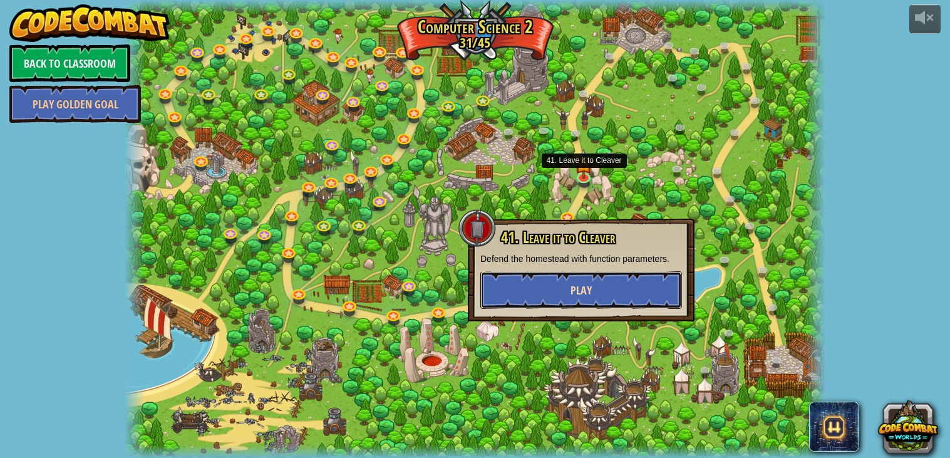
click at [552, 286] on button "Play" at bounding box center [581, 290] width 202 height 38
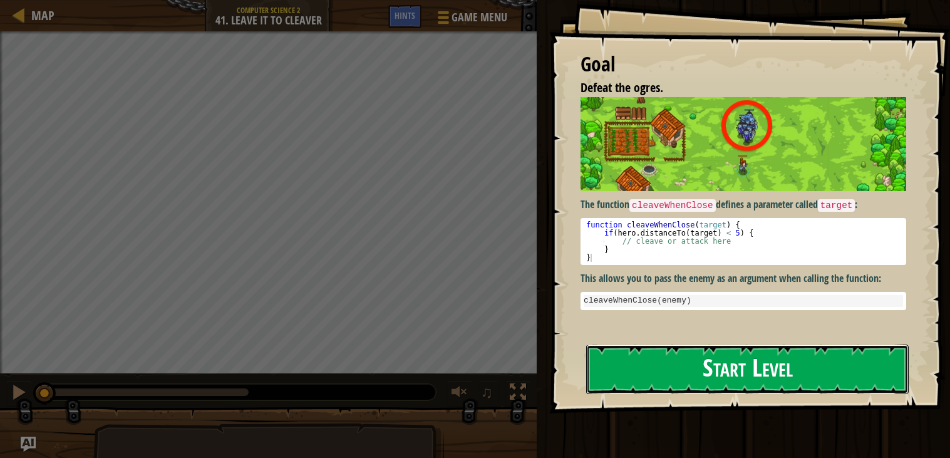
click at [603, 381] on button "Start Level" at bounding box center [747, 368] width 323 height 49
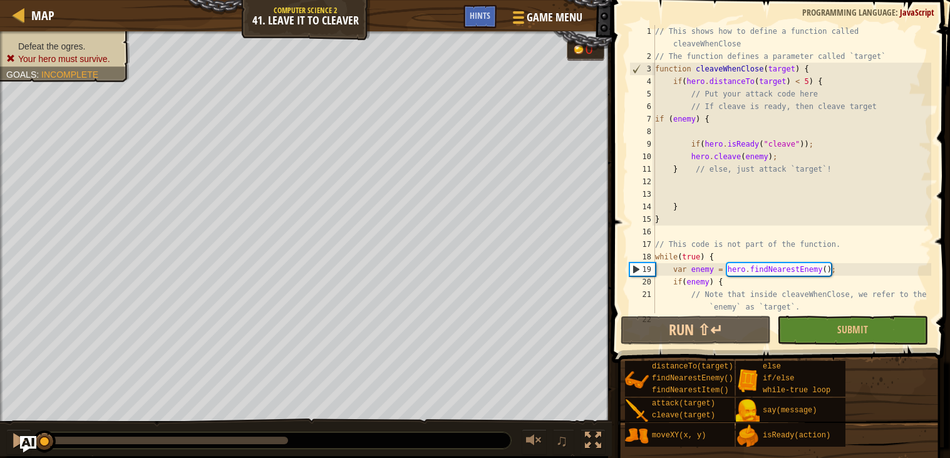
click at [28, 444] on img "Ask AI" at bounding box center [28, 444] width 16 height 16
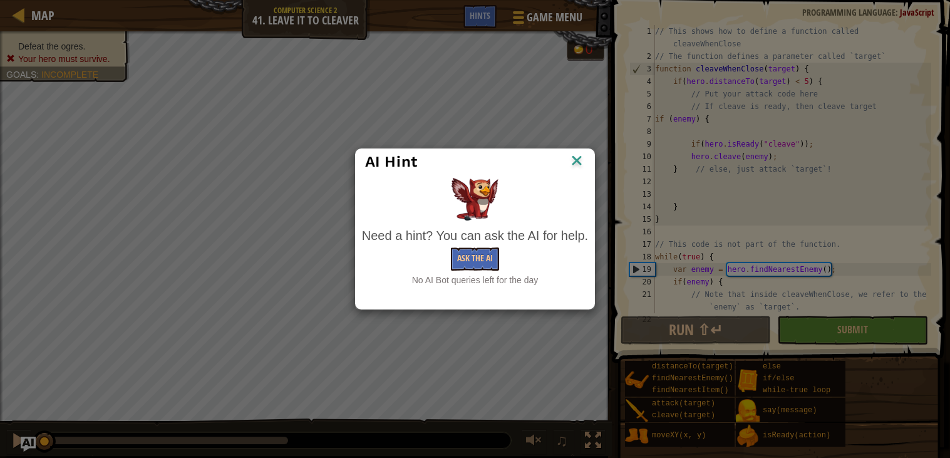
click at [577, 158] on img at bounding box center [577, 161] width 16 height 19
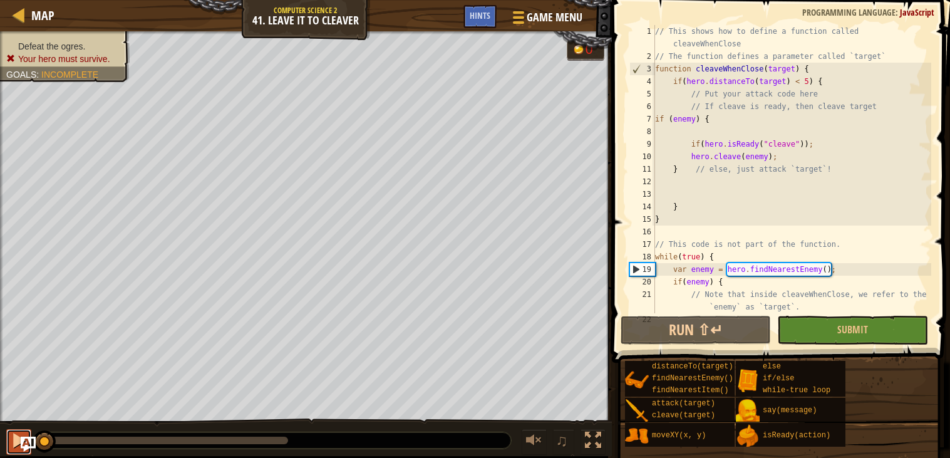
click at [16, 443] on div at bounding box center [19, 440] width 16 height 16
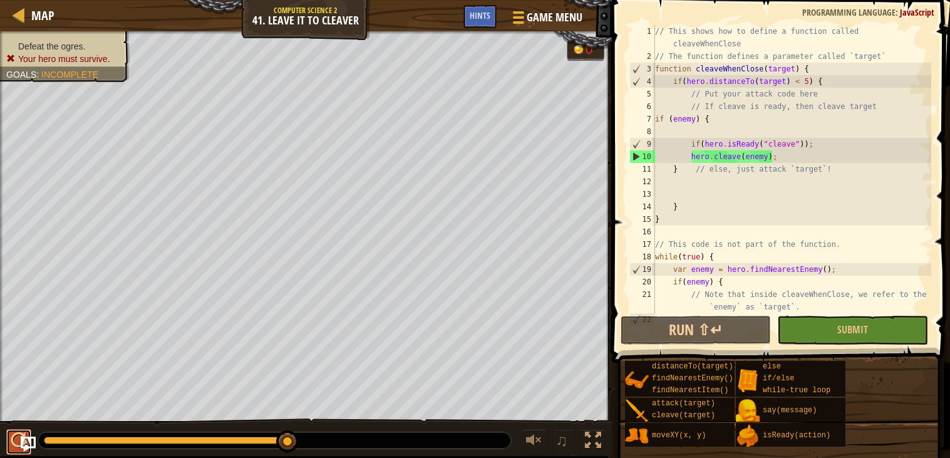
click at [18, 445] on div at bounding box center [19, 440] width 16 height 16
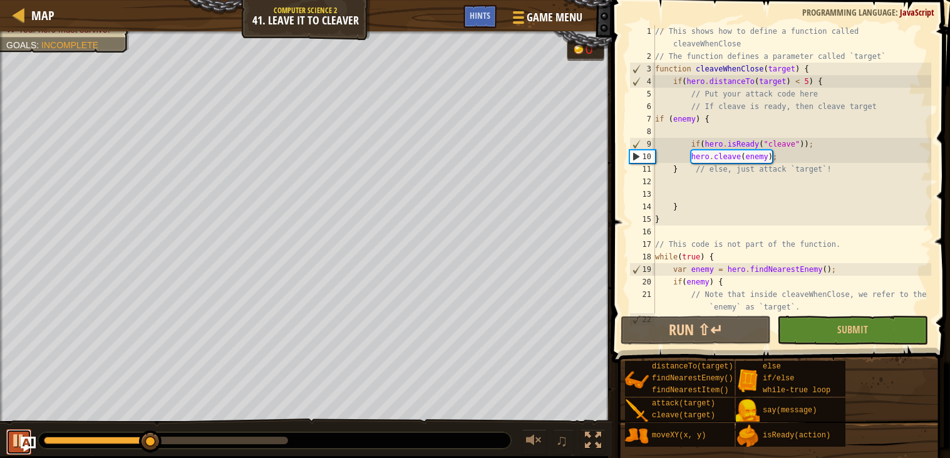
click at [11, 439] on div at bounding box center [19, 440] width 16 height 16
click at [18, 441] on div at bounding box center [19, 440] width 16 height 16
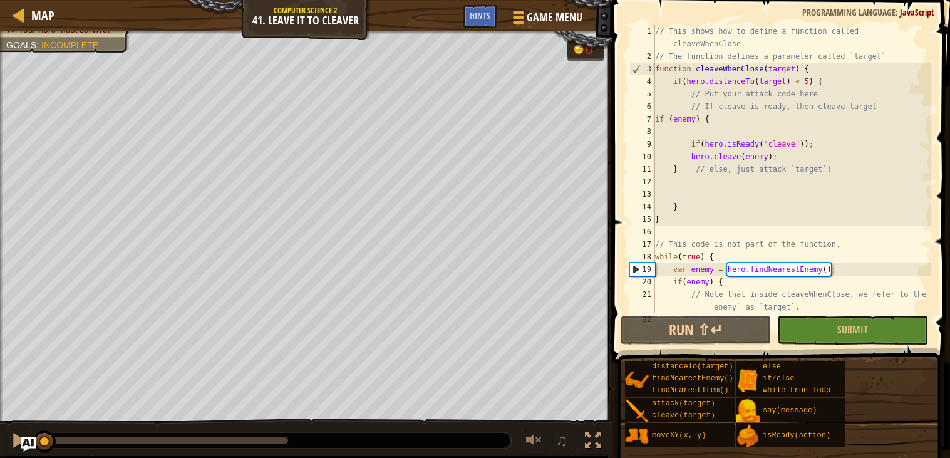
drag, startPoint x: 72, startPoint y: 435, endPoint x: 0, endPoint y: 457, distance: 75.3
click at [0, 457] on div "Map Computer Science 2 41. Leave it to [PERSON_NAME] Game Menu Done Hints 1 ההה…" at bounding box center [475, 229] width 950 height 458
click at [11, 438] on div at bounding box center [19, 440] width 16 height 16
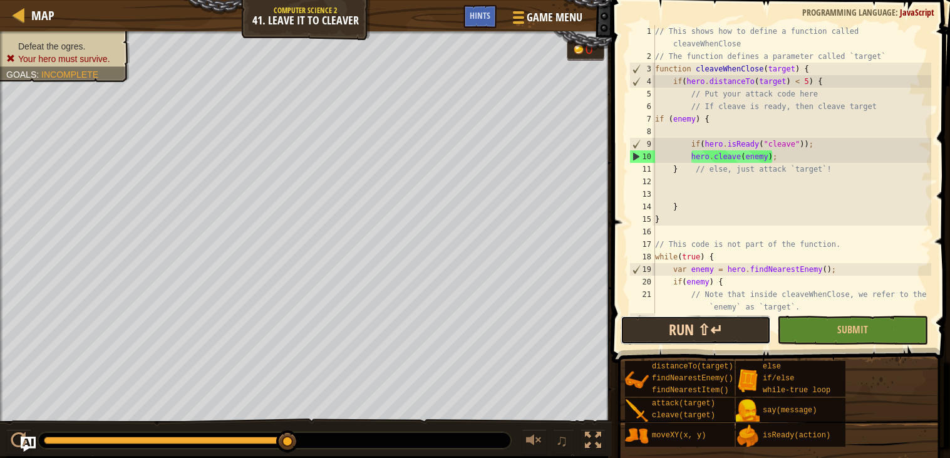
click at [691, 332] on button "Run ⇧↵" at bounding box center [696, 330] width 150 height 29
click at [689, 339] on button "Run ⇧↵" at bounding box center [696, 330] width 150 height 29
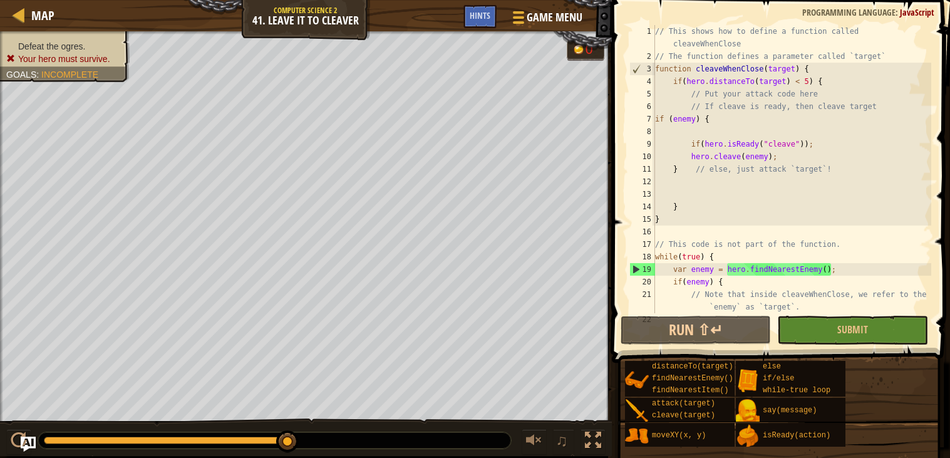
click at [688, 184] on div "// This shows how to define a function called cleaveWhenClose // The function d…" at bounding box center [792, 188] width 279 height 326
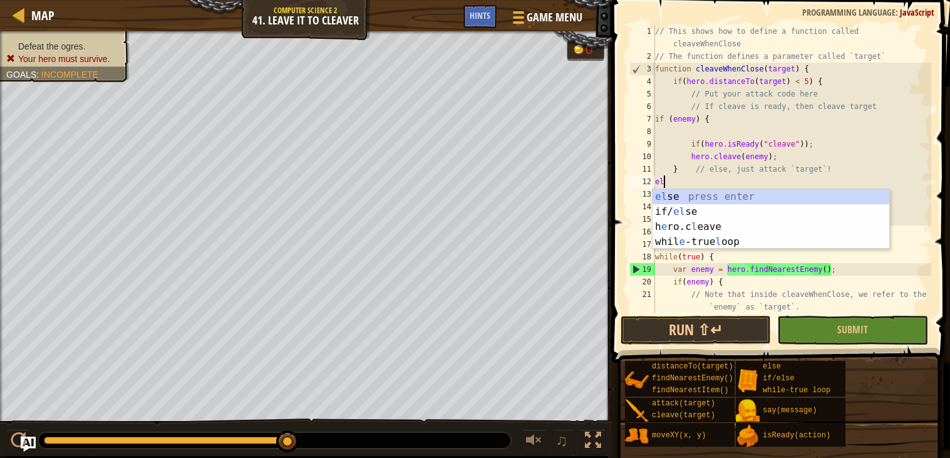
scroll to position [5, 1]
type textarea "else"
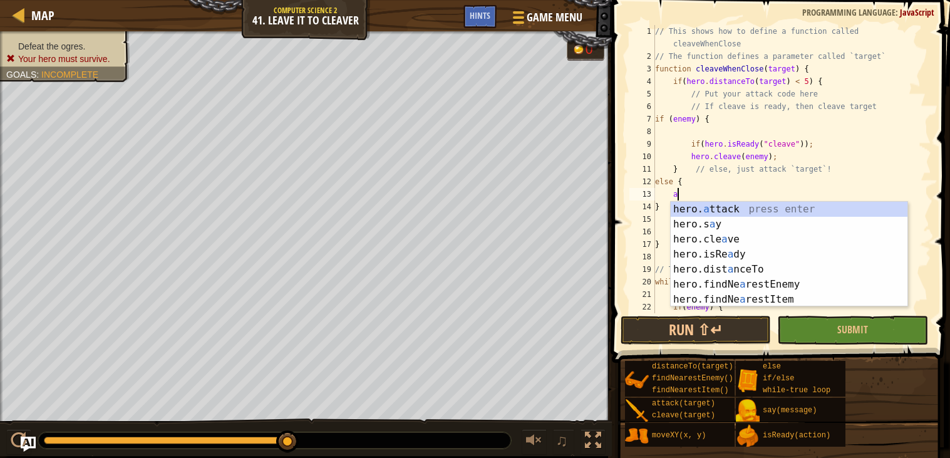
scroll to position [5, 2]
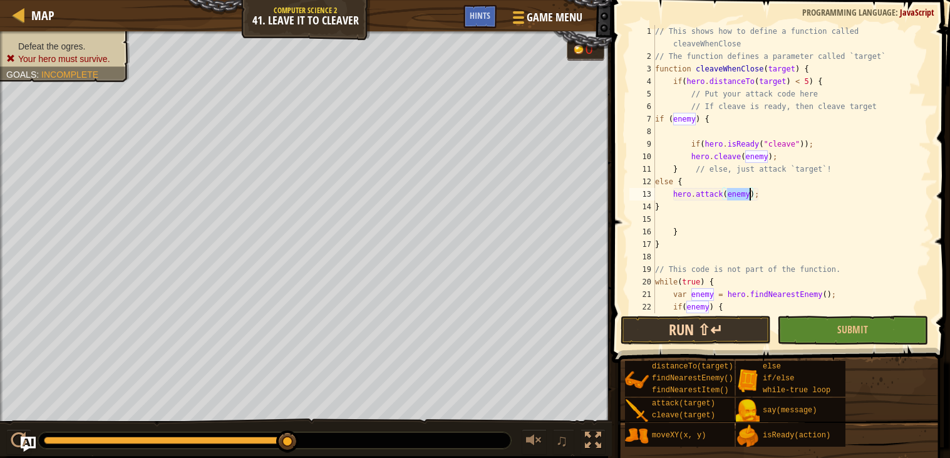
type textarea "hero.attack(enemy);"
click at [666, 332] on button "Run ⇧↵" at bounding box center [696, 330] width 150 height 29
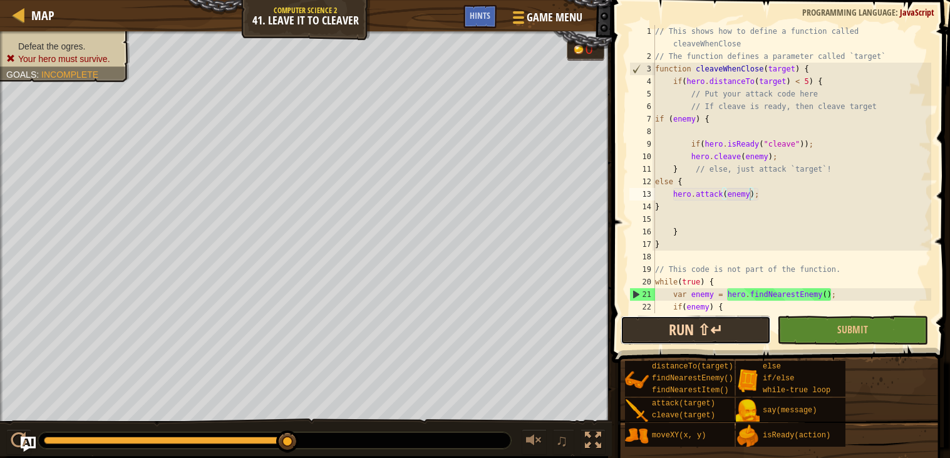
click at [666, 332] on button "Run ⇧↵" at bounding box center [696, 330] width 150 height 29
click at [691, 334] on button "Run ⇧↵" at bounding box center [696, 330] width 150 height 29
click at [676, 335] on button "Run ⇧↵" at bounding box center [696, 330] width 150 height 29
click at [677, 332] on button "Run ⇧↵" at bounding box center [696, 330] width 150 height 29
click at [523, 21] on div at bounding box center [516, 17] width 17 height 18
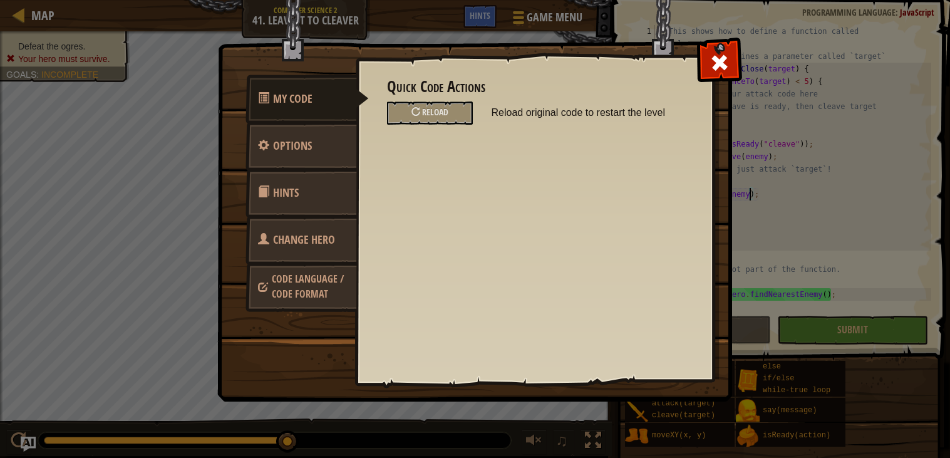
click at [301, 183] on link "Hints" at bounding box center [300, 192] width 111 height 49
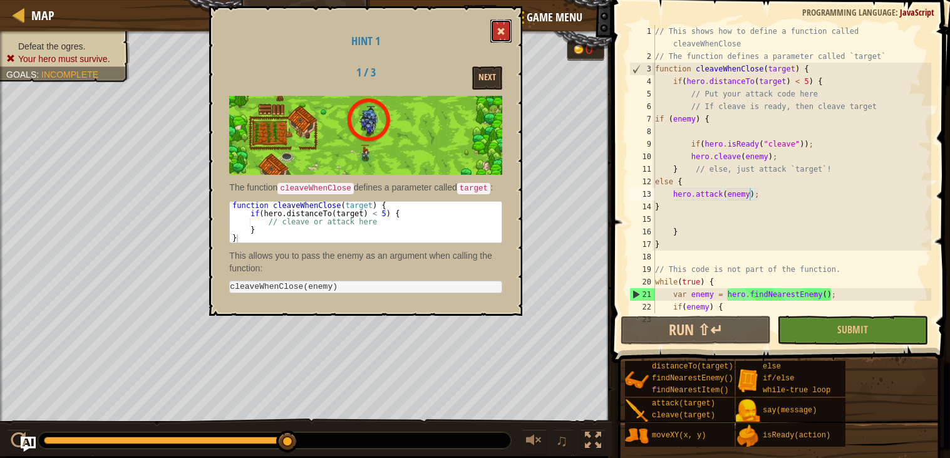
click at [510, 31] on button at bounding box center [500, 30] width 21 height 23
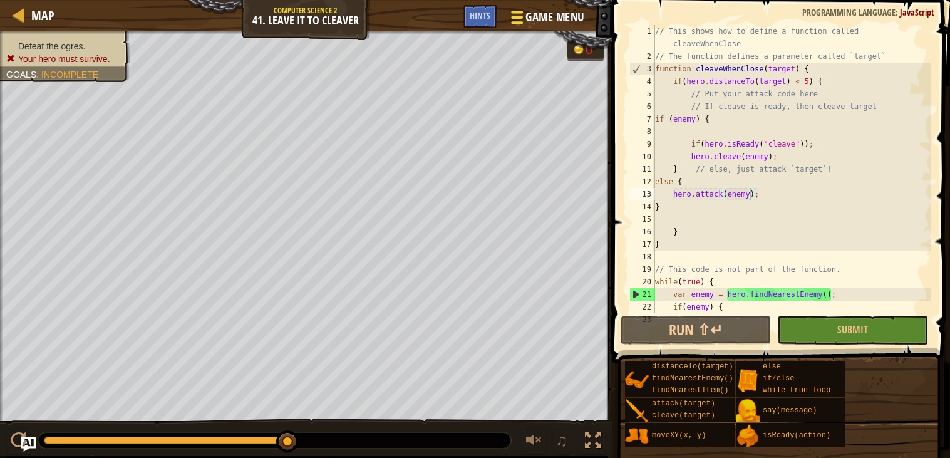
click at [549, 12] on span "Game Menu" at bounding box center [554, 17] width 58 height 17
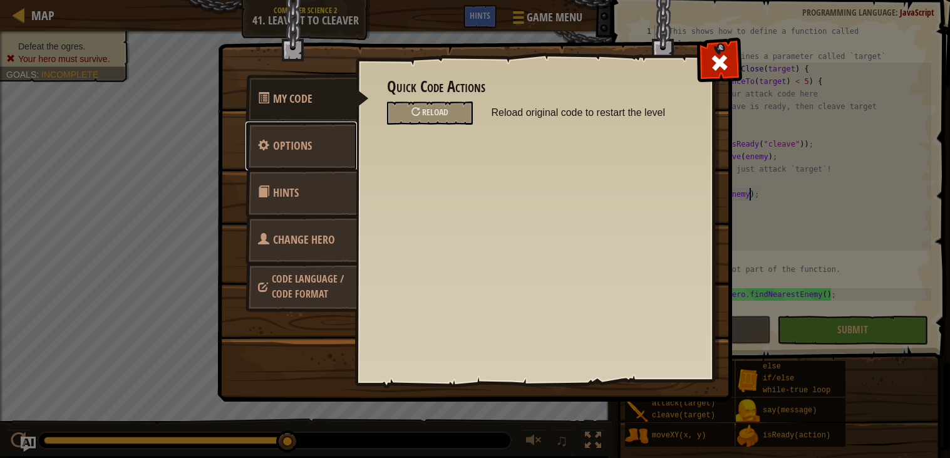
click at [291, 153] on link "Options" at bounding box center [300, 145] width 111 height 49
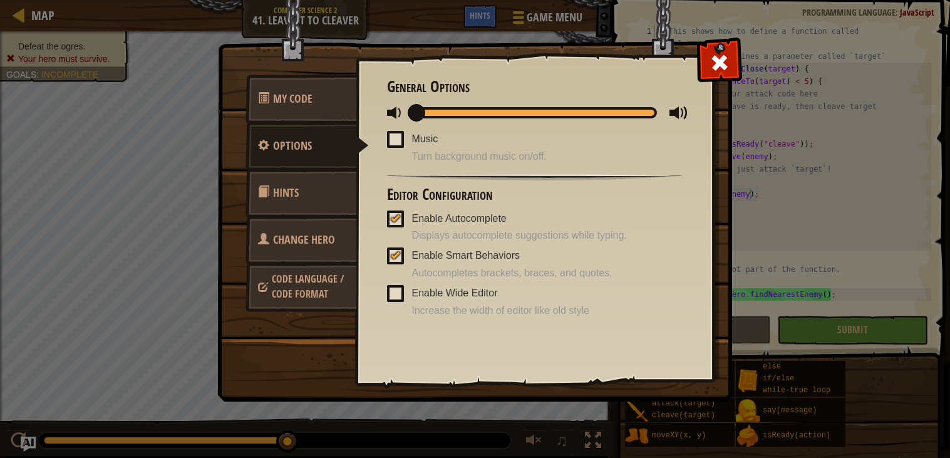
click at [389, 280] on div "Enable Smart Behaviors Autocompletes brackets, braces, and quotes." at bounding box center [534, 263] width 295 height 34
click at [390, 307] on div "Enable Wide Editor Increase the width of editor like old style" at bounding box center [534, 301] width 295 height 34
click at [393, 291] on span at bounding box center [395, 293] width 17 height 17
click at [0, 0] on input "Enable Wide Editor" at bounding box center [0, 0] width 0 height 0
click at [724, 72] on span at bounding box center [720, 63] width 20 height 20
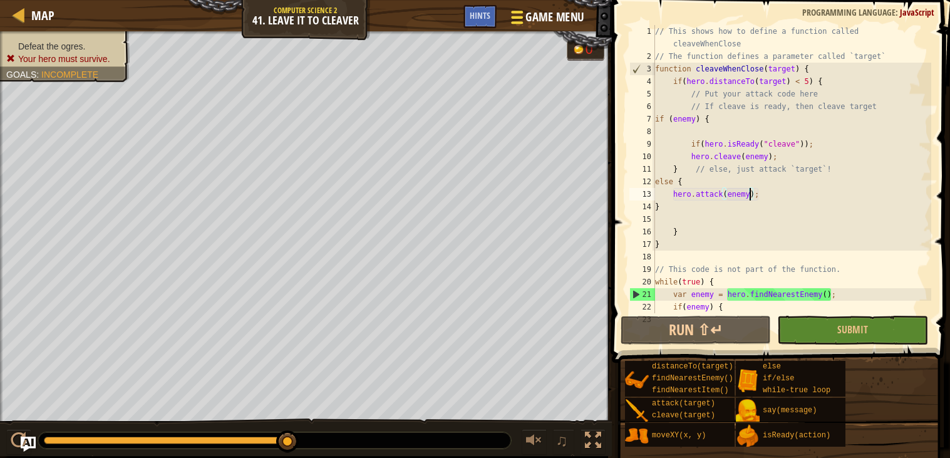
click at [549, 21] on span "Game Menu" at bounding box center [554, 17] width 58 height 17
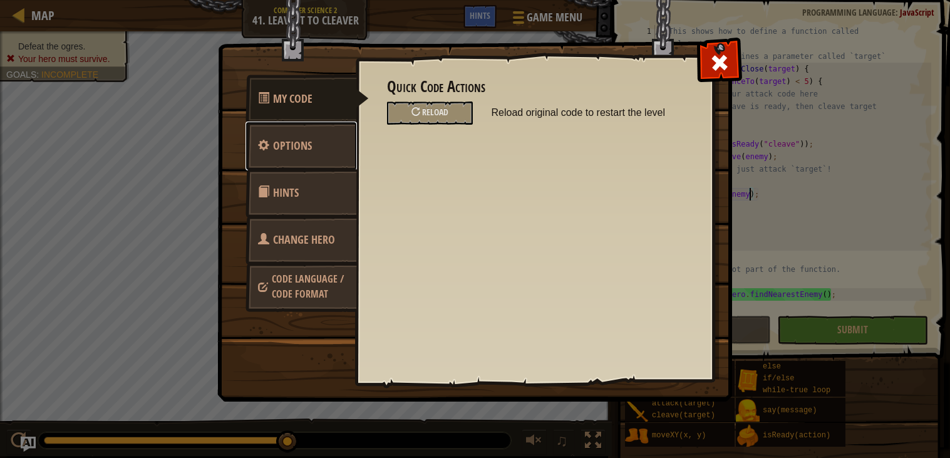
click at [301, 153] on link "Options" at bounding box center [300, 145] width 111 height 49
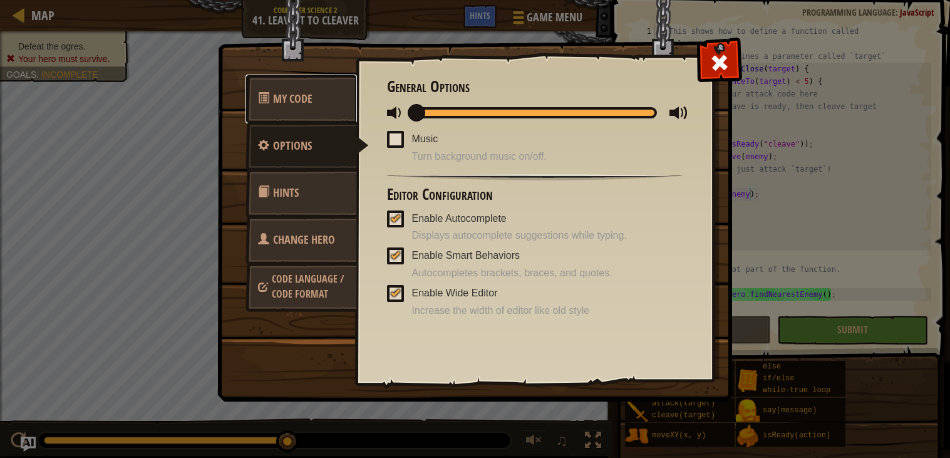
click at [310, 93] on span "My Code" at bounding box center [292, 99] width 39 height 16
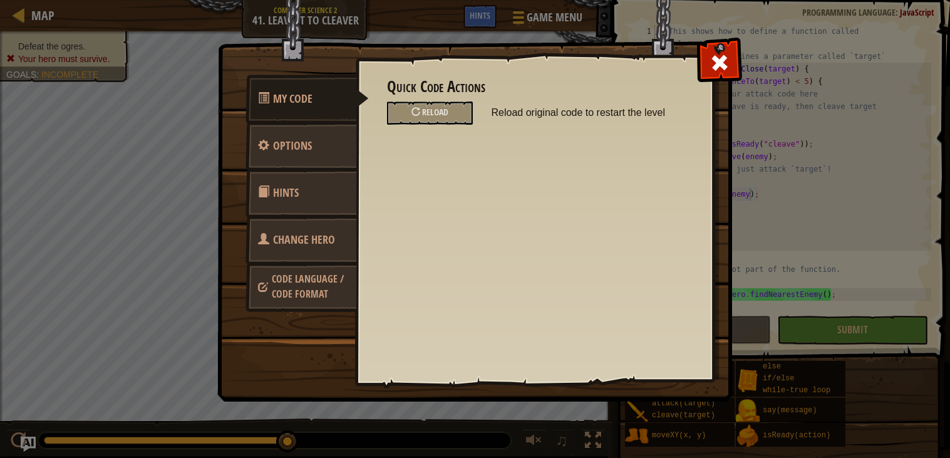
click at [274, 287] on span "Code Language / Code Format" at bounding box center [308, 286] width 72 height 29
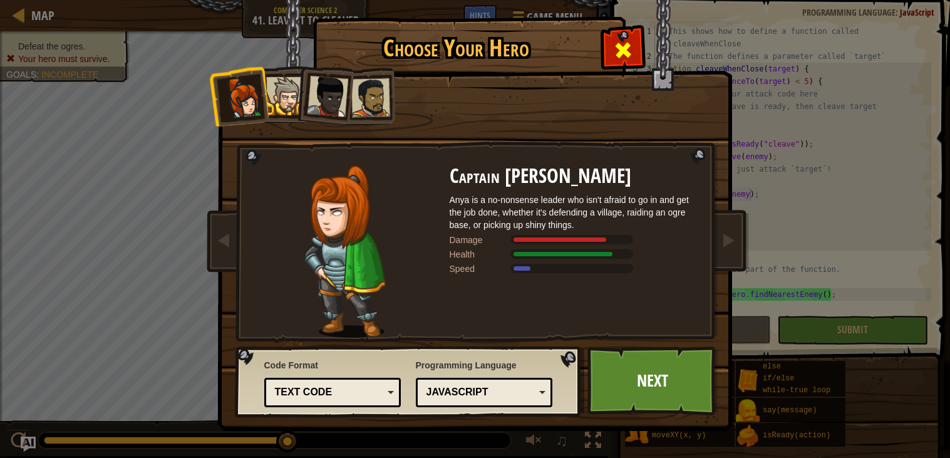
click at [605, 56] on div at bounding box center [622, 48] width 39 height 39
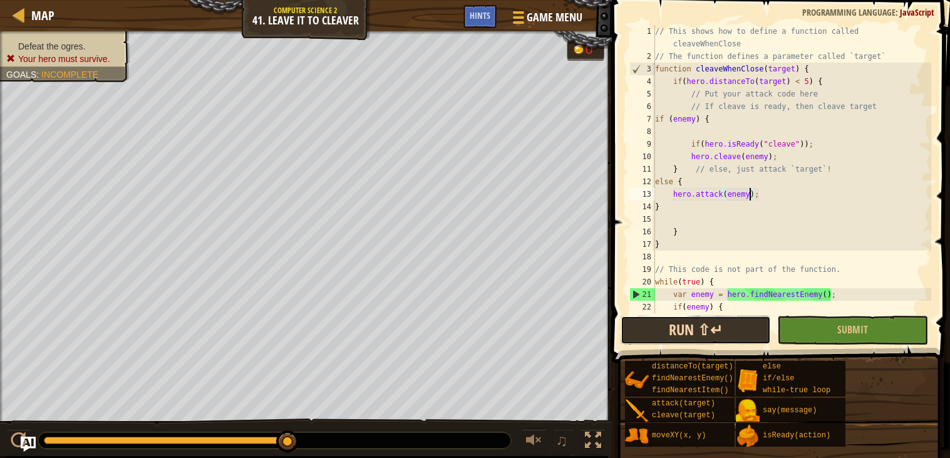
click at [665, 329] on button "Run ⇧↵" at bounding box center [696, 330] width 150 height 29
click at [748, 334] on button "Run ⇧↵" at bounding box center [696, 330] width 150 height 29
click at [34, 443] on img "Ask AI" at bounding box center [28, 444] width 16 height 16
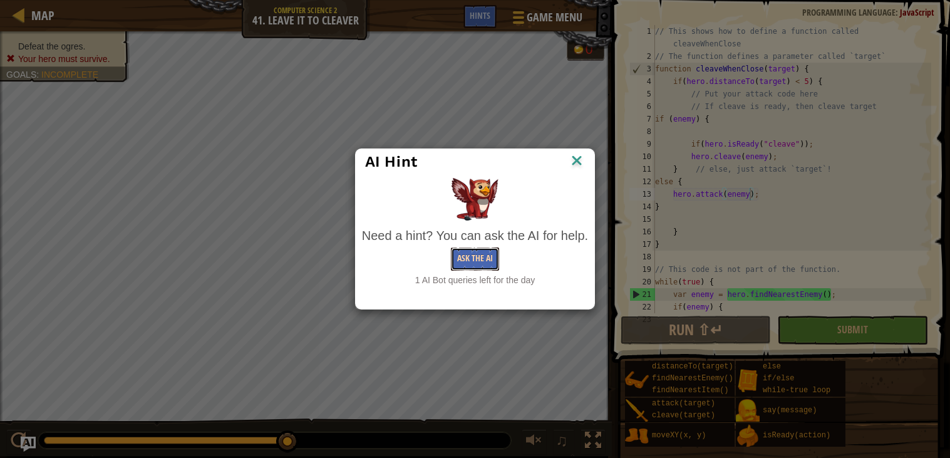
click at [453, 256] on button "Ask the AI" at bounding box center [475, 258] width 48 height 23
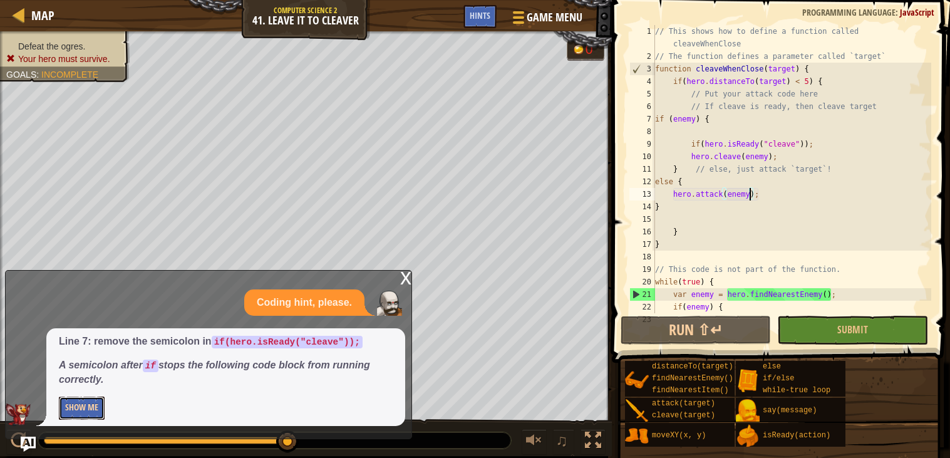
click at [69, 413] on button "Show Me" at bounding box center [82, 407] width 46 height 23
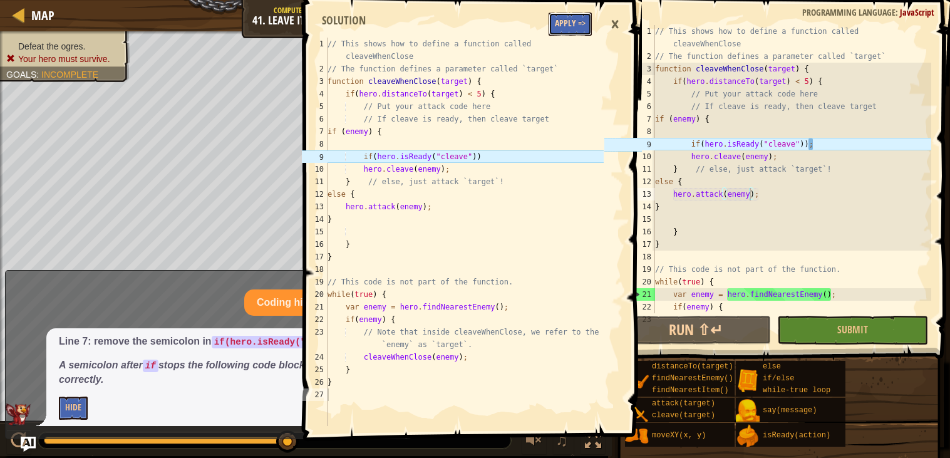
click at [572, 21] on button "Apply =>" at bounding box center [570, 24] width 43 height 23
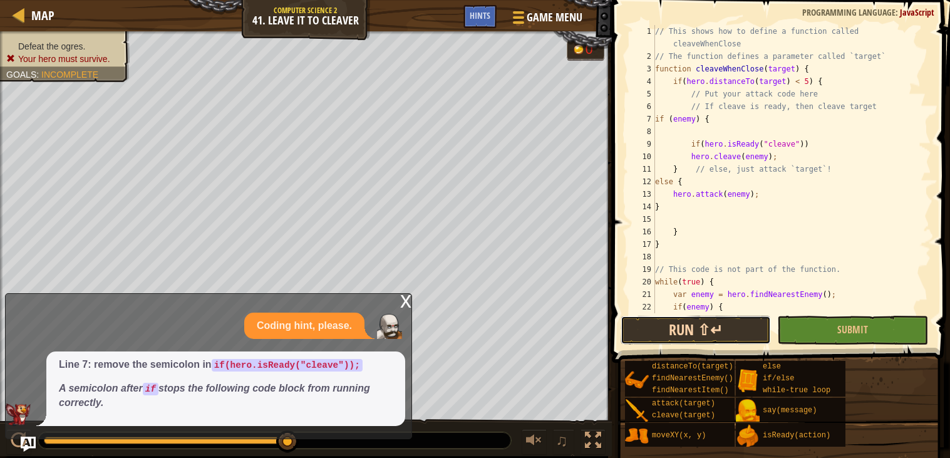
click at [678, 331] on button "Run ⇧↵" at bounding box center [696, 330] width 150 height 29
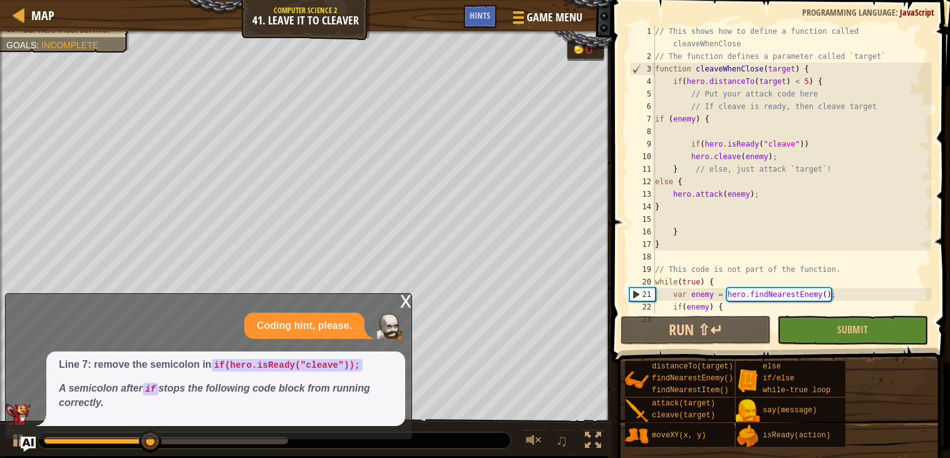
click at [406, 301] on div "x" at bounding box center [405, 300] width 11 height 13
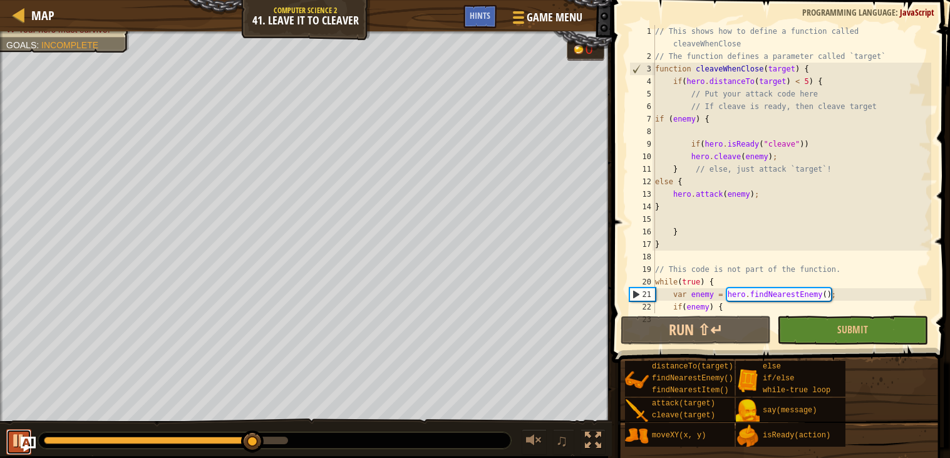
click at [31, 453] on button at bounding box center [18, 442] width 25 height 26
click at [36, 438] on img "Ask AI" at bounding box center [28, 444] width 16 height 16
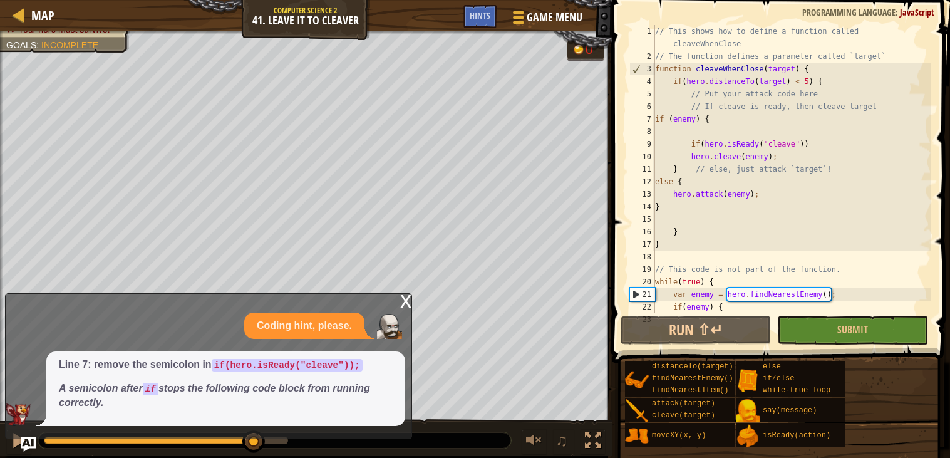
click at [403, 300] on div "x" at bounding box center [405, 300] width 11 height 13
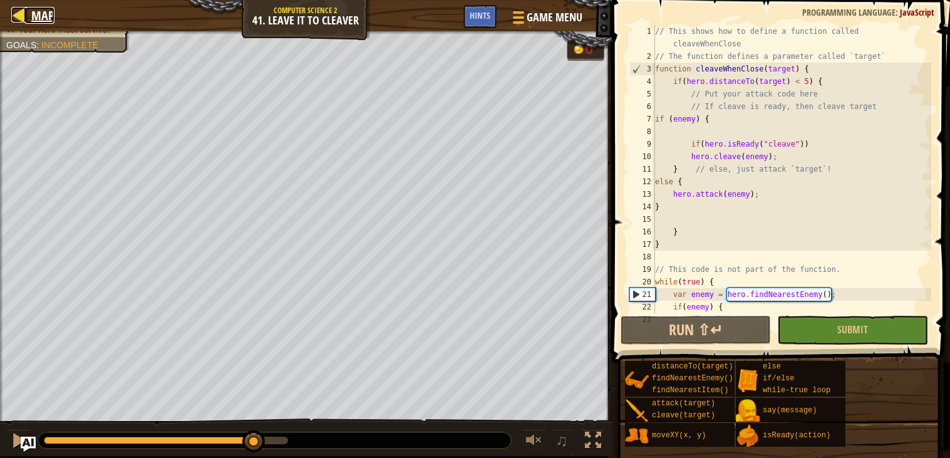
click at [35, 24] on span "Map" at bounding box center [42, 15] width 23 height 17
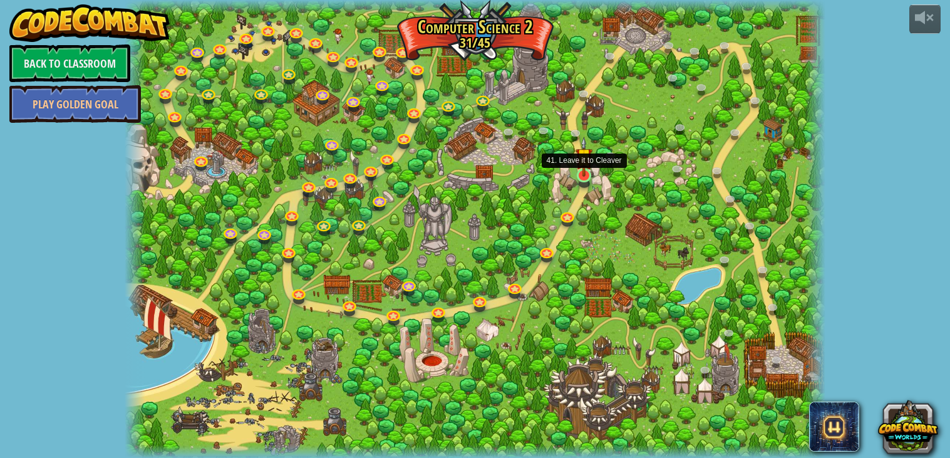
click at [587, 173] on img at bounding box center [585, 157] width 18 height 40
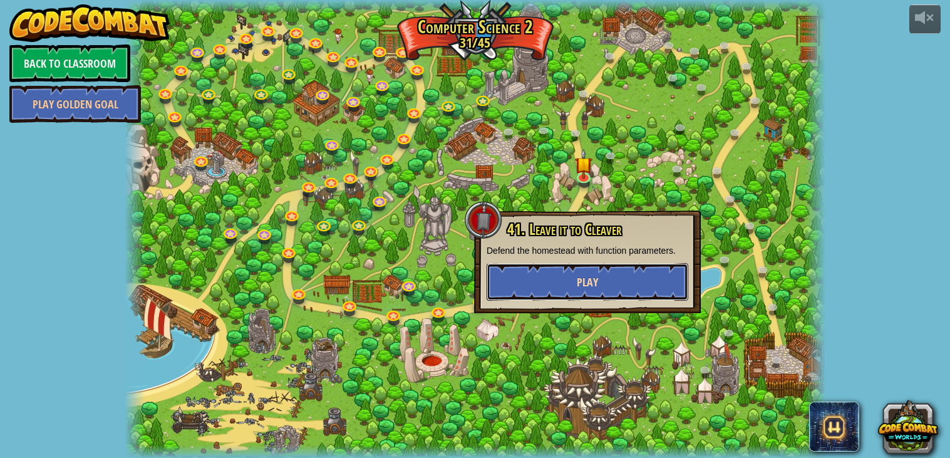
click at [596, 294] on button "Play" at bounding box center [588, 282] width 202 height 38
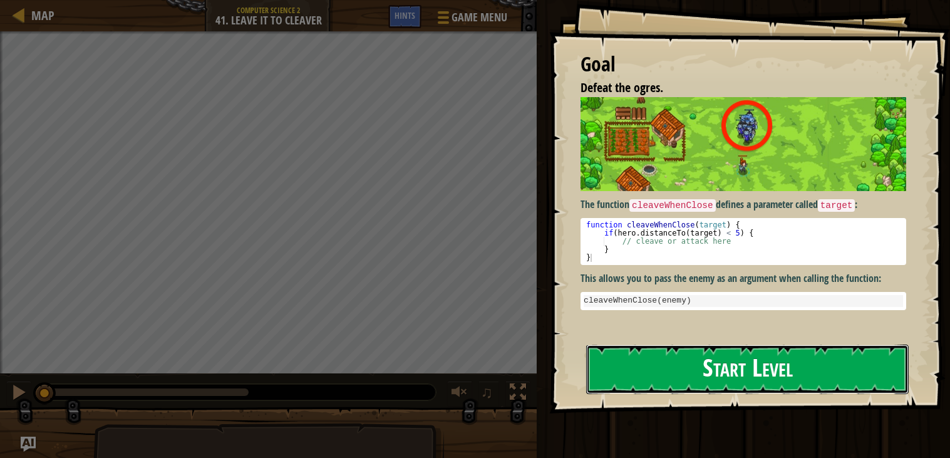
click at [701, 344] on button "Start Level" at bounding box center [747, 368] width 323 height 49
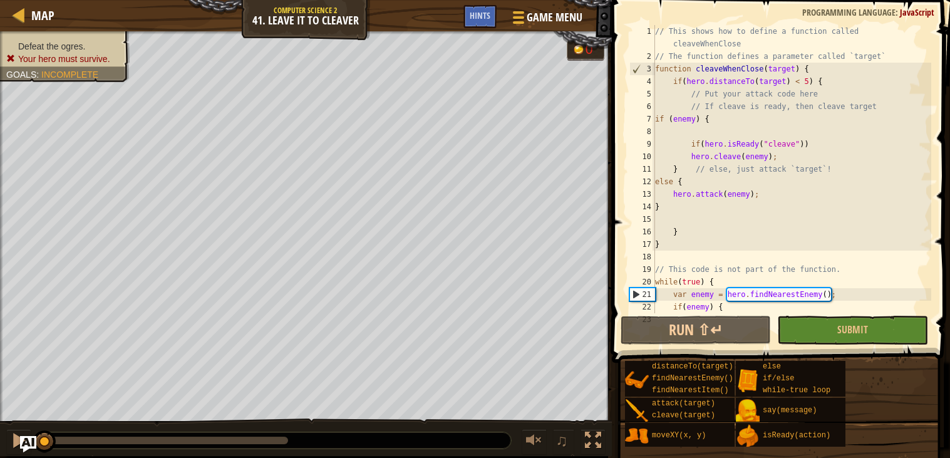
click at [24, 448] on img "Ask AI" at bounding box center [28, 444] width 16 height 16
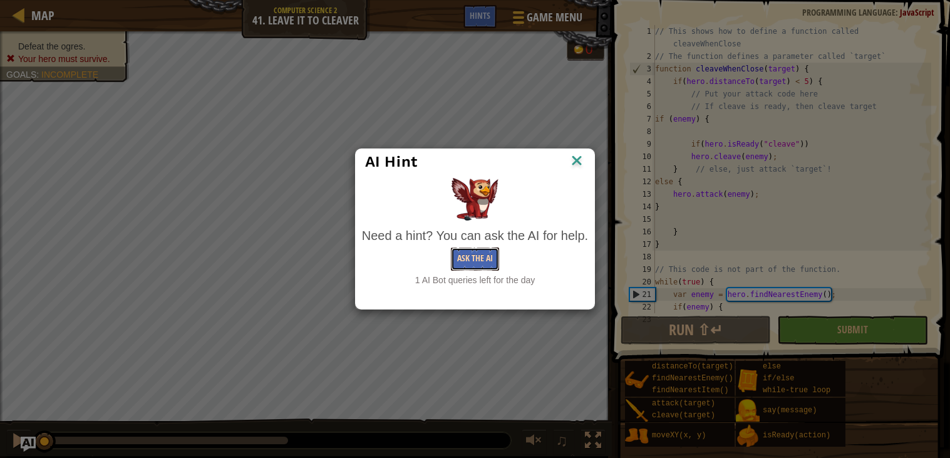
click at [464, 260] on button "Ask the AI" at bounding box center [475, 258] width 48 height 23
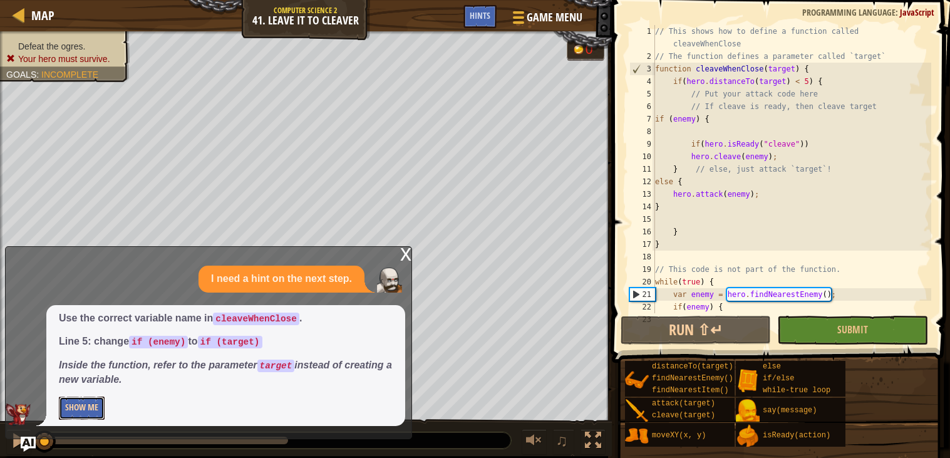
click at [66, 410] on button "Show Me" at bounding box center [82, 407] width 46 height 23
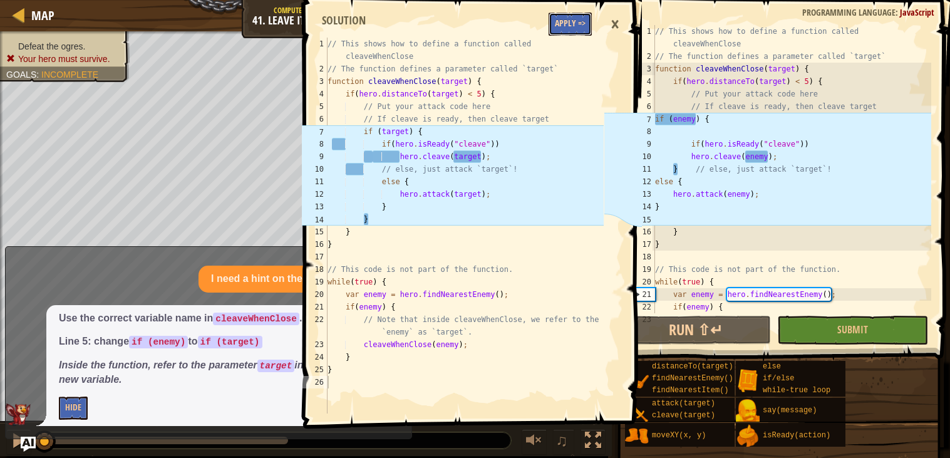
click at [569, 26] on button "Apply =>" at bounding box center [570, 24] width 43 height 23
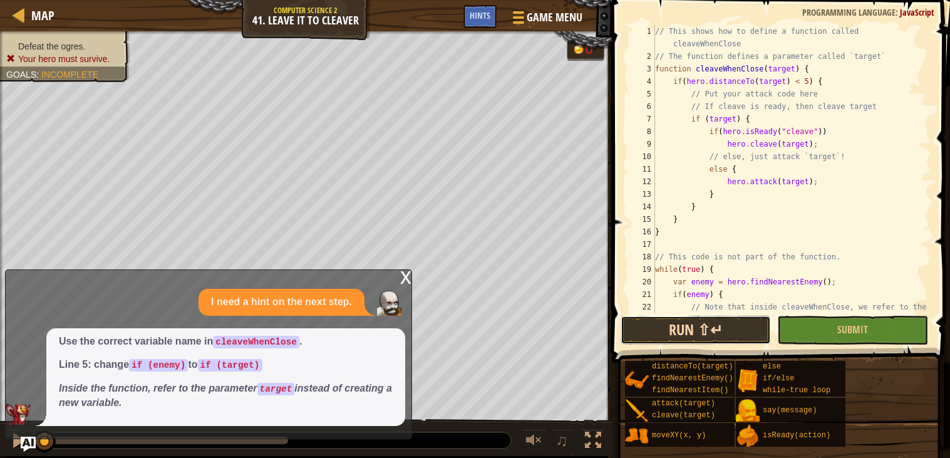
click at [707, 324] on button "Run ⇧↵" at bounding box center [696, 330] width 150 height 29
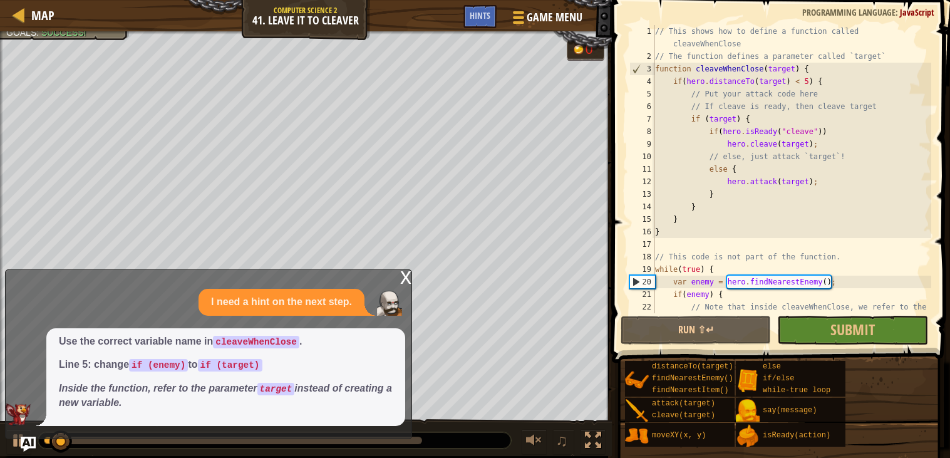
click at [402, 282] on div "x" at bounding box center [405, 276] width 11 height 13
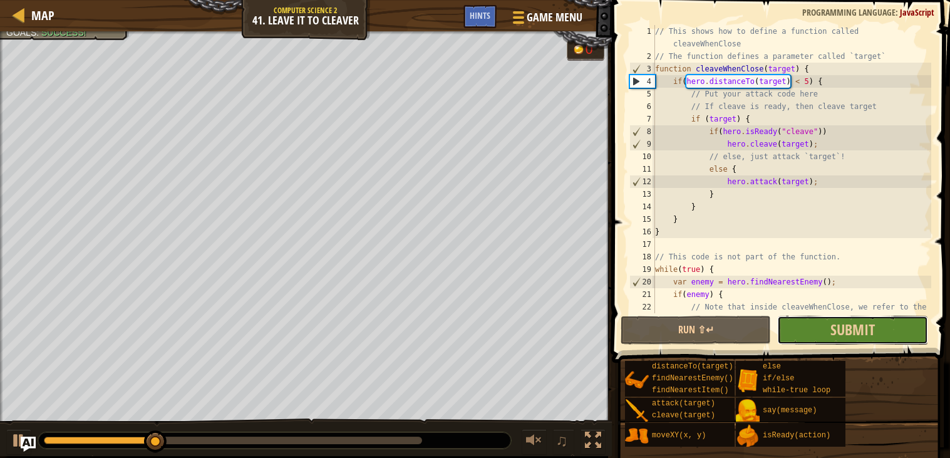
click at [817, 339] on button "Submit" at bounding box center [852, 330] width 150 height 29
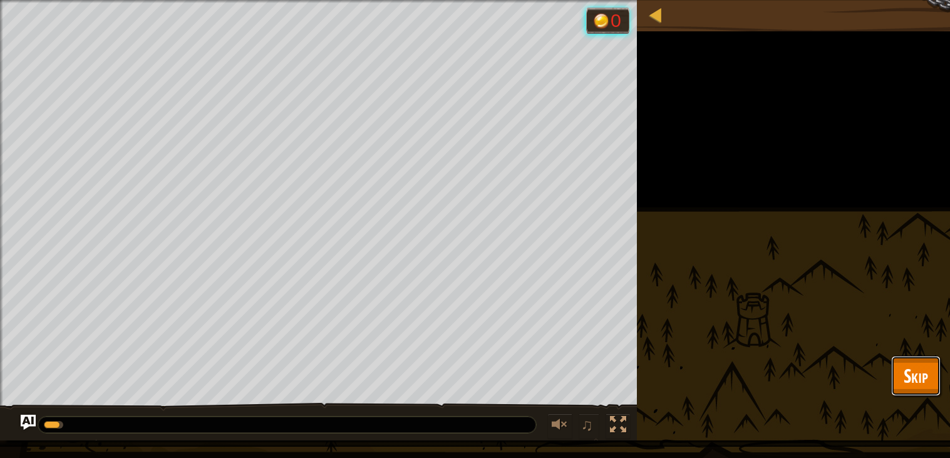
click at [932, 383] on button "Skip" at bounding box center [915, 376] width 49 height 40
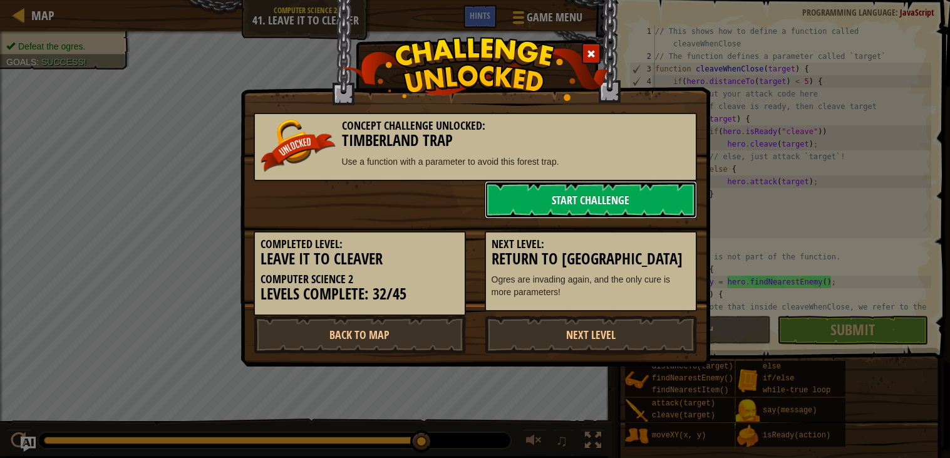
click at [523, 207] on link "Start Challenge" at bounding box center [591, 200] width 212 height 38
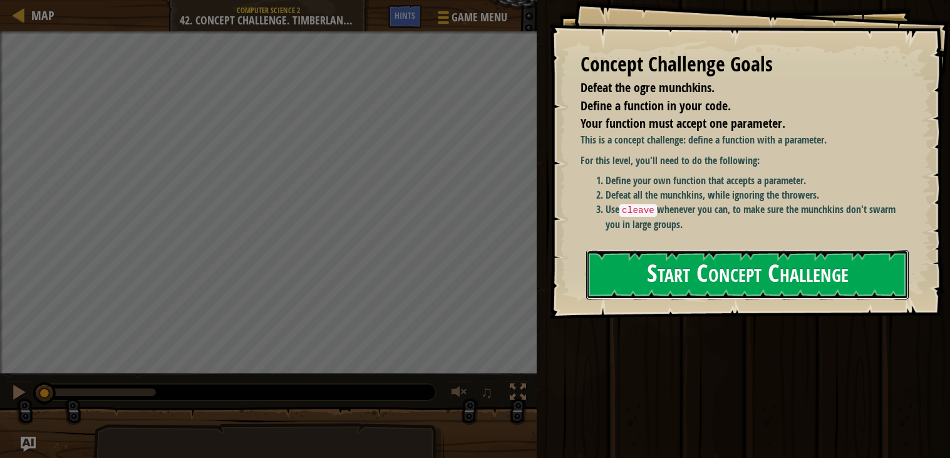
click at [641, 257] on button "Start Concept Challenge" at bounding box center [747, 274] width 323 height 49
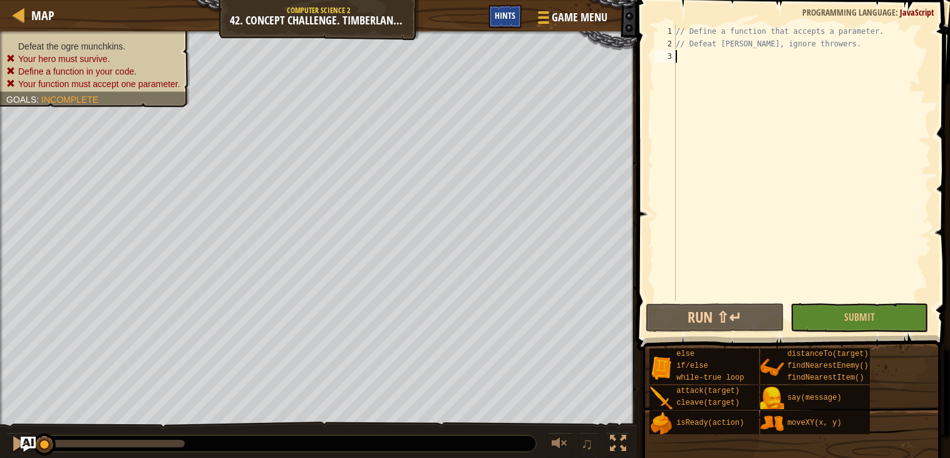
click at [508, 11] on span "Hints" at bounding box center [505, 15] width 21 height 12
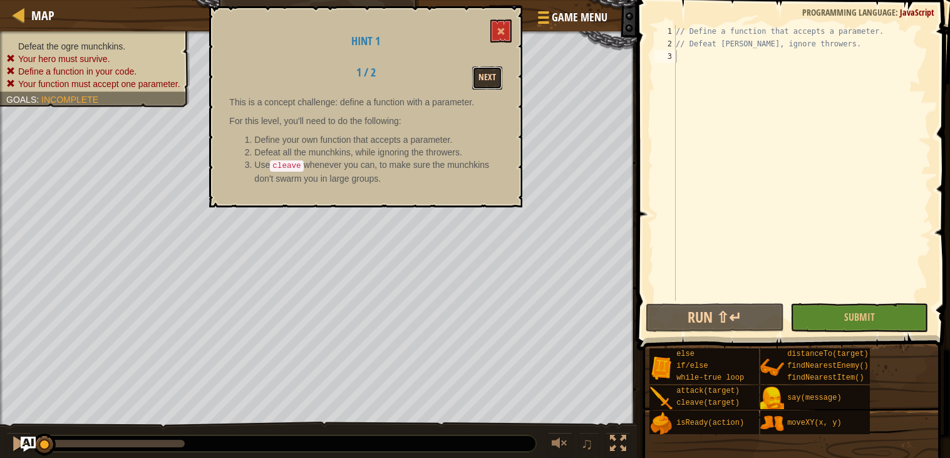
click at [484, 83] on button "Next" at bounding box center [487, 77] width 30 height 23
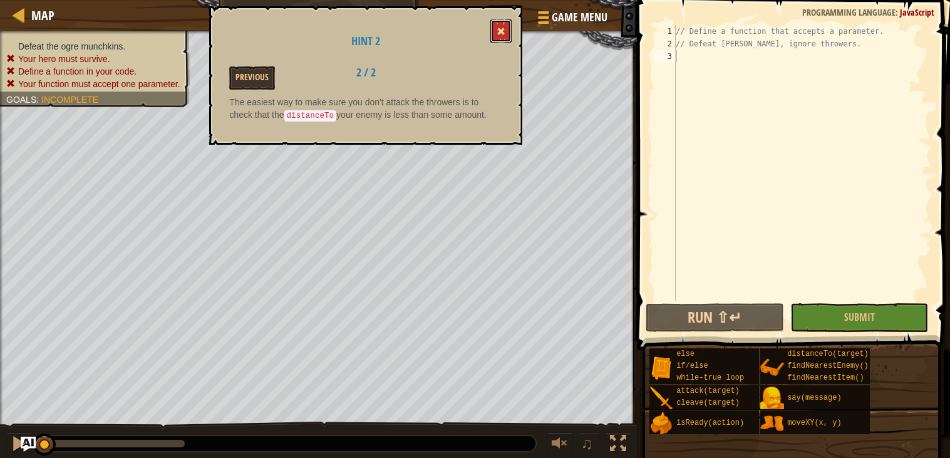
click at [498, 19] on button at bounding box center [500, 30] width 21 height 23
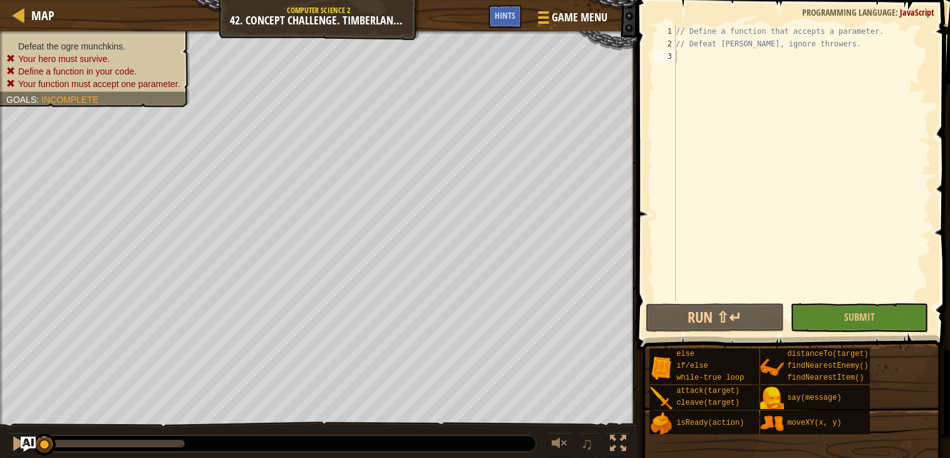
click at [710, 61] on div "// Define a function that accepts a parameter. // Defeat [PERSON_NAME], ignore …" at bounding box center [802, 175] width 258 height 301
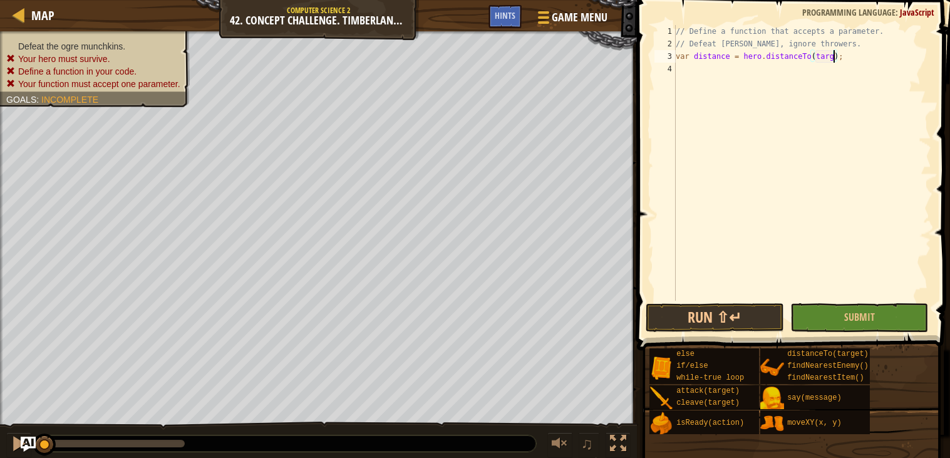
scroll to position [5, 13]
click at [860, 53] on div "// Define a function that accepts a parameter. // Defeat [PERSON_NAME], ignore …" at bounding box center [802, 175] width 258 height 301
type textarea "var distance = hero.distanceTo(target);"
click at [54, 11] on div "Map Computer Science 2 42. Concept Challenge. Timberland Trap Game Menu Done Hi…" at bounding box center [318, 15] width 637 height 31
click at [46, 13] on span "Map" at bounding box center [42, 15] width 23 height 17
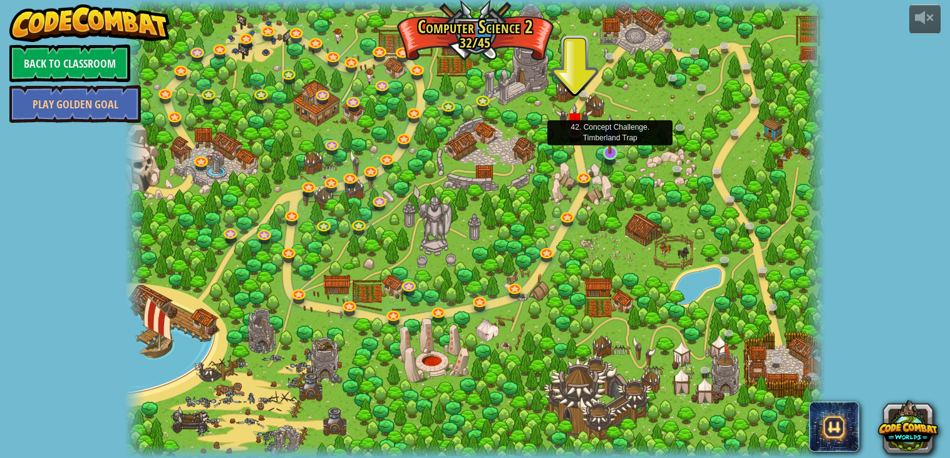
click at [606, 148] on img at bounding box center [610, 134] width 18 height 40
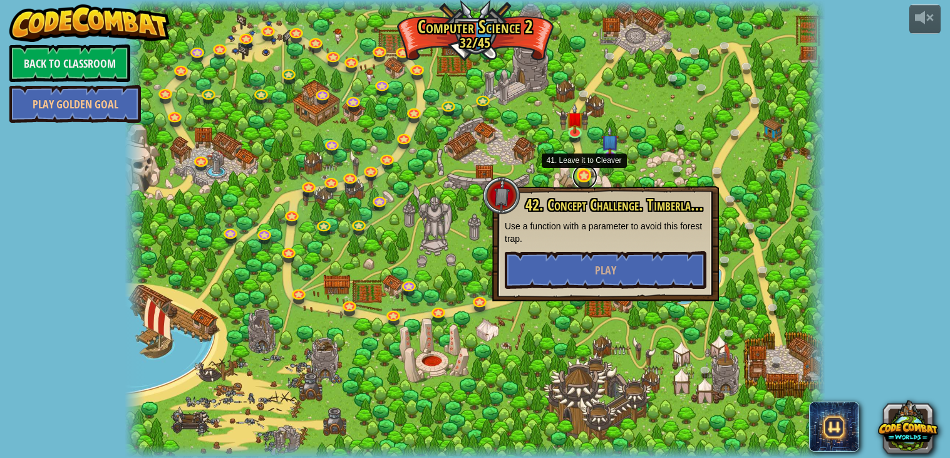
click at [576, 175] on link at bounding box center [584, 176] width 25 height 25
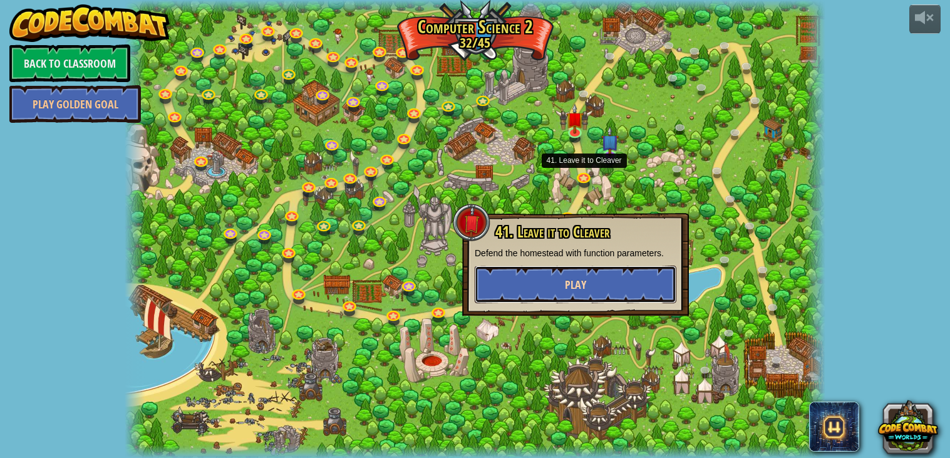
click at [584, 267] on button "Play" at bounding box center [576, 285] width 202 height 38
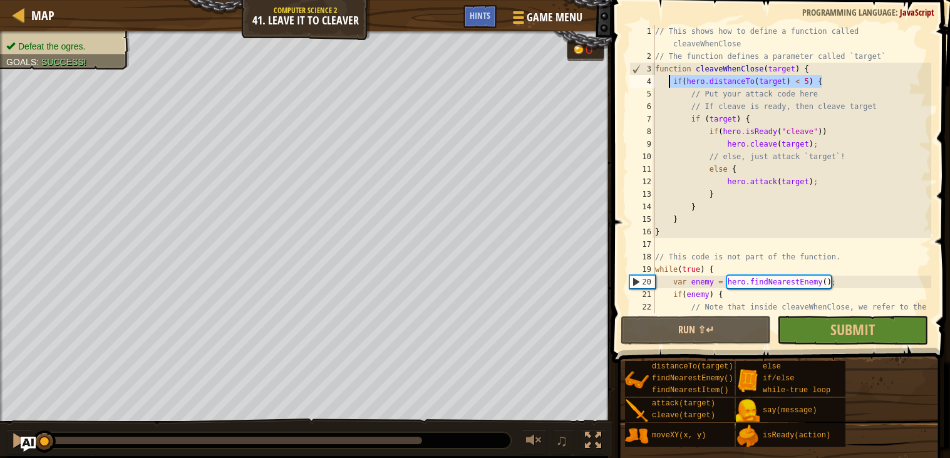
drag, startPoint x: 831, startPoint y: 84, endPoint x: 663, endPoint y: 76, distance: 168.6
click at [663, 76] on div "// This shows how to define a function called cleaveWhenClose // The function d…" at bounding box center [792, 194] width 279 height 338
type textarea "if(hero.distanceTo(target) < 5) {"
click at [22, 15] on div at bounding box center [19, 15] width 16 height 16
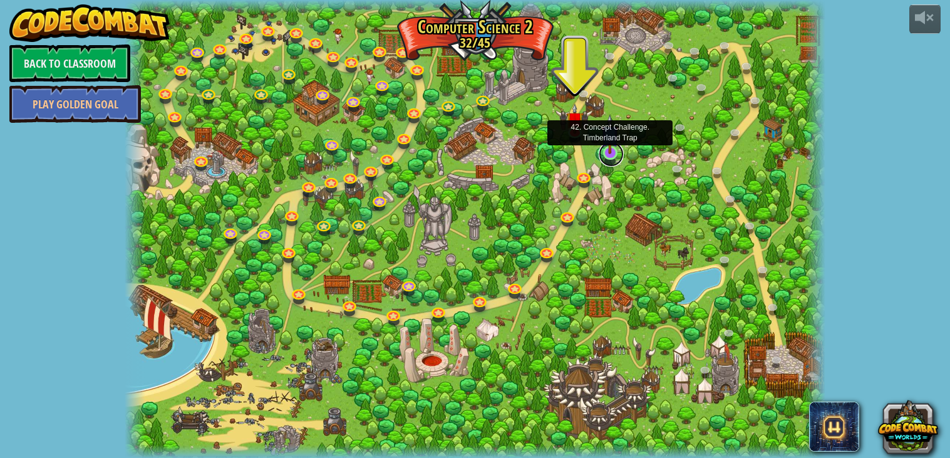
click at [614, 158] on link at bounding box center [611, 154] width 25 height 25
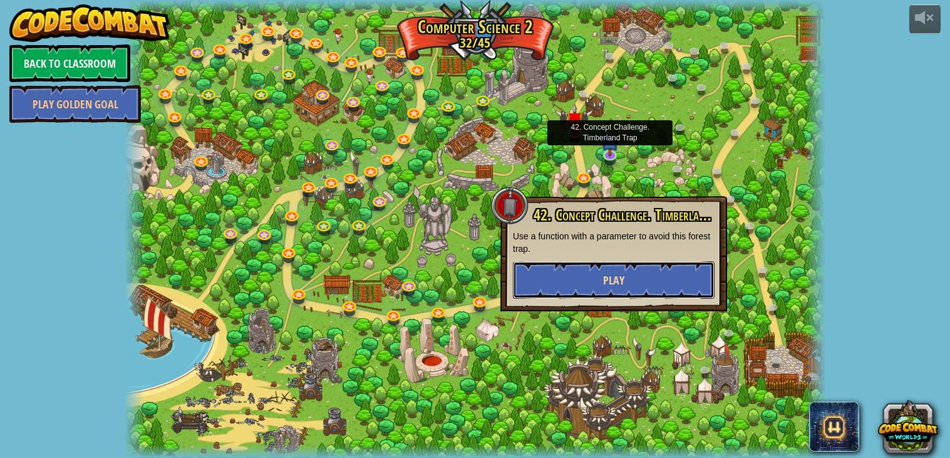
click at [597, 285] on button "Play" at bounding box center [614, 280] width 202 height 38
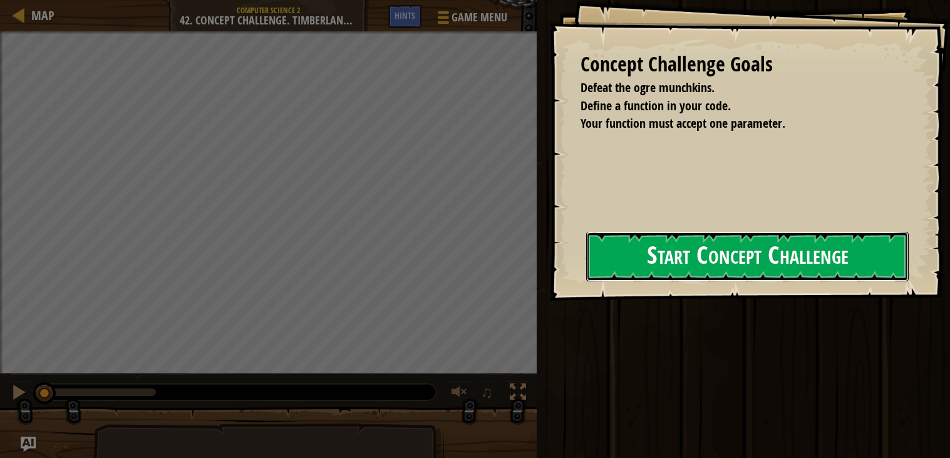
click at [775, 259] on button "Start Concept Challenge" at bounding box center [747, 256] width 323 height 49
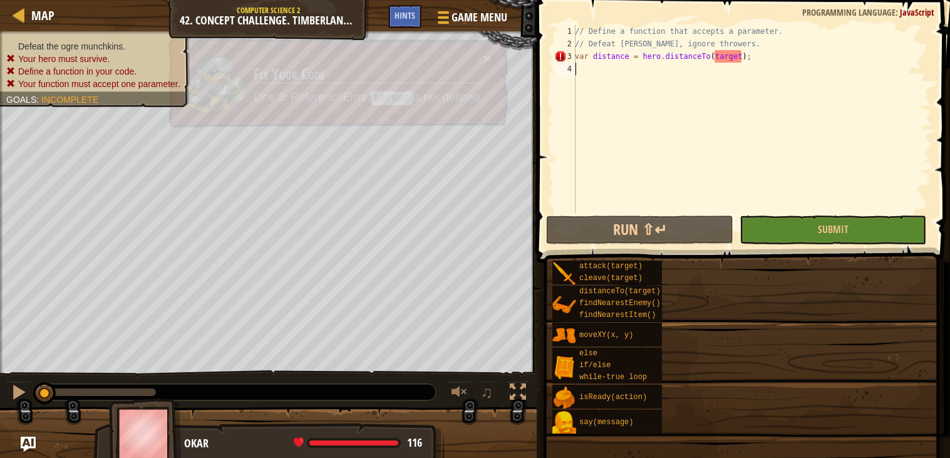
click at [775, 260] on div "attack(target) cleave(target) distanceTo(target) findNearestEnemy() findNearest…" at bounding box center [747, 347] width 390 height 174
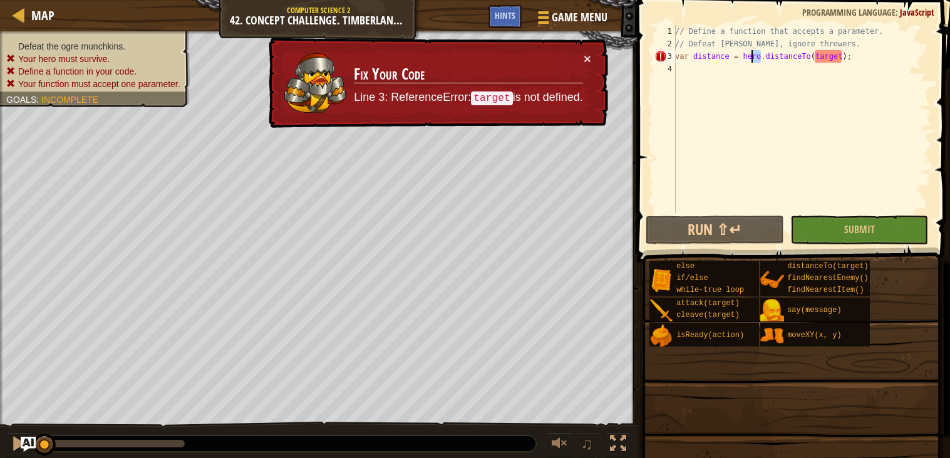
drag, startPoint x: 761, startPoint y: 55, endPoint x: 748, endPoint y: 59, distance: 13.7
click at [748, 59] on div "// Define a function that accepts a parameter. // Defeat [PERSON_NAME], ignore …" at bounding box center [852, 131] width 359 height 213
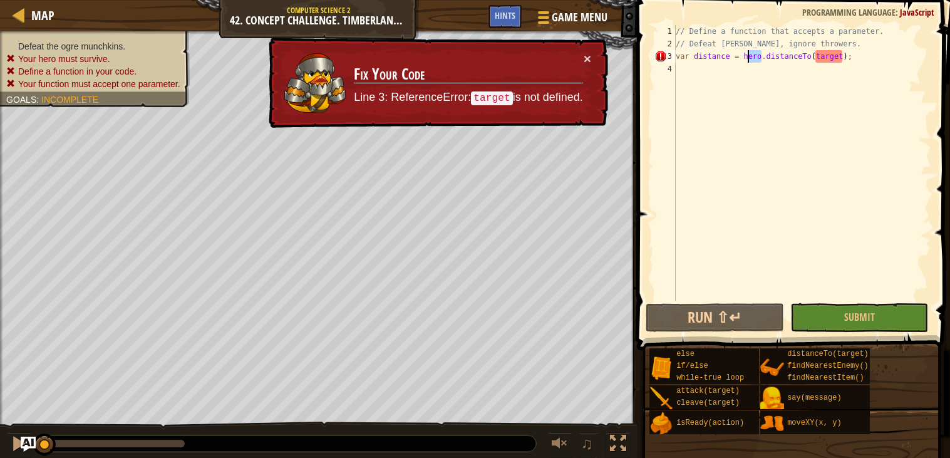
click at [748, 59] on div "// Define a function that accepts a parameter. // Defeat [PERSON_NAME], ignore …" at bounding box center [802, 163] width 258 height 276
click at [748, 59] on div "// Define a function that accepts a parameter. // Defeat [PERSON_NAME], ignore …" at bounding box center [802, 175] width 258 height 301
type textarea "var distance = hero.distanceTo(target);"
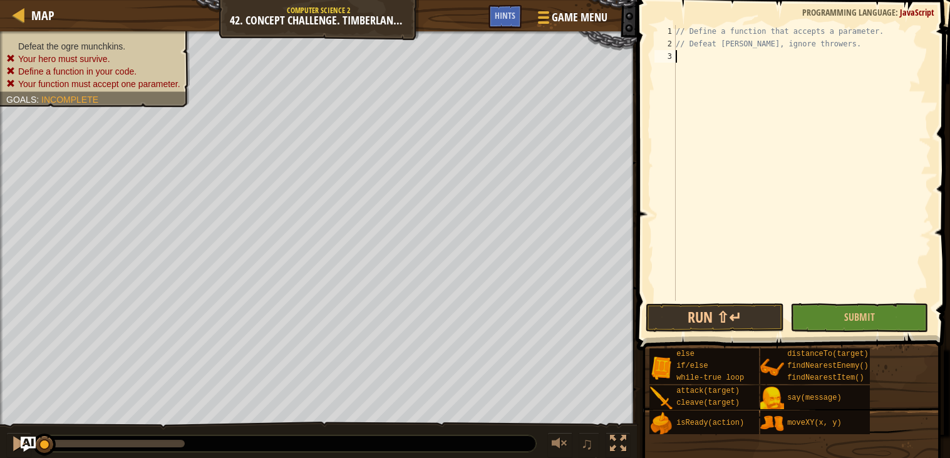
paste textarea "if(hero.distanceTo(target) < 5) {"
type textarea "if(hero.distanceTo(target) < 5) {"
click at [718, 66] on div "// Define a function that accepts a parameter. // Defeat [PERSON_NAME], ignore …" at bounding box center [802, 175] width 258 height 301
click at [674, 69] on div "4" at bounding box center [664, 69] width 21 height 13
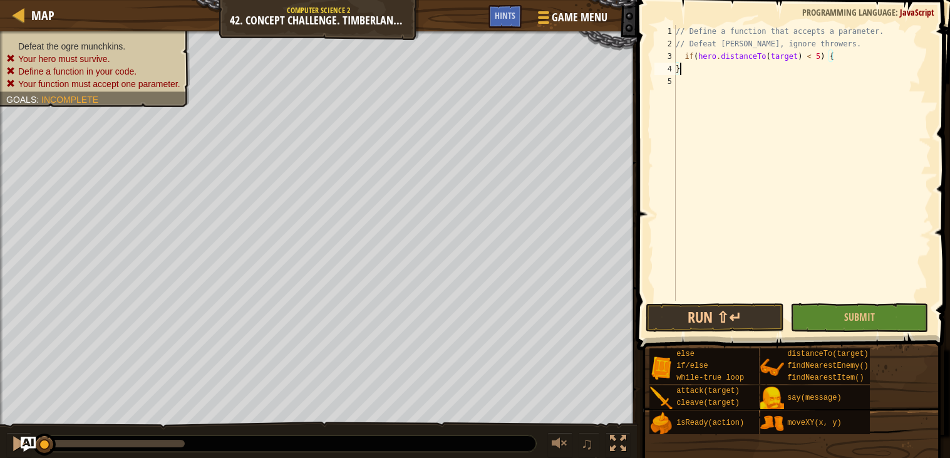
type textarea "}"
click at [697, 65] on div "// Define a function that accepts a parameter. // Defeat [PERSON_NAME], ignore …" at bounding box center [804, 175] width 254 height 301
type textarea "f"
type textarea "function"
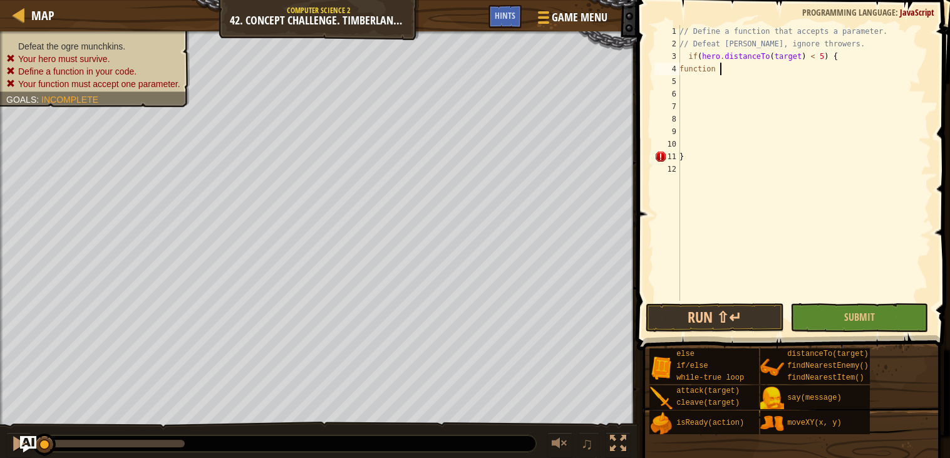
click at [33, 446] on img "Ask AI" at bounding box center [28, 444] width 16 height 16
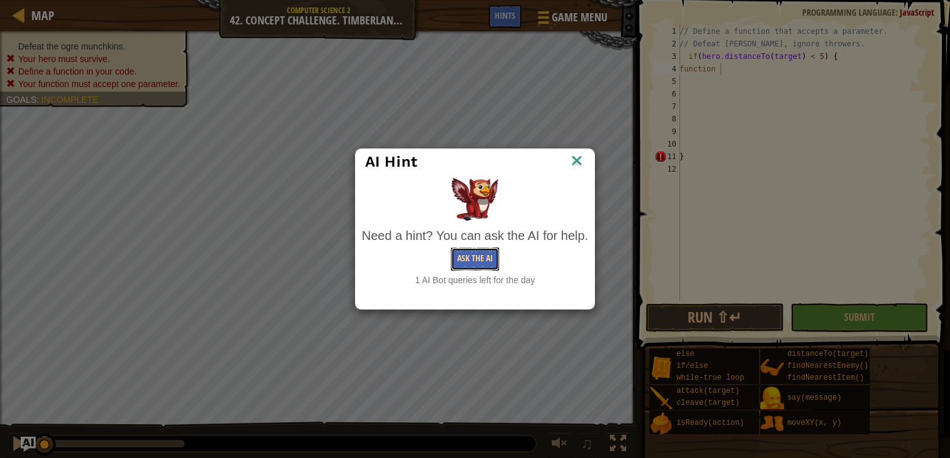
click at [462, 259] on button "Ask the AI" at bounding box center [475, 258] width 48 height 23
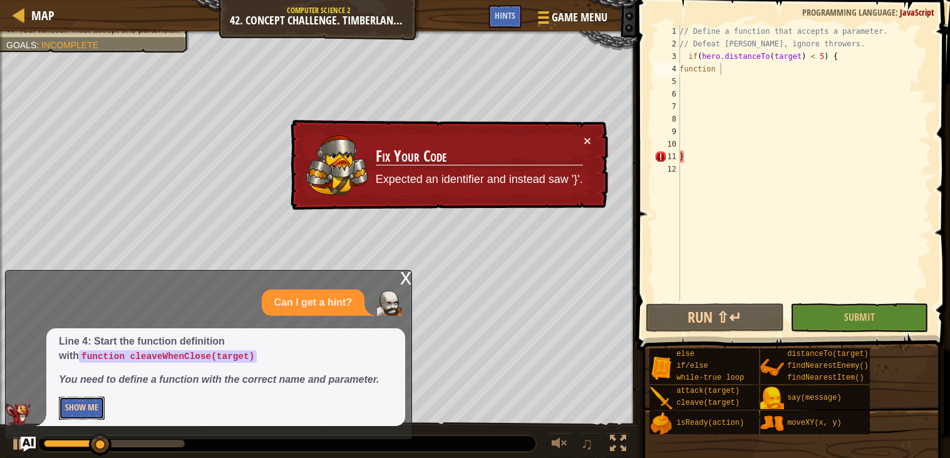
click at [98, 405] on button "Show Me" at bounding box center [82, 407] width 46 height 23
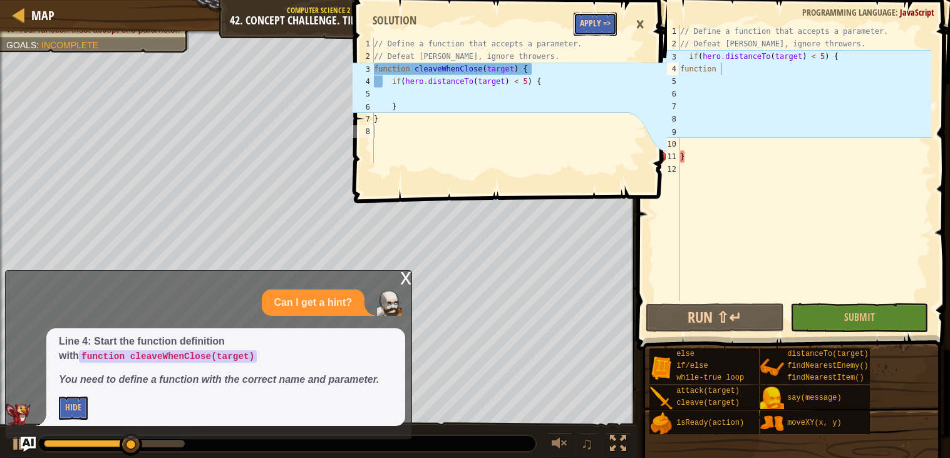
click at [584, 32] on button "Apply =>" at bounding box center [595, 24] width 43 height 23
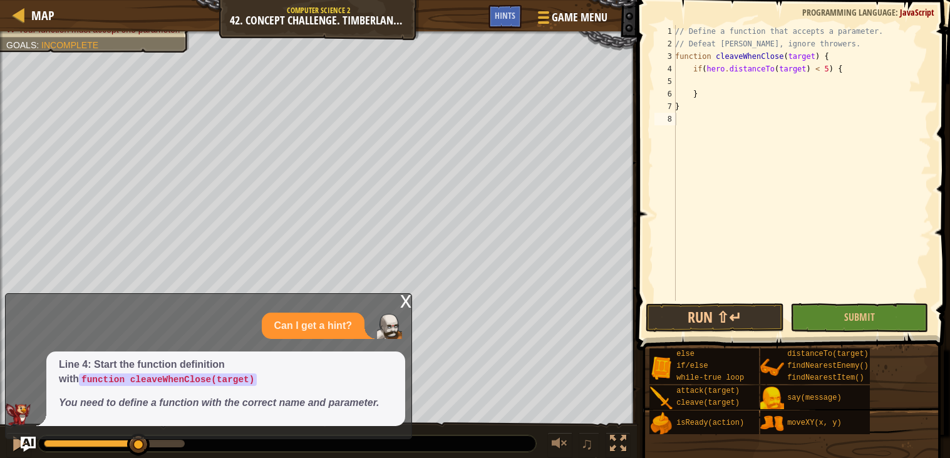
click at [405, 304] on div "x" at bounding box center [405, 300] width 11 height 13
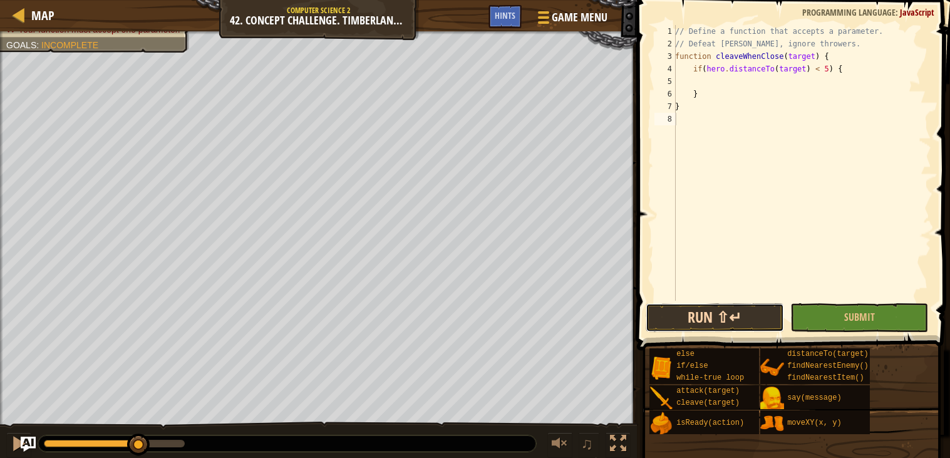
click at [743, 319] on button "Run ⇧↵" at bounding box center [715, 317] width 138 height 29
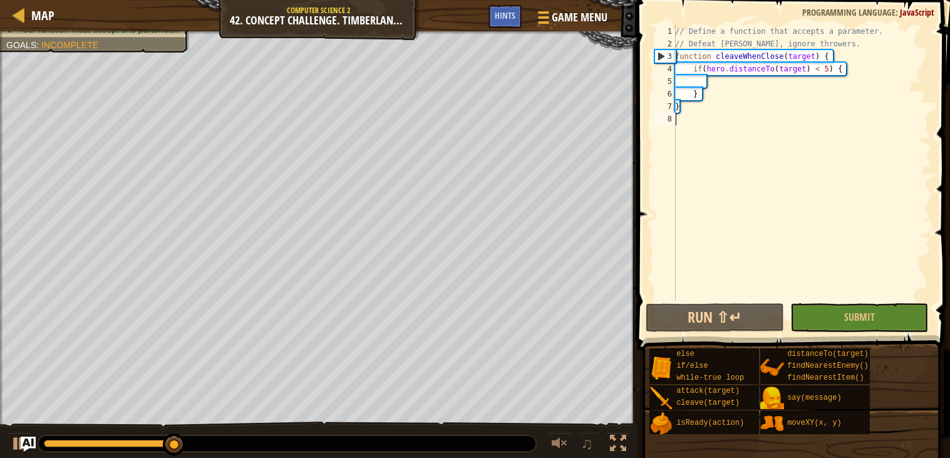
click at [685, 114] on div "// Define a function that accepts a parameter. // Defeat [PERSON_NAME], ignore …" at bounding box center [802, 175] width 259 height 301
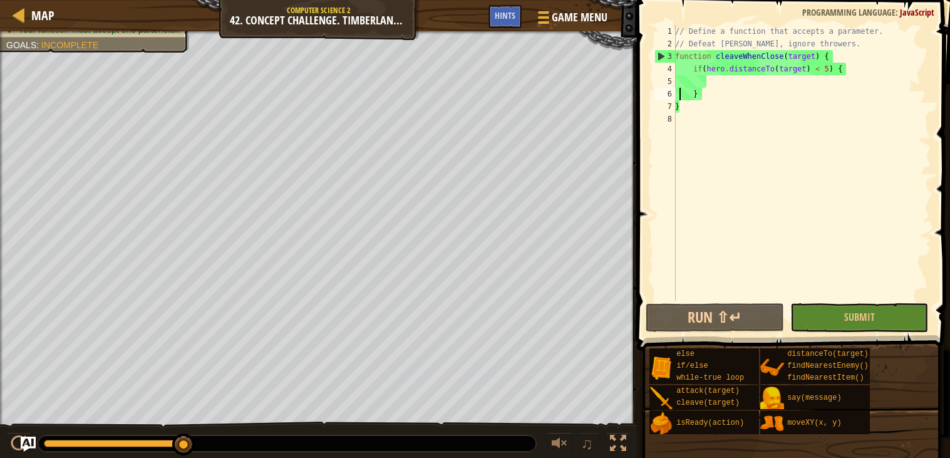
click at [681, 91] on div "// Define a function that accepts a parameter. // Defeat [PERSON_NAME], ignore …" at bounding box center [802, 175] width 259 height 301
type textarea "}"
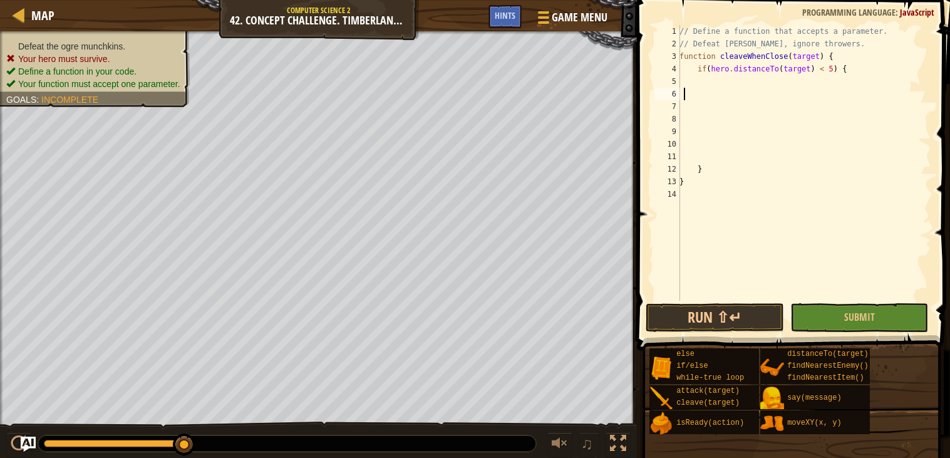
click at [688, 91] on div "// Define a function that accepts a parameter. // Defeat [PERSON_NAME], ignore …" at bounding box center [804, 175] width 254 height 301
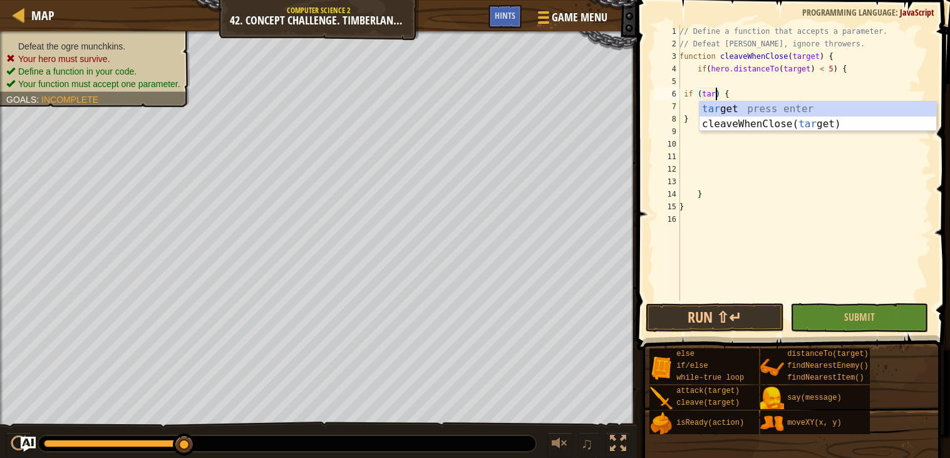
scroll to position [5, 3]
type textarea "if (target) {"
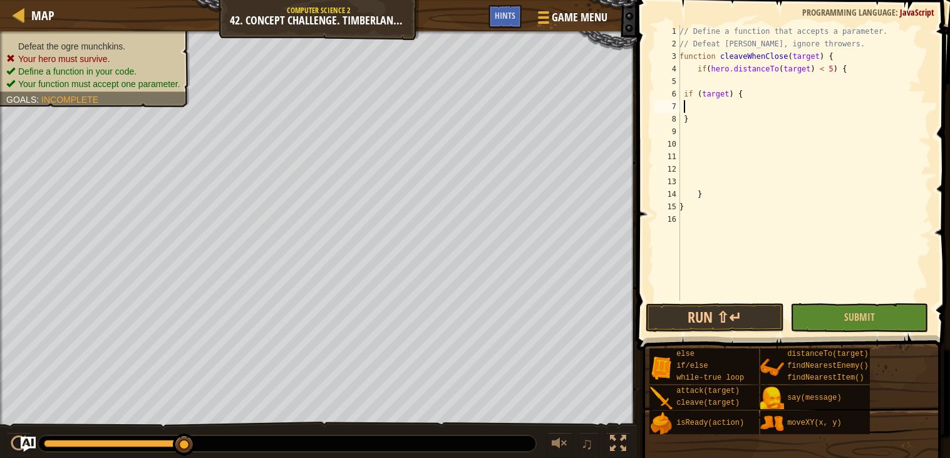
click at [685, 108] on div "// Define a function that accepts a parameter. // Defeat [PERSON_NAME], ignore …" at bounding box center [804, 175] width 254 height 301
click at [697, 107] on div "// Define a function that accepts a parameter. // Defeat [PERSON_NAME], ignore …" at bounding box center [804, 175] width 254 height 301
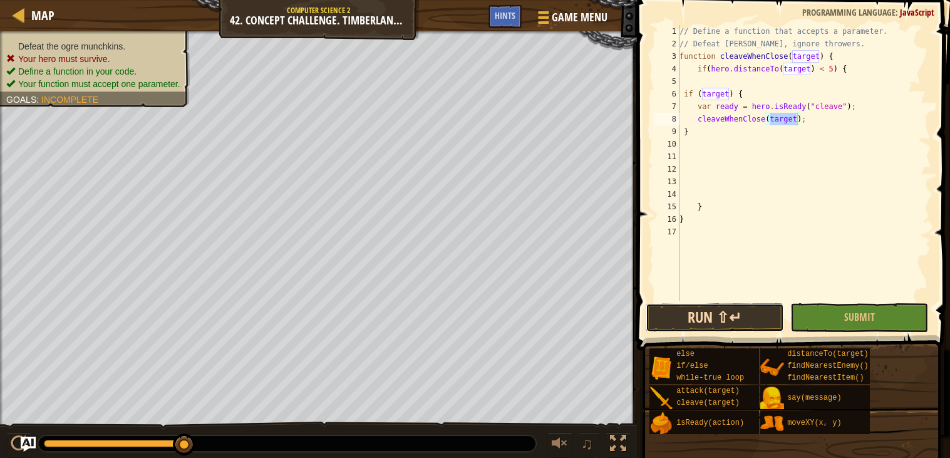
click at [710, 321] on button "Run ⇧↵" at bounding box center [715, 317] width 138 height 29
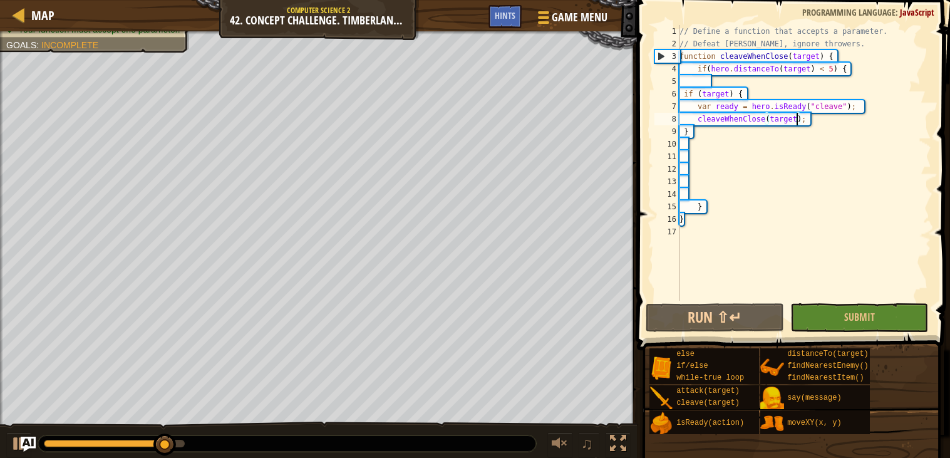
click at [736, 124] on div "// Define a function that accepts a parameter. // Defeat [PERSON_NAME], ignore …" at bounding box center [804, 175] width 254 height 301
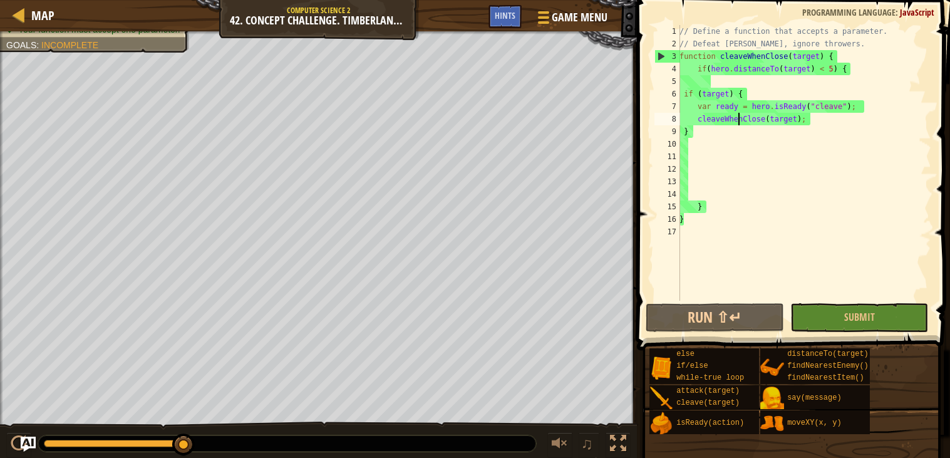
click at [736, 123] on div "// Define a function that accepts a parameter. // Defeat [PERSON_NAME], ignore …" at bounding box center [804, 175] width 254 height 301
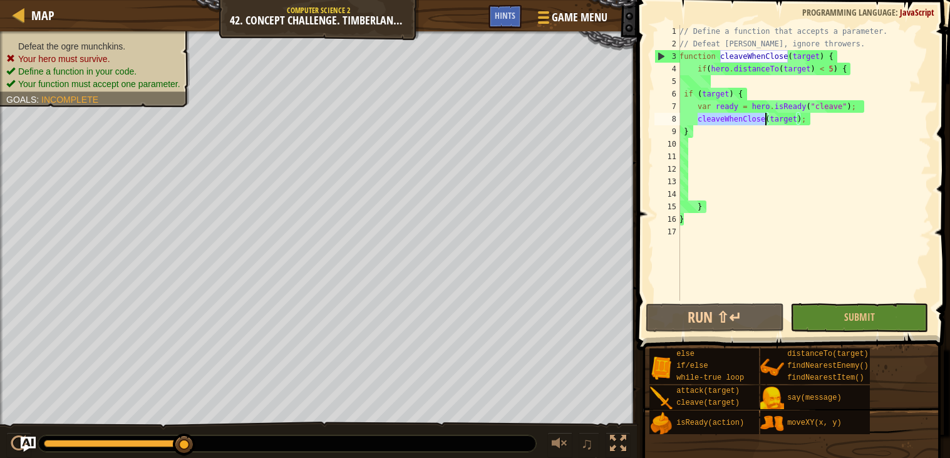
click at [736, 123] on div "// Define a function that accepts a parameter. // Defeat [PERSON_NAME], ignore …" at bounding box center [804, 175] width 254 height 301
type textarea "}"
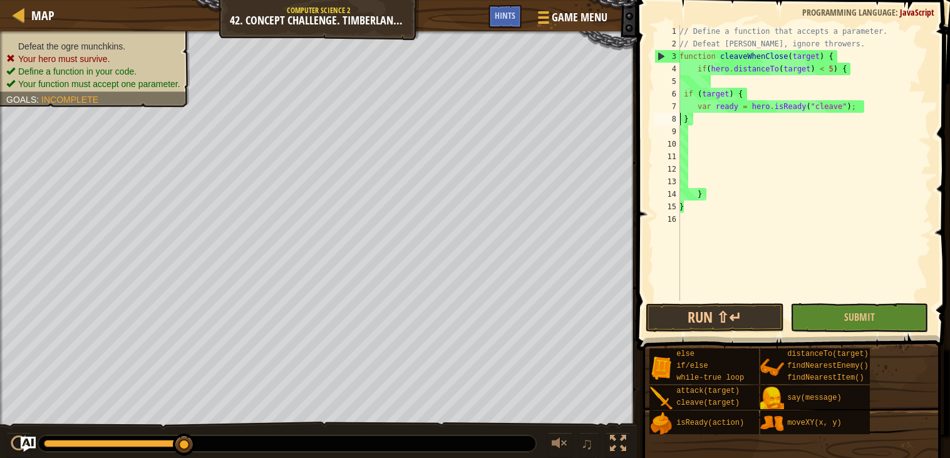
scroll to position [5, 0]
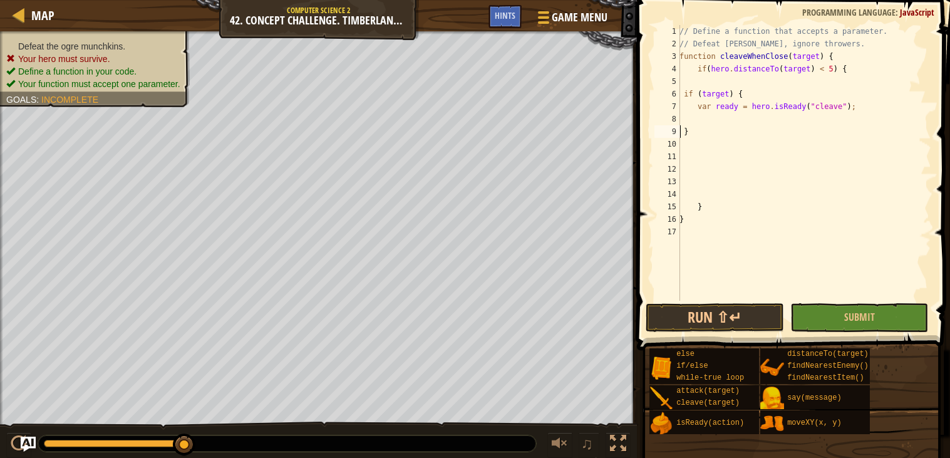
click at [733, 116] on div "// Define a function that accepts a parameter. // Defeat [PERSON_NAME], ignore …" at bounding box center [804, 175] width 254 height 301
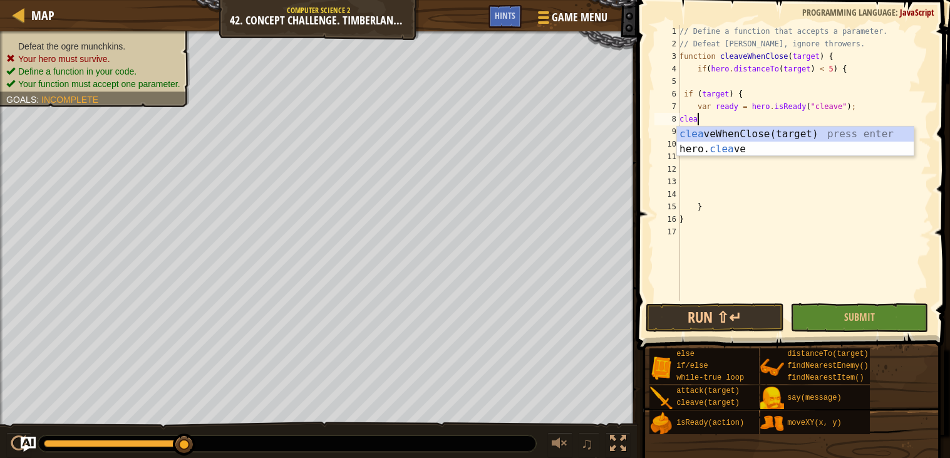
scroll to position [5, 1]
click at [710, 0] on body "Map Computer Science 2 42. Concept Challenge. Timberland Trap Game Menu Done Hi…" at bounding box center [475, 0] width 950 height 0
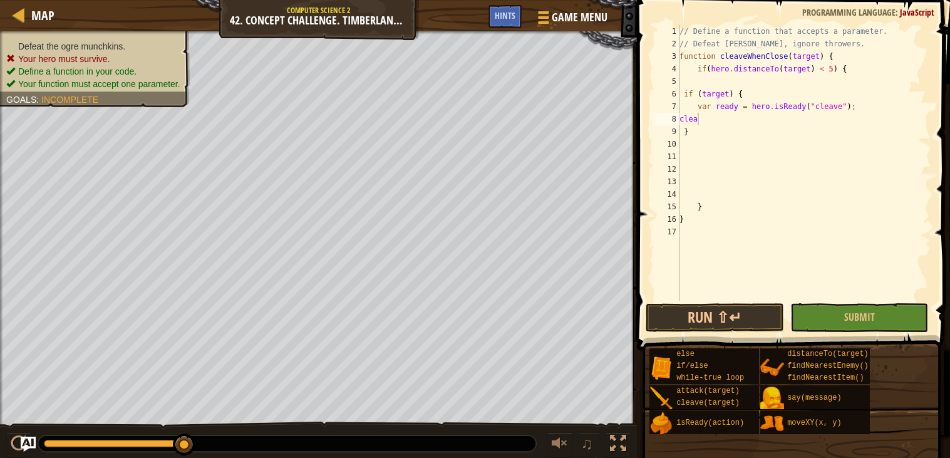
click at [710, 119] on div "// Define a function that accepts a parameter. // Defeat [PERSON_NAME], ignore …" at bounding box center [804, 175] width 254 height 301
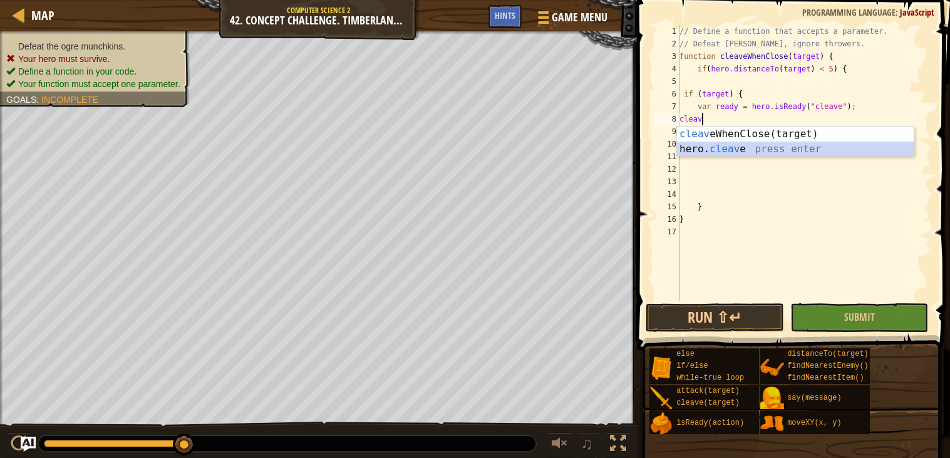
click at [725, 143] on div "cleav eWhenClose(target) press enter hero. cleav e press enter" at bounding box center [795, 156] width 237 height 60
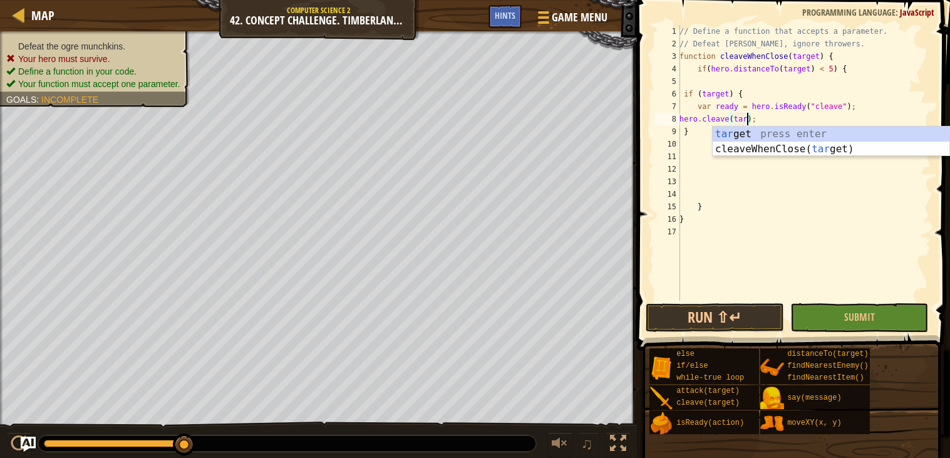
scroll to position [5, 6]
type textarea "hero.cleave(target);"
click at [705, 314] on button "Run ⇧↵" at bounding box center [715, 317] width 138 height 29
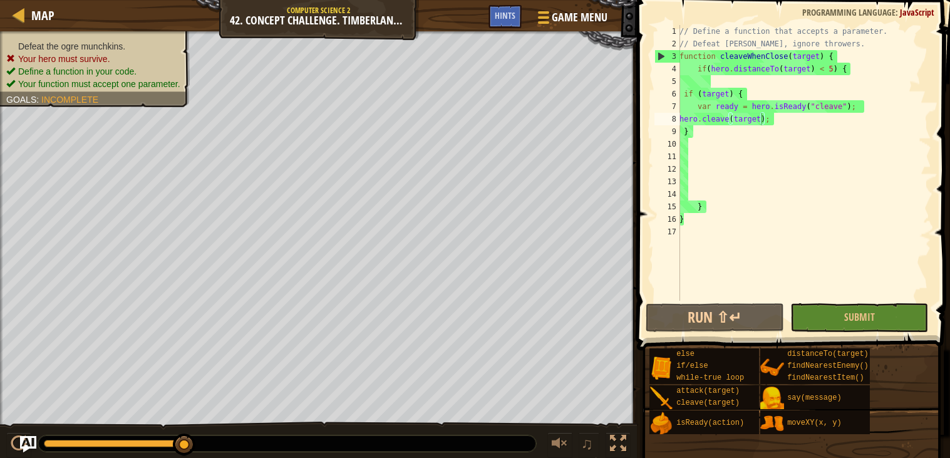
click at [29, 438] on img "Ask AI" at bounding box center [28, 444] width 16 height 16
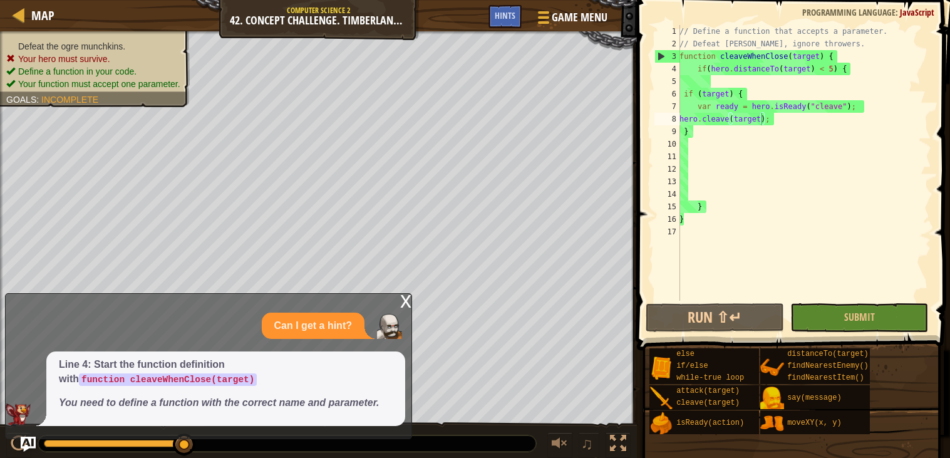
click at [393, 308] on div "x Can I get a hint? Line 4: Start the function definition with function cleaveW…" at bounding box center [208, 366] width 407 height 146
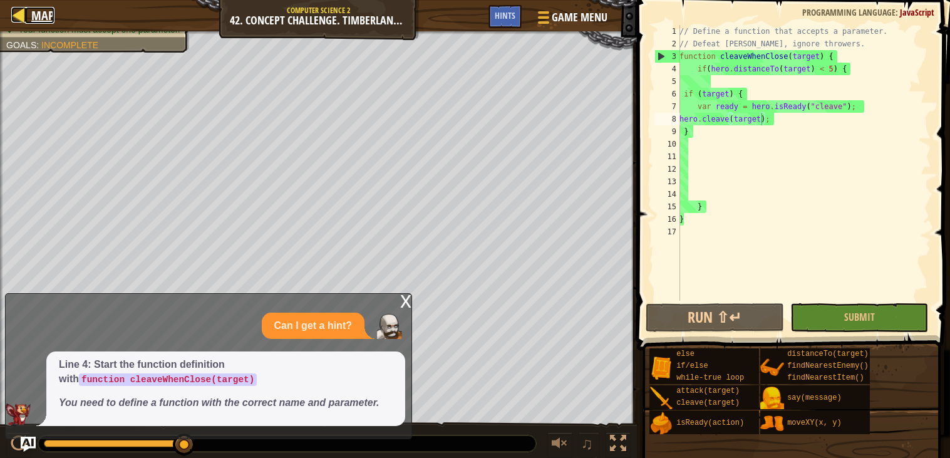
click at [31, 9] on span "Map" at bounding box center [42, 15] width 23 height 17
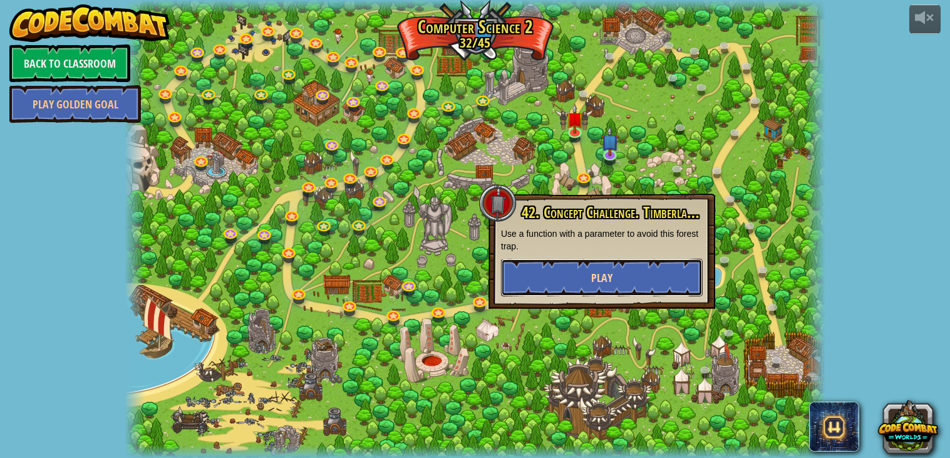
click at [624, 281] on button "Play" at bounding box center [602, 278] width 202 height 38
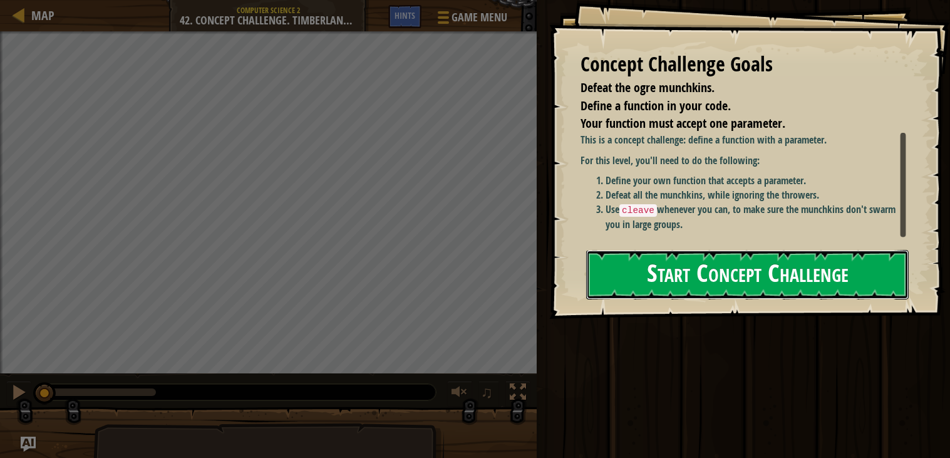
click at [684, 250] on button "Start Concept Challenge" at bounding box center [747, 274] width 323 height 49
click at [629, 267] on button "Start Concept Challenge" at bounding box center [747, 274] width 323 height 49
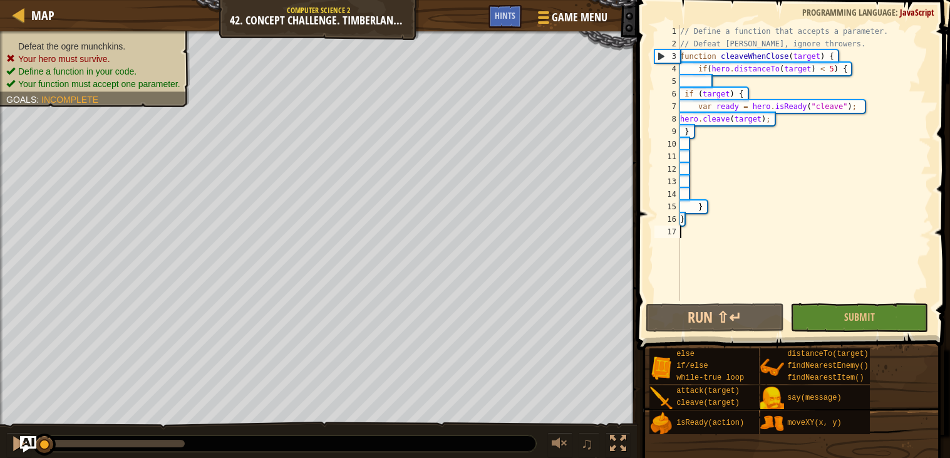
click at [26, 438] on img "Ask AI" at bounding box center [28, 444] width 16 height 16
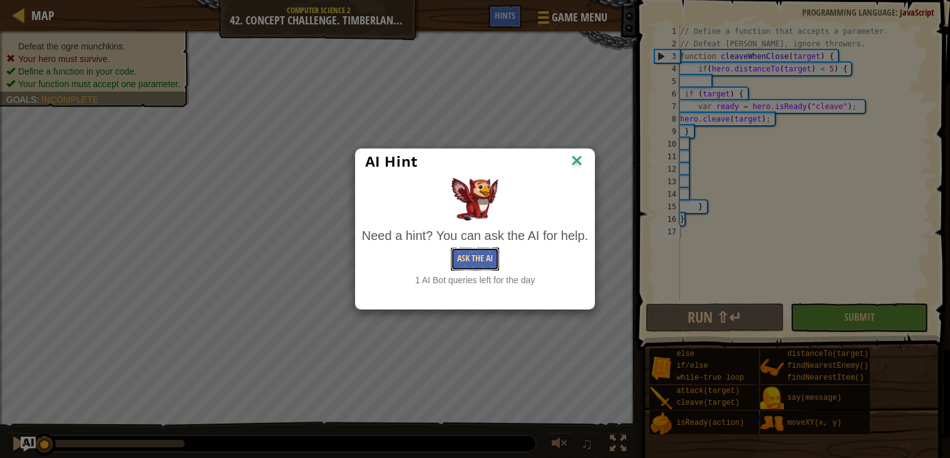
click at [486, 264] on button "Ask the AI" at bounding box center [475, 258] width 48 height 23
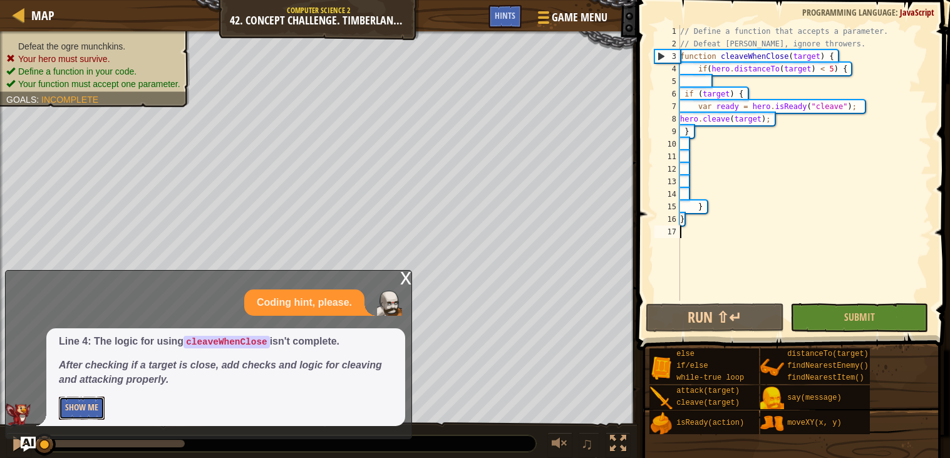
click at [83, 414] on button "Show Me" at bounding box center [82, 407] width 46 height 23
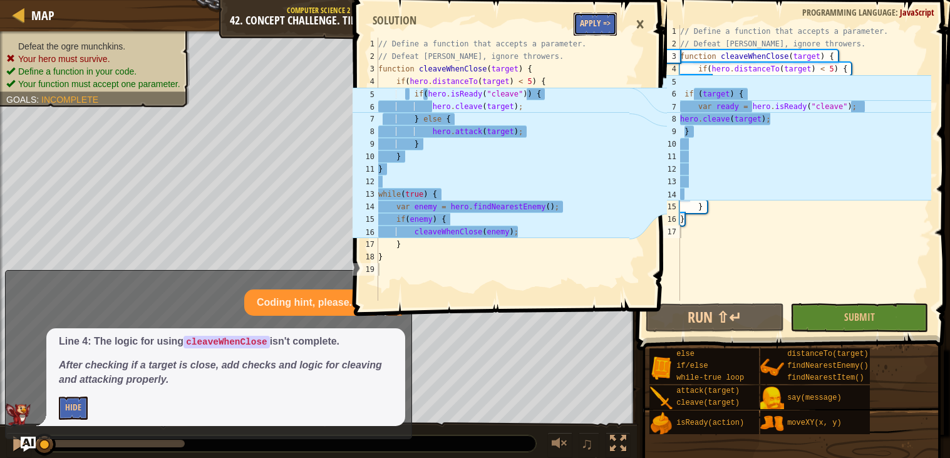
click at [597, 24] on button "Apply =>" at bounding box center [595, 24] width 43 height 23
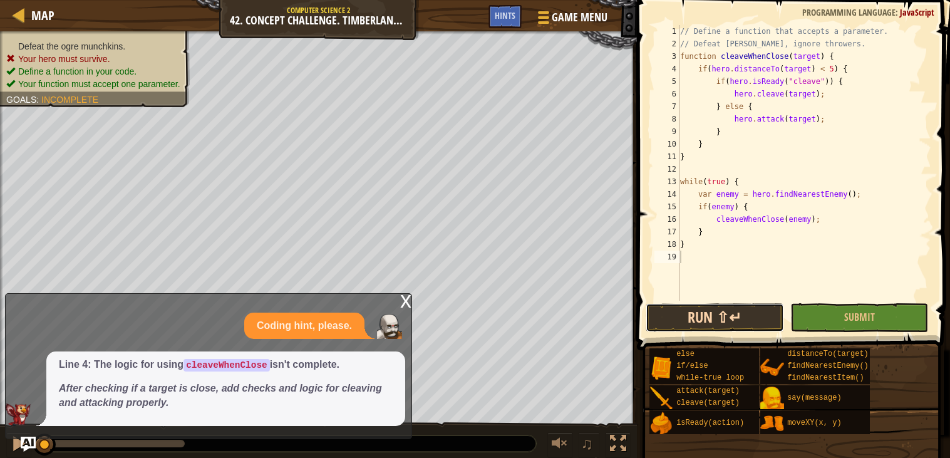
click at [706, 317] on button "Run ⇧↵" at bounding box center [715, 317] width 138 height 29
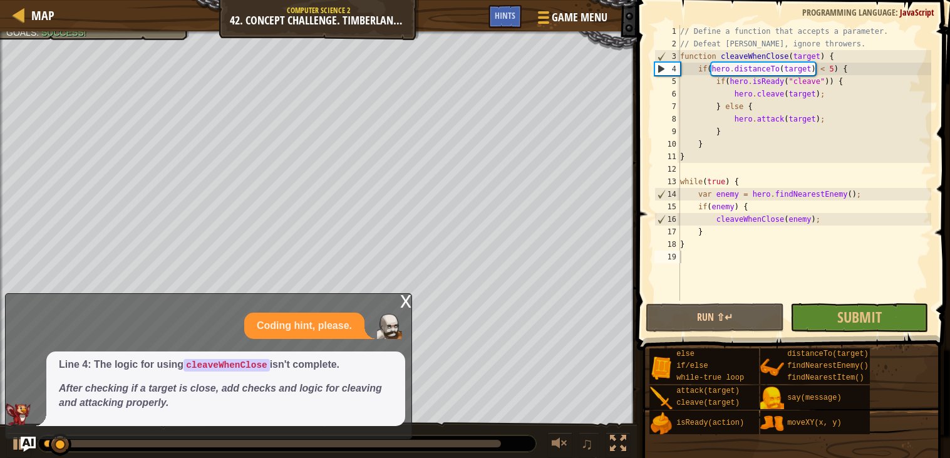
click at [404, 304] on div "x" at bounding box center [405, 300] width 11 height 13
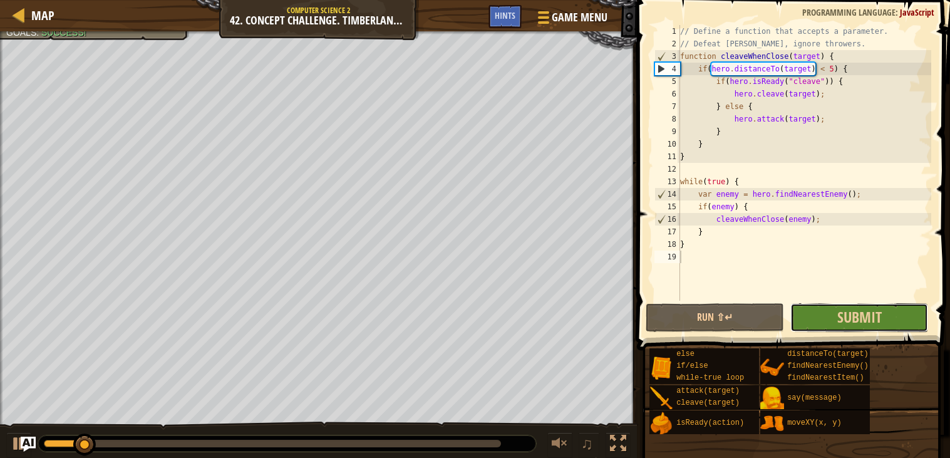
click at [814, 313] on button "Submit" at bounding box center [859, 317] width 138 height 29
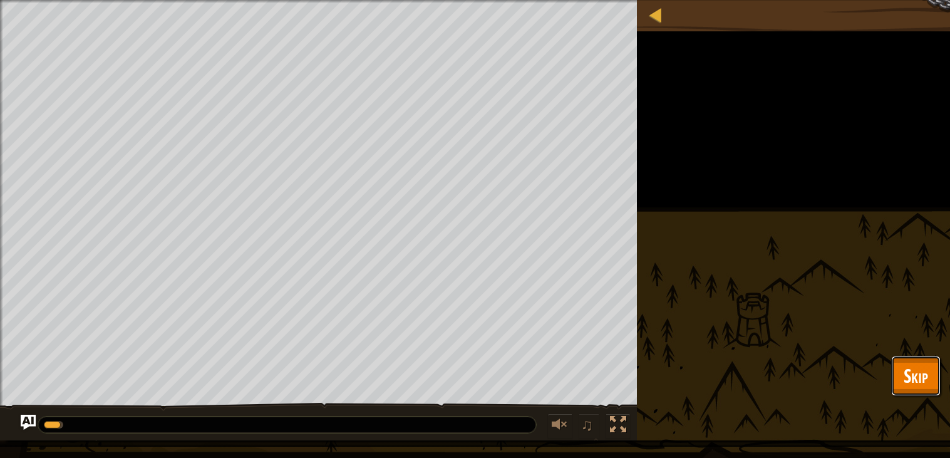
click at [922, 383] on span "Skip" at bounding box center [916, 376] width 24 height 26
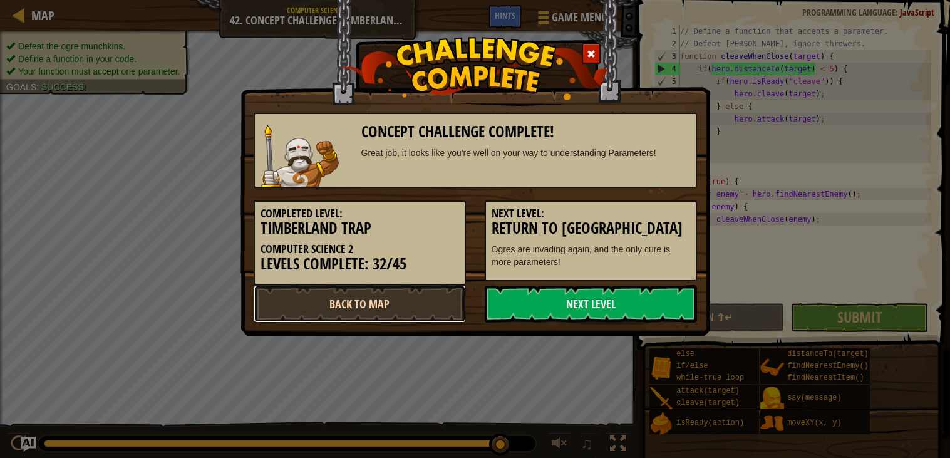
click at [427, 292] on link "Back to Map" at bounding box center [360, 304] width 212 height 38
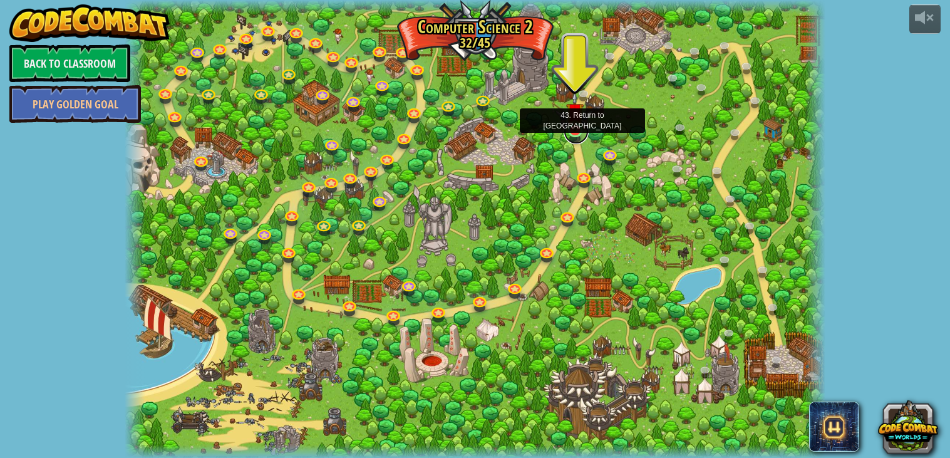
click at [579, 133] on link at bounding box center [576, 131] width 25 height 25
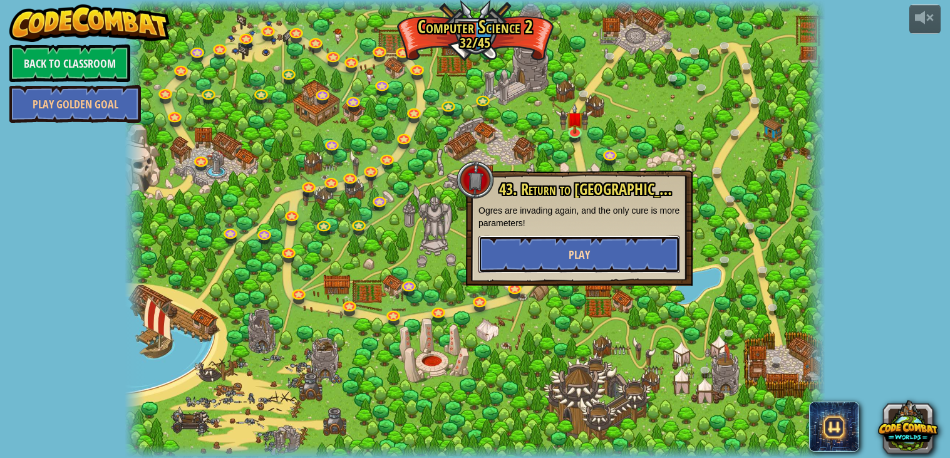
click at [579, 251] on span "Play" at bounding box center [579, 255] width 21 height 16
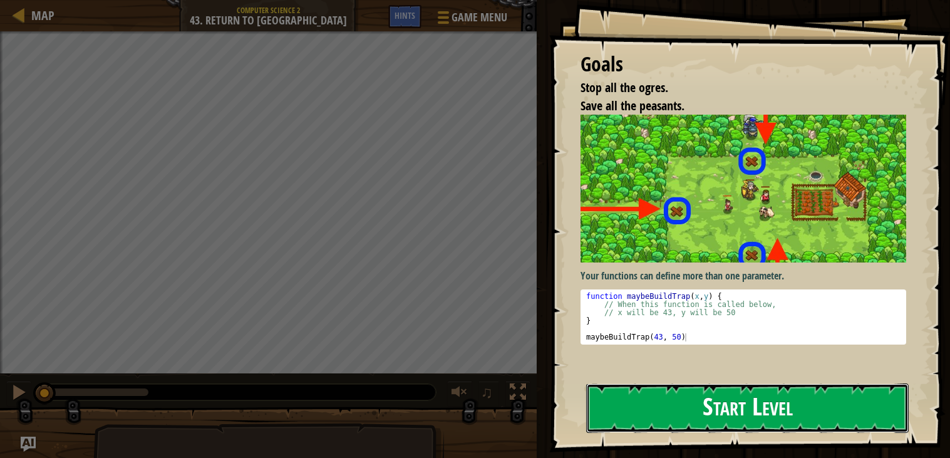
click at [712, 418] on button "Start Level" at bounding box center [747, 407] width 323 height 49
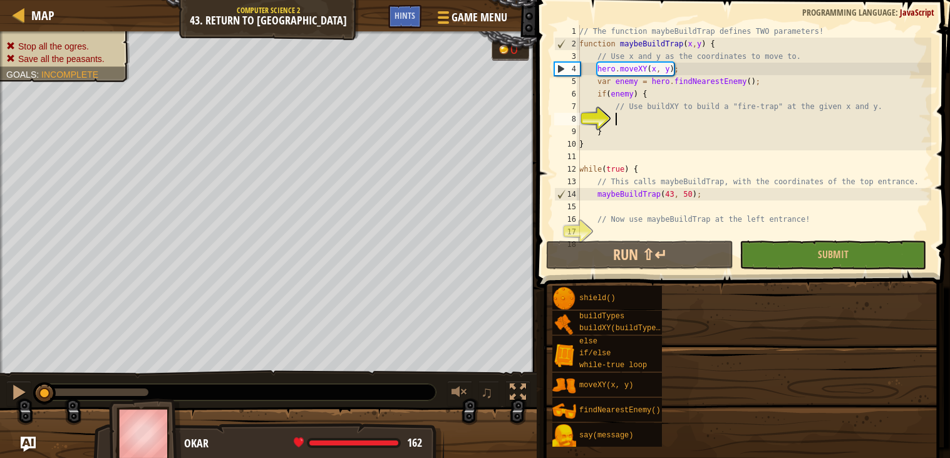
click at [709, 407] on div "shield() buildTypes buildXY(buildType, x, y) else if/else while-true loop moveX…" at bounding box center [747, 366] width 390 height 162
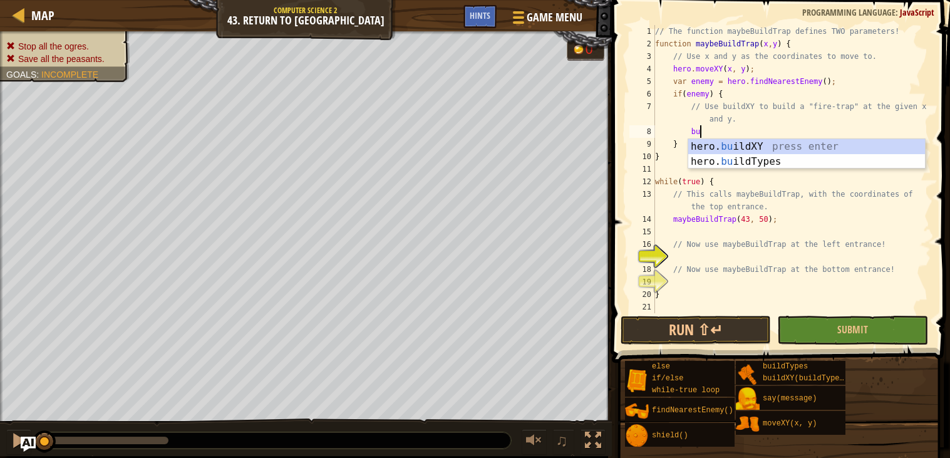
scroll to position [5, 3]
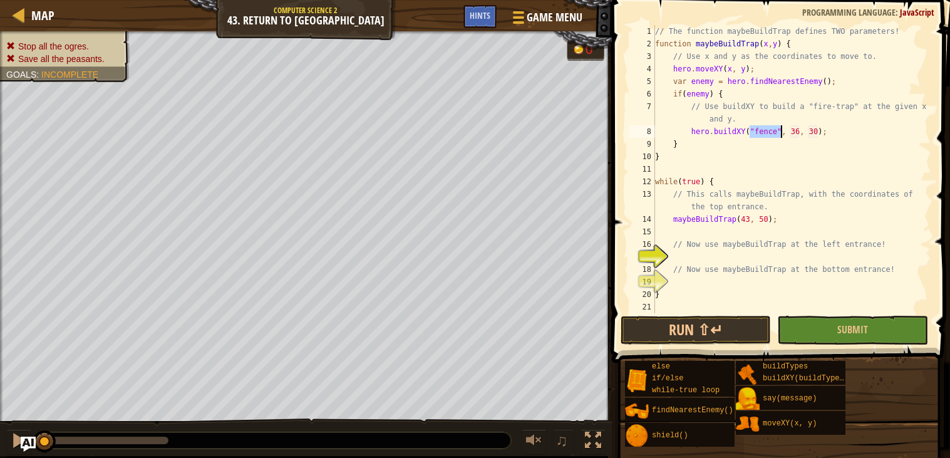
click at [763, 128] on div "// The function maybeBuildTrap defines TWO parameters! function maybeBuildTrap …" at bounding box center [792, 169] width 279 height 288
click at [763, 128] on div "// The function maybeBuildTrap defines TWO parameters! function maybeBuildTrap …" at bounding box center [792, 181] width 279 height 313
drag, startPoint x: 726, startPoint y: 95, endPoint x: 716, endPoint y: 99, distance: 10.9
click at [716, 99] on div "// The function maybeBuildTrap defines TWO parameters! function maybeBuildTrap …" at bounding box center [792, 181] width 279 height 313
click at [728, 99] on div "// The function maybeBuildTrap defines TWO parameters! function maybeBuildTrap …" at bounding box center [792, 169] width 279 height 288
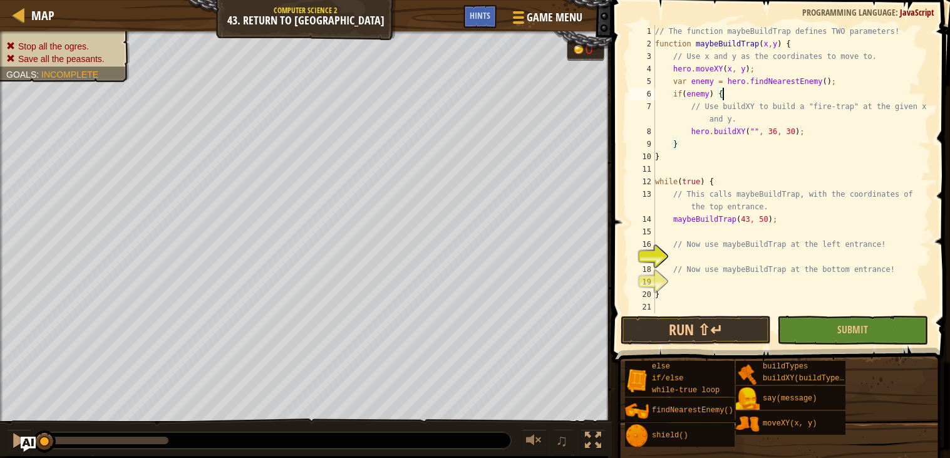
click at [658, 157] on div "// The function maybeBuildTrap defines TWO parameters! function maybeBuildTrap …" at bounding box center [792, 181] width 279 height 313
click at [751, 130] on div "// The function maybeBuildTrap defines TWO parameters! function maybeBuildTrap …" at bounding box center [792, 181] width 279 height 313
click at [756, 130] on div "// The function maybeBuildTrap defines TWO parameters! function maybeBuildTrap …" at bounding box center [792, 181] width 279 height 313
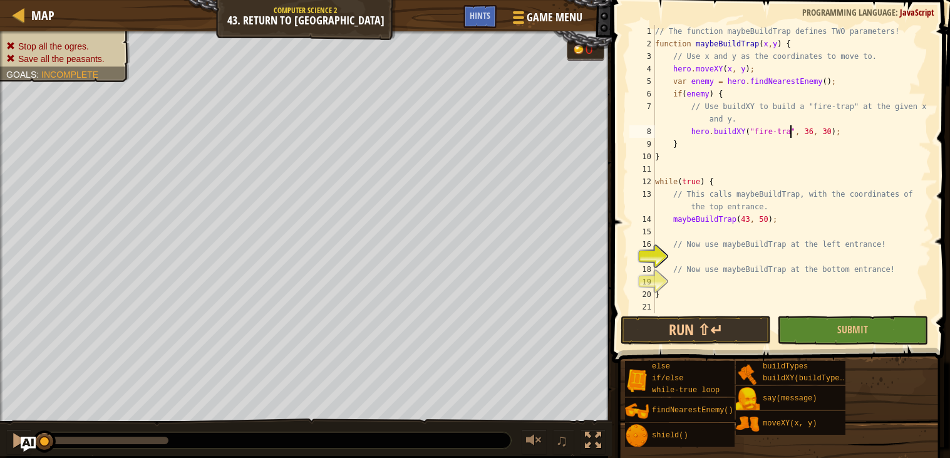
type textarea "hero.buildXY("fire-trap", 36, 30);"
click at [688, 257] on div "// The function maybeBuildTrap defines TWO parameters! function maybeBuildTrap …" at bounding box center [792, 181] width 279 height 313
click at [745, 333] on button "Run ⇧↵" at bounding box center [696, 330] width 150 height 29
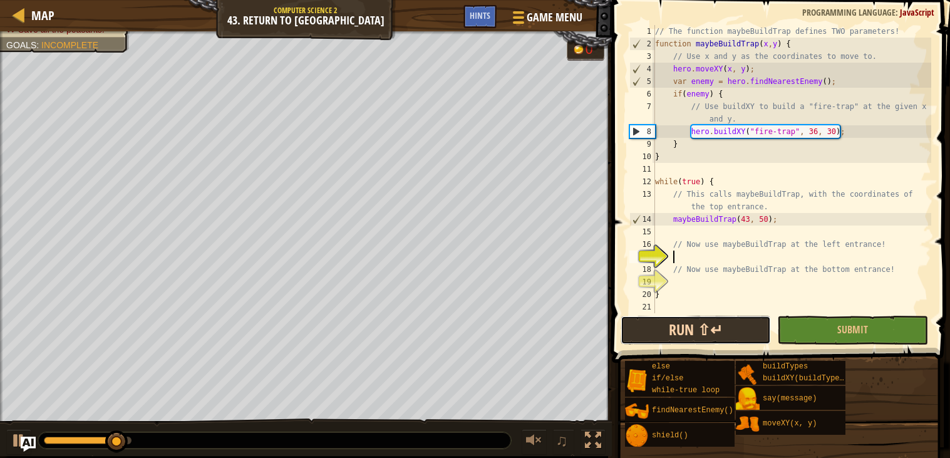
click at [740, 334] on button "Run ⇧↵" at bounding box center [696, 330] width 150 height 29
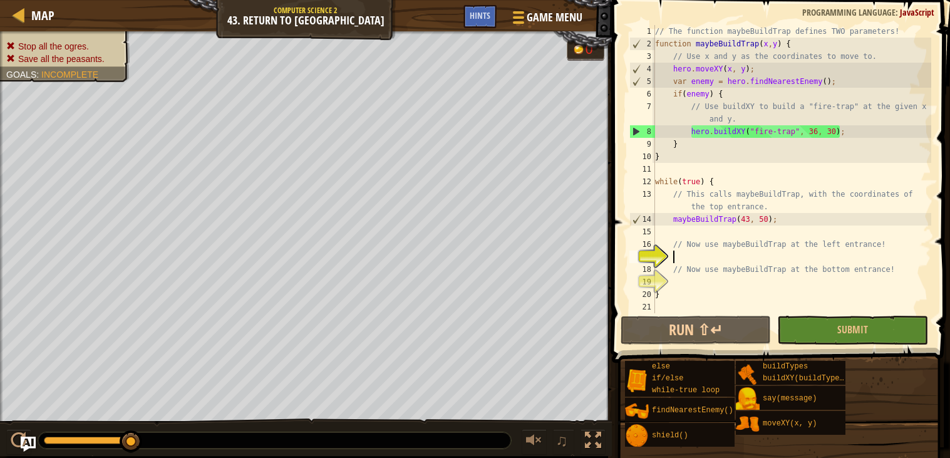
click at [818, 125] on div "// The function maybeBuildTrap defines TWO parameters! function maybeBuildTrap …" at bounding box center [792, 181] width 279 height 313
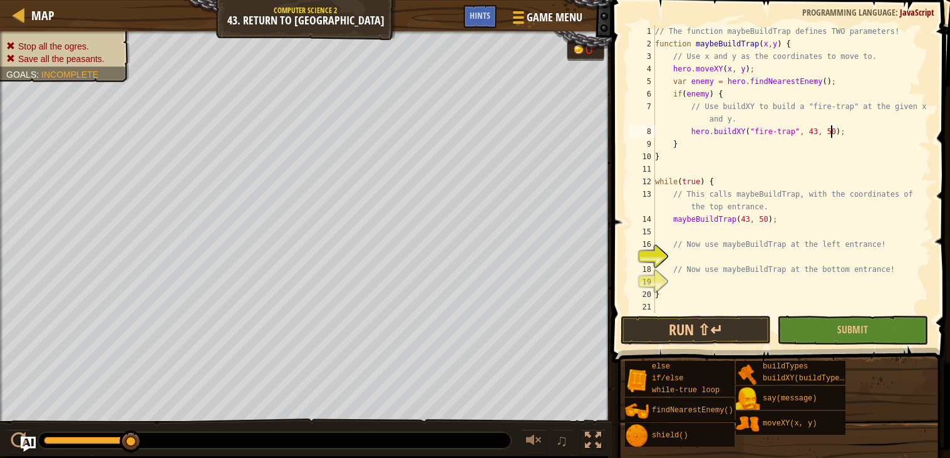
scroll to position [5, 14]
click at [654, 341] on button "Run ⇧↵" at bounding box center [696, 330] width 150 height 29
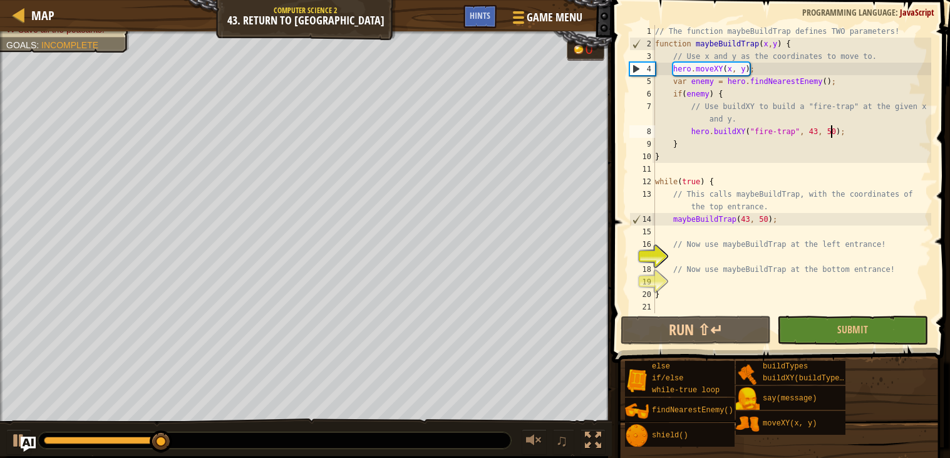
click at [676, 176] on div "// The function maybeBuildTrap defines TWO parameters! function maybeBuildTrap …" at bounding box center [792, 181] width 279 height 313
type textarea "while(true) {"
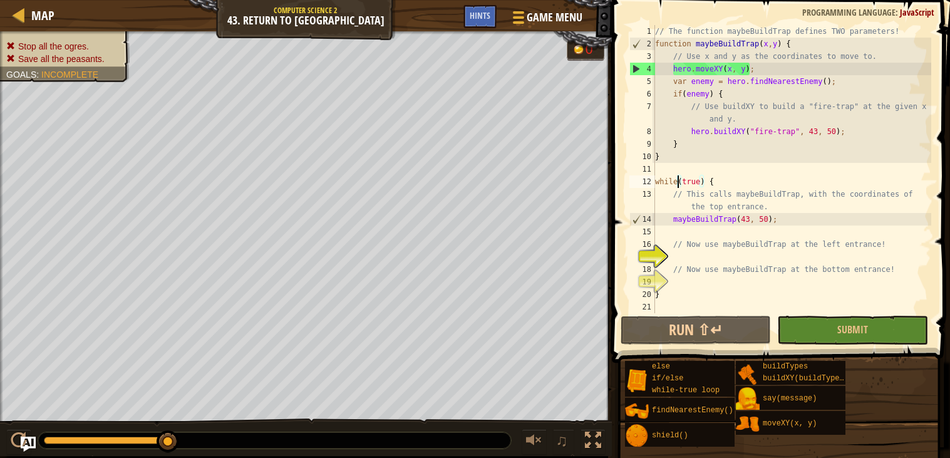
click at [672, 169] on div "// The function maybeBuildTrap defines TWO parameters! function maybeBuildTrap …" at bounding box center [792, 181] width 279 height 313
click at [725, 252] on div "// The function maybeBuildTrap defines TWO parameters! function maybeBuildTrap …" at bounding box center [792, 181] width 279 height 313
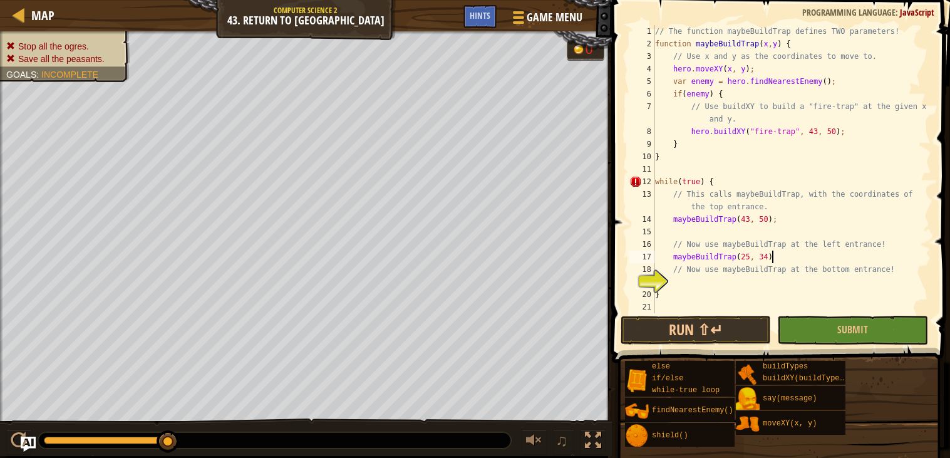
scroll to position [5, 9]
type textarea "maybeBuildTrap(25, 34);"
click at [740, 330] on button "Run ⇧↵" at bounding box center [696, 330] width 150 height 29
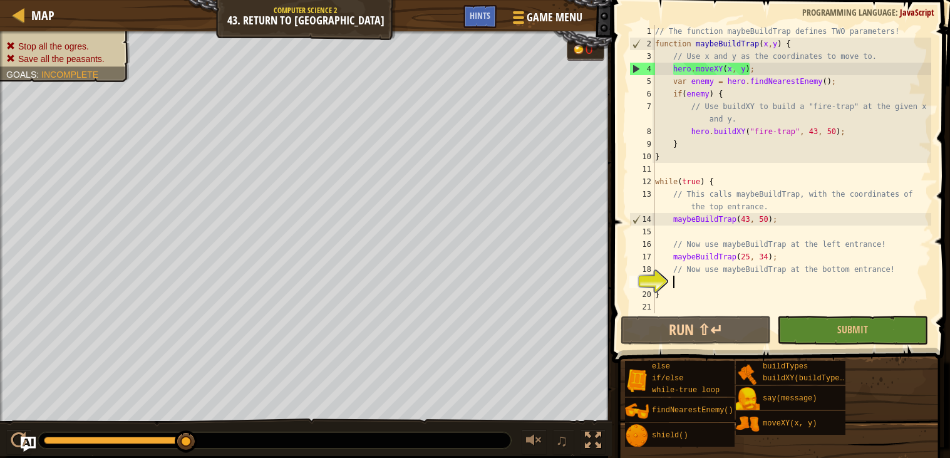
click at [719, 284] on div "// The function maybeBuildTrap defines TWO parameters! function maybeBuildTrap …" at bounding box center [792, 181] width 279 height 313
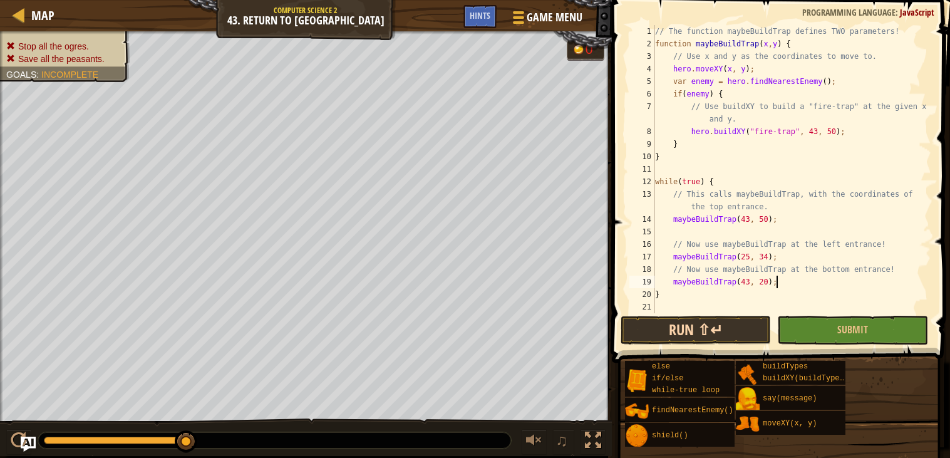
type textarea "maybeBuildTrap(43, 20);"
click at [654, 334] on button "Run ⇧↵" at bounding box center [696, 330] width 150 height 29
